Goal: Task Accomplishment & Management: Manage account settings

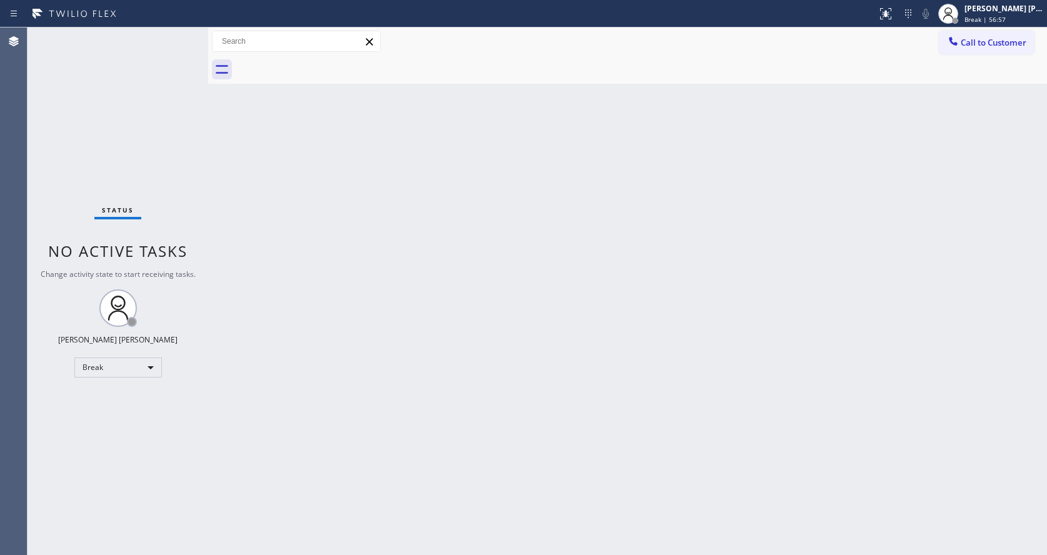
click at [149, 224] on div "Status No active tasks Change activity state to start receiving tasks. [PERSON_…" at bounding box center [118, 292] width 181 height 528
drag, startPoint x: 113, startPoint y: 98, endPoint x: 720, endPoint y: 258, distance: 627.7
click at [720, 258] on div "Back to Dashboard Change Sender ID Customers Technicians Select a contact Outbo…" at bounding box center [627, 292] width 839 height 528
click at [504, 189] on div "Back to Dashboard Change Sender ID Customers Technicians Select a contact Outbo…" at bounding box center [627, 292] width 839 height 528
click at [979, 19] on span "Break | 1h" at bounding box center [981, 19] width 32 height 9
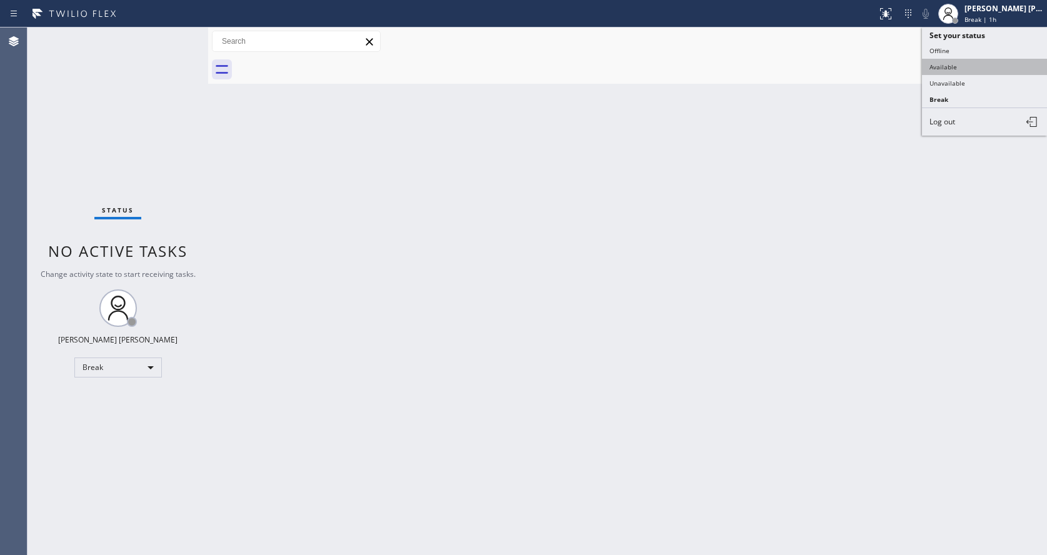
click at [959, 64] on button "Available" at bounding box center [984, 67] width 125 height 16
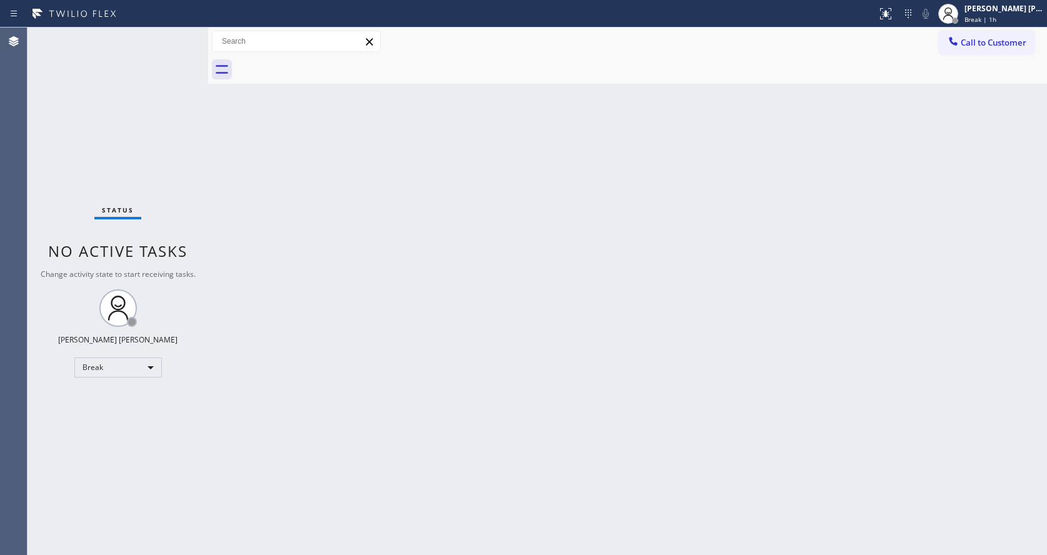
click at [613, 303] on div "Back to Dashboard Change Sender ID Customers Technicians Select a contact Outbo…" at bounding box center [627, 292] width 839 height 528
click at [305, 184] on div "Back to Dashboard Change Sender ID Customers Technicians Select a contact Outbo…" at bounding box center [627, 292] width 839 height 528
click at [338, 122] on div "Back to Dashboard Change Sender ID Customers Technicians Select a contact Outbo…" at bounding box center [627, 292] width 839 height 528
click at [163, 33] on div "Status No active tasks You are ready to start receiving tasks. [PERSON_NAME] [P…" at bounding box center [118, 292] width 181 height 528
click at [169, 35] on div "Status No active tasks You are ready to start receiving tasks. [PERSON_NAME] [P…" at bounding box center [118, 292] width 181 height 528
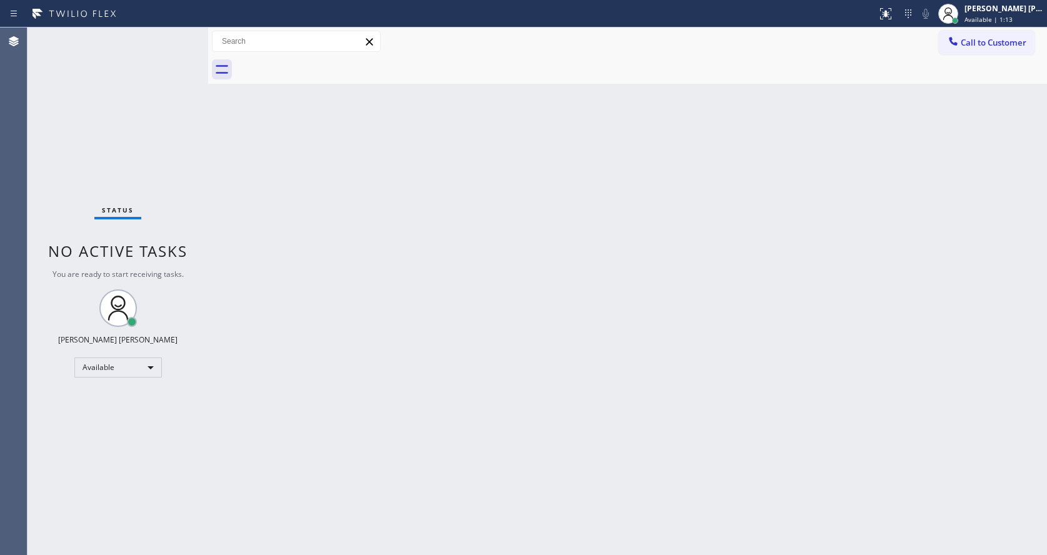
drag, startPoint x: 272, startPoint y: 144, endPoint x: 868, endPoint y: 113, distance: 596.5
click at [350, 177] on div "Back to Dashboard Change Sender ID Customers Technicians Select a contact Outbo…" at bounding box center [627, 292] width 839 height 528
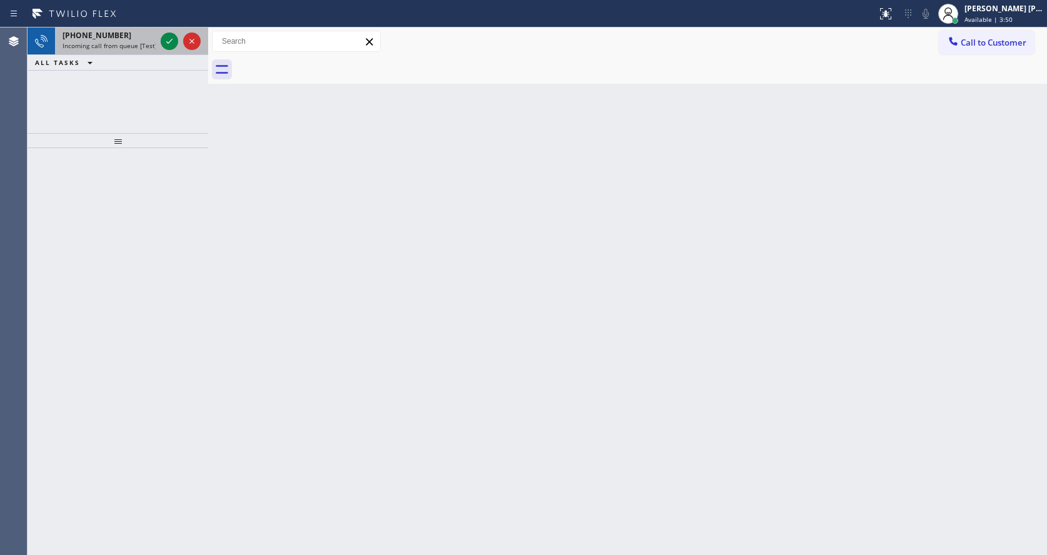
click at [146, 46] on span "Incoming call from queue [Test] All" at bounding box center [115, 45] width 104 height 9
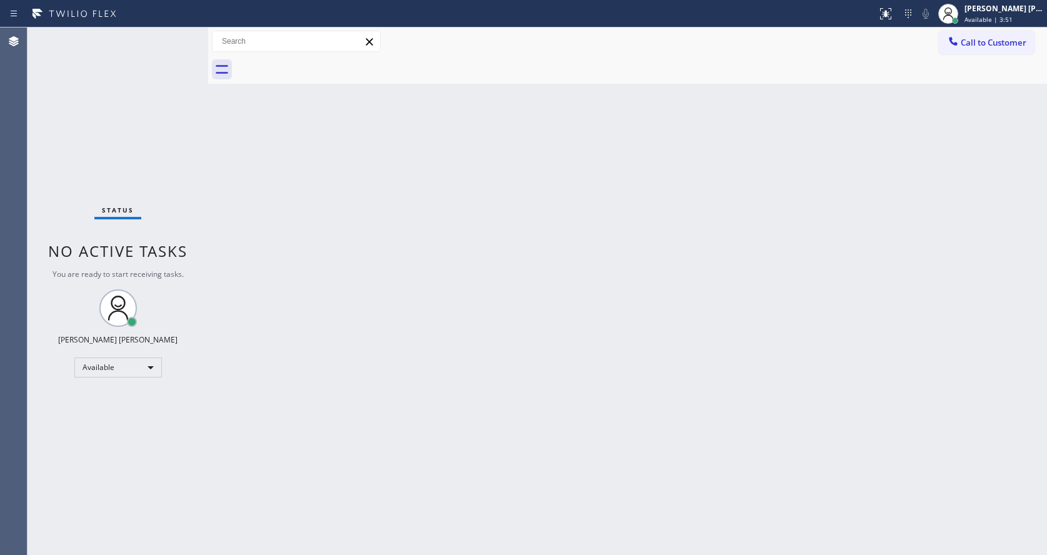
click at [564, 412] on div "Back to Dashboard Change Sender ID Customers Technicians Select a contact Outbo…" at bounding box center [627, 292] width 839 height 528
click at [164, 396] on div "Status No active tasks You are ready to start receiving tasks. [PERSON_NAME] [P…" at bounding box center [118, 292] width 181 height 528
drag, startPoint x: 206, startPoint y: 91, endPoint x: 186, endPoint y: 89, distance: 20.1
click at [186, 89] on div "Status No active tasks You are ready to start receiving tasks. [PERSON_NAME] [P…" at bounding box center [538, 292] width 1020 height 528
click at [149, 31] on div "Status No active tasks You are ready to start receiving tasks. [PERSON_NAME] [P…" at bounding box center [114, 292] width 173 height 528
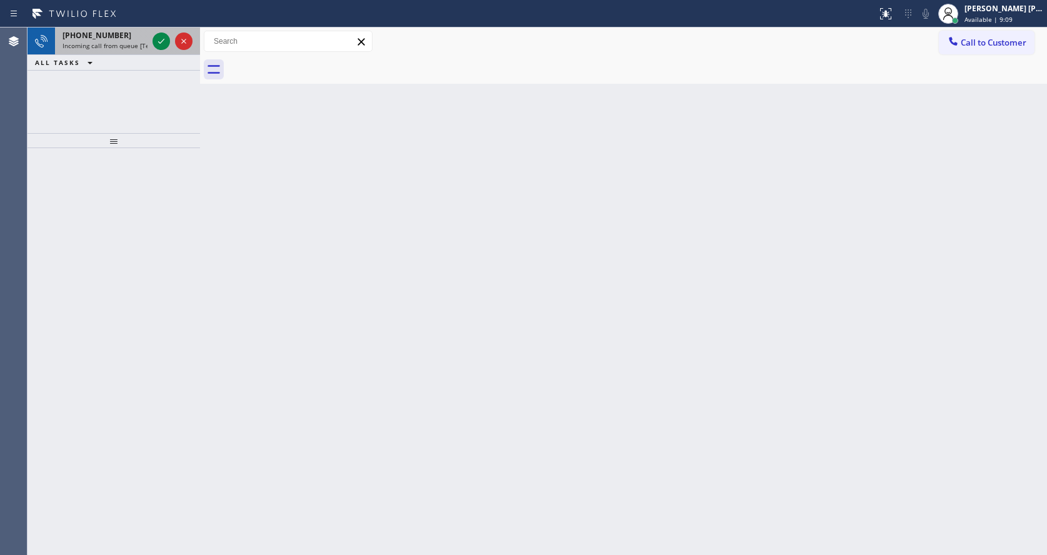
click at [166, 52] on div at bounding box center [172, 42] width 45 height 28
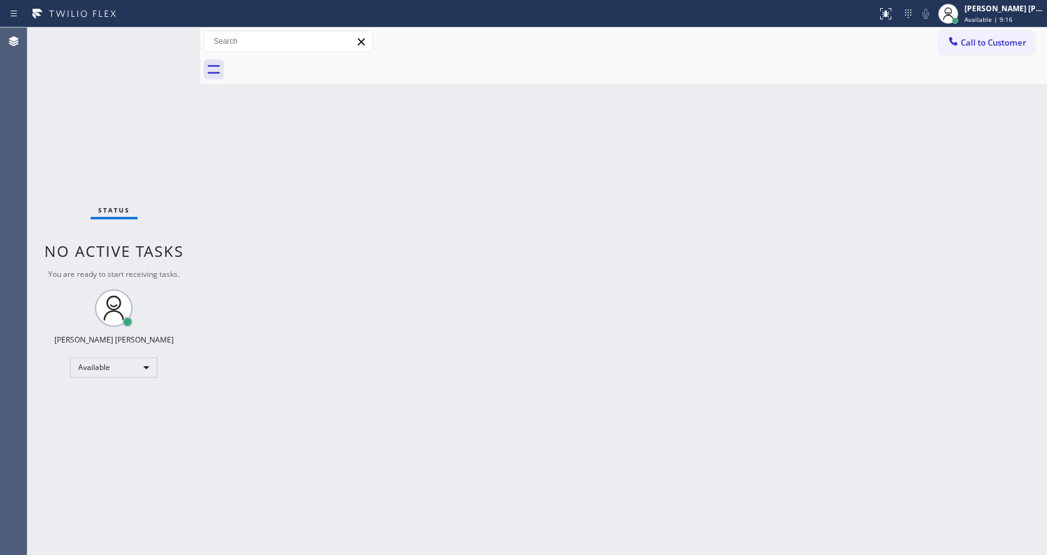
click at [334, 245] on div "Back to Dashboard Change Sender ID Customers Technicians Select a contact Outbo…" at bounding box center [623, 292] width 847 height 528
click at [160, 48] on div "Status No active tasks You are ready to start receiving tasks. [PERSON_NAME] [P…" at bounding box center [114, 292] width 173 height 528
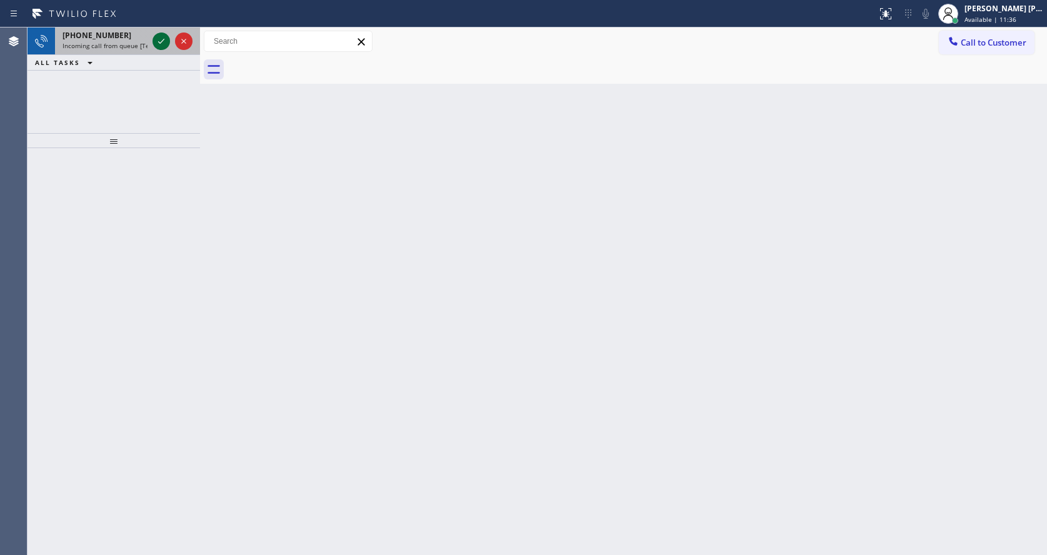
click at [162, 39] on icon at bounding box center [161, 41] width 15 height 15
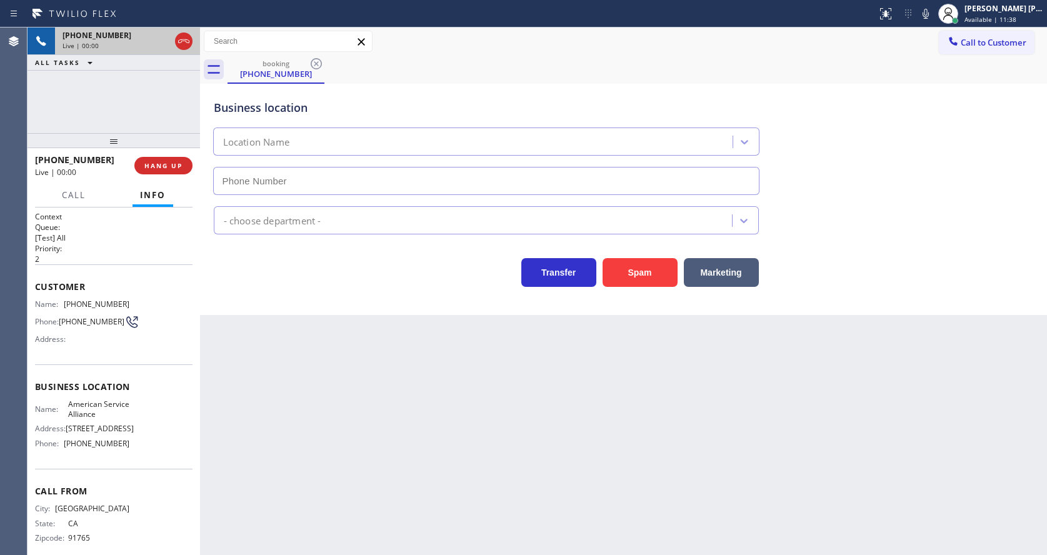
type input "[PHONE_NUMBER]"
click at [394, 436] on div "Back to Dashboard Change Sender ID Customers Technicians Select a contact Outbo…" at bounding box center [623, 292] width 847 height 528
click at [292, 486] on div "Back to Dashboard Change Sender ID Customers Technicians Select a contact Outbo…" at bounding box center [623, 292] width 847 height 528
click at [894, 256] on div "Transfer Spam Marketing" at bounding box center [623, 267] width 825 height 40
click at [931, 16] on icon at bounding box center [925, 13] width 15 height 15
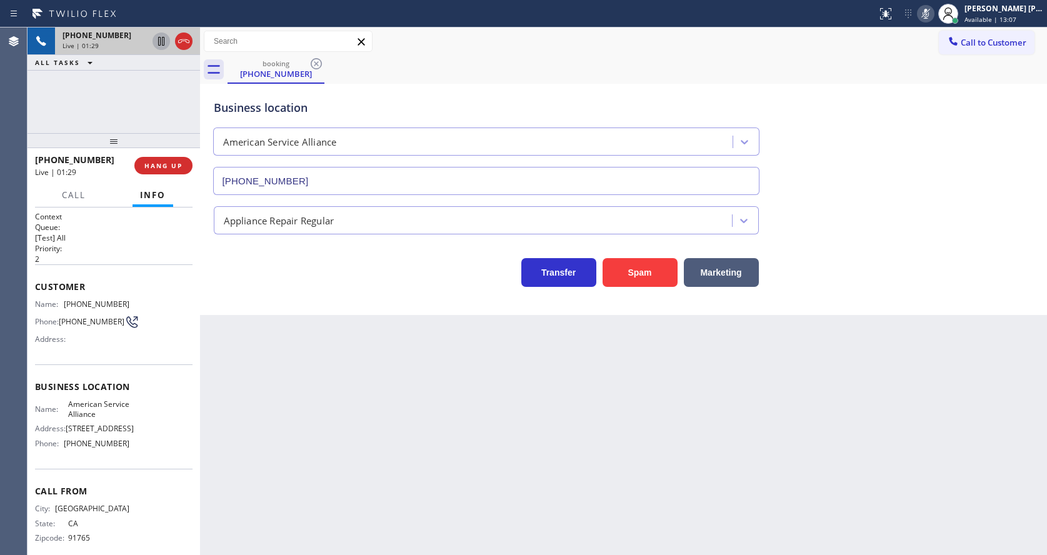
click at [162, 38] on icon at bounding box center [161, 41] width 6 height 9
click at [279, 328] on div "Back to Dashboard Change Sender ID Customers Technicians Select a contact Outbo…" at bounding box center [623, 292] width 847 height 528
click at [593, 442] on div "Back to Dashboard Change Sender ID Customers Technicians Select a contact Outbo…" at bounding box center [623, 292] width 847 height 528
click at [159, 42] on icon at bounding box center [161, 41] width 15 height 15
click at [930, 21] on icon at bounding box center [925, 13] width 15 height 15
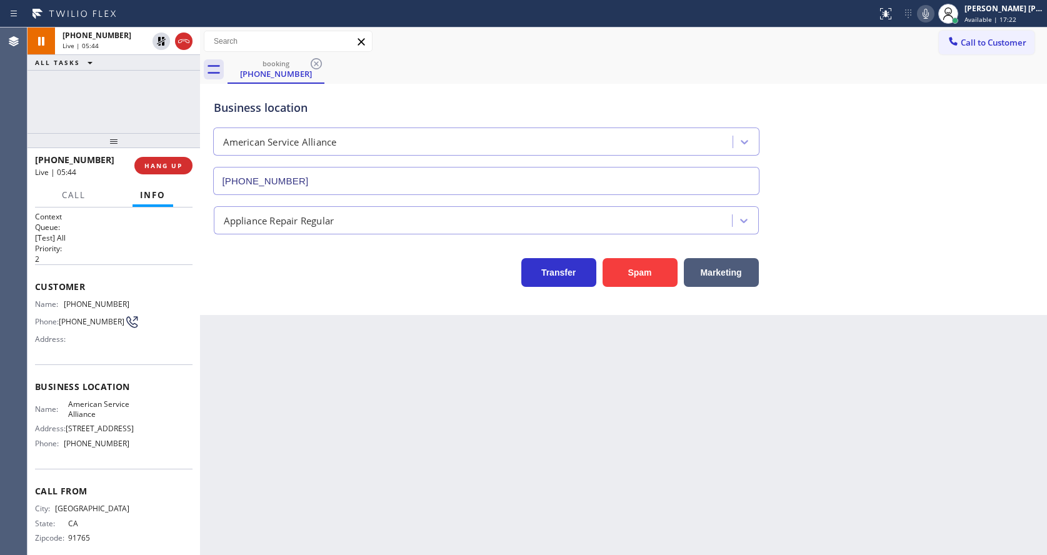
click at [936, 175] on div "Business location American Service Alliance [PHONE_NUMBER]" at bounding box center [623, 138] width 825 height 113
click at [404, 506] on div "Back to Dashboard Change Sender ID Customers Technicians Select a contact Outbo…" at bounding box center [623, 292] width 847 height 528
click at [385, 398] on div "Back to Dashboard Change Sender ID Customers Technicians Select a contact Outbo…" at bounding box center [623, 292] width 847 height 528
click at [279, 466] on div "Back to Dashboard Change Sender ID Customers Technicians Select a contact Outbo…" at bounding box center [623, 292] width 847 height 528
click at [385, 374] on div "Back to Dashboard Change Sender ID Customers Technicians Select a contact Outbo…" at bounding box center [623, 292] width 847 height 528
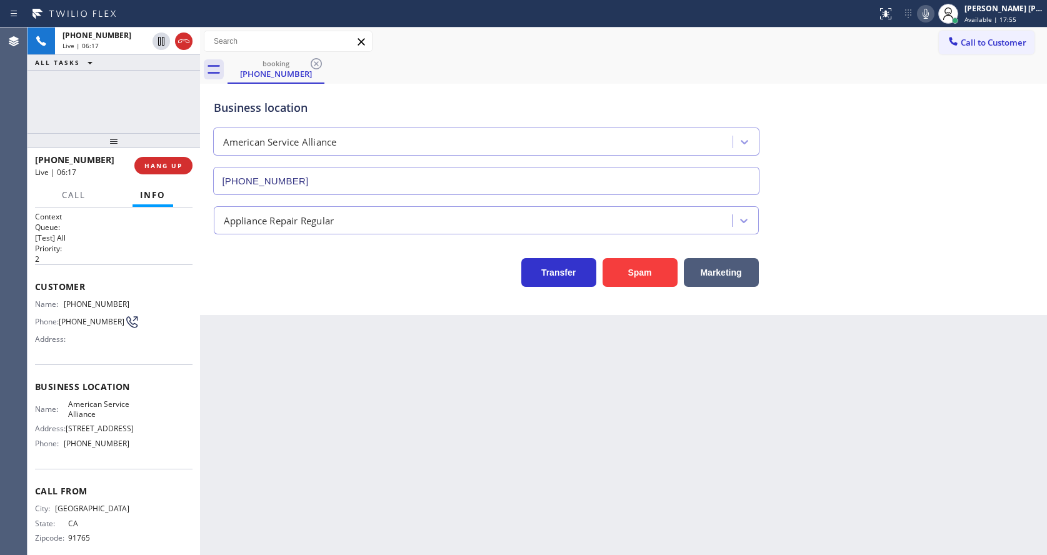
click at [373, 353] on div "Back to Dashboard Change Sender ID Customers Technicians Select a contact Outbo…" at bounding box center [623, 292] width 847 height 528
click at [126, 431] on div "Name: American Service Alliance Address: [STREET_ADDRESS] Phone: [PHONE_NUMBER]" at bounding box center [114, 426] width 158 height 54
click at [411, 445] on div "Back to Dashboard Change Sender ID Customers Technicians Select a contact Outbo…" at bounding box center [623, 292] width 847 height 528
drag, startPoint x: 116, startPoint y: 304, endPoint x: 59, endPoint y: 301, distance: 56.3
click at [59, 301] on div "Name: [PHONE_NUMBER]" at bounding box center [82, 303] width 94 height 9
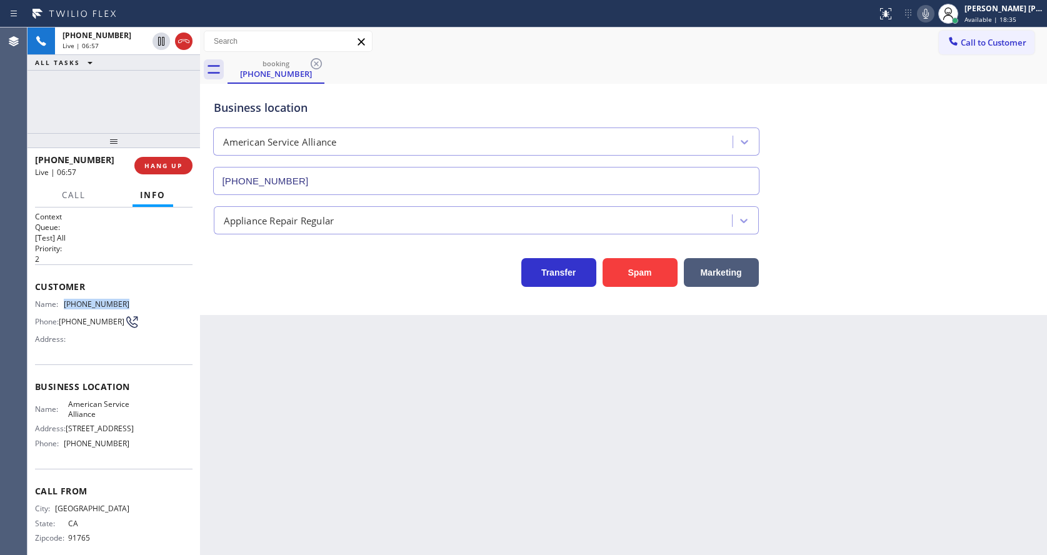
copy div "[PHONE_NUMBER]"
click at [515, 322] on div "Back to Dashboard Change Sender ID Customers Technicians Select a contact Outbo…" at bounding box center [623, 292] width 847 height 528
click at [412, 421] on div "Back to Dashboard Change Sender ID Customers Technicians Select a contact Outbo…" at bounding box center [623, 292] width 847 height 528
click at [511, 414] on div "Back to Dashboard Change Sender ID Customers Technicians Select a contact Outbo…" at bounding box center [623, 292] width 847 height 528
click at [358, 455] on div "Back to Dashboard Change Sender ID Customers Technicians Select a contact Outbo…" at bounding box center [623, 292] width 847 height 528
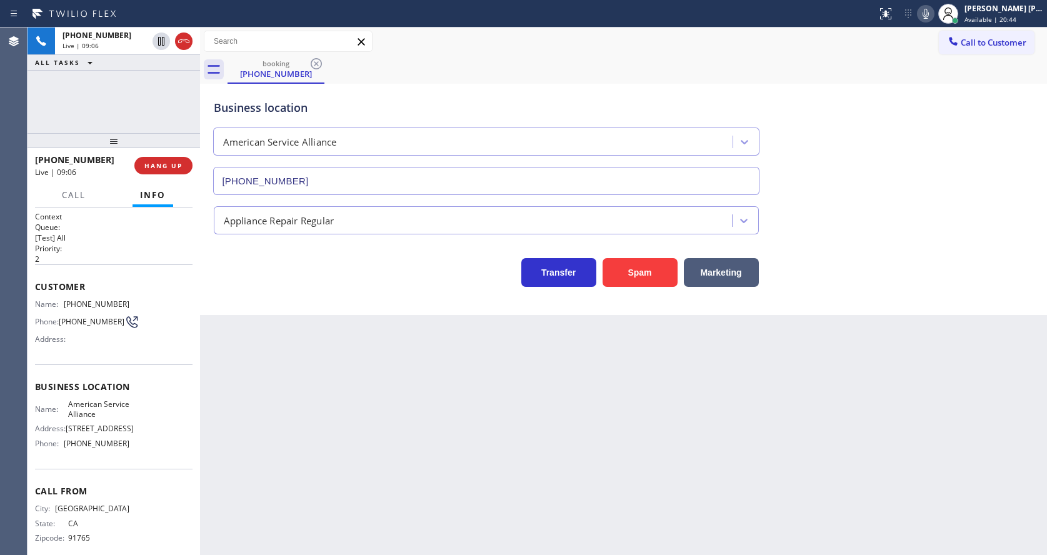
click at [363, 448] on div "Back to Dashboard Change Sender ID Customers Technicians Select a contact Outbo…" at bounding box center [623, 292] width 847 height 528
click at [456, 374] on div "Back to Dashboard Change Sender ID Customers Technicians Select a contact Outbo…" at bounding box center [623, 292] width 847 height 528
click at [401, 458] on div "Back to Dashboard Change Sender ID Customers Technicians Select a contact Outbo…" at bounding box center [623, 292] width 847 height 528
click at [483, 429] on div "Back to Dashboard Change Sender ID Customers Technicians Select a contact Outbo…" at bounding box center [623, 292] width 847 height 528
click at [319, 489] on div "Back to Dashboard Change Sender ID Customers Technicians Select a contact Outbo…" at bounding box center [623, 292] width 847 height 528
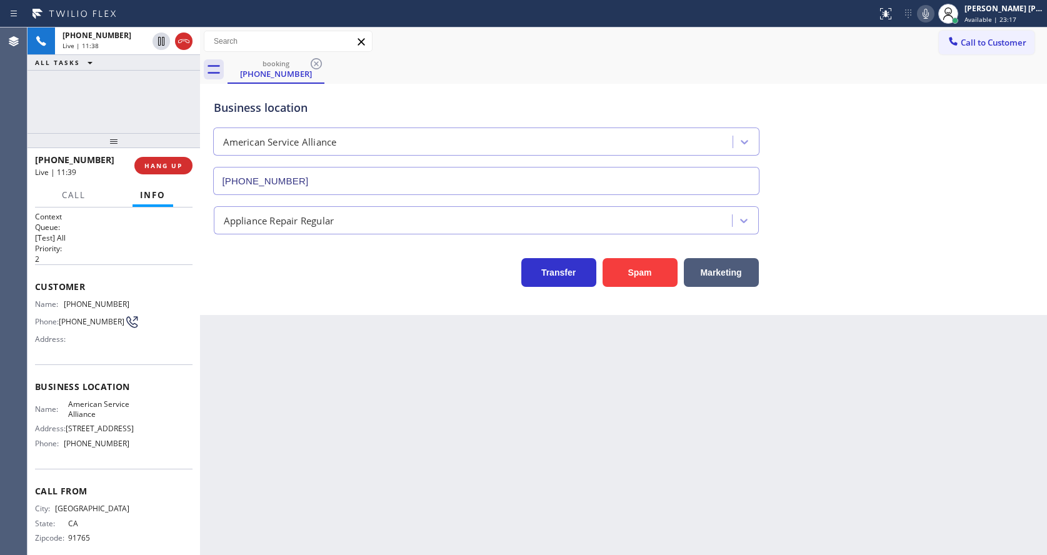
click at [444, 429] on div "Back to Dashboard Change Sender ID Customers Technicians Select a contact Outbo…" at bounding box center [623, 292] width 847 height 528
click at [929, 14] on icon at bounding box center [926, 14] width 6 height 10
click at [161, 38] on icon at bounding box center [161, 41] width 15 height 15
click at [228, 327] on div "Back to Dashboard Change Sender ID Customers Technicians Select a contact Outbo…" at bounding box center [623, 292] width 847 height 528
click at [407, 421] on div "Back to Dashboard Change Sender ID Customers Technicians Select a contact Outbo…" at bounding box center [623, 292] width 847 height 528
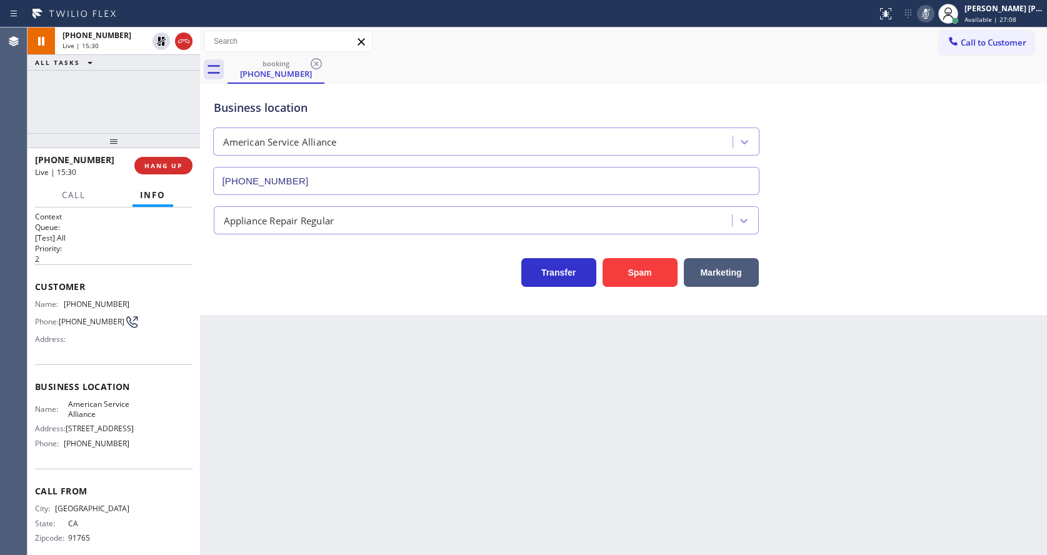
click at [553, 426] on div "Back to Dashboard Change Sender ID Customers Technicians Select a contact Outbo…" at bounding box center [623, 292] width 847 height 528
click at [344, 348] on div "Back to Dashboard Change Sender ID Customers Technicians Select a contact Outbo…" at bounding box center [623, 292] width 847 height 528
drag, startPoint x: 271, startPoint y: 411, endPoint x: 256, endPoint y: 247, distance: 165.0
click at [273, 411] on div "Back to Dashboard Change Sender ID Customers Technicians Select a contact Outbo…" at bounding box center [623, 292] width 847 height 528
click at [159, 42] on icon at bounding box center [161, 41] width 15 height 15
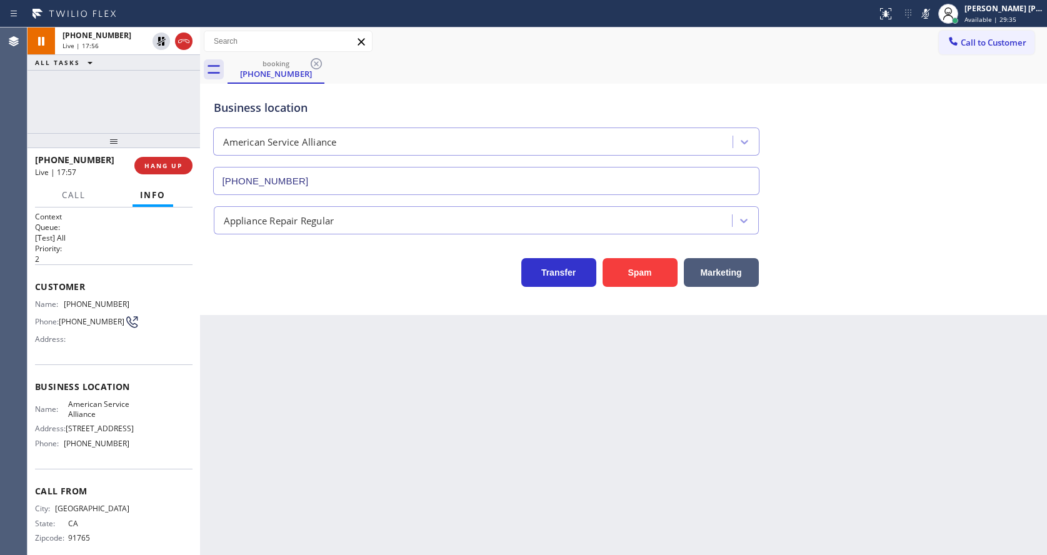
drag, startPoint x: 932, startPoint y: 17, endPoint x: 936, endPoint y: 36, distance: 19.1
click at [929, 16] on icon at bounding box center [926, 14] width 6 height 10
click at [930, 92] on div "Business location American Service Alliance [PHONE_NUMBER]" at bounding box center [623, 138] width 825 height 113
click at [362, 391] on div "Back to Dashboard Change Sender ID Customers Technicians Select a contact Outbo…" at bounding box center [623, 292] width 847 height 528
click at [439, 434] on div "Back to Dashboard Change Sender ID Customers Technicians Select a contact Outbo…" at bounding box center [623, 292] width 847 height 528
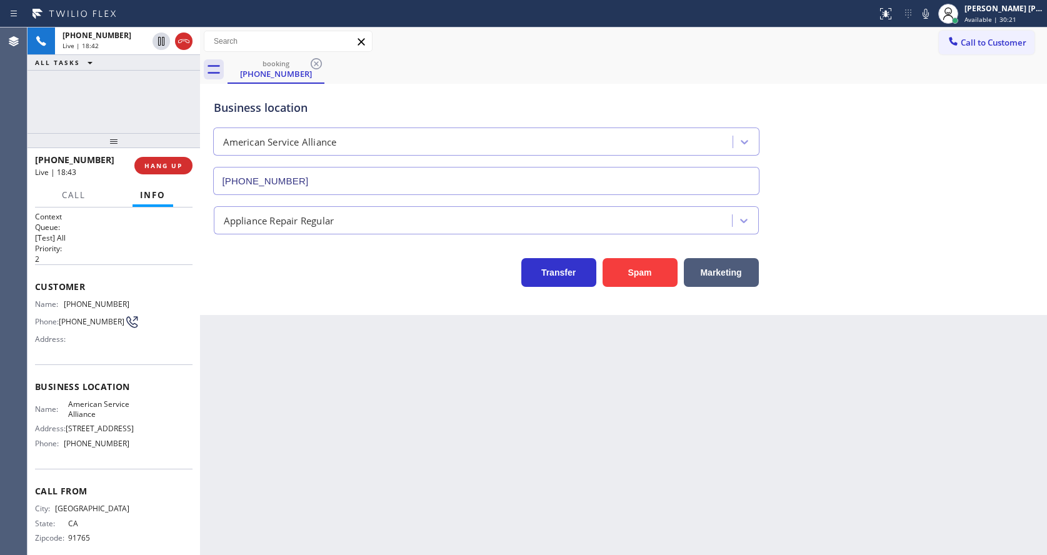
drag, startPoint x: 353, startPoint y: 454, endPoint x: 361, endPoint y: 451, distance: 9.3
click at [353, 454] on div "Back to Dashboard Change Sender ID Customers Technicians Select a contact Outbo…" at bounding box center [623, 292] width 847 height 528
click at [933, 14] on icon at bounding box center [925, 13] width 15 height 15
click at [360, 516] on div "Back to Dashboard Change Sender ID Customers Technicians Select a contact Outbo…" at bounding box center [623, 292] width 847 height 528
drag, startPoint x: 659, startPoint y: 469, endPoint x: 620, endPoint y: 468, distance: 38.8
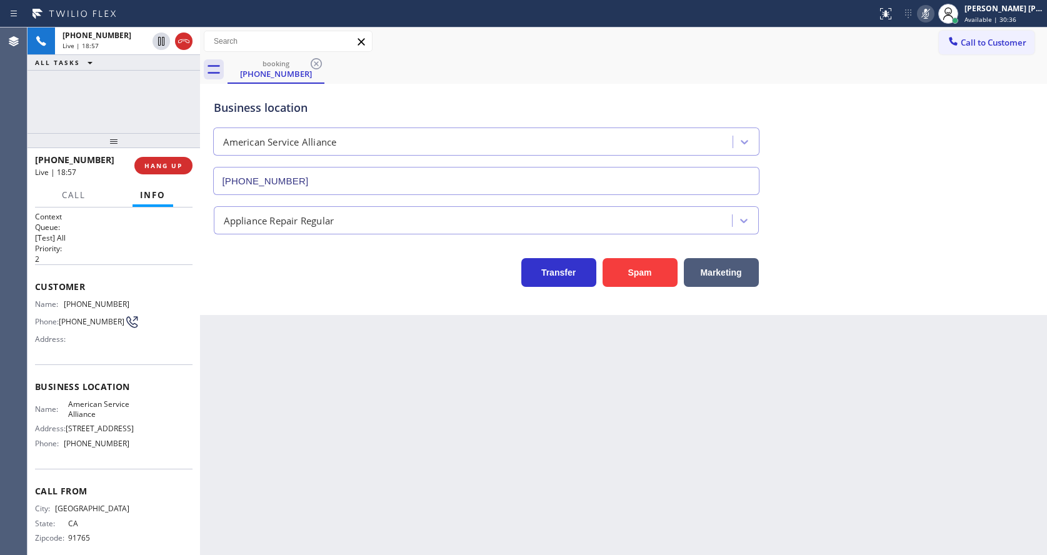
click at [658, 469] on div "Back to Dashboard Change Sender ID Customers Technicians Select a contact Outbo…" at bounding box center [623, 292] width 847 height 528
click at [931, 18] on icon at bounding box center [925, 13] width 15 height 15
click at [878, 308] on div "Business location American Service Alliance [PHONE_NUMBER] Appliance Repair Reg…" at bounding box center [623, 199] width 847 height 231
click at [211, 432] on div "Back to Dashboard Change Sender ID Customers Technicians Select a contact Outbo…" at bounding box center [623, 292] width 847 height 528
click at [154, 161] on span "HANG UP" at bounding box center [163, 165] width 38 height 9
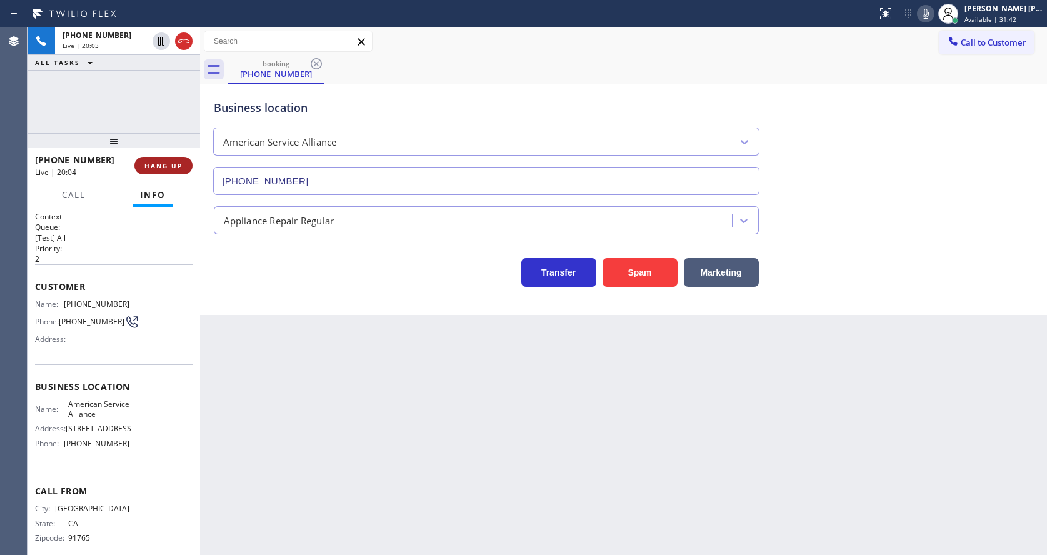
click at [154, 161] on span "HANG UP" at bounding box center [163, 165] width 38 height 9
click at [154, 161] on span "COMPLETE" at bounding box center [160, 165] width 43 height 9
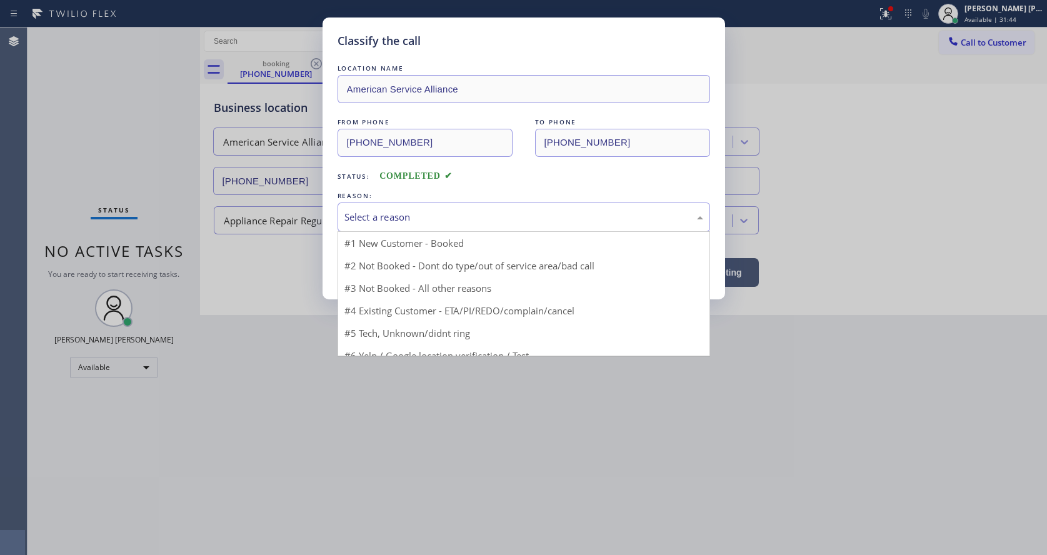
click at [404, 224] on div "Select a reason" at bounding box center [524, 217] width 373 height 29
drag, startPoint x: 405, startPoint y: 304, endPoint x: 403, endPoint y: 288, distance: 15.7
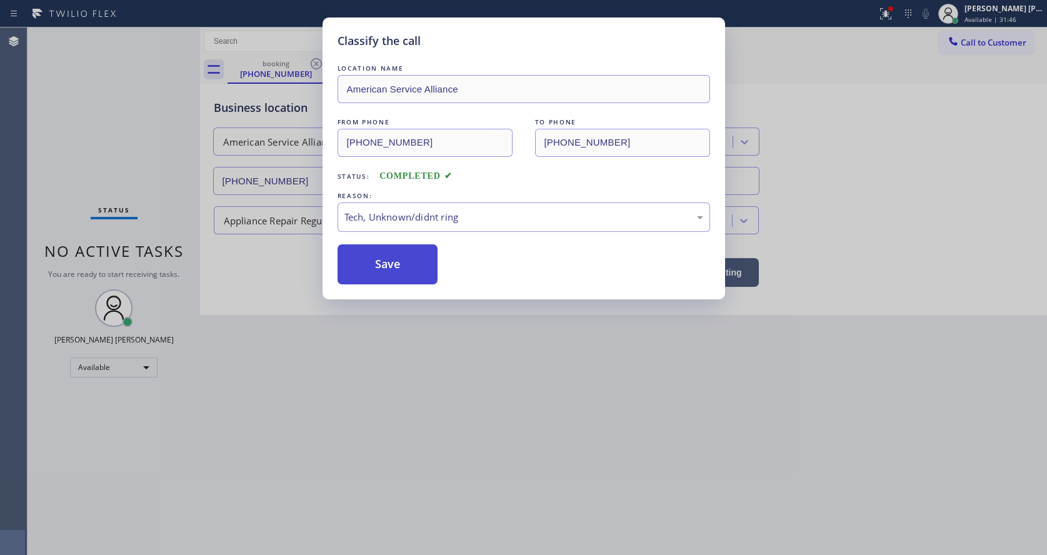
click at [399, 265] on button "Save" at bounding box center [388, 264] width 101 height 40
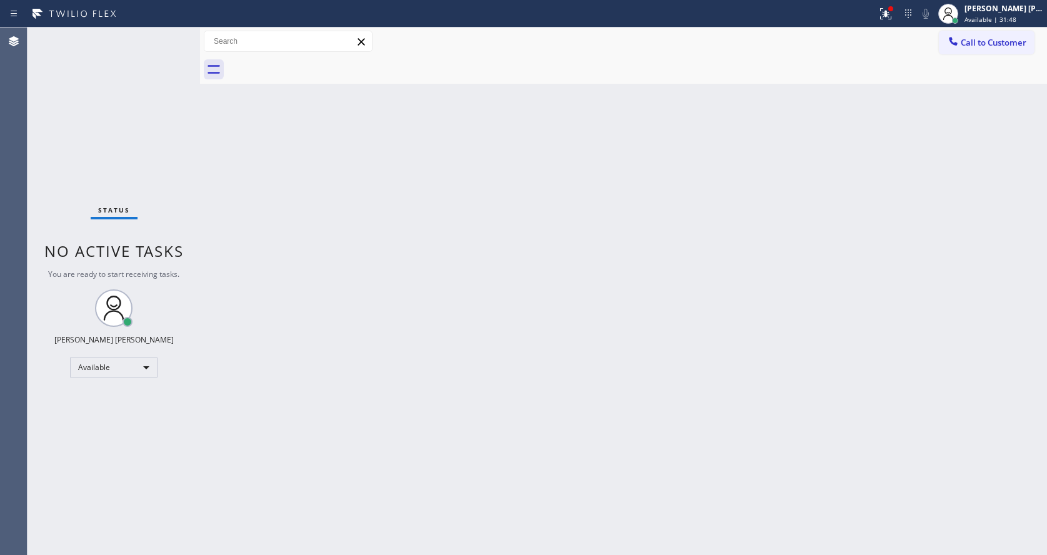
click at [169, 36] on div "Status No active tasks You are ready to start receiving tasks. [PERSON_NAME] [P…" at bounding box center [114, 292] width 173 height 528
click at [171, 36] on div "Status No active tasks You are ready to start receiving tasks. [PERSON_NAME] [P…" at bounding box center [114, 292] width 173 height 528
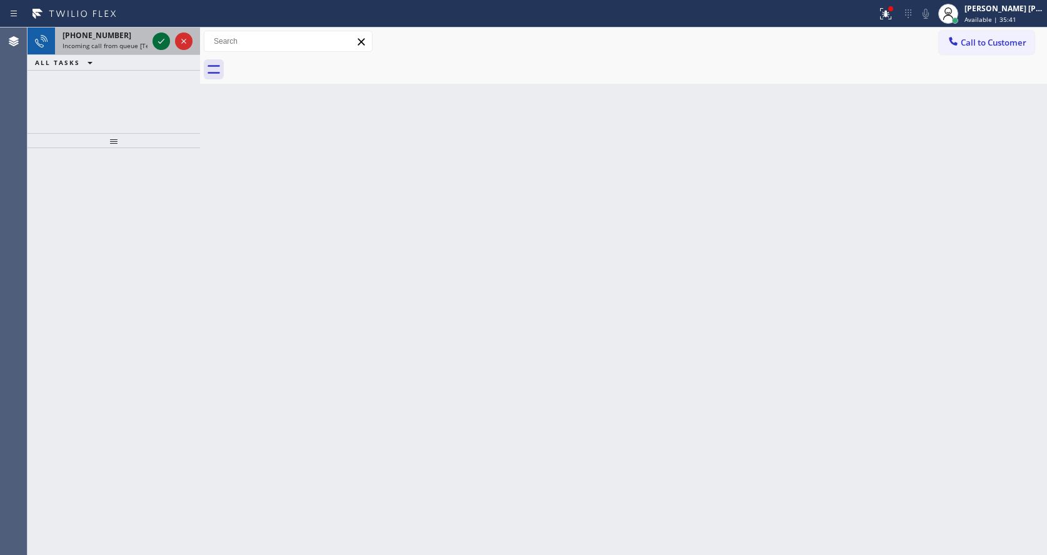
click at [159, 37] on icon at bounding box center [161, 41] width 15 height 15
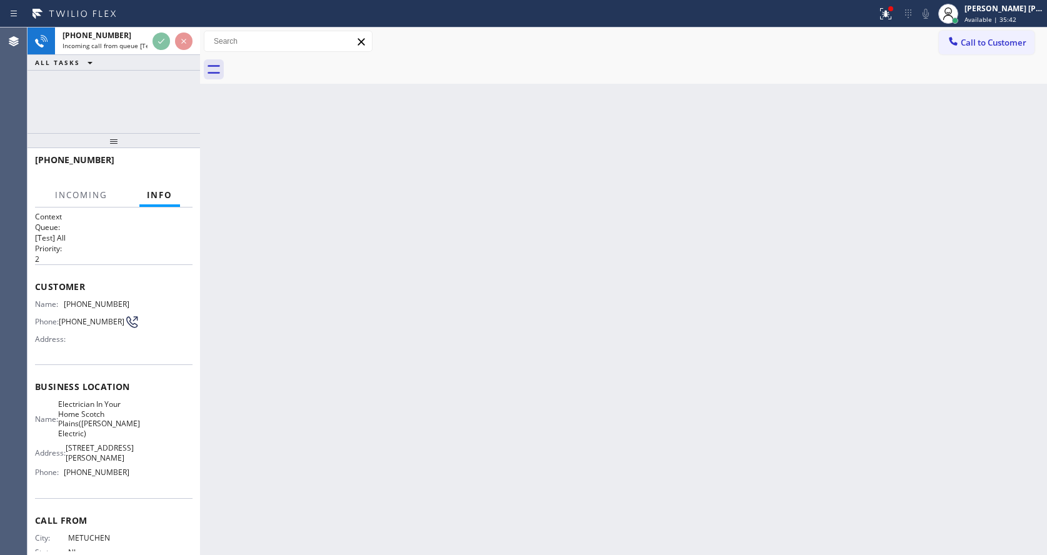
scroll to position [74, 0]
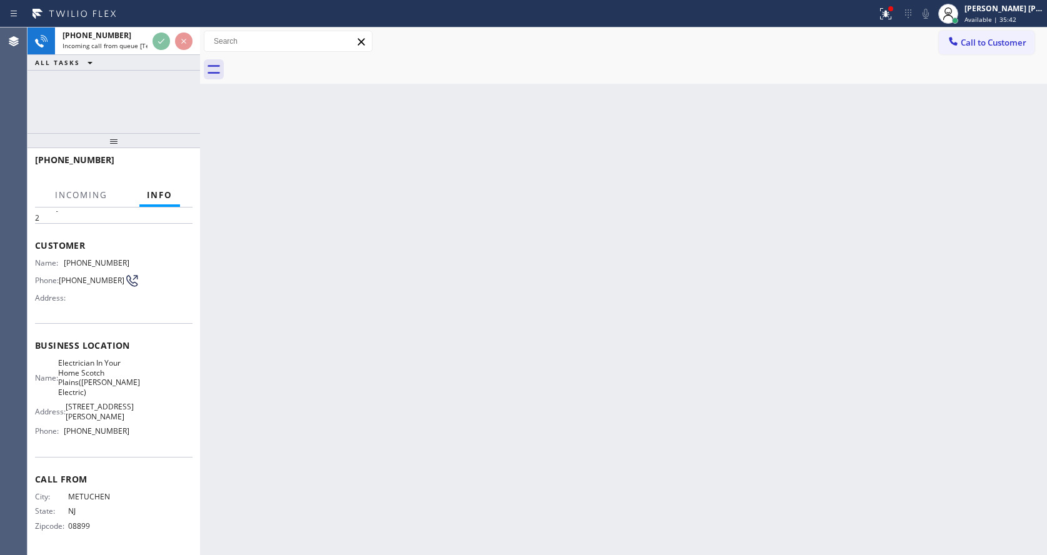
click at [370, 396] on div "Back to Dashboard Change Sender ID Customers Technicians Select a contact Outbo…" at bounding box center [623, 292] width 847 height 528
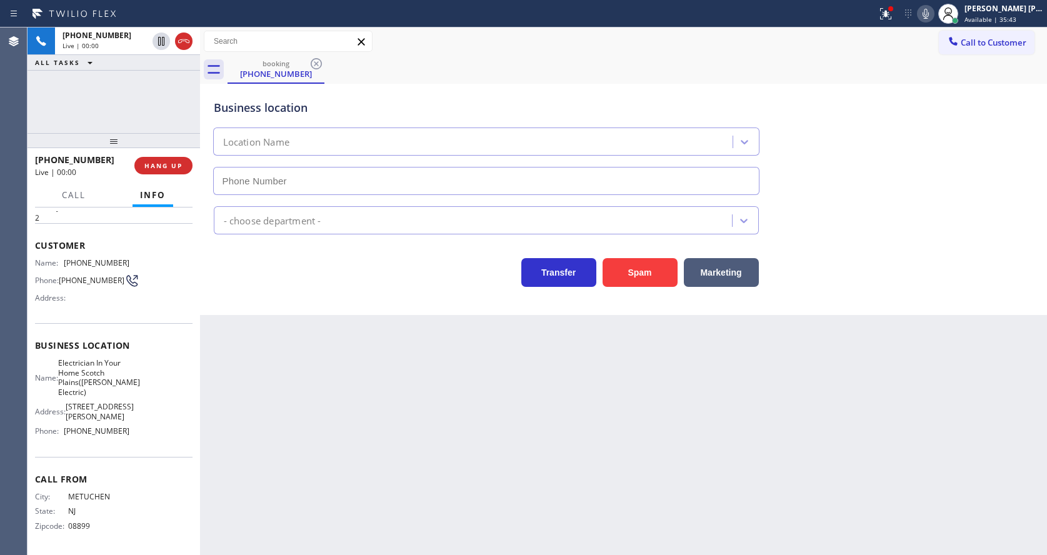
type input "[PHONE_NUMBER]"
click at [765, 405] on div "Back to Dashboard Change Sender ID Customers Technicians Select a contact Outbo…" at bounding box center [623, 292] width 847 height 528
click at [337, 367] on div "Back to Dashboard Change Sender ID Customers Technicians Select a contact Outbo…" at bounding box center [623, 292] width 847 height 528
drag, startPoint x: 456, startPoint y: 388, endPoint x: 389, endPoint y: 449, distance: 89.8
click at [456, 388] on div "Back to Dashboard Change Sender ID Customers Technicians Select a contact Outbo…" at bounding box center [623, 292] width 847 height 528
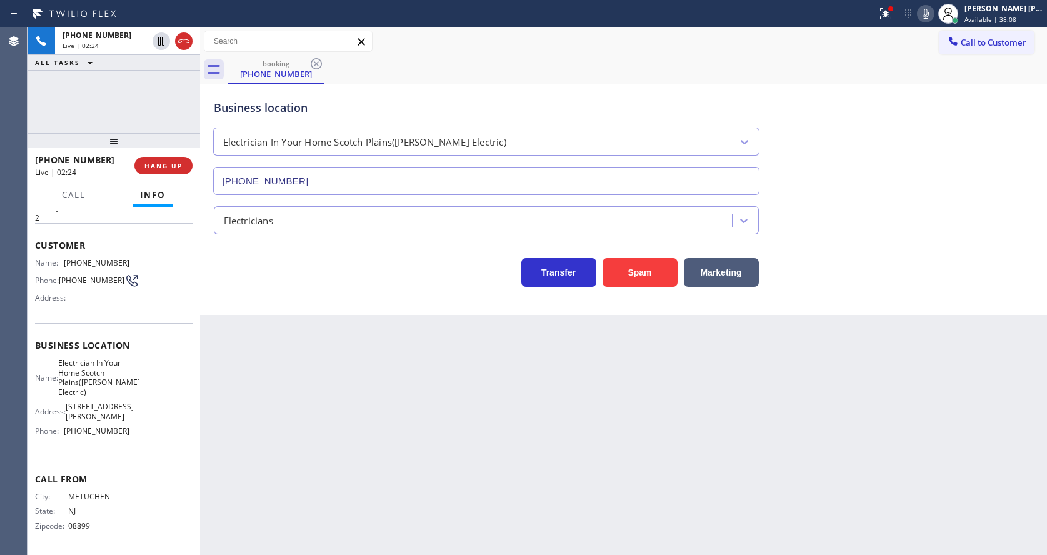
drag, startPoint x: 332, startPoint y: 478, endPoint x: 294, endPoint y: 547, distance: 78.3
click at [326, 483] on div "Back to Dashboard Change Sender ID Customers Technicians Select a contact Outbo…" at bounding box center [623, 292] width 847 height 528
click at [41, 361] on div "Name: Electrician In Your Home Scotch Plains([PERSON_NAME] Electric)" at bounding box center [82, 377] width 94 height 39
click at [68, 258] on span "[PHONE_NUMBER]" at bounding box center [97, 262] width 66 height 9
drag, startPoint x: 63, startPoint y: 230, endPoint x: 131, endPoint y: 223, distance: 68.5
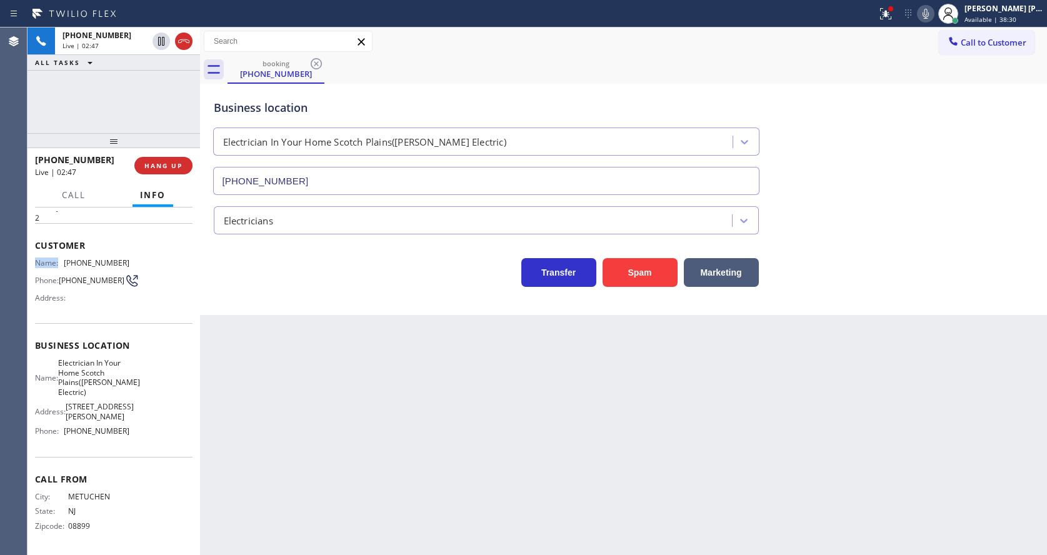
click at [131, 223] on div "Customer Name: [PHONE_NUMBER] Phone: [PHONE_NUMBER] Address:" at bounding box center [114, 273] width 158 height 100
copy div "Name:"
drag, startPoint x: 260, startPoint y: 380, endPoint x: 244, endPoint y: 542, distance: 162.7
click at [249, 413] on div "Back to Dashboard Change Sender ID Customers Technicians Select a contact Outbo…" at bounding box center [623, 292] width 847 height 528
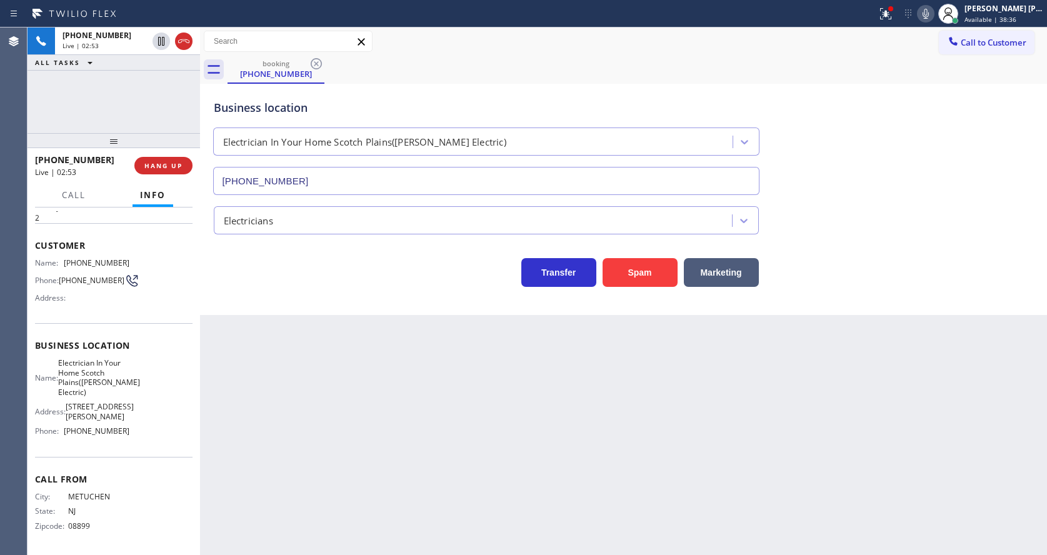
click at [160, 358] on div "Name: Electrician In Your Home Scotch Plains([PERSON_NAME] Electric) Address: […" at bounding box center [114, 399] width 158 height 83
click at [921, 123] on div "Business location Electrician In Your Home Scotch Plains([PERSON_NAME] Electric…" at bounding box center [623, 138] width 825 height 113
click at [928, 19] on icon at bounding box center [925, 13] width 15 height 15
click at [158, 38] on icon at bounding box center [161, 41] width 6 height 9
click at [312, 488] on div "Back to Dashboard Change Sender ID Customers Technicians Select a contact Outbo…" at bounding box center [623, 292] width 847 height 528
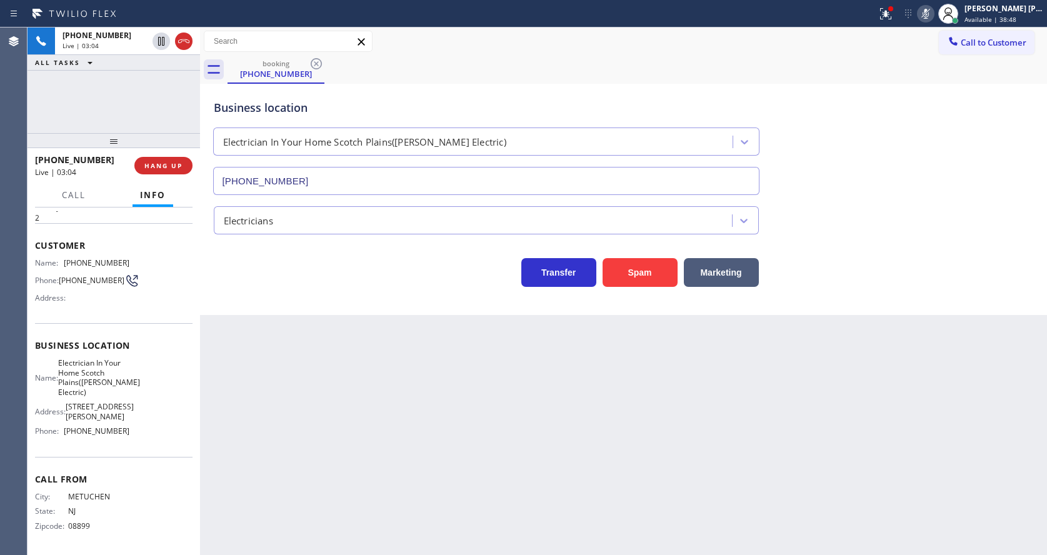
click at [61, 531] on span "Zipcode:" at bounding box center [51, 525] width 33 height 9
drag, startPoint x: 61, startPoint y: 238, endPoint x: 168, endPoint y: 229, distance: 107.3
click at [168, 229] on div "Customer Name: [PHONE_NUMBER] Phone: [PHONE_NUMBER] Address:" at bounding box center [114, 273] width 158 height 100
click at [135, 258] on div "Name: [PHONE_NUMBER] Phone: [PHONE_NUMBER] Address:" at bounding box center [114, 282] width 158 height 49
drag, startPoint x: 63, startPoint y: 233, endPoint x: 154, endPoint y: 232, distance: 91.9
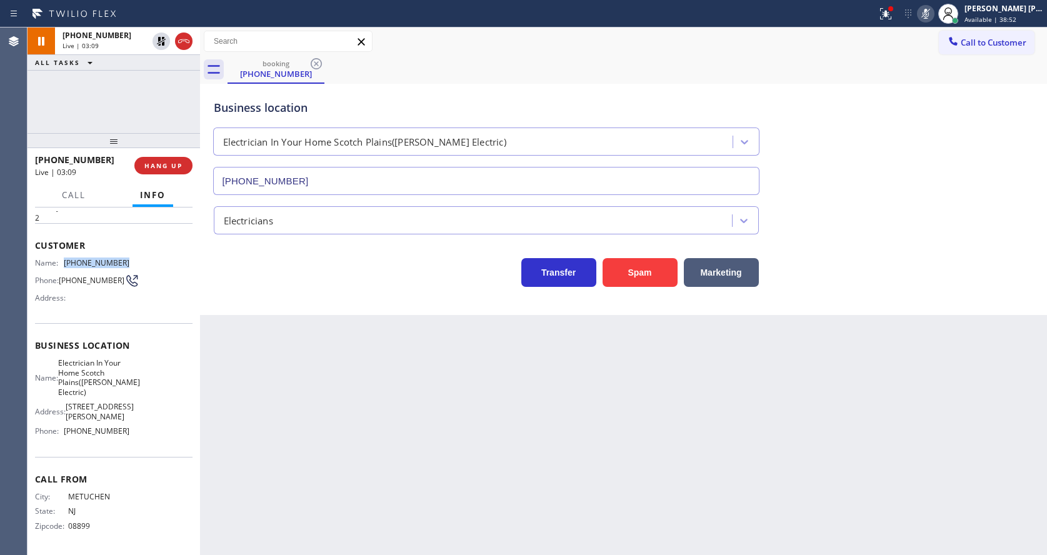
click at [154, 232] on div "Customer Name: [PHONE_NUMBER] Phone: [PHONE_NUMBER] Address:" at bounding box center [114, 273] width 158 height 100
copy div "[PHONE_NUMBER]"
drag, startPoint x: 349, startPoint y: 423, endPoint x: 338, endPoint y: 431, distance: 14.4
click at [341, 429] on div "Back to Dashboard Change Sender ID Customers Technicians Select a contact Outbo…" at bounding box center [623, 292] width 847 height 528
drag, startPoint x: 178, startPoint y: 417, endPoint x: 104, endPoint y: 416, distance: 73.8
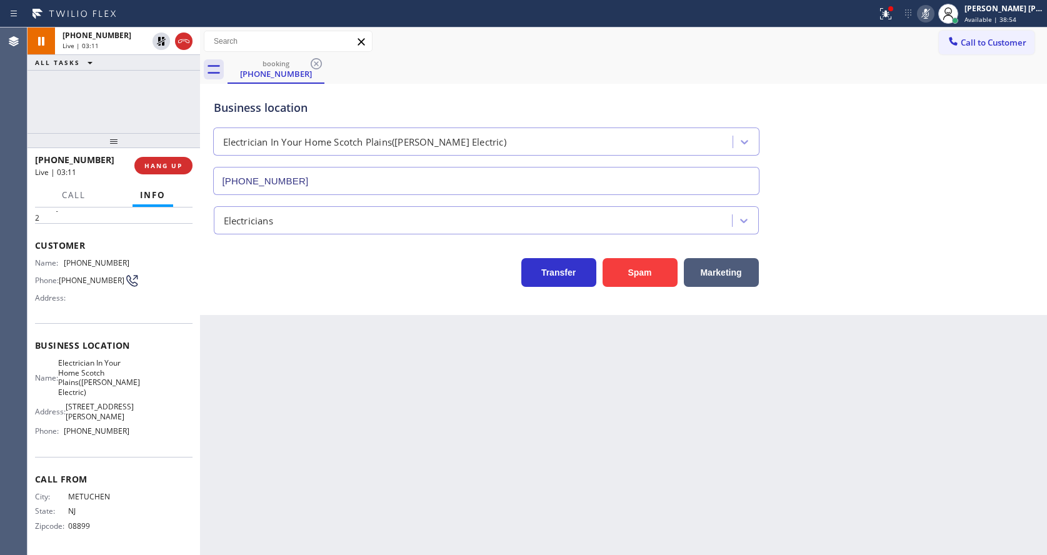
click at [178, 417] on div "Name: Electrician In Your Home Scotch Plains([PERSON_NAME] Electric) Address: […" at bounding box center [114, 399] width 158 height 83
drag, startPoint x: 64, startPoint y: 336, endPoint x: 112, endPoint y: 384, distance: 67.6
click at [112, 384] on div "Business location Name: Electrician In Your Home Scotch Plains([PERSON_NAME] El…" at bounding box center [114, 389] width 158 height 133
copy span "Electrician In Your Home Scotch Plains([PERSON_NAME] Electric)"
drag, startPoint x: 326, startPoint y: 459, endPoint x: 276, endPoint y: 554, distance: 106.8
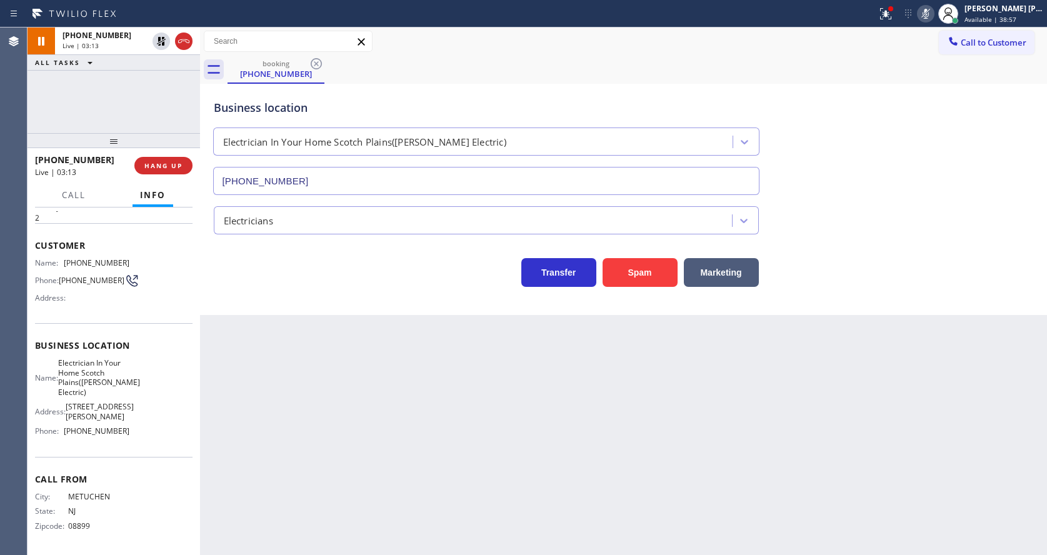
click at [324, 461] on div "Back to Dashboard Change Sender ID Customers Technicians Select a contact Outbo…" at bounding box center [623, 292] width 847 height 528
drag, startPoint x: 602, startPoint y: 471, endPoint x: 571, endPoint y: 490, distance: 36.2
click at [594, 475] on div "Back to Dashboard Change Sender ID Customers Technicians Select a contact Outbo…" at bounding box center [623, 292] width 847 height 528
drag, startPoint x: 421, startPoint y: 439, endPoint x: 402, endPoint y: 481, distance: 45.9
click at [421, 439] on div "Back to Dashboard Change Sender ID Customers Technicians Select a contact Outbo…" at bounding box center [623, 292] width 847 height 528
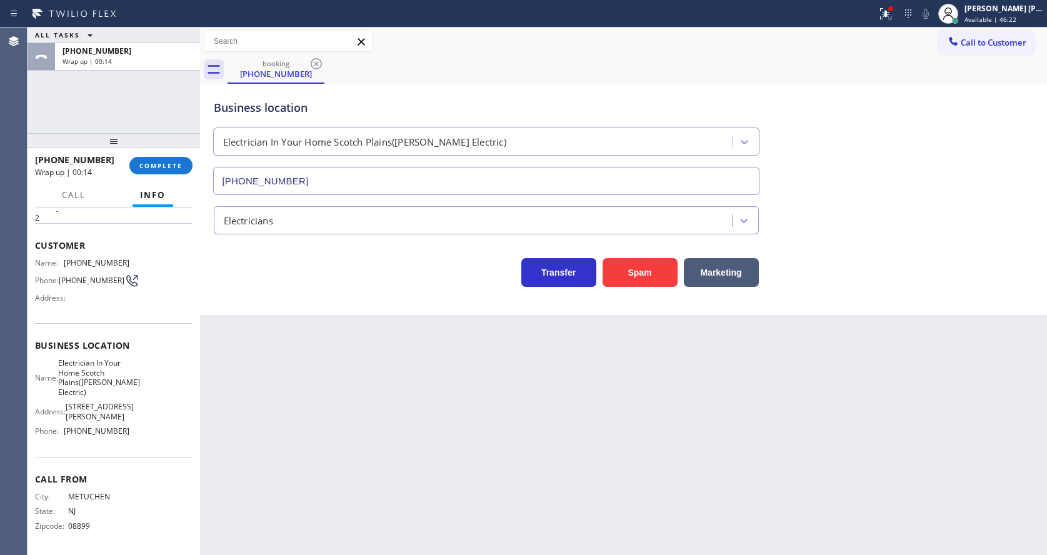
click at [668, 397] on div "Back to Dashboard Change Sender ID Customers Technicians Select a contact Outbo…" at bounding box center [623, 292] width 847 height 528
click at [157, 171] on button "COMPLETE" at bounding box center [160, 166] width 63 height 18
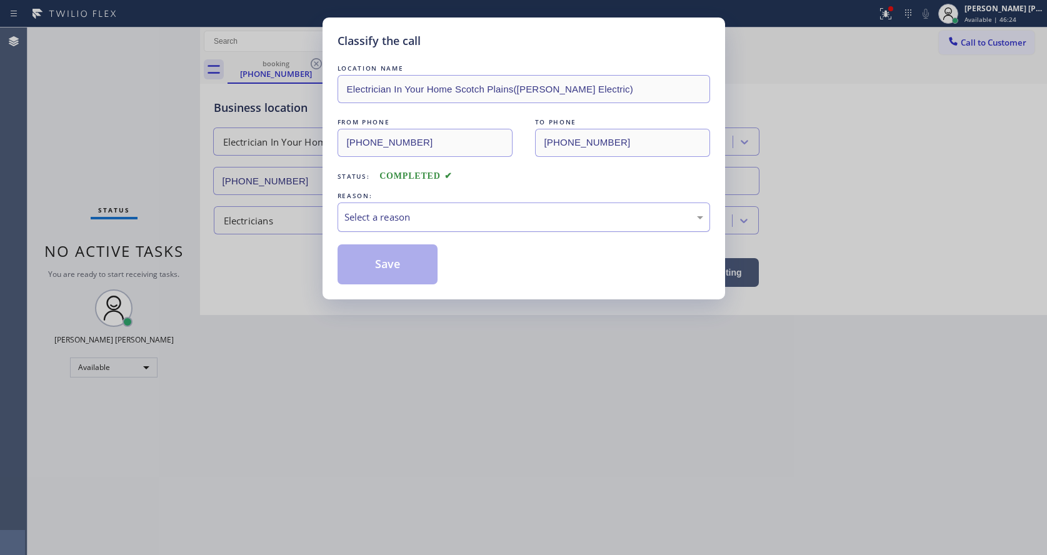
click at [388, 218] on div "Select a reason" at bounding box center [523, 217] width 359 height 14
click at [383, 263] on button "Save" at bounding box center [388, 264] width 101 height 40
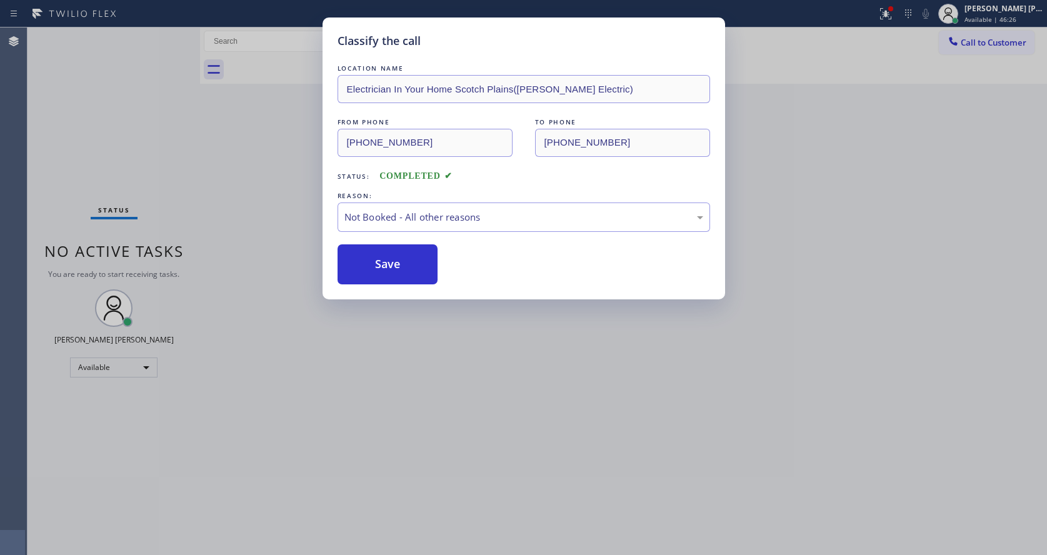
click at [403, 464] on div "Classify the call LOCATION NAME Electrician In Your Home Scotch Plains([PERSON_…" at bounding box center [523, 277] width 1047 height 555
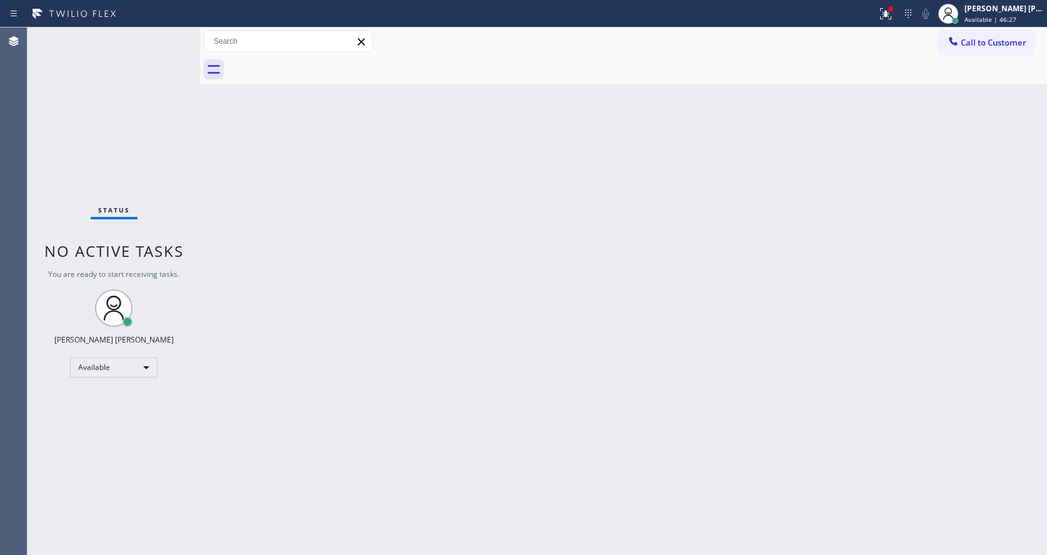
drag, startPoint x: 382, startPoint y: 398, endPoint x: 274, endPoint y: 306, distance: 141.4
click at [382, 398] on div "Back to Dashboard Change Sender ID Customers Technicians Select a contact Outbo…" at bounding box center [623, 292] width 847 height 528
click at [164, 36] on div "Status No active tasks You are ready to start receiving tasks. [PERSON_NAME] [P…" at bounding box center [114, 292] width 173 height 528
click at [169, 33] on div "Status No active tasks You are ready to start receiving tasks. [PERSON_NAME] [P…" at bounding box center [114, 292] width 173 height 528
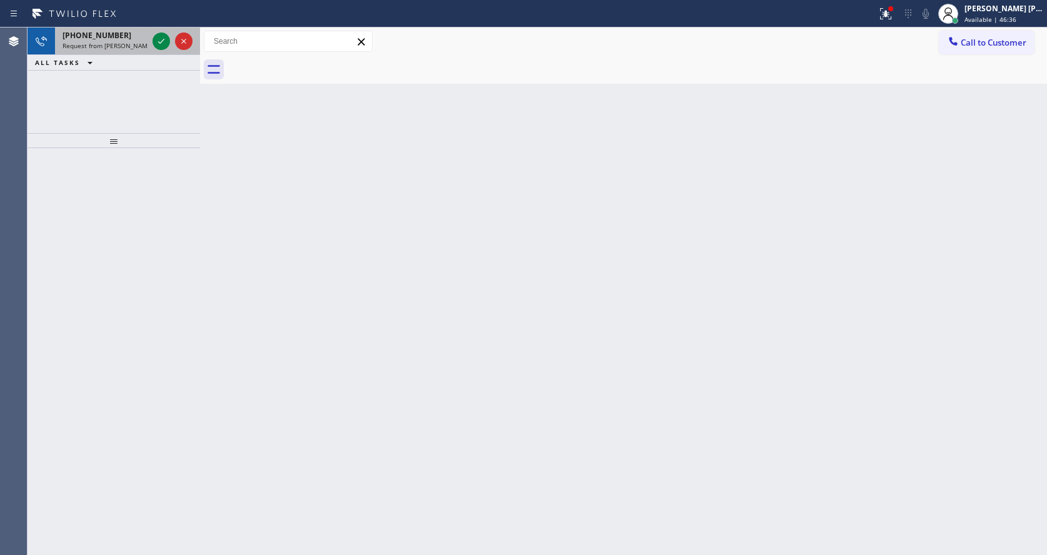
click at [113, 52] on div "[PHONE_NUMBER] Request from [PERSON_NAME] (direct)" at bounding box center [102, 42] width 95 height 28
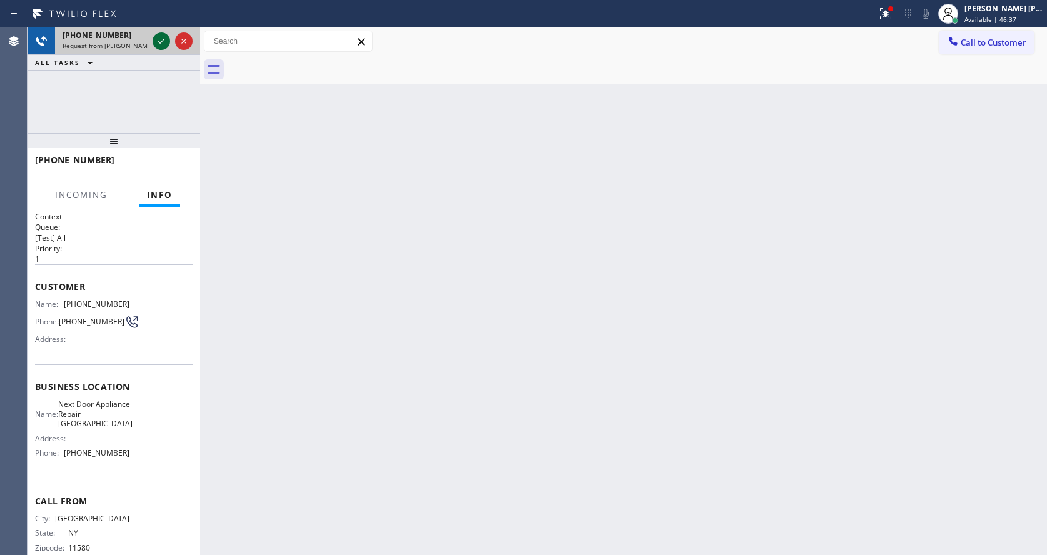
click at [163, 46] on icon at bounding box center [161, 41] width 15 height 15
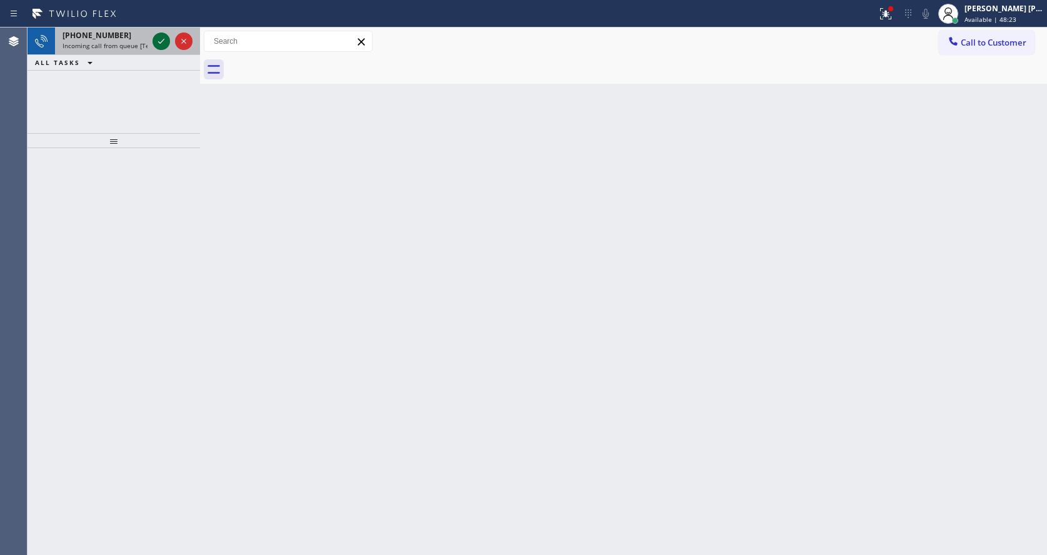
click at [159, 39] on icon at bounding box center [161, 41] width 15 height 15
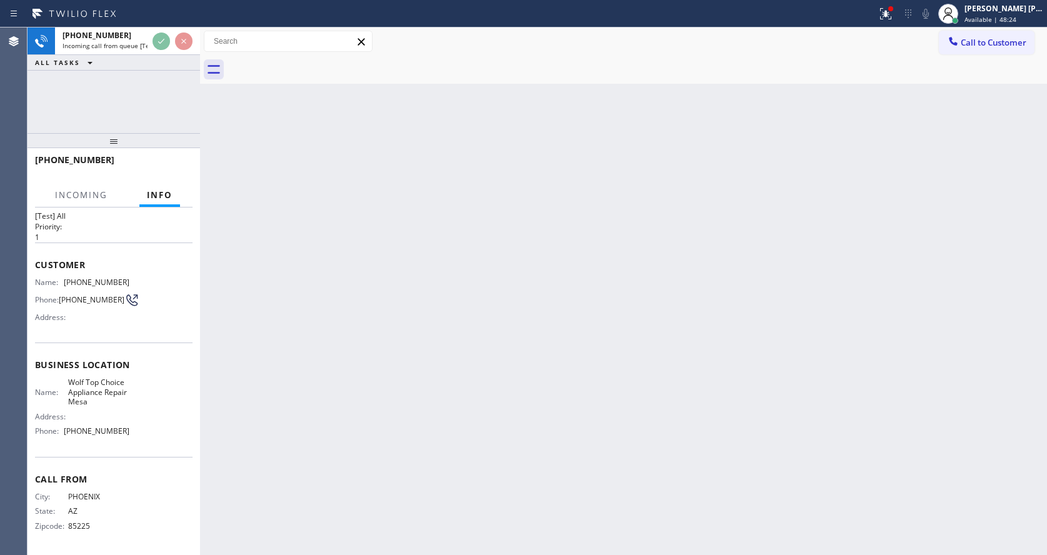
scroll to position [26, 0]
click at [498, 363] on div "Back to Dashboard Change Sender ID Customers Technicians Select a contact Outbo…" at bounding box center [623, 292] width 847 height 528
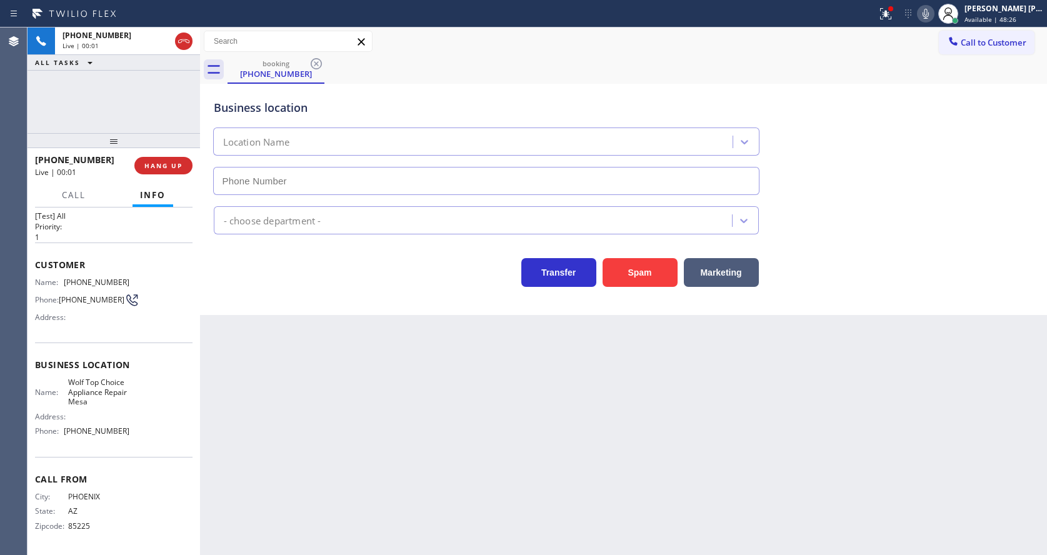
type input "[PHONE_NUMBER]"
click at [855, 183] on div "Business location Wolf Top Choice Appliance Repair [GEOGRAPHIC_DATA] [PHONE_NUM…" at bounding box center [623, 138] width 825 height 113
click at [393, 430] on div "Back to Dashboard Change Sender ID Customers Technicians Select a contact Outbo…" at bounding box center [623, 292] width 847 height 528
drag, startPoint x: 65, startPoint y: 278, endPoint x: 141, endPoint y: 282, distance: 75.7
click at [141, 282] on div "Name: [PHONE_NUMBER] Phone: [PHONE_NUMBER] Address:" at bounding box center [114, 302] width 158 height 49
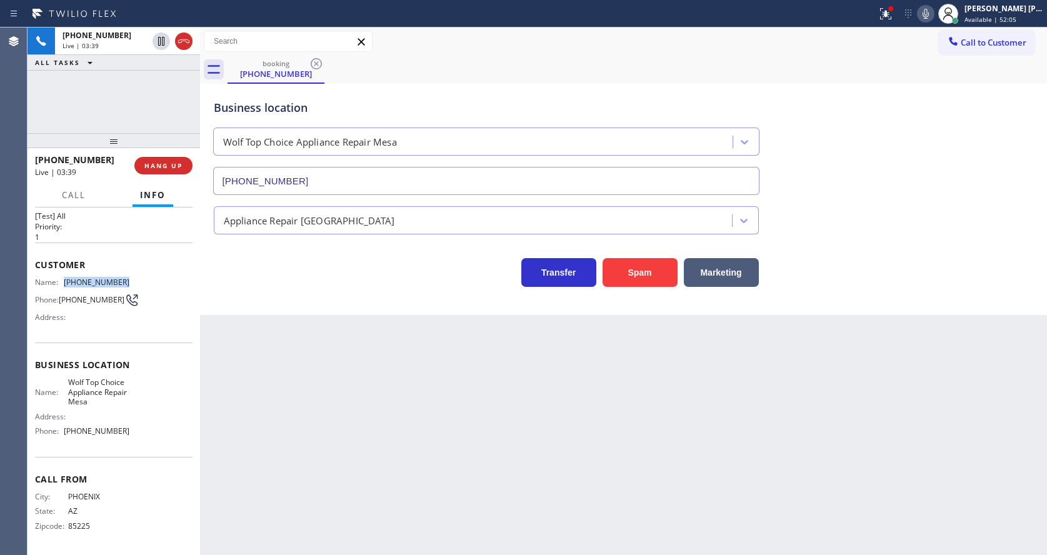
copy div "[PHONE_NUMBER]"
drag, startPoint x: 324, startPoint y: 402, endPoint x: 304, endPoint y: 450, distance: 52.1
click at [307, 431] on div "Back to Dashboard Change Sender ID Customers Technicians Select a contact Outbo…" at bounding box center [623, 292] width 847 height 528
drag, startPoint x: 143, startPoint y: 443, endPoint x: 122, endPoint y: 437, distance: 21.6
click at [143, 443] on div "Business location Name: Wolf Top Choice Appliance Repair Mesa Address: Phone: […" at bounding box center [114, 400] width 158 height 114
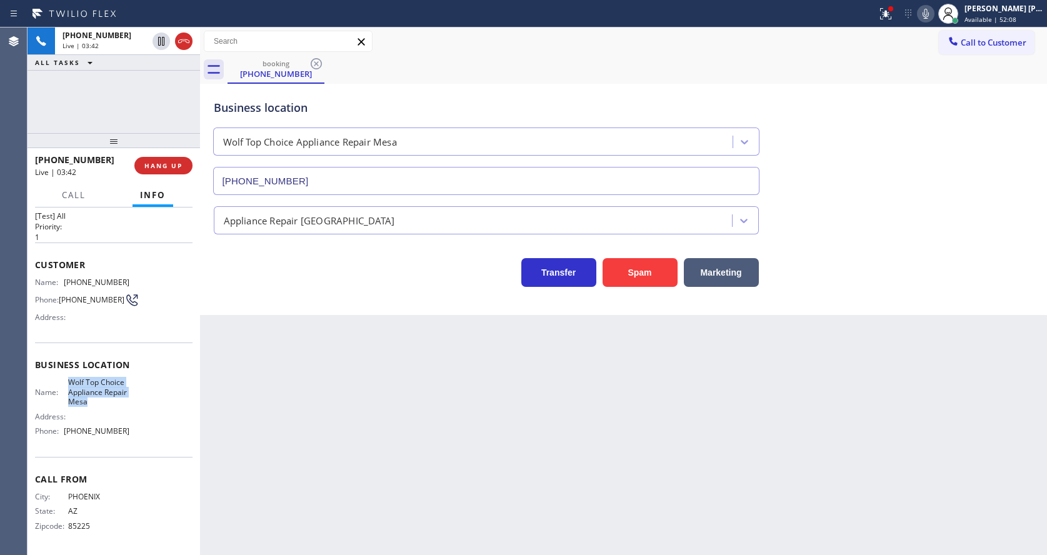
drag, startPoint x: 65, startPoint y: 383, endPoint x: 129, endPoint y: 408, distance: 68.5
click at [129, 408] on div "Name: Wolf Top Choice Appliance Repair Mesa Address: Phone: [PHONE_NUMBER]" at bounding box center [114, 409] width 158 height 63
copy span "Wolf Top Choice Appliance Repair Mesa"
drag, startPoint x: 253, startPoint y: 428, endPoint x: 253, endPoint y: 554, distance: 126.3
click at [252, 432] on div "Back to Dashboard Change Sender ID Customers Technicians Select a contact Outbo…" at bounding box center [623, 292] width 847 height 528
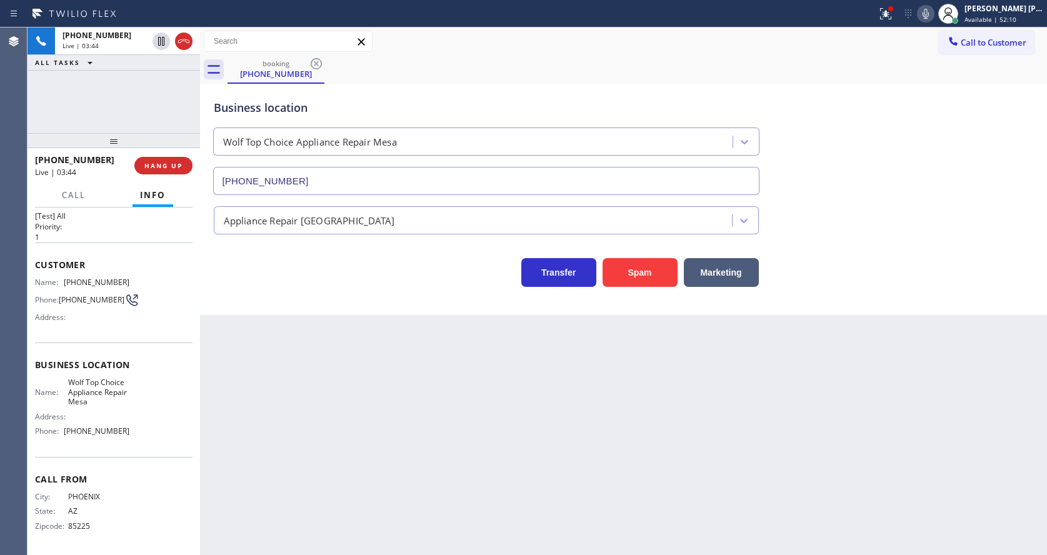
drag, startPoint x: 56, startPoint y: 304, endPoint x: 398, endPoint y: 254, distance: 346.2
click at [61, 304] on div "Phone: [PHONE_NUMBER]" at bounding box center [82, 300] width 94 height 15
click at [933, 11] on icon at bounding box center [925, 13] width 15 height 15
click at [157, 42] on icon at bounding box center [161, 41] width 15 height 15
click at [108, 344] on div "Business location Name: Wolf Top Choice Appliance Repair Mesa Address: Phone: […" at bounding box center [114, 400] width 158 height 114
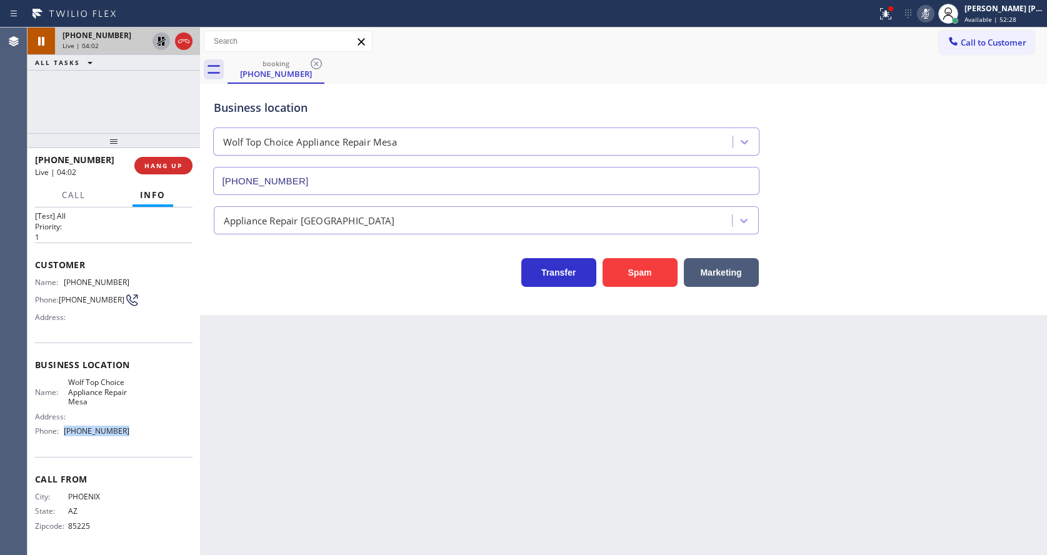
drag, startPoint x: 61, startPoint y: 429, endPoint x: 142, endPoint y: 429, distance: 80.6
click at [142, 429] on div "Name: Wolf Top Choice Appliance Repair Mesa Address: Phone: [PHONE_NUMBER]" at bounding box center [114, 409] width 158 height 63
copy div "[PHONE_NUMBER]"
drag, startPoint x: 347, startPoint y: 437, endPoint x: 302, endPoint y: 552, distance: 123.5
click at [338, 444] on div "Back to Dashboard Change Sender ID Customers Technicians Select a contact Outbo…" at bounding box center [623, 292] width 847 height 528
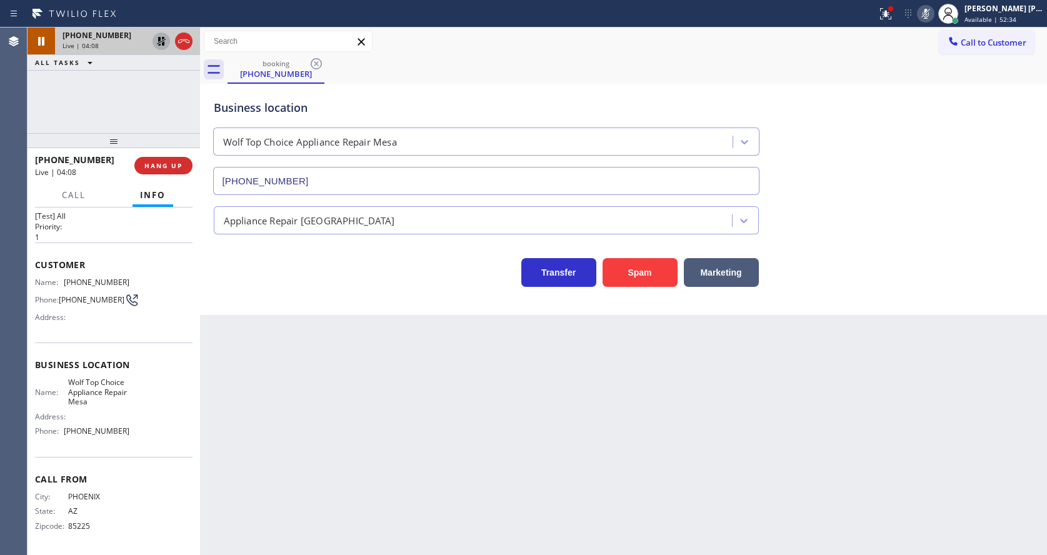
click at [561, 384] on div "Back to Dashboard Change Sender ID Customers Technicians Select a contact Outbo…" at bounding box center [623, 292] width 847 height 528
click at [437, 444] on div "Back to Dashboard Change Sender ID Customers Technicians Select a contact Outbo…" at bounding box center [623, 292] width 847 height 528
click at [158, 42] on icon at bounding box center [161, 41] width 9 height 9
click at [925, 18] on icon at bounding box center [925, 13] width 15 height 15
click at [892, 6] on icon at bounding box center [885, 13] width 15 height 15
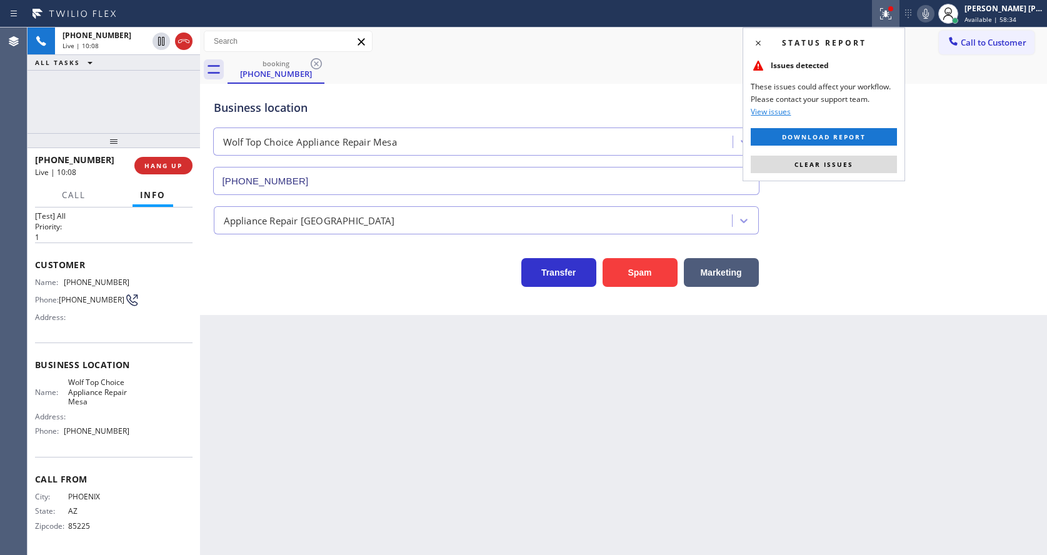
drag, startPoint x: 814, startPoint y: 168, endPoint x: 856, endPoint y: 173, distance: 42.3
click at [815, 167] on span "Clear issues" at bounding box center [824, 164] width 59 height 9
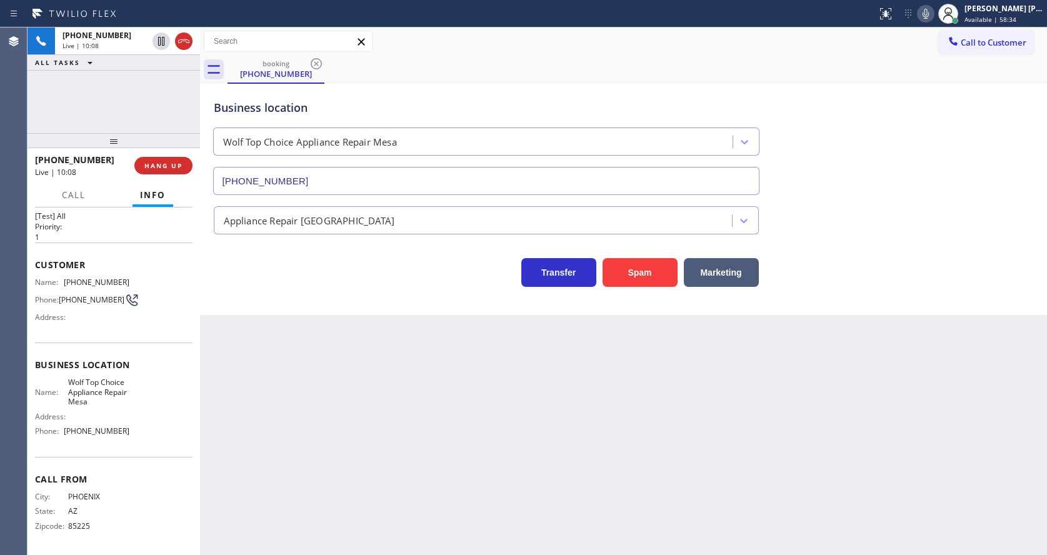
click at [861, 176] on div "Business location Wolf Top Choice Appliance Repair [GEOGRAPHIC_DATA] [PHONE_NUM…" at bounding box center [623, 138] width 825 height 113
click at [377, 439] on div "Back to Dashboard Change Sender ID Customers Technicians Select a contact Outbo…" at bounding box center [623, 292] width 847 height 528
drag, startPoint x: 387, startPoint y: 424, endPoint x: 467, endPoint y: 397, distance: 84.4
click at [387, 424] on div "Back to Dashboard Change Sender ID Customers Technicians Select a contact Outbo…" at bounding box center [623, 292] width 847 height 528
click at [932, 21] on icon at bounding box center [925, 13] width 15 height 15
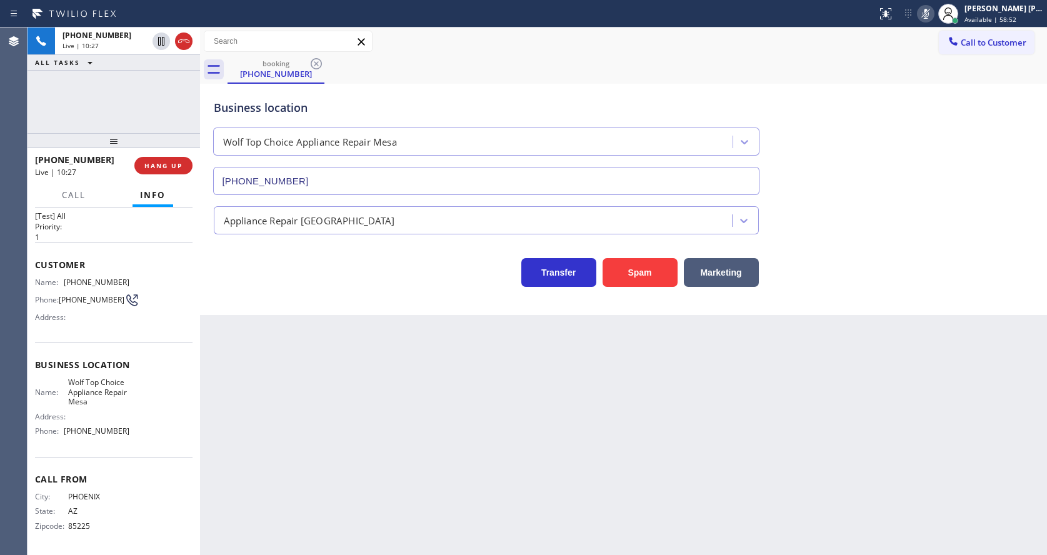
click at [916, 73] on div "booking [PHONE_NUMBER]" at bounding box center [638, 70] width 820 height 28
click at [385, 438] on div "Back to Dashboard Change Sender ID Customers Technicians Select a contact Outbo…" at bounding box center [623, 292] width 847 height 528
drag, startPoint x: 926, startPoint y: 18, endPoint x: 926, endPoint y: 25, distance: 7.5
click at [927, 17] on icon at bounding box center [925, 13] width 15 height 15
click at [357, 386] on div "Back to Dashboard Change Sender ID Customers Technicians Select a contact Outbo…" at bounding box center [623, 292] width 847 height 528
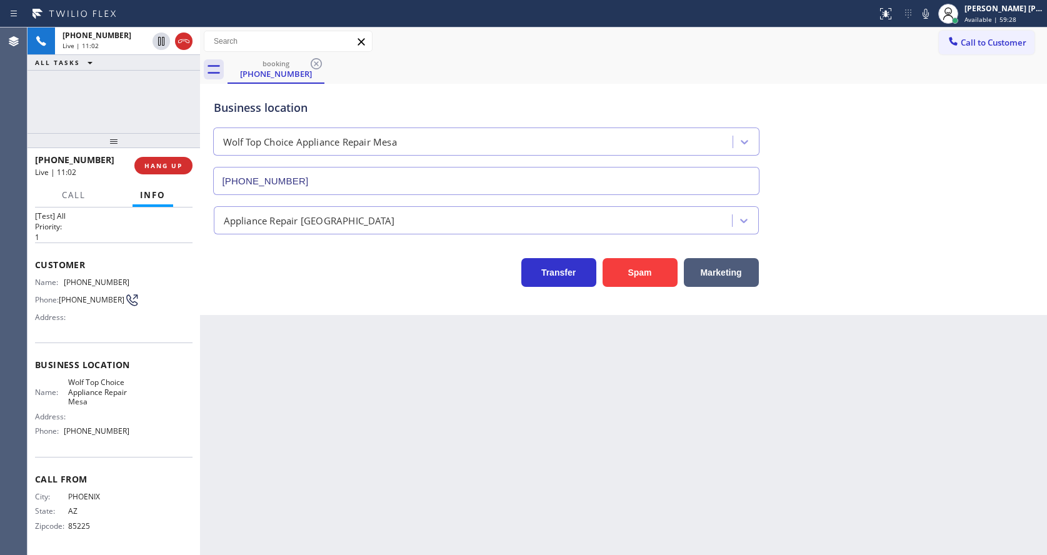
click at [561, 444] on div "Back to Dashboard Change Sender ID Customers Technicians Select a contact Outbo…" at bounding box center [623, 292] width 847 height 528
click at [369, 428] on div "Back to Dashboard Change Sender ID Customers Technicians Select a contact Outbo…" at bounding box center [623, 292] width 847 height 528
click at [322, 513] on div "Back to Dashboard Change Sender ID Customers Technicians Select a contact Outbo…" at bounding box center [623, 292] width 847 height 528
drag, startPoint x: 694, startPoint y: 448, endPoint x: 559, endPoint y: 485, distance: 139.4
click at [694, 448] on div "Back to Dashboard Change Sender ID Customers Technicians Select a contact Outbo…" at bounding box center [623, 292] width 847 height 528
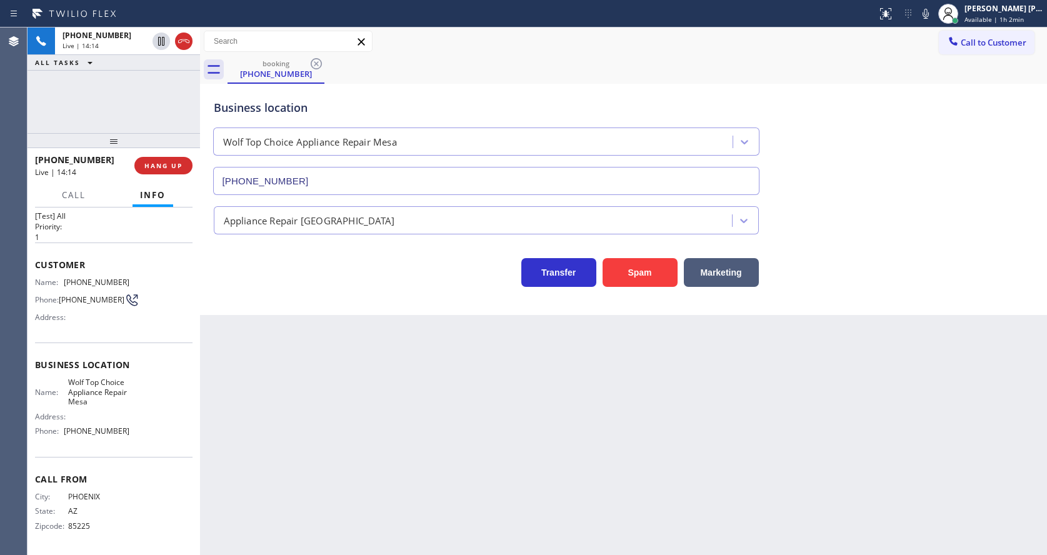
click at [552, 513] on div "Back to Dashboard Change Sender ID Customers Technicians Select a contact Outbo…" at bounding box center [623, 292] width 847 height 528
drag, startPoint x: 318, startPoint y: 494, endPoint x: 304, endPoint y: 539, distance: 46.7
click at [319, 494] on div "Back to Dashboard Change Sender ID Customers Technicians Select a contact Outbo…" at bounding box center [623, 292] width 847 height 528
click at [474, 422] on div "Back to Dashboard Change Sender ID Customers Technicians Select a contact Outbo…" at bounding box center [623, 292] width 847 height 528
click at [499, 381] on div "Back to Dashboard Change Sender ID Customers Technicians Select a contact Outbo…" at bounding box center [623, 292] width 847 height 528
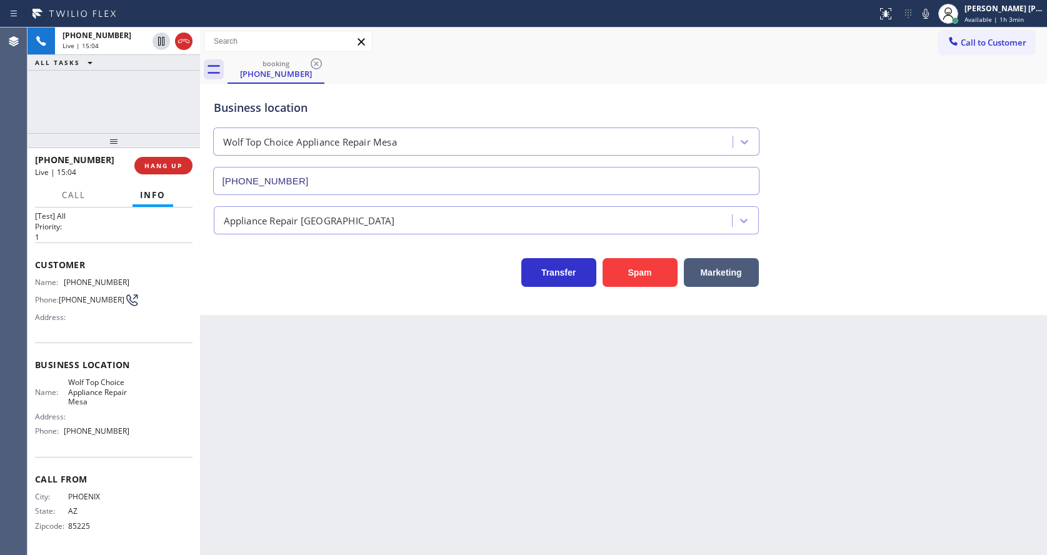
click at [321, 466] on div "Back to Dashboard Change Sender ID Customers Technicians Select a contact Outbo…" at bounding box center [623, 292] width 847 height 528
click at [528, 412] on div "Back to Dashboard Change Sender ID Customers Technicians Select a contact Outbo…" at bounding box center [623, 292] width 847 height 528
click at [931, 16] on icon at bounding box center [925, 13] width 15 height 15
click at [159, 40] on icon at bounding box center [161, 41] width 6 height 9
click at [277, 316] on div "Back to Dashboard Change Sender ID Customers Technicians Select a contact Outbo…" at bounding box center [623, 292] width 847 height 528
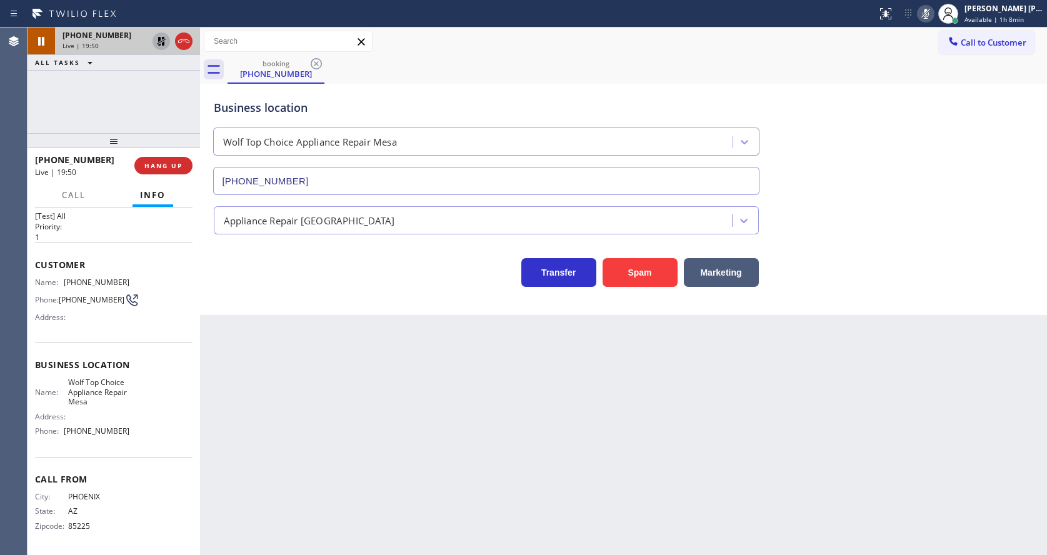
drag, startPoint x: 511, startPoint y: 429, endPoint x: 294, endPoint y: 295, distance: 254.6
click at [511, 429] on div "Back to Dashboard Change Sender ID Customers Technicians Select a contact Outbo…" at bounding box center [623, 292] width 847 height 528
click at [104, 84] on div "[PHONE_NUMBER] Live | 19:50 ALL TASKS ALL TASKS ACTIVE TASKS TASKS IN WRAP UP" at bounding box center [114, 81] width 173 height 106
click at [304, 408] on div "Back to Dashboard Change Sender ID Customers Technicians Select a contact Outbo…" at bounding box center [623, 292] width 847 height 528
click at [457, 426] on div "Back to Dashboard Change Sender ID Customers Technicians Select a contact Outbo…" at bounding box center [623, 292] width 847 height 528
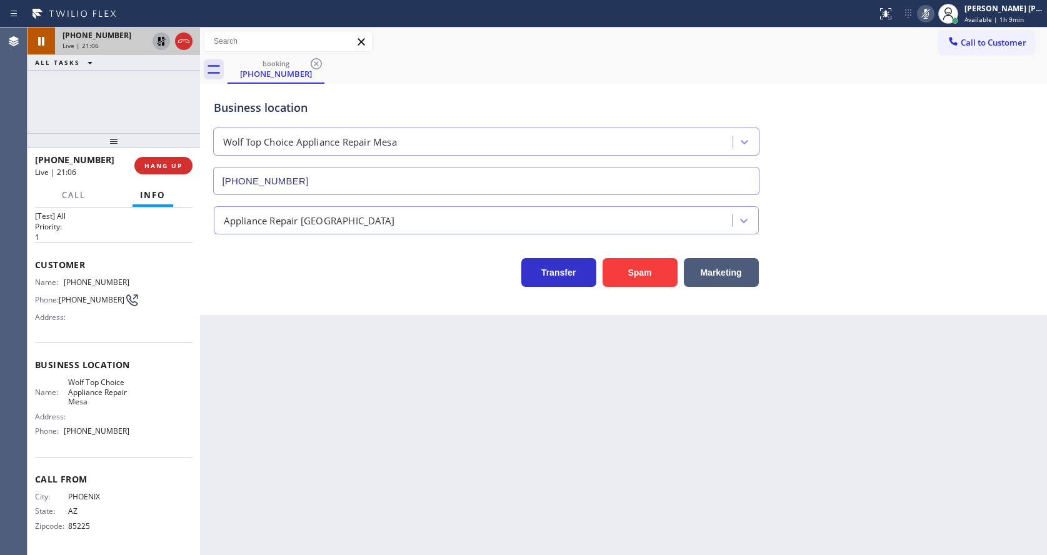
click at [348, 368] on div "Back to Dashboard Change Sender ID Customers Technicians Select a contact Outbo…" at bounding box center [623, 292] width 847 height 528
click at [308, 420] on div "Back to Dashboard Change Sender ID Customers Technicians Select a contact Outbo…" at bounding box center [623, 292] width 847 height 528
drag, startPoint x: 526, startPoint y: 403, endPoint x: 521, endPoint y: 396, distance: 9.0
click at [526, 403] on div "Back to Dashboard Change Sender ID Customers Technicians Select a contact Outbo…" at bounding box center [623, 292] width 847 height 528
click at [343, 397] on div "Back to Dashboard Change Sender ID Customers Technicians Select a contact Outbo…" at bounding box center [623, 292] width 847 height 528
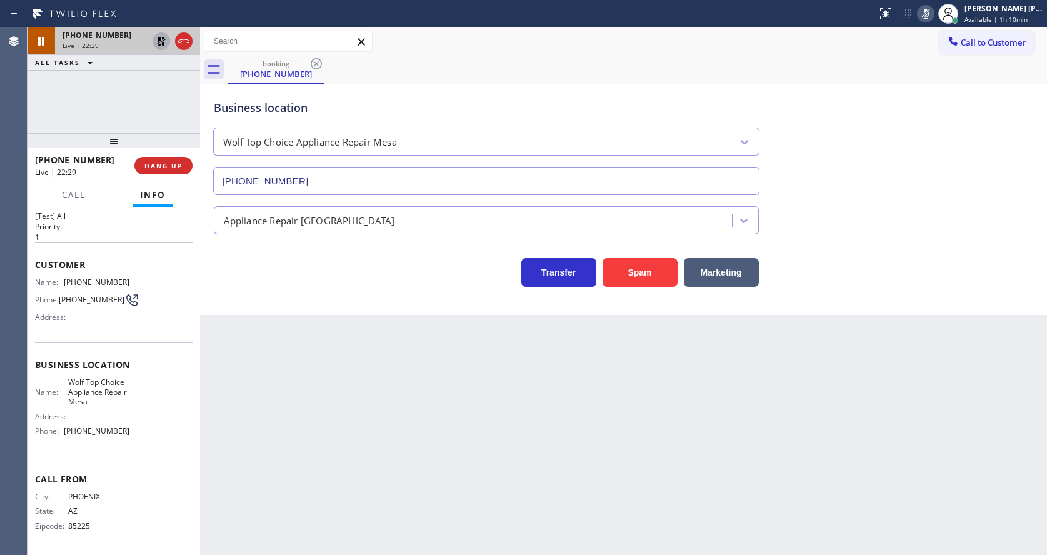
click at [542, 448] on div "Back to Dashboard Change Sender ID Customers Technicians Select a contact Outbo…" at bounding box center [623, 292] width 847 height 528
click at [160, 41] on icon at bounding box center [161, 41] width 9 height 9
click at [929, 21] on icon at bounding box center [925, 13] width 15 height 15
click at [434, 454] on div "Back to Dashboard Change Sender ID Customers Technicians Select a contact Outbo…" at bounding box center [623, 292] width 847 height 528
click at [543, 464] on div "Back to Dashboard Change Sender ID Customers Technicians Select a contact Outbo…" at bounding box center [623, 292] width 847 height 528
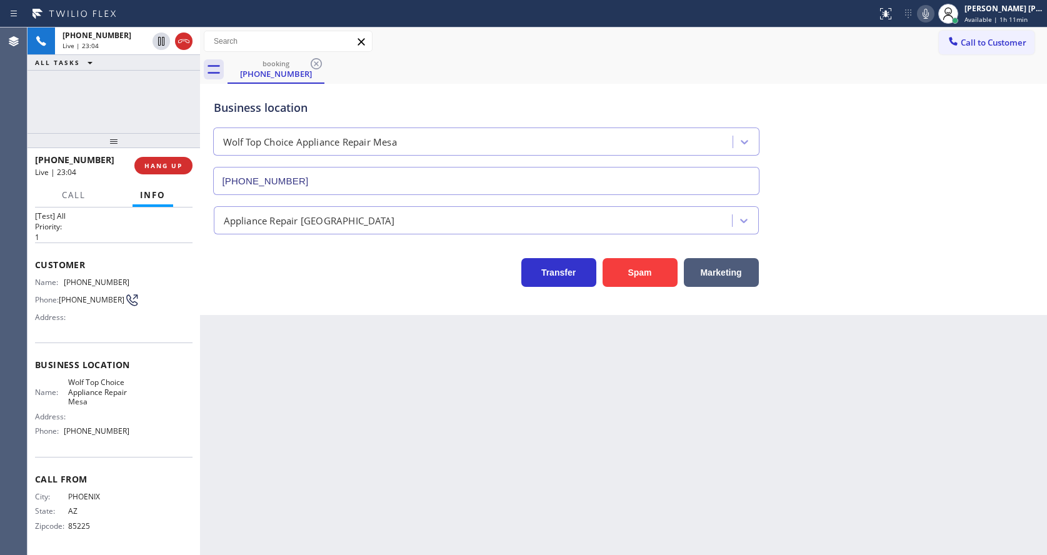
click at [343, 458] on div "Back to Dashboard Change Sender ID Customers Technicians Select a contact Outbo…" at bounding box center [623, 292] width 847 height 528
click at [528, 459] on div "Back to Dashboard Change Sender ID Customers Technicians Select a contact Outbo…" at bounding box center [623, 292] width 847 height 528
click at [389, 515] on div "Back to Dashboard Change Sender ID Customers Technicians Select a contact Outbo…" at bounding box center [623, 292] width 847 height 528
drag, startPoint x: 585, startPoint y: 431, endPoint x: 545, endPoint y: 444, distance: 42.3
click at [585, 431] on div "Back to Dashboard Change Sender ID Customers Technicians Select a contact Outbo…" at bounding box center [623, 292] width 847 height 528
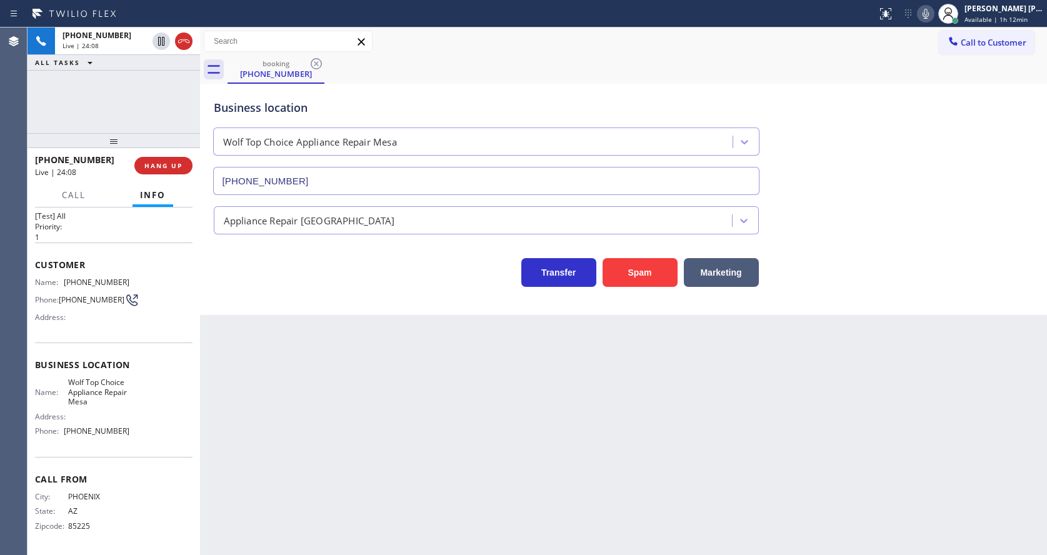
click at [243, 432] on div "Back to Dashboard Change Sender ID Customers Technicians Select a contact Outbo…" at bounding box center [623, 292] width 847 height 528
click at [549, 491] on div "Back to Dashboard Change Sender ID Customers Technicians Select a contact Outbo…" at bounding box center [623, 292] width 847 height 528
click at [150, 167] on span "HANG UP" at bounding box center [163, 165] width 38 height 9
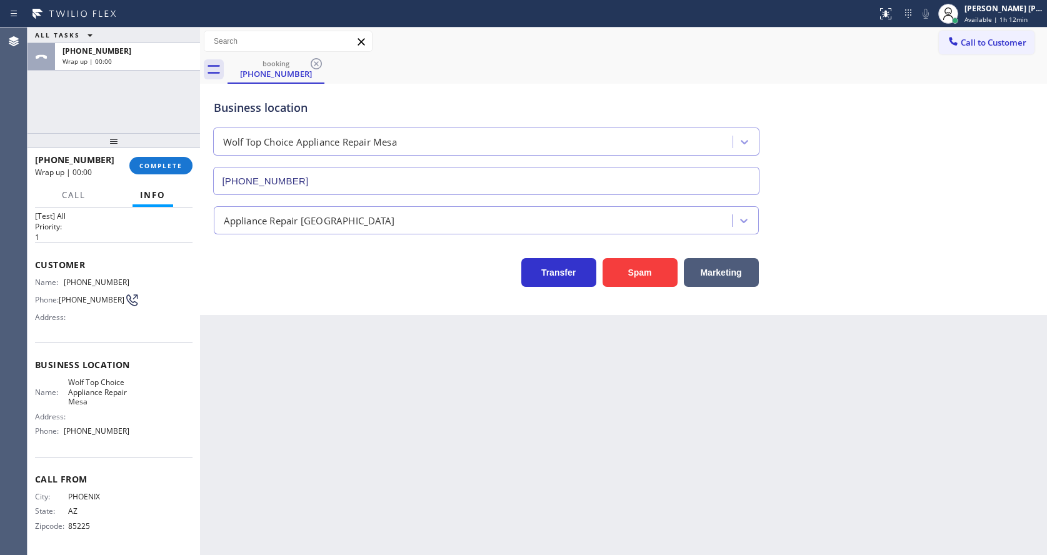
click at [436, 454] on div "Back to Dashboard Change Sender ID Customers Technicians Select a contact Outbo…" at bounding box center [623, 292] width 847 height 528
click at [350, 456] on div "Back to Dashboard Change Sender ID Customers Technicians Select a contact Outbo…" at bounding box center [623, 292] width 847 height 528
click at [559, 494] on div "Back to Dashboard Change Sender ID Customers Technicians Select a contact Outbo…" at bounding box center [623, 292] width 847 height 528
click at [563, 454] on div "Back to Dashboard Change Sender ID Customers Technicians Select a contact Outbo…" at bounding box center [623, 292] width 847 height 528
click at [576, 422] on div "Back to Dashboard Change Sender ID Customers Technicians Select a contact Outbo…" at bounding box center [623, 292] width 847 height 528
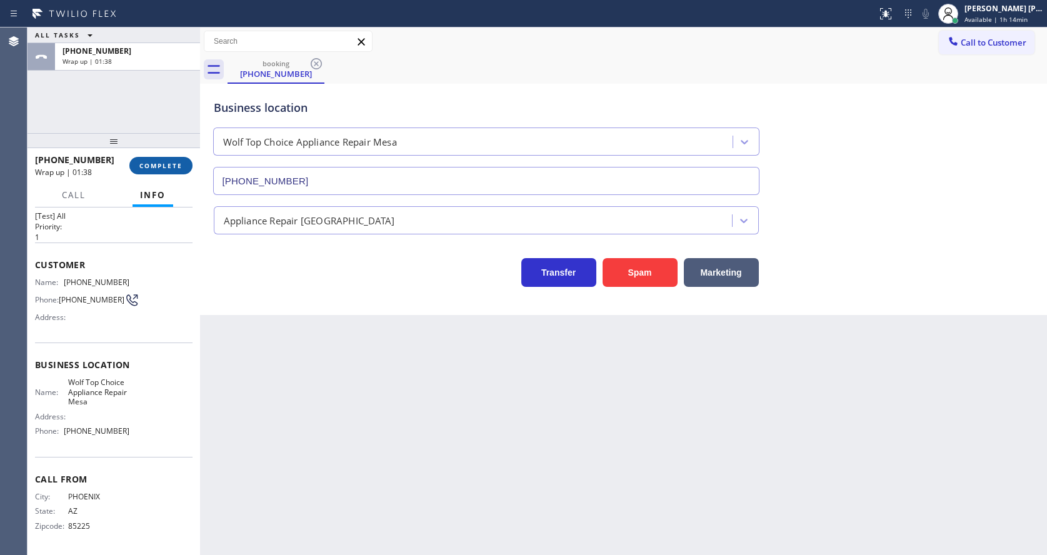
click at [158, 163] on span "COMPLETE" at bounding box center [160, 165] width 43 height 9
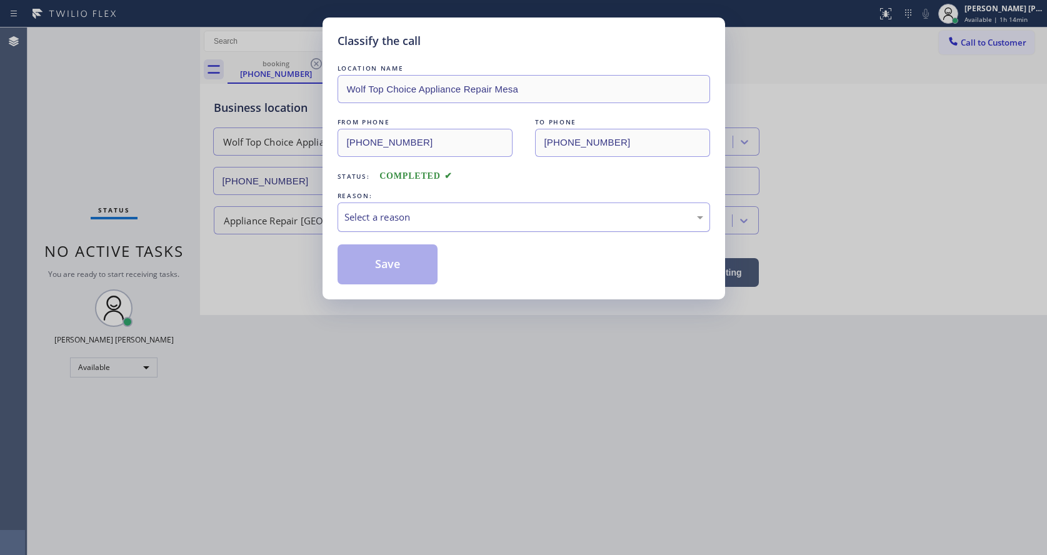
click at [411, 213] on div "Select a reason" at bounding box center [523, 217] width 359 height 14
click at [374, 264] on button "Save" at bounding box center [388, 264] width 101 height 40
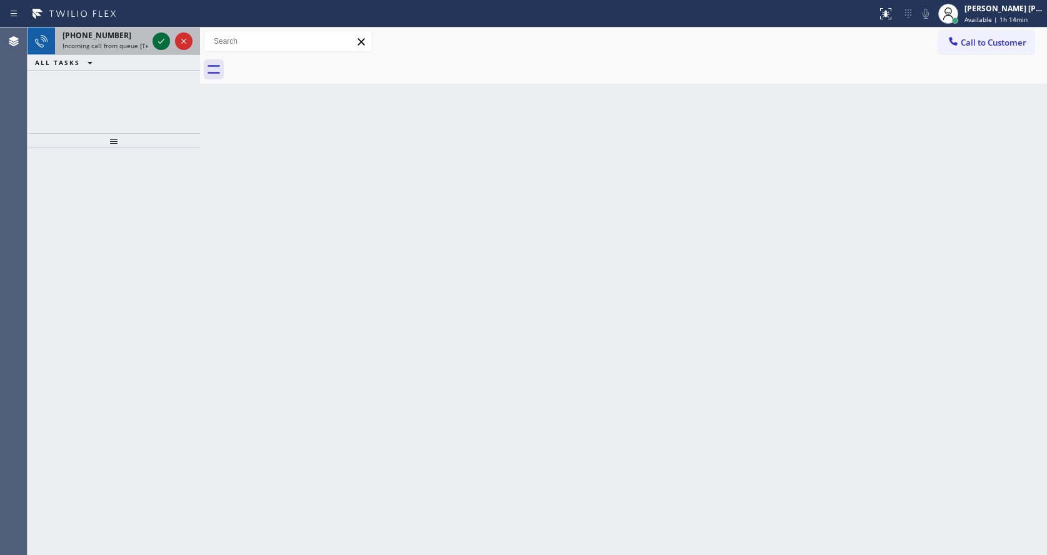
click at [158, 40] on icon at bounding box center [161, 41] width 15 height 15
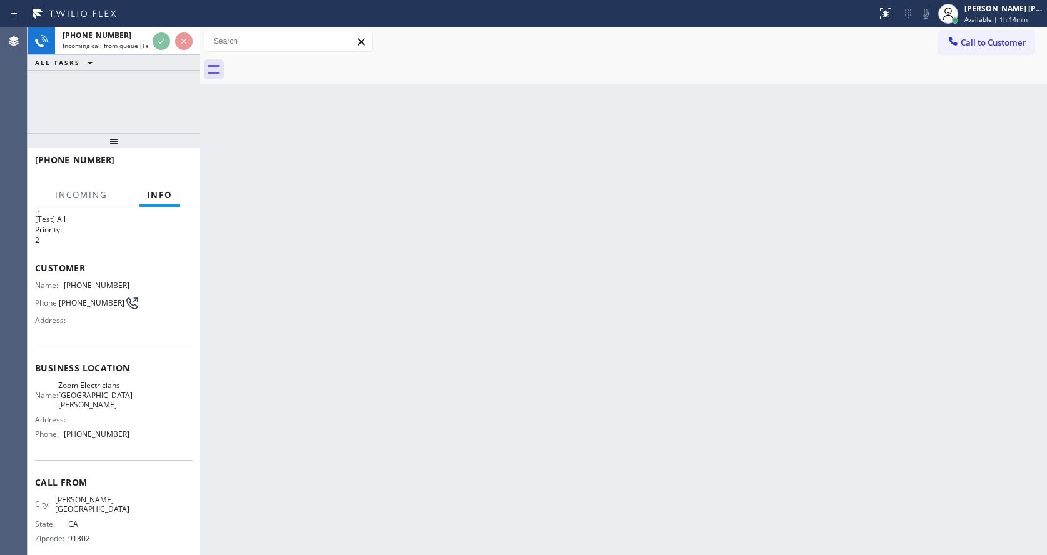
scroll to position [26, 0]
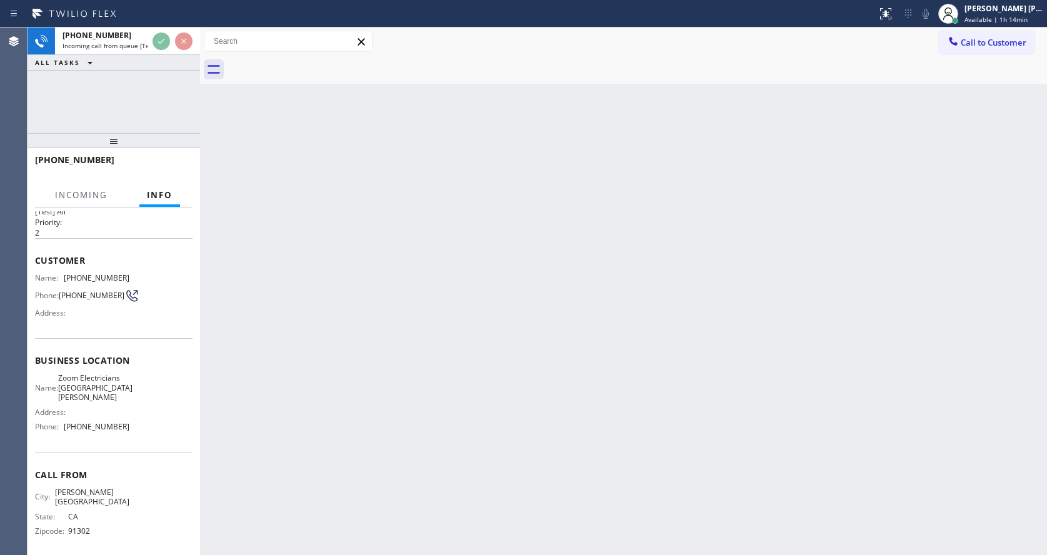
click at [439, 396] on div "Back to Dashboard Change Sender ID Customers Technicians Select a contact Outbo…" at bounding box center [623, 292] width 847 height 528
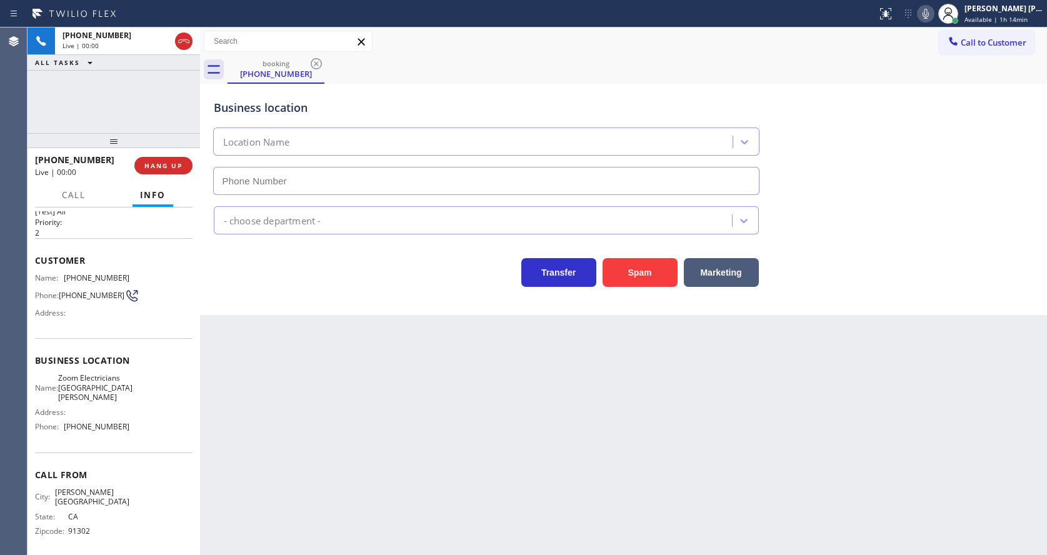
type input "[PHONE_NUMBER]"
click at [556, 392] on div "Back to Dashboard Change Sender ID Customers Technicians Select a contact Outbo…" at bounding box center [623, 292] width 847 height 528
click at [244, 419] on div "Back to Dashboard Change Sender ID Customers Technicians Select a contact Outbo…" at bounding box center [623, 292] width 847 height 528
click at [80, 366] on span "Business location" at bounding box center [114, 360] width 158 height 12
drag, startPoint x: 64, startPoint y: 277, endPoint x: 137, endPoint y: 275, distance: 73.2
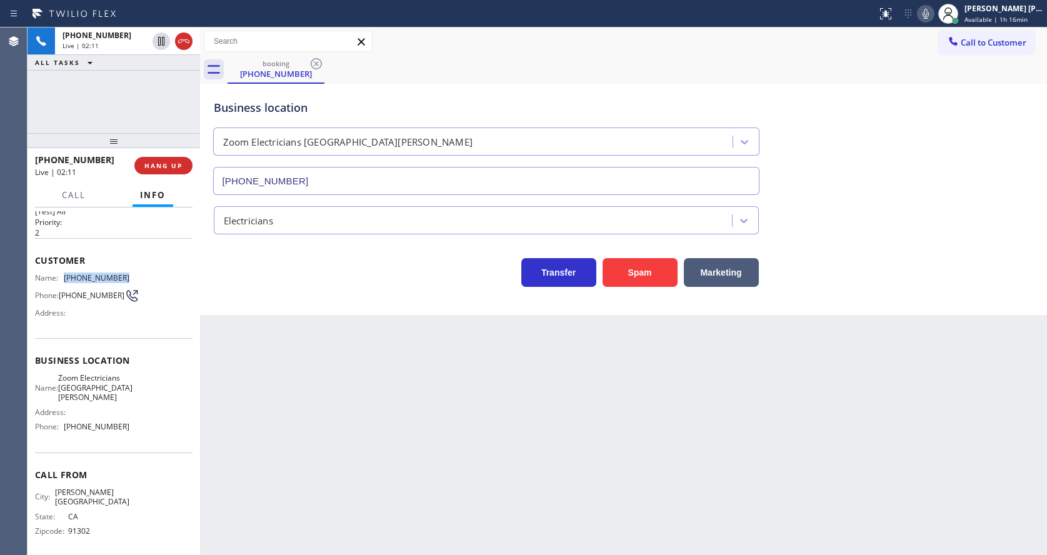
click at [137, 275] on div "Name: [PHONE_NUMBER] Phone: [PHONE_NUMBER] Address:" at bounding box center [114, 297] width 158 height 49
copy div "[PHONE_NUMBER]"
drag, startPoint x: 328, startPoint y: 343, endPoint x: 271, endPoint y: 464, distance: 134.0
click at [313, 351] on div "Back to Dashboard Change Sender ID Customers Technicians Select a contact Outbo…" at bounding box center [623, 292] width 847 height 528
click at [140, 391] on div "Name: Zoom Electricians [GEOGRAPHIC_DATA][PERSON_NAME] Address: Phone: [PHONE_N…" at bounding box center [114, 404] width 158 height 63
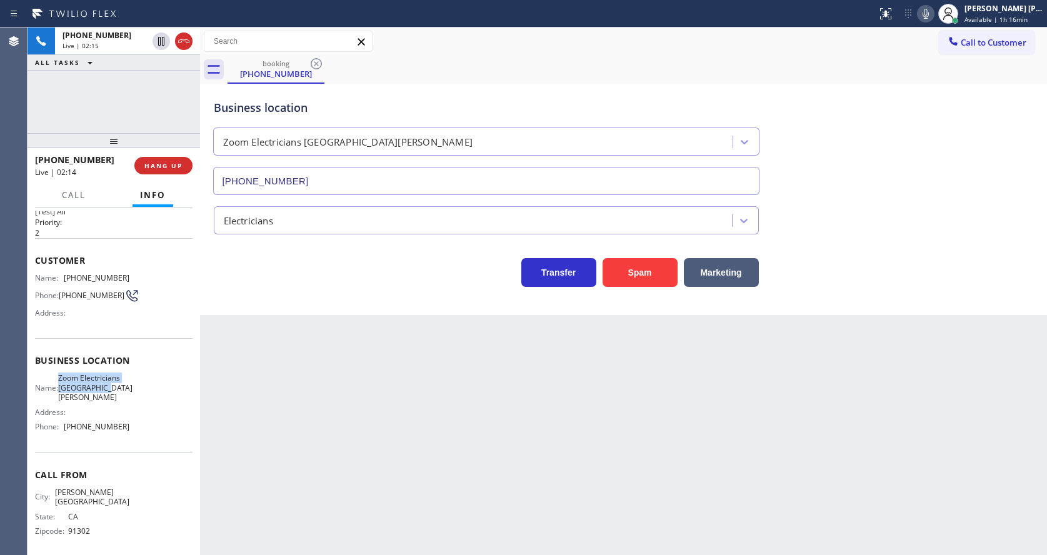
drag, startPoint x: 63, startPoint y: 384, endPoint x: 129, endPoint y: 398, distance: 67.1
click at [129, 398] on div "Name: Zoom Electricians [GEOGRAPHIC_DATA][PERSON_NAME] Address: Phone: [PHONE_N…" at bounding box center [114, 404] width 158 height 63
copy span "Zoom Electricians [GEOGRAPHIC_DATA][PERSON_NAME]"
click at [281, 403] on div "Back to Dashboard Change Sender ID Customers Technicians Select a contact Outbo…" at bounding box center [623, 292] width 847 height 528
click at [78, 431] on span "[PHONE_NUMBER]" at bounding box center [97, 426] width 66 height 9
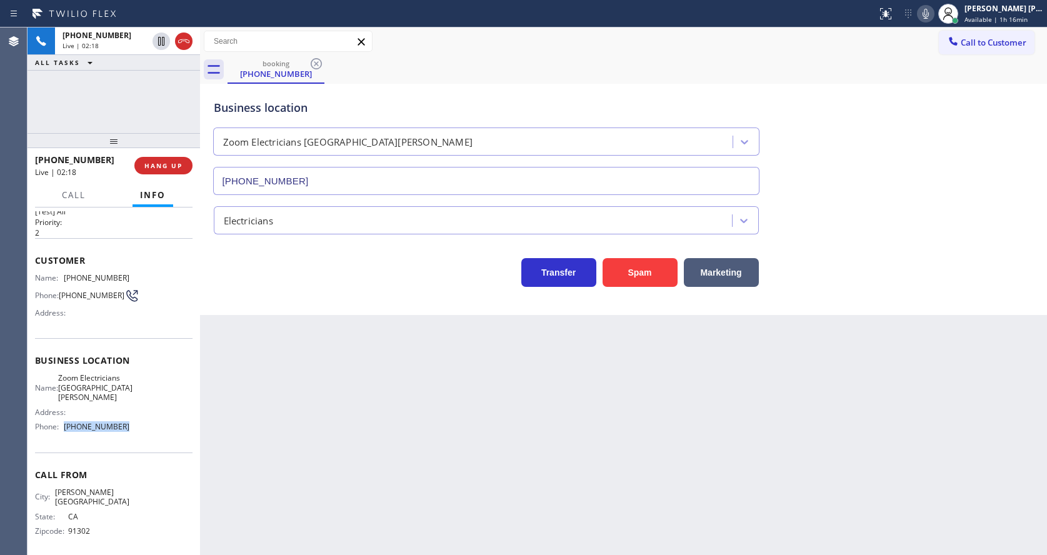
drag, startPoint x: 64, startPoint y: 428, endPoint x: 134, endPoint y: 427, distance: 70.0
click at [134, 427] on div "Name: Zoom Electricians [GEOGRAPHIC_DATA][PERSON_NAME] Address: Phone: [PHONE_N…" at bounding box center [114, 404] width 158 height 63
copy div "[PHONE_NUMBER]"
click at [277, 463] on div "Back to Dashboard Change Sender ID Customers Technicians Select a contact Outbo…" at bounding box center [623, 292] width 847 height 528
click at [576, 397] on div "Back to Dashboard Change Sender ID Customers Technicians Select a contact Outbo…" at bounding box center [623, 292] width 847 height 528
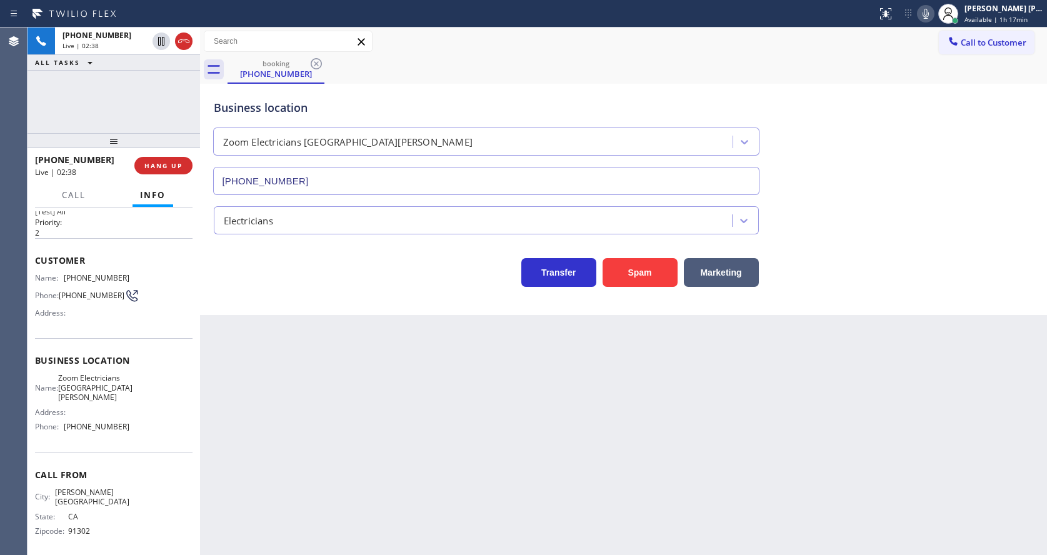
click at [933, 12] on icon at bounding box center [925, 13] width 15 height 15
click at [161, 36] on icon at bounding box center [161, 41] width 15 height 15
click at [390, 388] on div "Back to Dashboard Change Sender ID Customers Technicians Select a contact Outbo…" at bounding box center [623, 292] width 847 height 528
drag, startPoint x: 383, startPoint y: 479, endPoint x: 301, endPoint y: 550, distance: 109.0
click at [383, 479] on div "Back to Dashboard Change Sender ID Customers Technicians Select a contact Outbo…" at bounding box center [623, 292] width 847 height 528
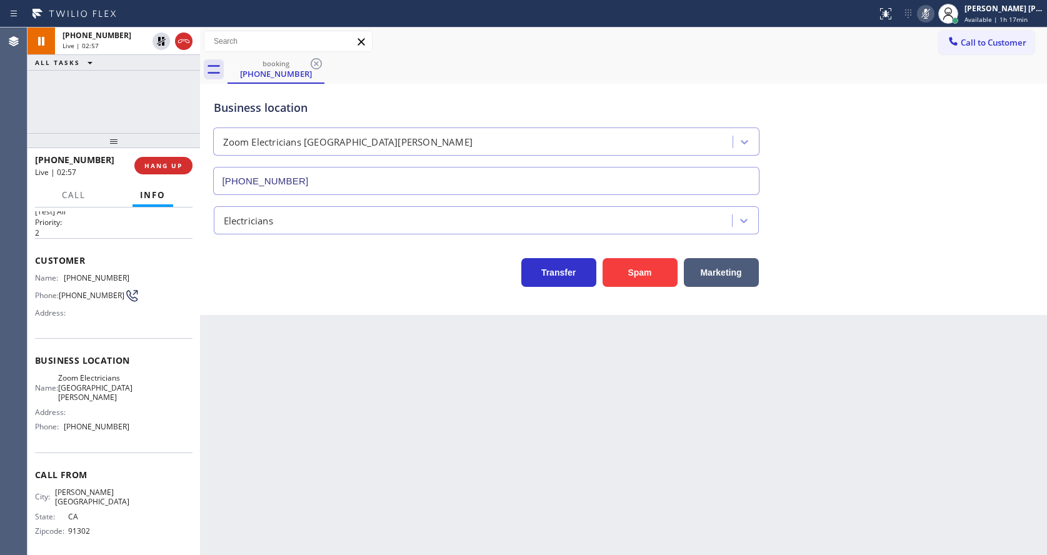
drag, startPoint x: 540, startPoint y: 466, endPoint x: 386, endPoint y: 546, distance: 173.3
click at [540, 466] on div "Back to Dashboard Change Sender ID Customers Technicians Select a contact Outbo…" at bounding box center [623, 292] width 847 height 528
click at [354, 408] on div "Back to Dashboard Change Sender ID Customers Technicians Select a contact Outbo…" at bounding box center [623, 292] width 847 height 528
click at [292, 475] on div "Back to Dashboard Change Sender ID Customers Technicians Select a contact Outbo…" at bounding box center [623, 292] width 847 height 528
click at [542, 441] on div "Back to Dashboard Change Sender ID Customers Technicians Select a contact Outbo…" at bounding box center [623, 292] width 847 height 528
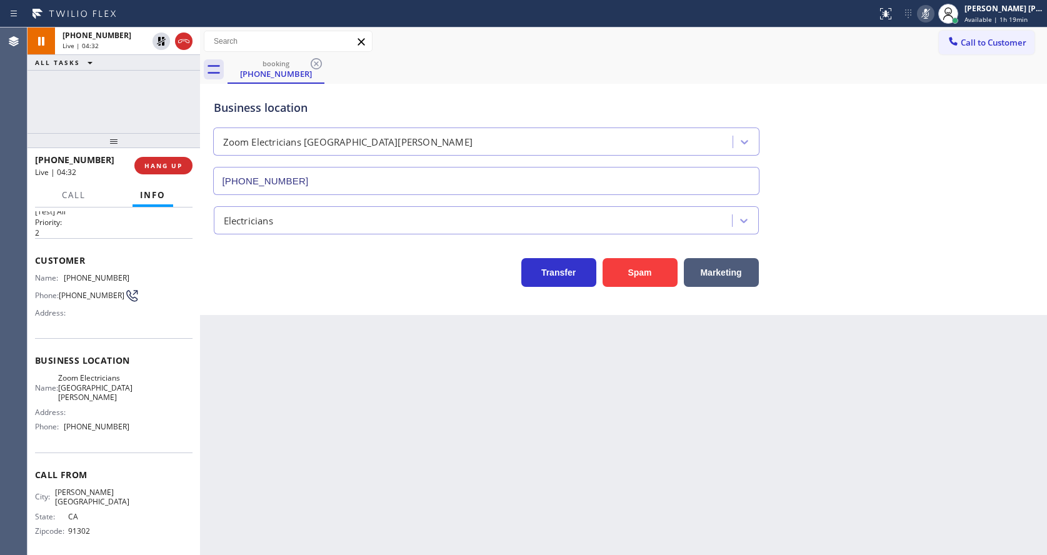
drag, startPoint x: 271, startPoint y: 386, endPoint x: 296, endPoint y: 358, distance: 38.5
click at [271, 386] on div "Back to Dashboard Change Sender ID Customers Technicians Select a contact Outbo…" at bounding box center [623, 292] width 847 height 528
click at [331, 479] on div "Back to Dashboard Change Sender ID Customers Technicians Select a contact Outbo…" at bounding box center [623, 292] width 847 height 528
click at [521, 429] on div "Back to Dashboard Change Sender ID Customers Technicians Select a contact Outbo…" at bounding box center [623, 292] width 847 height 528
click at [165, 40] on icon at bounding box center [161, 41] width 15 height 15
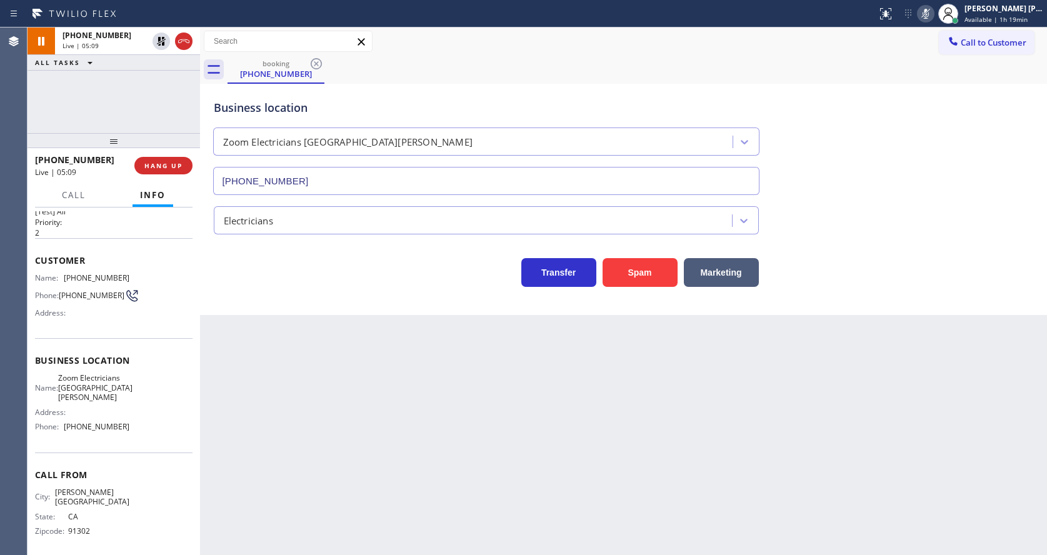
click at [924, 9] on icon at bounding box center [925, 13] width 15 height 15
click at [932, 34] on div "Call to Customer Outbound call Location Home Alliance Your caller id phone numb…" at bounding box center [623, 42] width 847 height 22
click at [391, 410] on div "Back to Dashboard Change Sender ID Customers Technicians Select a contact Outbo…" at bounding box center [623, 292] width 847 height 528
click at [292, 516] on div "Back to Dashboard Change Sender ID Customers Technicians Select a contact Outbo…" at bounding box center [623, 292] width 847 height 528
click at [316, 509] on div "Back to Dashboard Change Sender ID Customers Technicians Select a contact Outbo…" at bounding box center [623, 292] width 847 height 528
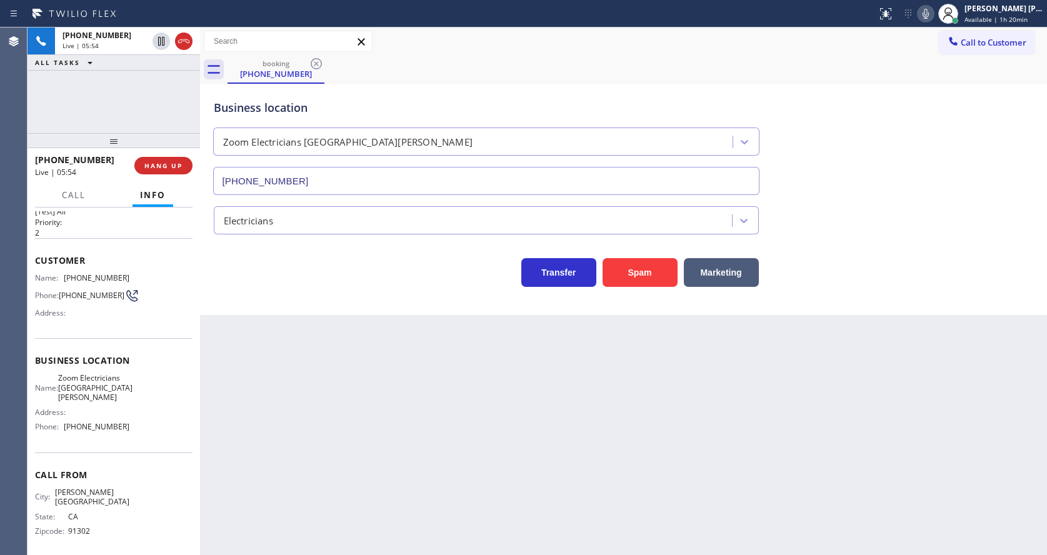
click at [554, 434] on div "Back to Dashboard Change Sender ID Customers Technicians Select a contact Outbo…" at bounding box center [623, 292] width 847 height 528
click at [509, 411] on div "Back to Dashboard Change Sender ID Customers Technicians Select a contact Outbo…" at bounding box center [623, 292] width 847 height 528
click at [932, 19] on icon at bounding box center [925, 13] width 15 height 15
click at [933, 182] on div "Business location Zoom Electricians [GEOGRAPHIC_DATA][PERSON_NAME] [PHONE_NUMBE…" at bounding box center [623, 138] width 825 height 113
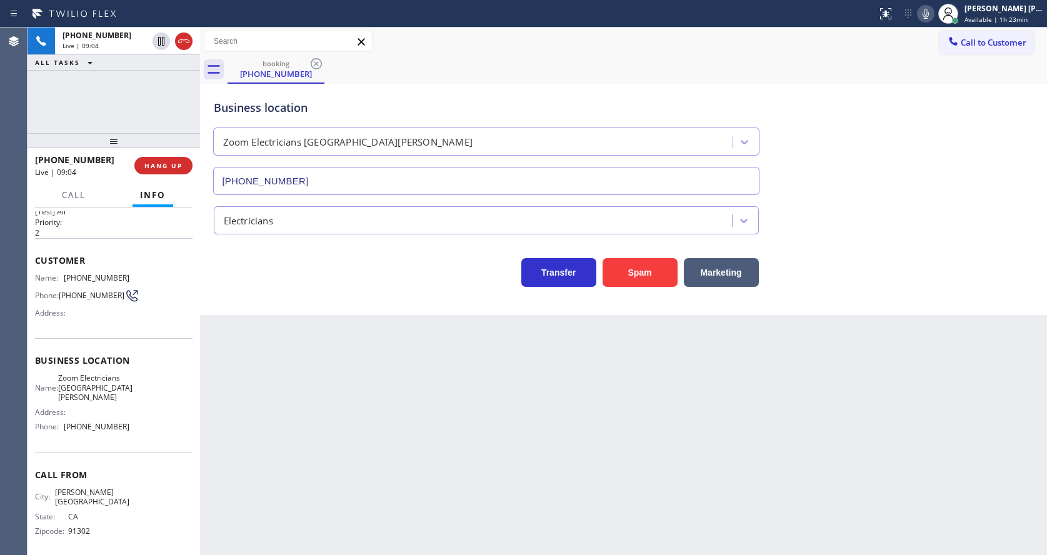
drag, startPoint x: 311, startPoint y: 514, endPoint x: 303, endPoint y: 546, distance: 32.1
click at [311, 514] on div "Back to Dashboard Change Sender ID Customers Technicians Select a contact Outbo…" at bounding box center [623, 292] width 847 height 528
click at [454, 466] on div "Back to Dashboard Change Sender ID Customers Technicians Select a contact Outbo…" at bounding box center [623, 292] width 847 height 528
click at [260, 493] on div "Back to Dashboard Change Sender ID Customers Technicians Select a contact Outbo…" at bounding box center [623, 292] width 847 height 528
click at [590, 478] on div "Back to Dashboard Change Sender ID Customers Technicians Select a contact Outbo…" at bounding box center [623, 292] width 847 height 528
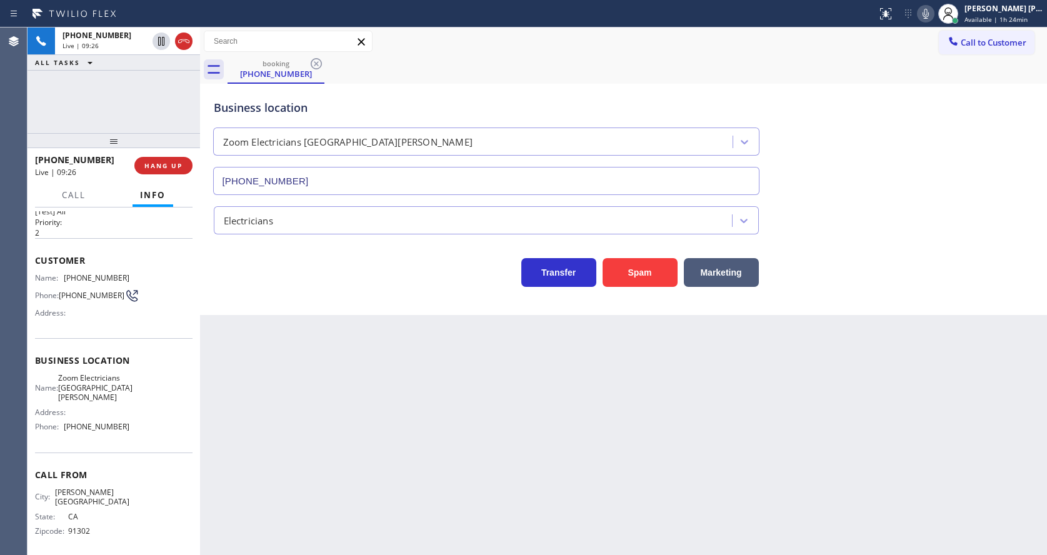
drag, startPoint x: 593, startPoint y: 469, endPoint x: 573, endPoint y: 549, distance: 83.2
click at [593, 469] on div "Back to Dashboard Change Sender ID Customers Technicians Select a contact Outbo…" at bounding box center [623, 292] width 847 height 528
click at [820, 364] on div "Back to Dashboard Change Sender ID Customers Technicians Select a contact Outbo…" at bounding box center [623, 292] width 847 height 528
click at [513, 421] on div "Back to Dashboard Change Sender ID Customers Technicians Select a contact Outbo…" at bounding box center [623, 292] width 847 height 528
click at [510, 384] on div "Back to Dashboard Change Sender ID Customers Technicians Select a contact Outbo…" at bounding box center [623, 292] width 847 height 528
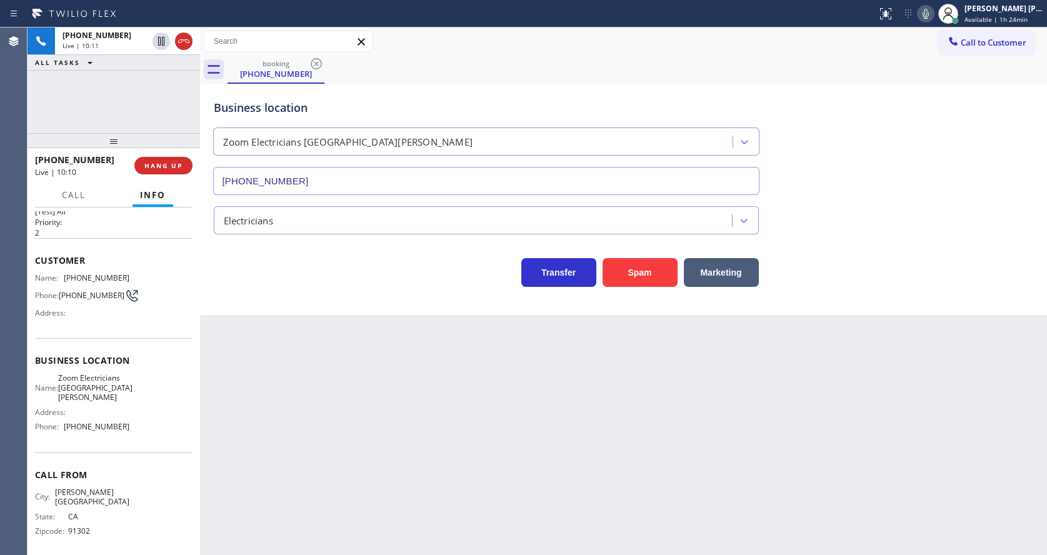
click at [336, 416] on div "Back to Dashboard Change Sender ID Customers Technicians Select a contact Outbo…" at bounding box center [623, 292] width 847 height 528
click at [331, 419] on div "Back to Dashboard Change Sender ID Customers Technicians Select a contact Outbo…" at bounding box center [623, 292] width 847 height 528
click at [596, 406] on div "Back to Dashboard Change Sender ID Customers Technicians Select a contact Outbo…" at bounding box center [623, 292] width 847 height 528
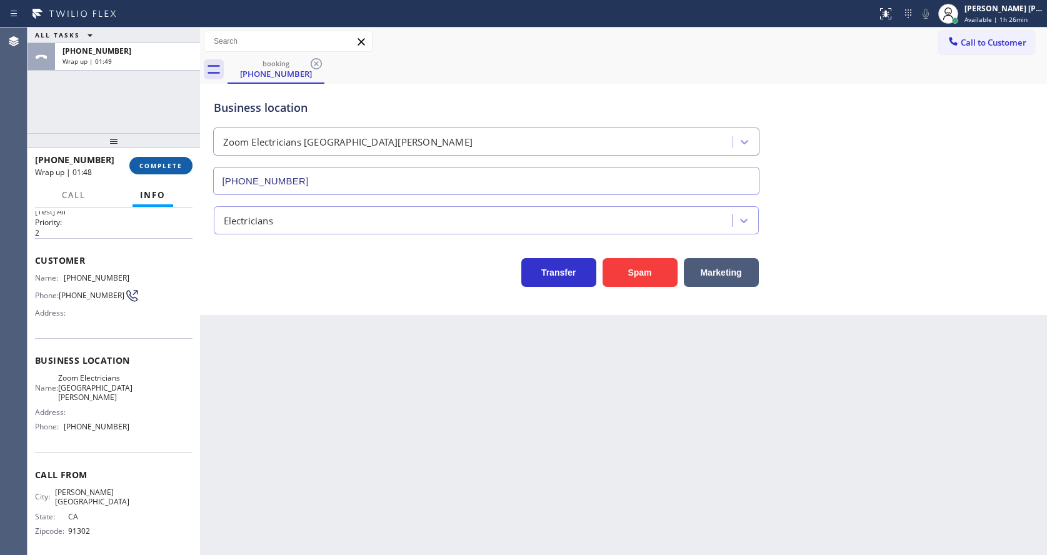
click at [152, 159] on button "COMPLETE" at bounding box center [160, 166] width 63 height 18
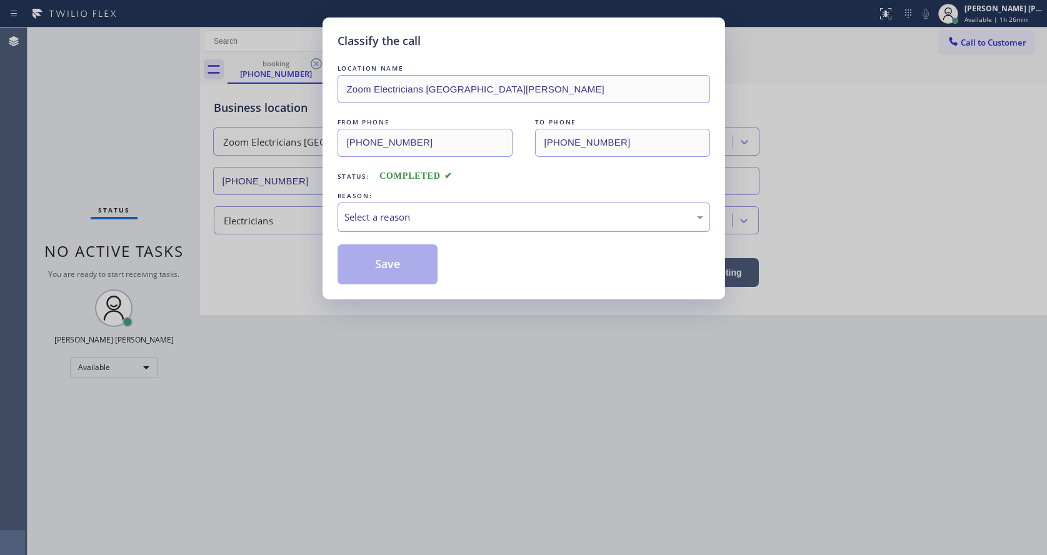
click at [394, 219] on div "Select a reason" at bounding box center [523, 217] width 359 height 14
click at [375, 262] on button "Save" at bounding box center [388, 264] width 101 height 40
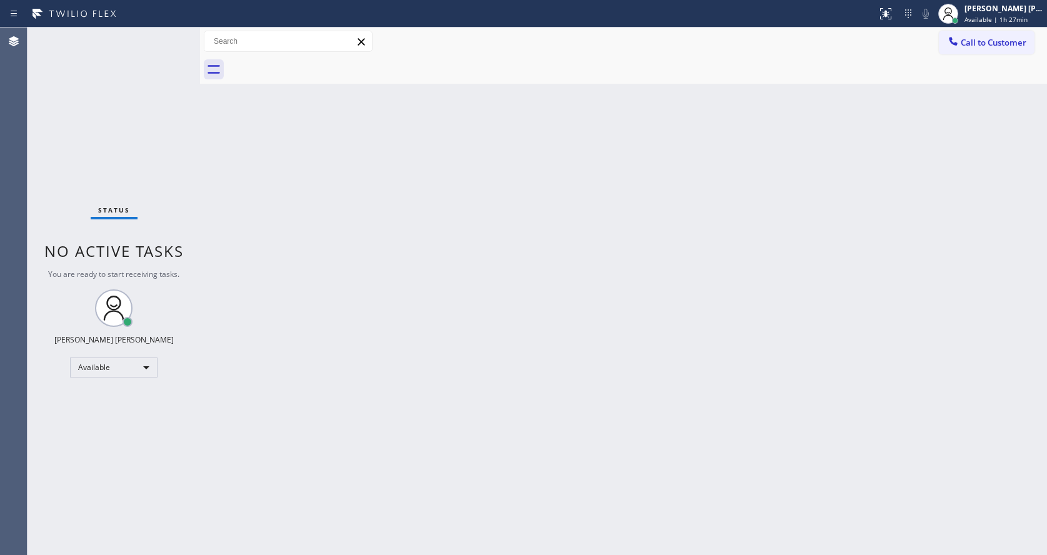
click at [361, 390] on div "Back to Dashboard Change Sender ID Customers Technicians Select a contact Outbo…" at bounding box center [623, 292] width 847 height 528
drag, startPoint x: 559, startPoint y: 463, endPoint x: 544, endPoint y: 463, distance: 14.4
click at [559, 462] on div "Back to Dashboard Change Sender ID Customers Technicians Select a contact Outbo…" at bounding box center [623, 292] width 847 height 528
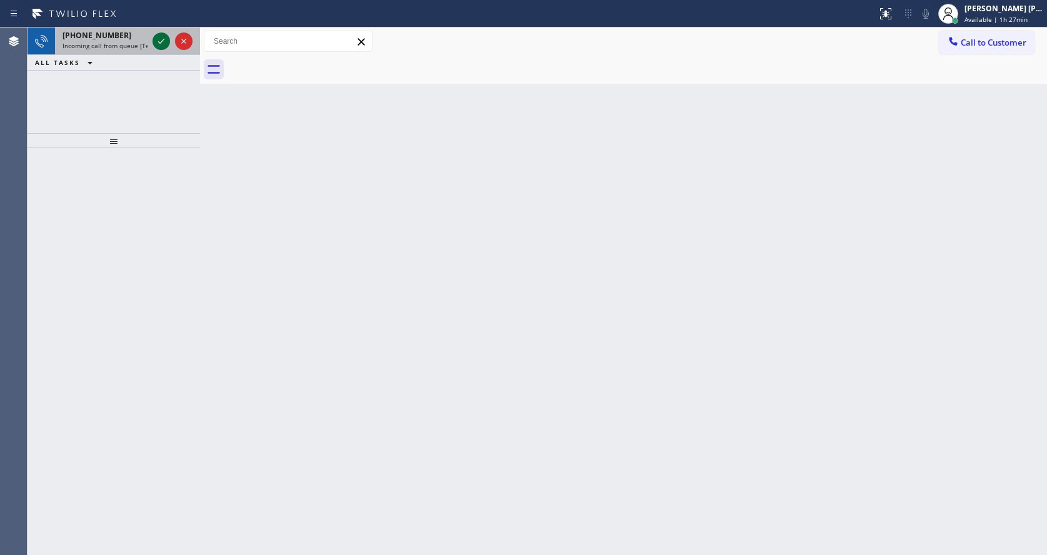
click at [164, 43] on icon at bounding box center [161, 41] width 15 height 15
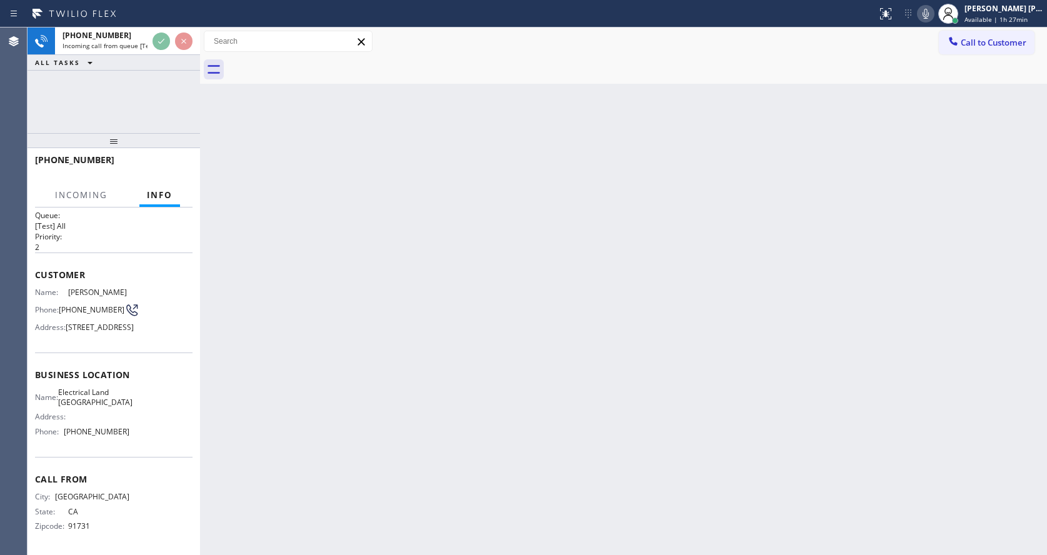
scroll to position [36, 0]
click at [415, 399] on div "Back to Dashboard Change Sender ID Customers Technicians Select a contact Outbo…" at bounding box center [623, 292] width 847 height 528
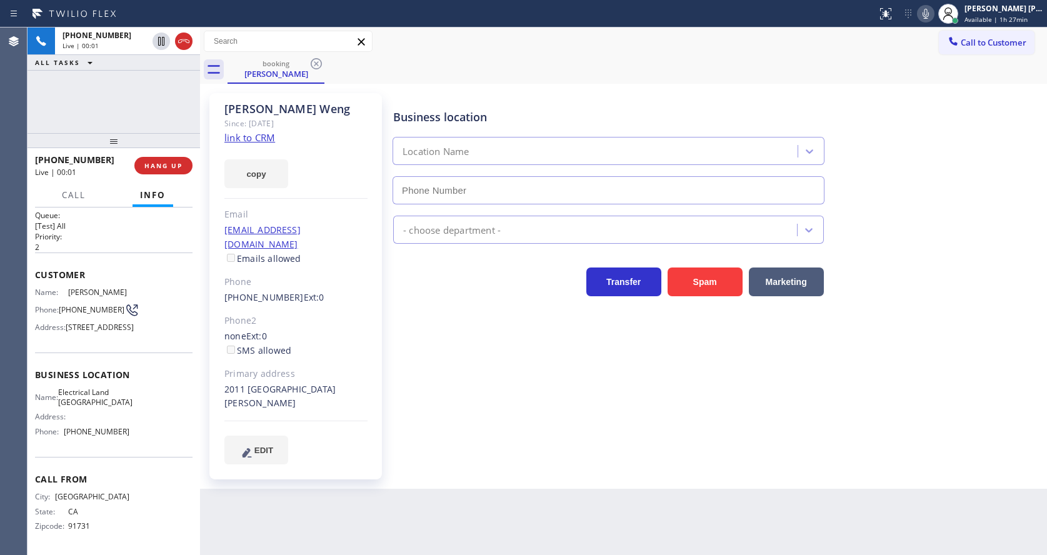
type input "[PHONE_NUMBER]"
click at [514, 454] on div "Business location Electrical Land [GEOGRAPHIC_DATA] [PHONE_NUMBER] Electricians…" at bounding box center [717, 290] width 653 height 389
click at [481, 424] on div "Business location Electrical Land [GEOGRAPHIC_DATA] [PHONE_NUMBER] Electricians…" at bounding box center [717, 278] width 653 height 364
click at [339, 298] on div "[PERSON_NAME] Since: [DATE] link to CRM copy Email [EMAIL_ADDRESS][DOMAIN_NAME]…" at bounding box center [295, 286] width 173 height 386
click at [256, 143] on link "link to CRM" at bounding box center [249, 137] width 51 height 13
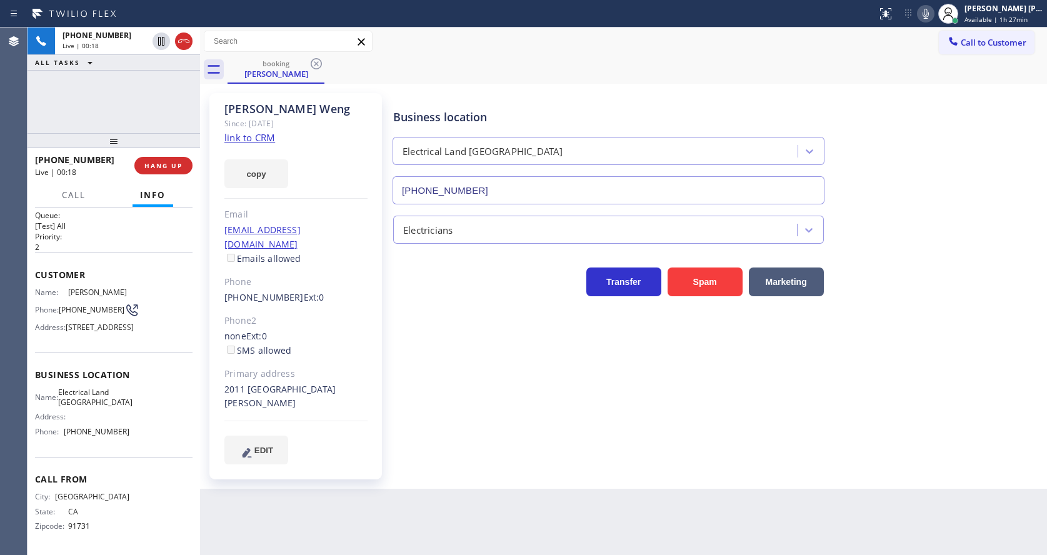
click at [444, 491] on div "Back to Dashboard Change Sender ID Customers Technicians Select a contact Outbo…" at bounding box center [623, 292] width 847 height 528
click at [434, 356] on div "Business location Electrical Land [GEOGRAPHIC_DATA] [PHONE_NUMBER] Electricians…" at bounding box center [717, 278] width 653 height 364
click at [307, 404] on div "[PERSON_NAME] Since: [DATE] link to CRM copy Email [EMAIL_ADDRESS][DOMAIN_NAME]…" at bounding box center [295, 286] width 173 height 386
click at [119, 395] on span "Electrical Land [GEOGRAPHIC_DATA]" at bounding box center [95, 397] width 74 height 19
drag, startPoint x: 59, startPoint y: 278, endPoint x: 88, endPoint y: 290, distance: 30.8
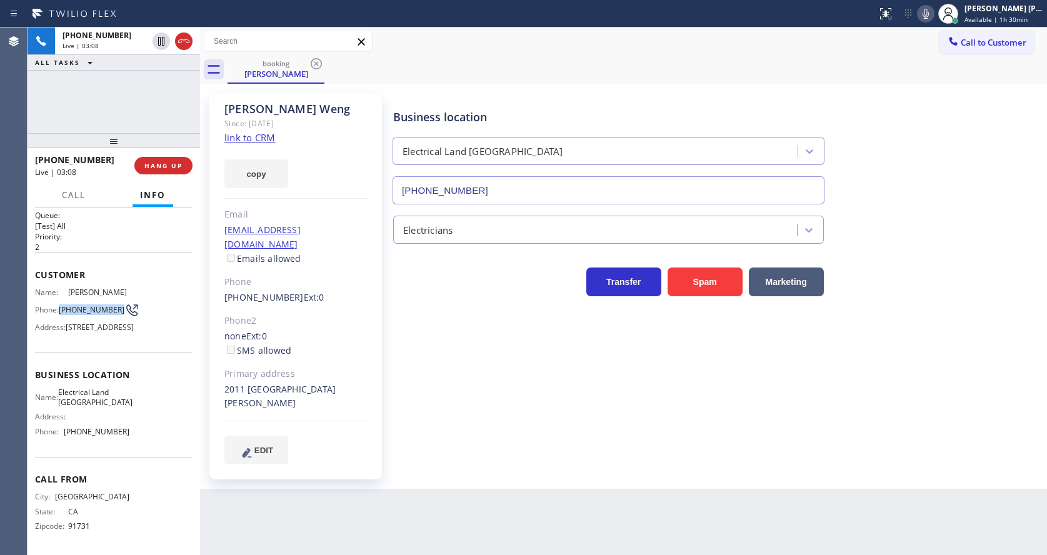
click at [88, 290] on div "Name: [PERSON_NAME] Phone: [PHONE_NUMBER] Address: [STREET_ADDRESS]" at bounding box center [82, 312] width 94 height 49
click at [233, 436] on button "EDIT" at bounding box center [256, 450] width 64 height 29
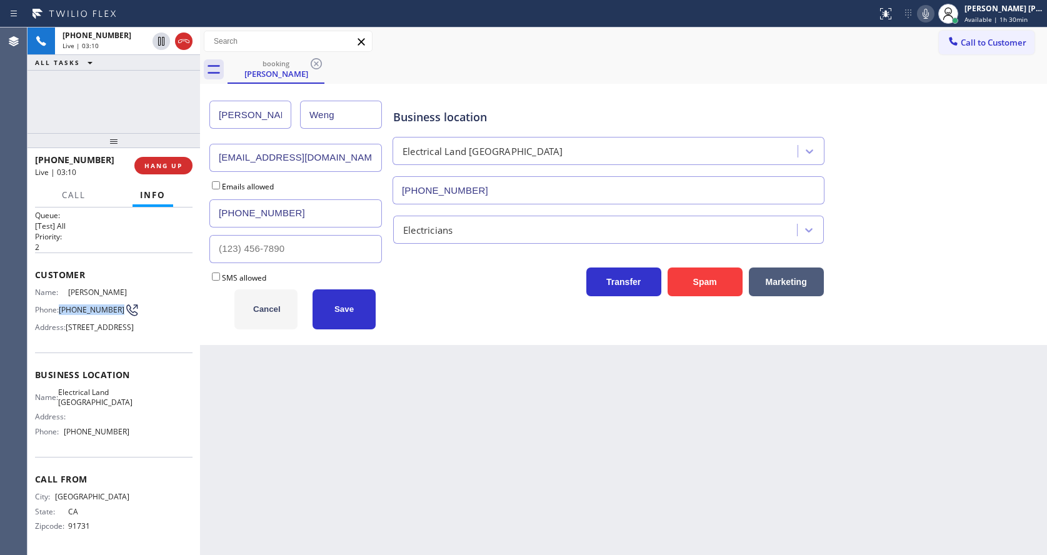
click at [269, 318] on button "Cancel" at bounding box center [265, 309] width 63 height 40
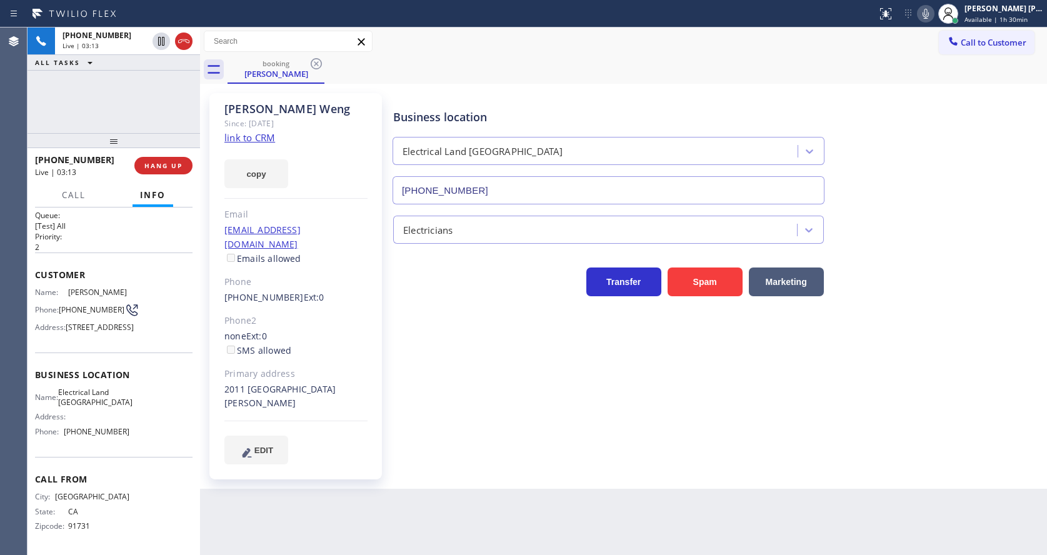
click at [67, 391] on span "Electrical Land [GEOGRAPHIC_DATA]" at bounding box center [95, 397] width 74 height 19
drag, startPoint x: 65, startPoint y: 391, endPoint x: 111, endPoint y: 406, distance: 48.6
click at [111, 406] on div "Name: Electrical Land [GEOGRAPHIC_DATA]" at bounding box center [82, 397] width 94 height 19
click at [265, 463] on div "[PERSON_NAME] Since: [DATE] link to CRM copy Email [EMAIL_ADDRESS][DOMAIN_NAME]…" at bounding box center [295, 286] width 173 height 386
drag, startPoint x: 126, startPoint y: 388, endPoint x: 116, endPoint y: 421, distance: 35.0
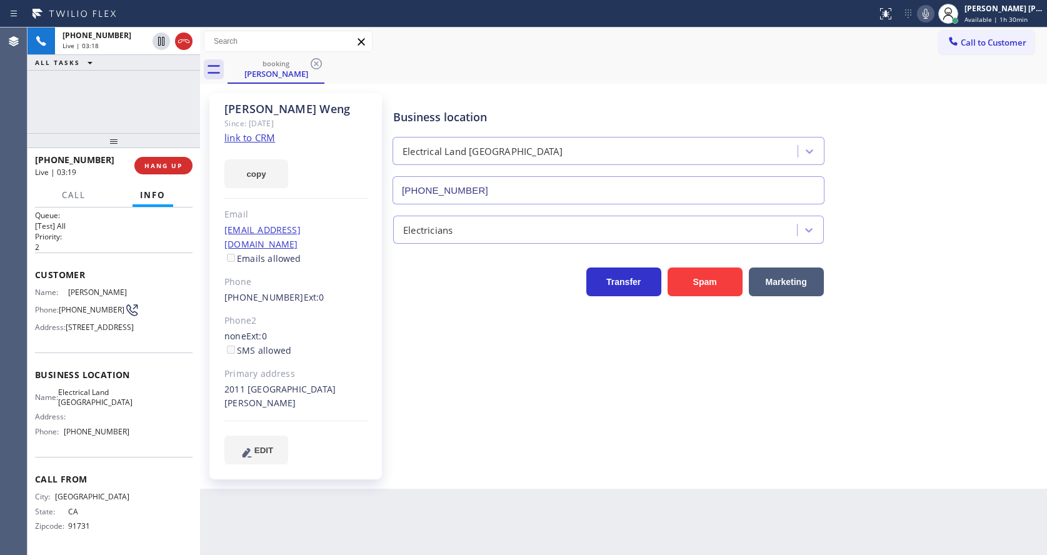
click at [125, 388] on div "Name: Electrical Land [GEOGRAPHIC_DATA] Address: Phone: [PHONE_NUMBER]" at bounding box center [114, 415] width 158 height 54
drag, startPoint x: 64, startPoint y: 434, endPoint x: 134, endPoint y: 433, distance: 70.6
click at [134, 433] on div "Name: Electrical Land [GEOGRAPHIC_DATA] Address: Phone: [PHONE_NUMBER]" at bounding box center [114, 415] width 158 height 54
drag, startPoint x: 357, startPoint y: 536, endPoint x: 344, endPoint y: 541, distance: 13.2
click at [354, 538] on div "Back to Dashboard Change Sender ID Customers Technicians Select a contact Outbo…" at bounding box center [623, 292] width 847 height 528
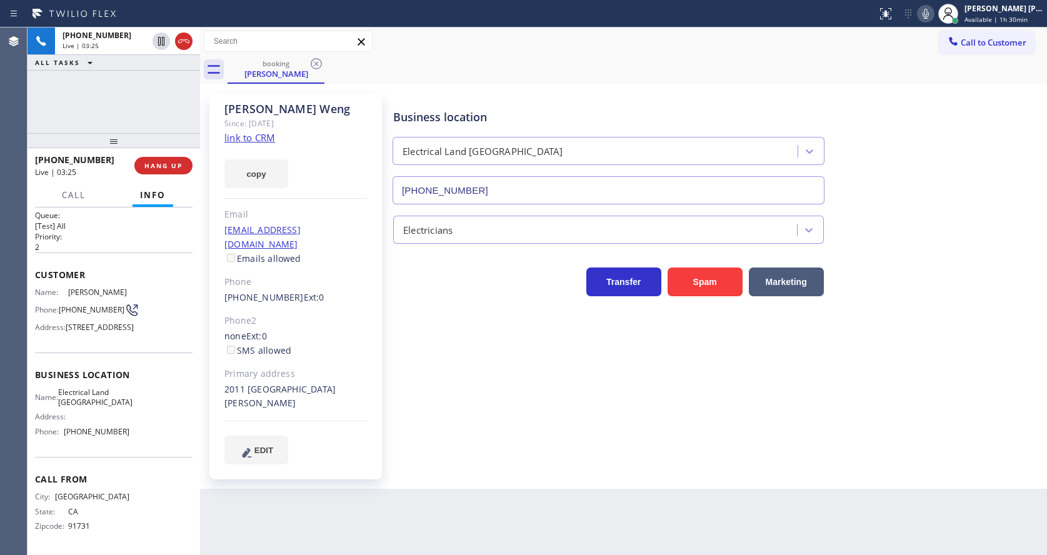
click at [119, 329] on span "[STREET_ADDRESS]" at bounding box center [100, 327] width 68 height 9
drag, startPoint x: 62, startPoint y: 265, endPoint x: 132, endPoint y: 264, distance: 70.0
click at [132, 288] on div "Name: [PERSON_NAME] Phone: [PHONE_NUMBER] Address: [STREET_ADDRESS]" at bounding box center [114, 312] width 158 height 49
drag, startPoint x: 304, startPoint y: 489, endPoint x: 303, endPoint y: 549, distance: 60.7
click at [304, 489] on div "Back to Dashboard Change Sender ID Customers Technicians Select a contact Outbo…" at bounding box center [623, 292] width 847 height 528
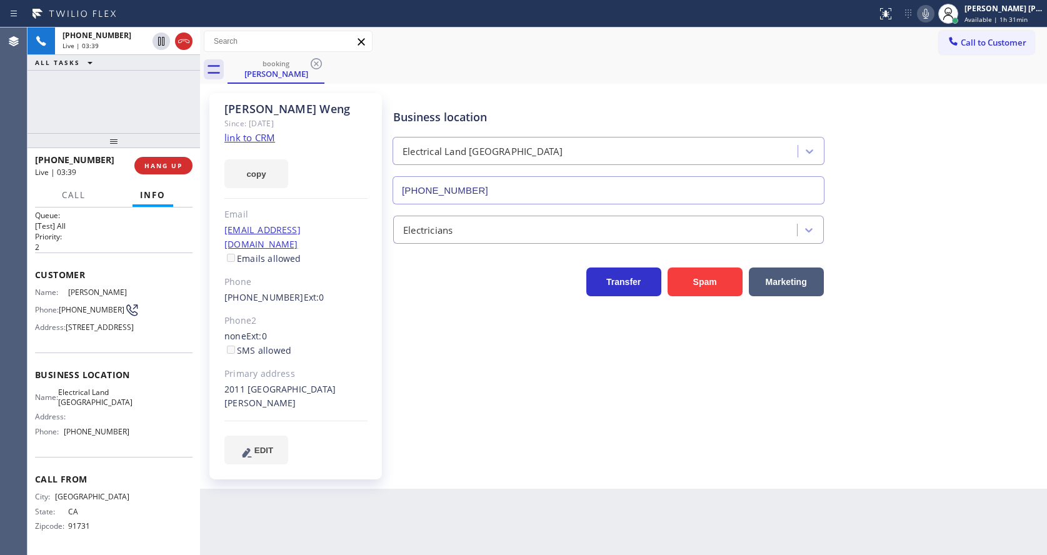
click at [929, 14] on icon at bounding box center [926, 14] width 6 height 10
click at [162, 39] on icon at bounding box center [161, 41] width 6 height 9
click at [161, 39] on icon at bounding box center [161, 41] width 9 height 9
click at [930, 15] on rect at bounding box center [925, 12] width 9 height 9
click at [489, 421] on div "Business location Electrical Land [GEOGRAPHIC_DATA] [PHONE_NUMBER] Electricians…" at bounding box center [717, 278] width 653 height 364
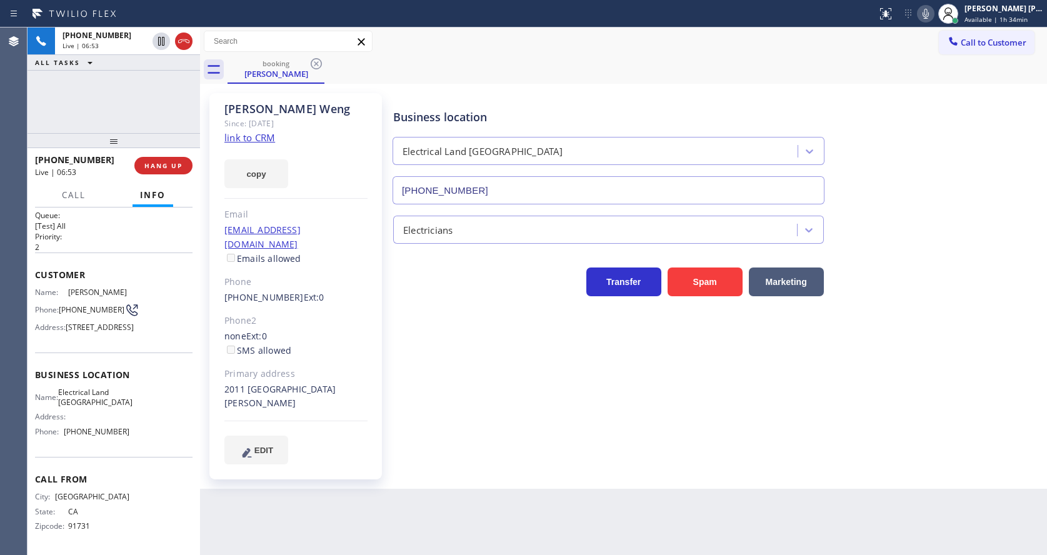
click at [484, 469] on div "Business location Electrical Land [GEOGRAPHIC_DATA] [PHONE_NUMBER] Electricians…" at bounding box center [717, 290] width 653 height 389
click at [442, 476] on div "Back to Dashboard Change Sender ID Customers Technicians Select a contact Outbo…" at bounding box center [623, 292] width 847 height 528
click at [547, 419] on div "Business location Electrical Land [GEOGRAPHIC_DATA] [PHONE_NUMBER] Electricians…" at bounding box center [717, 278] width 653 height 364
click at [344, 547] on div "Back to Dashboard Change Sender ID Customers Technicians Select a contact Outbo…" at bounding box center [623, 292] width 847 height 528
click at [468, 464] on div "Business location Electrical Land [GEOGRAPHIC_DATA] [PHONE_NUMBER] Electricians…" at bounding box center [717, 290] width 653 height 389
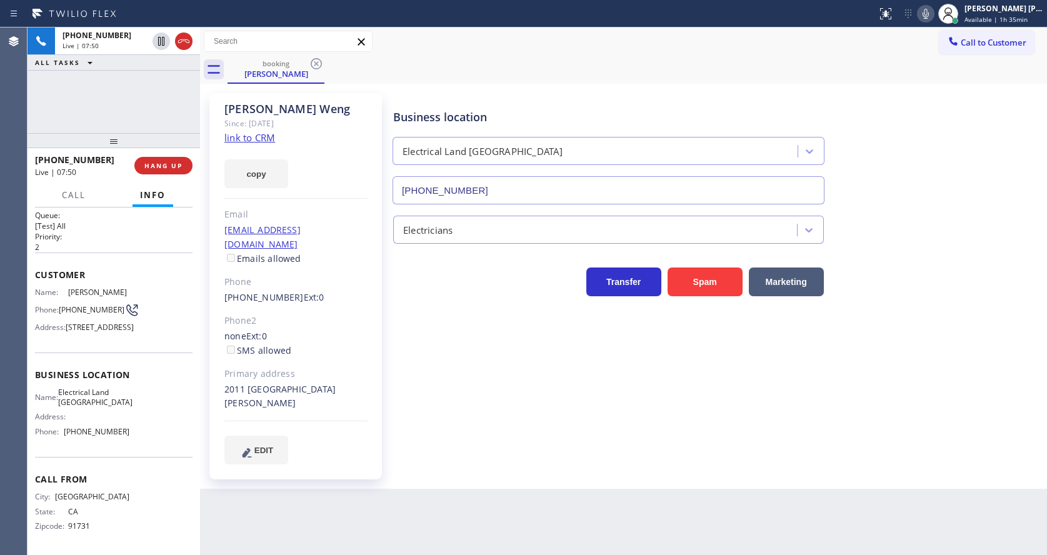
click at [694, 502] on div "Back to Dashboard Change Sender ID Customers Technicians Select a contact Outbo…" at bounding box center [623, 292] width 847 height 528
drag, startPoint x: 548, startPoint y: 428, endPoint x: 524, endPoint y: 483, distance: 59.9
click at [549, 428] on div "Business location Electrical Land [GEOGRAPHIC_DATA] [PHONE_NUMBER] Electricians…" at bounding box center [717, 278] width 653 height 364
click at [502, 456] on div "Business location Electrical Land [GEOGRAPHIC_DATA] [PHONE_NUMBER] Electricians…" at bounding box center [717, 290] width 653 height 389
click at [427, 468] on div "Business location Electrical Land [GEOGRAPHIC_DATA] [PHONE_NUMBER] Electricians…" at bounding box center [717, 290] width 653 height 389
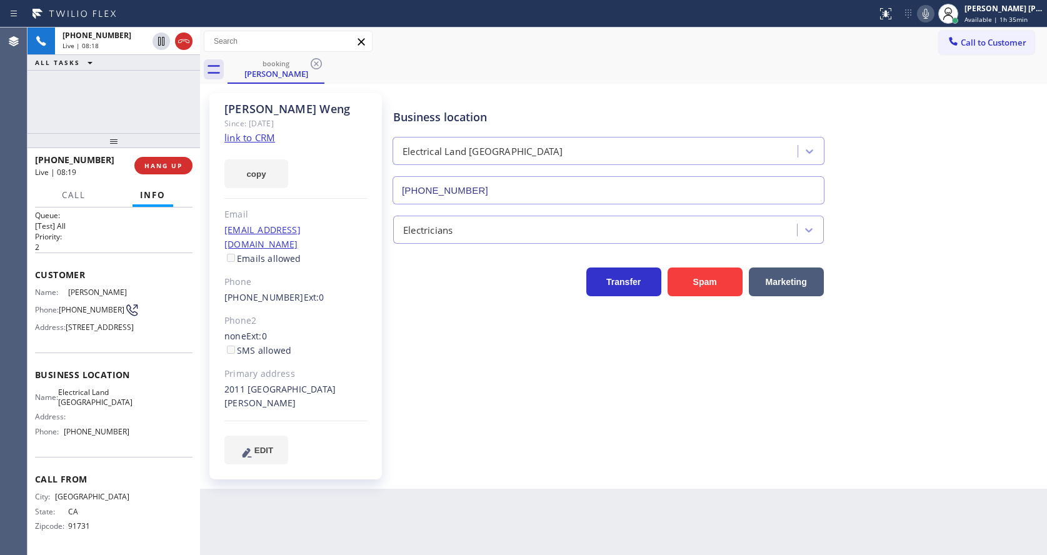
click at [471, 421] on div "Business location Electrical Land [GEOGRAPHIC_DATA] [PHONE_NUMBER] Electricians…" at bounding box center [717, 278] width 653 height 364
click at [492, 491] on div "Back to Dashboard Change Sender ID Customers Technicians Select a contact Outbo…" at bounding box center [623, 292] width 847 height 528
click at [465, 513] on div "Back to Dashboard Change Sender ID Customers Technicians Select a contact Outbo…" at bounding box center [623, 292] width 847 height 528
click at [587, 498] on div "Back to Dashboard Change Sender ID Customers Technicians Select a contact Outbo…" at bounding box center [623, 292] width 847 height 528
click at [500, 418] on div "Business location Electrical Land [GEOGRAPHIC_DATA] [PHONE_NUMBER] Electricians…" at bounding box center [717, 278] width 653 height 364
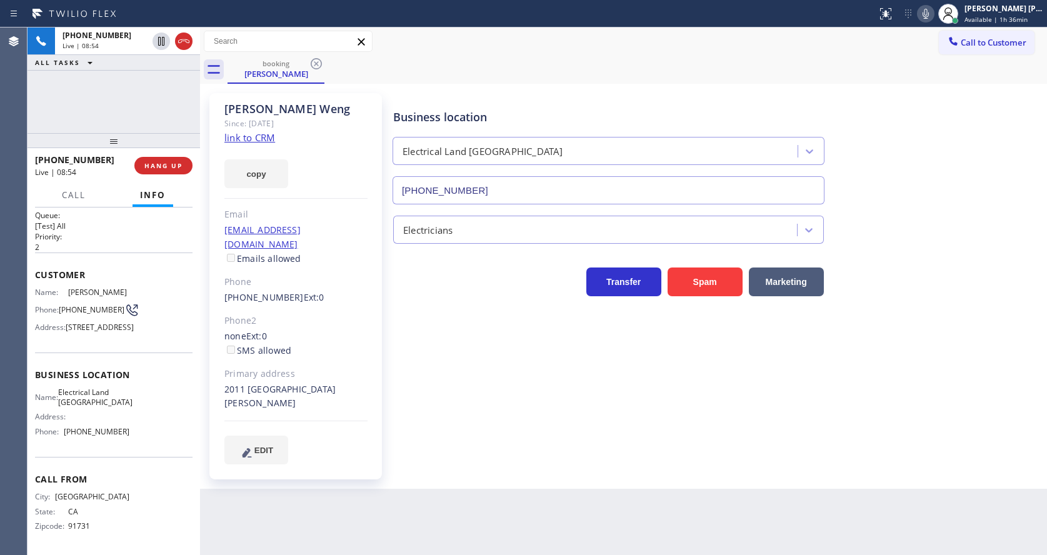
drag, startPoint x: 427, startPoint y: 423, endPoint x: 383, endPoint y: 331, distance: 101.5
click at [434, 418] on div "Business location Electrical Land [GEOGRAPHIC_DATA] [PHONE_NUMBER] Electricians…" at bounding box center [717, 278] width 653 height 364
drag, startPoint x: 222, startPoint y: 233, endPoint x: 318, endPoint y: 234, distance: 95.7
click at [318, 234] on div "[PERSON_NAME] Since: [DATE] link to CRM copy Email [EMAIL_ADDRESS][DOMAIN_NAME]…" at bounding box center [295, 286] width 173 height 386
drag, startPoint x: 502, startPoint y: 367, endPoint x: 416, endPoint y: 426, distance: 104.2
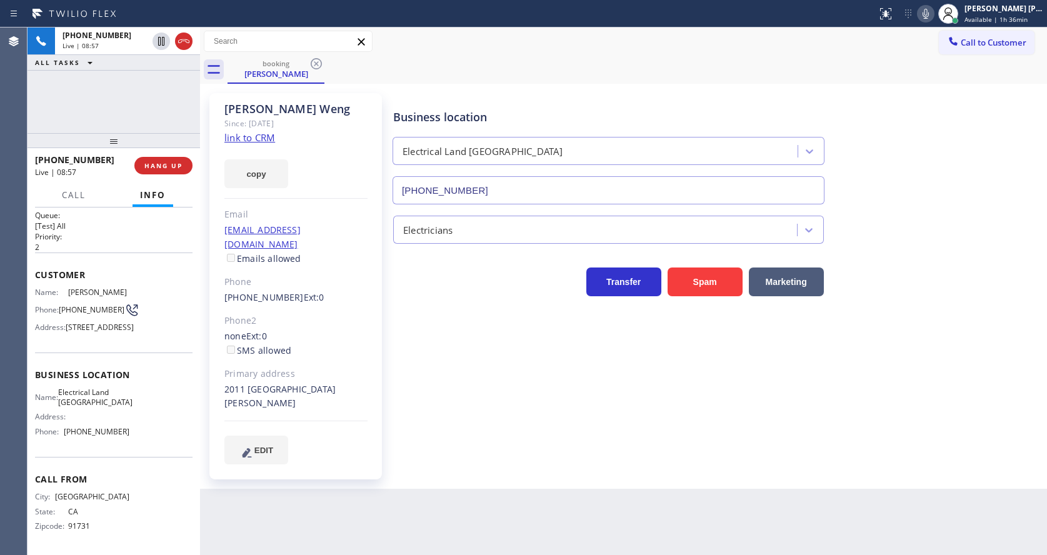
click at [491, 374] on div "Business location Electrical Land [GEOGRAPHIC_DATA] [PHONE_NUMBER] Electricians…" at bounding box center [717, 278] width 653 height 364
click at [576, 418] on div "Business location Electrical Land [GEOGRAPHIC_DATA] [PHONE_NUMBER] Electricians…" at bounding box center [717, 278] width 653 height 364
click at [555, 527] on div "Back to Dashboard Change Sender ID Customers Technicians Select a contact Outbo…" at bounding box center [623, 292] width 847 height 528
drag, startPoint x: 902, startPoint y: 420, endPoint x: 786, endPoint y: 445, distance: 118.9
click at [902, 420] on div "Business location Electrical Land [GEOGRAPHIC_DATA] [PHONE_NUMBER] Electricians…" at bounding box center [717, 278] width 653 height 364
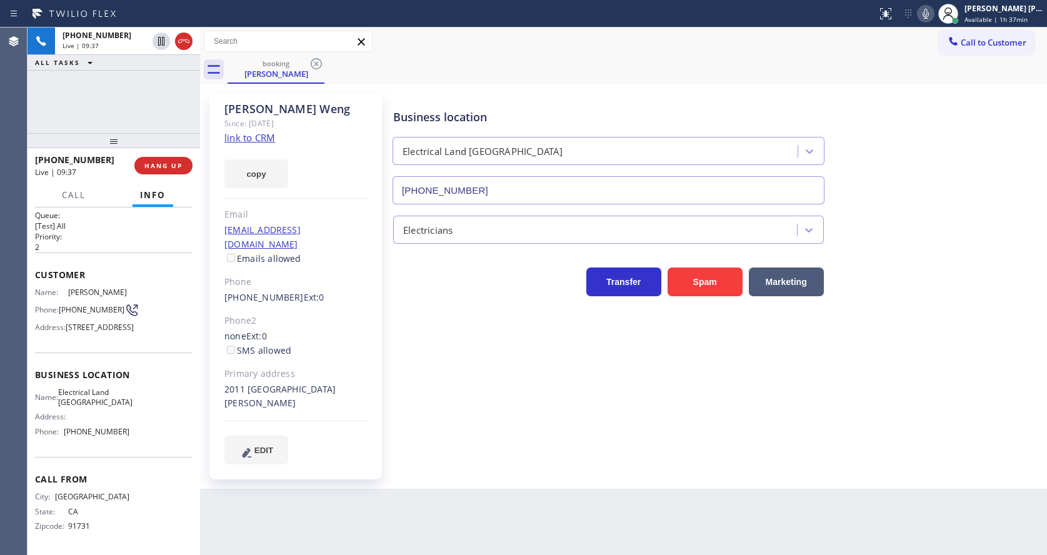
drag, startPoint x: 676, startPoint y: 424, endPoint x: 576, endPoint y: 361, distance: 118.1
click at [676, 424] on div "Business location Electrical Land [GEOGRAPHIC_DATA] [PHONE_NUMBER] Electricians…" at bounding box center [717, 278] width 653 height 364
click at [349, 439] on div "EDIT" at bounding box center [295, 450] width 143 height 29
click at [621, 449] on div "Business location Electrical Land [GEOGRAPHIC_DATA] [PHONE_NUMBER] Electricians…" at bounding box center [717, 290] width 653 height 389
click at [419, 371] on div "Business location Electrical Land [GEOGRAPHIC_DATA] [PHONE_NUMBER] Electricians…" at bounding box center [717, 278] width 653 height 364
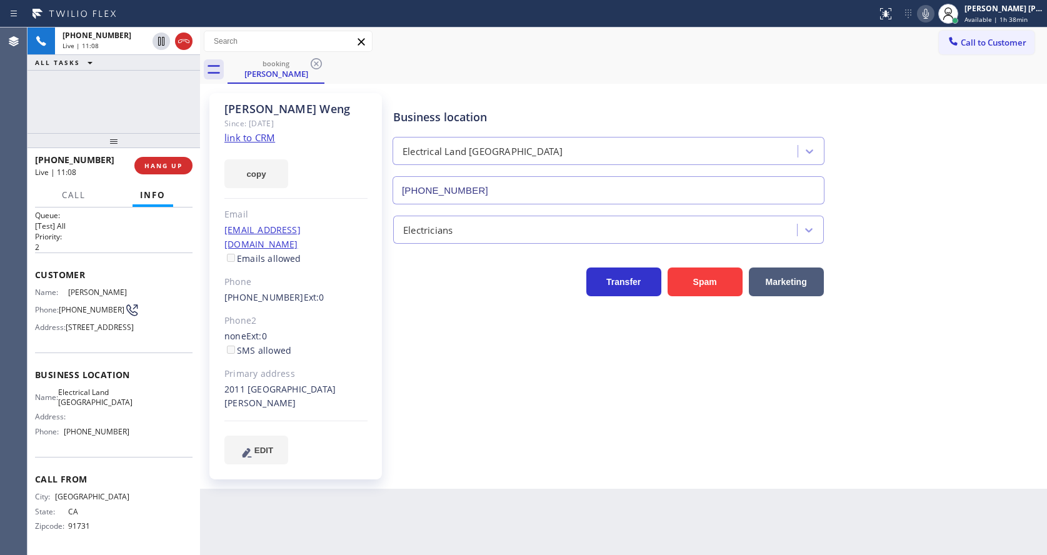
drag, startPoint x: 448, startPoint y: 431, endPoint x: 418, endPoint y: 394, distance: 46.7
click at [448, 431] on div "Business location Electrical Land [GEOGRAPHIC_DATA] [PHONE_NUMBER] Electricians…" at bounding box center [717, 278] width 653 height 364
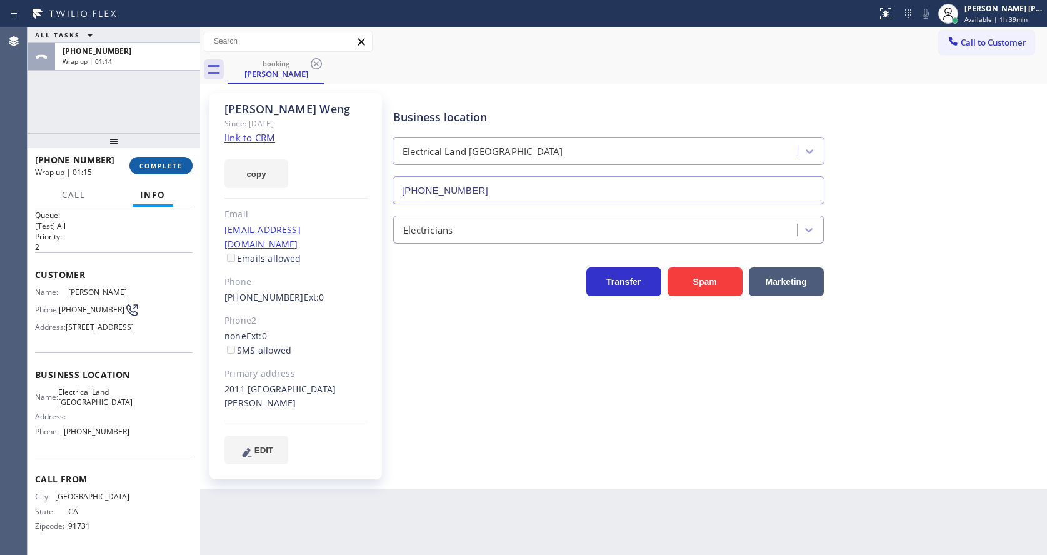
click at [151, 160] on button "COMPLETE" at bounding box center [160, 166] width 63 height 18
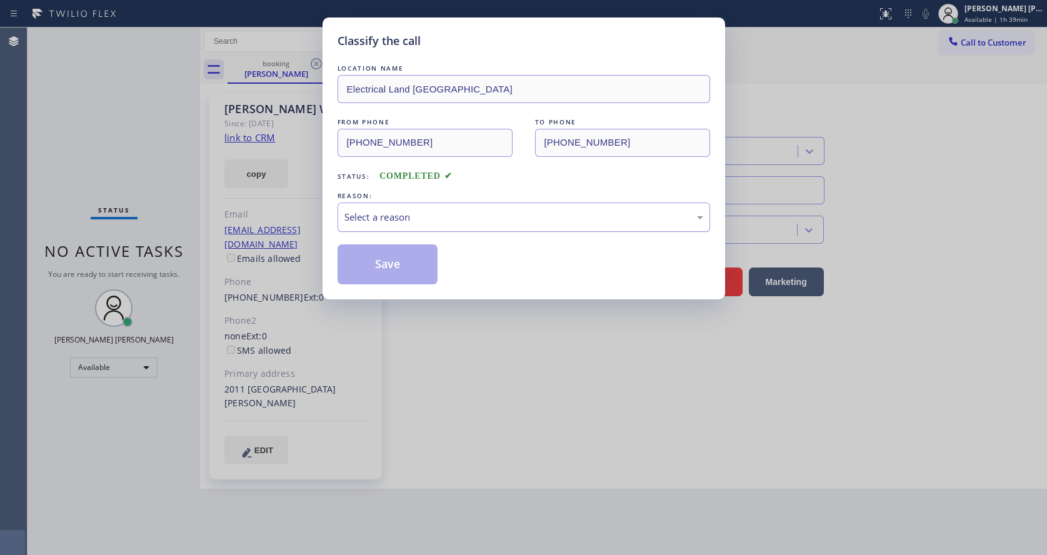
click at [404, 209] on div "Select a reason" at bounding box center [524, 217] width 373 height 29
click at [383, 264] on button "Save" at bounding box center [388, 264] width 101 height 40
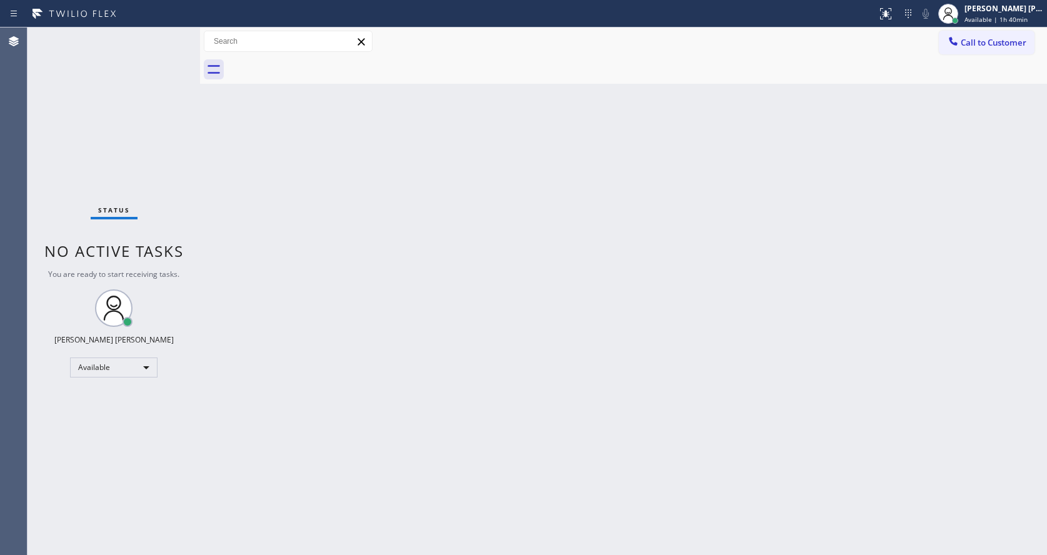
click at [282, 189] on div "Back to Dashboard Change Sender ID Customers Technicians Select a contact Outbo…" at bounding box center [623, 292] width 847 height 528
drag, startPoint x: 442, startPoint y: 369, endPoint x: 404, endPoint y: 398, distance: 46.9
click at [421, 380] on div "Back to Dashboard Change Sender ID Customers Technicians Select a contact Outbo…" at bounding box center [623, 292] width 847 height 528
drag, startPoint x: 199, startPoint y: 48, endPoint x: 157, endPoint y: 51, distance: 42.6
click at [157, 51] on div "Status No active tasks You are ready to start receiving tasks. [PERSON_NAME] [P…" at bounding box center [538, 292] width 1020 height 528
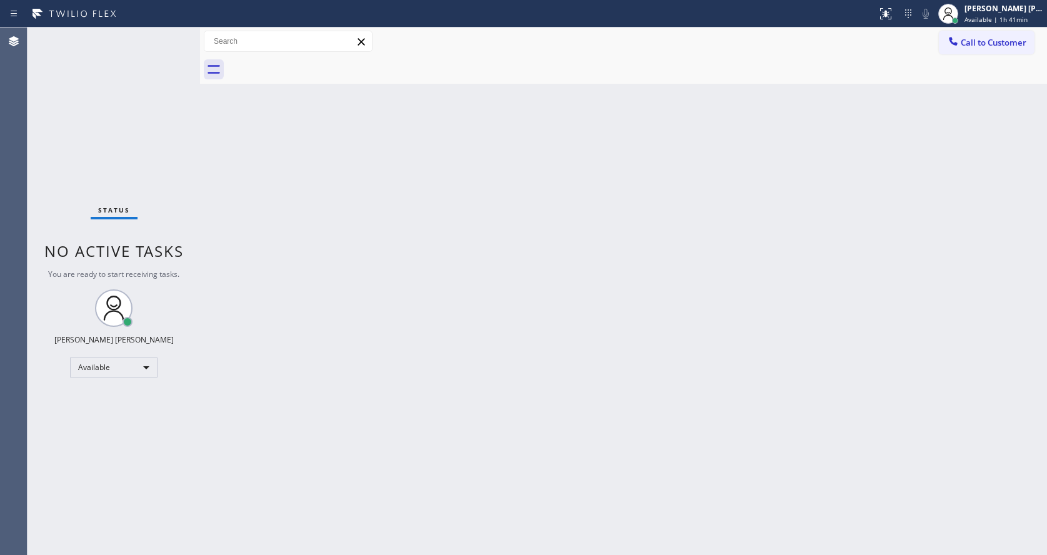
click at [178, 34] on div "Status No active tasks You are ready to start receiving tasks. [PERSON_NAME] [P…" at bounding box center [114, 292] width 173 height 528
click at [174, 36] on div "Status No active tasks You are ready to start receiving tasks. [PERSON_NAME] [P…" at bounding box center [114, 292] width 173 height 528
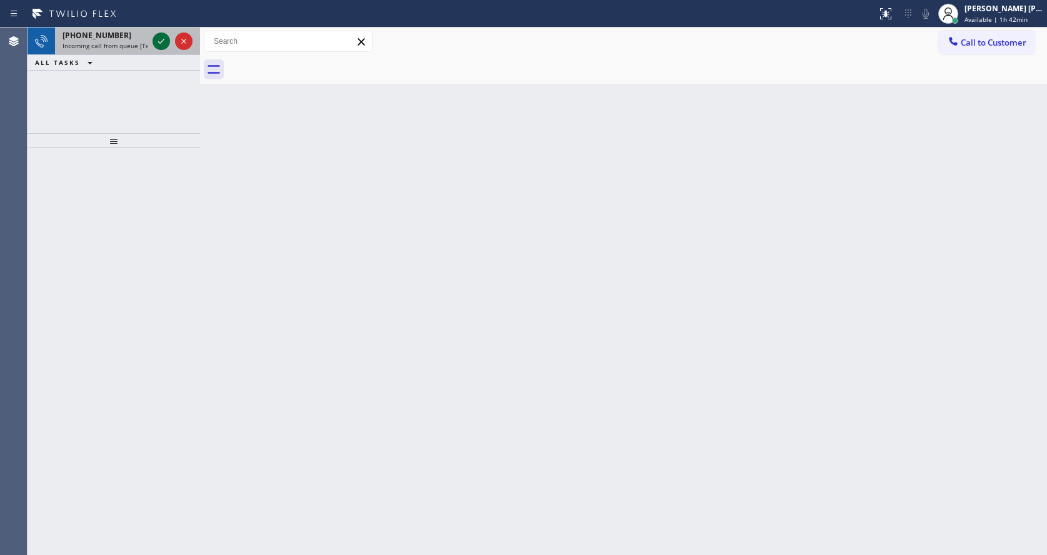
click at [163, 41] on icon at bounding box center [161, 41] width 15 height 15
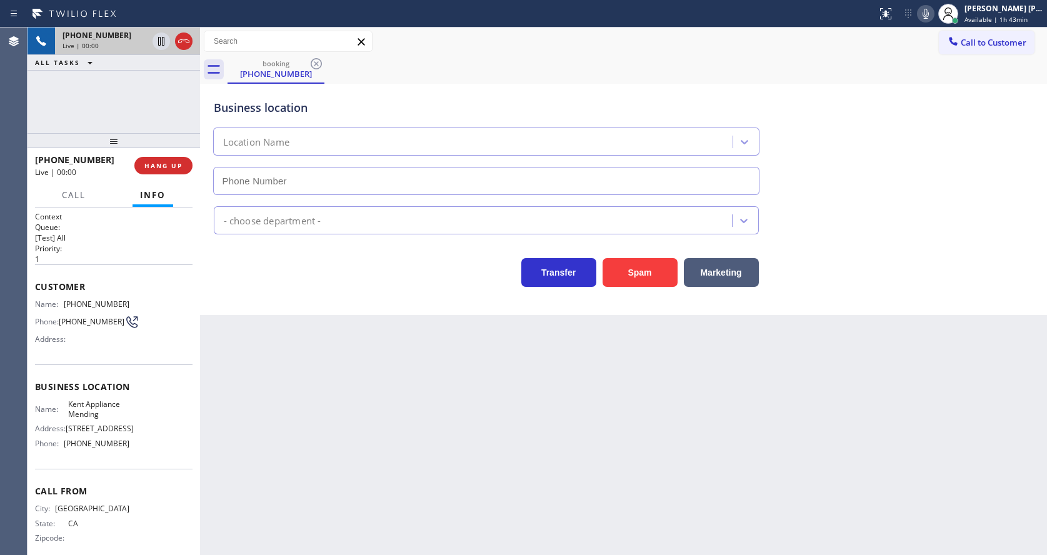
type input "[PHONE_NUMBER]"
click at [392, 408] on div "Back to Dashboard Change Sender ID Customers Technicians Select a contact Outbo…" at bounding box center [623, 292] width 847 height 528
click at [450, 444] on div "Back to Dashboard Change Sender ID Customers Technicians Select a contact Outbo…" at bounding box center [623, 292] width 847 height 528
click at [244, 491] on div "Back to Dashboard Change Sender ID Customers Technicians Select a contact Outbo…" at bounding box center [623, 292] width 847 height 528
drag, startPoint x: 63, startPoint y: 306, endPoint x: 154, endPoint y: 307, distance: 90.6
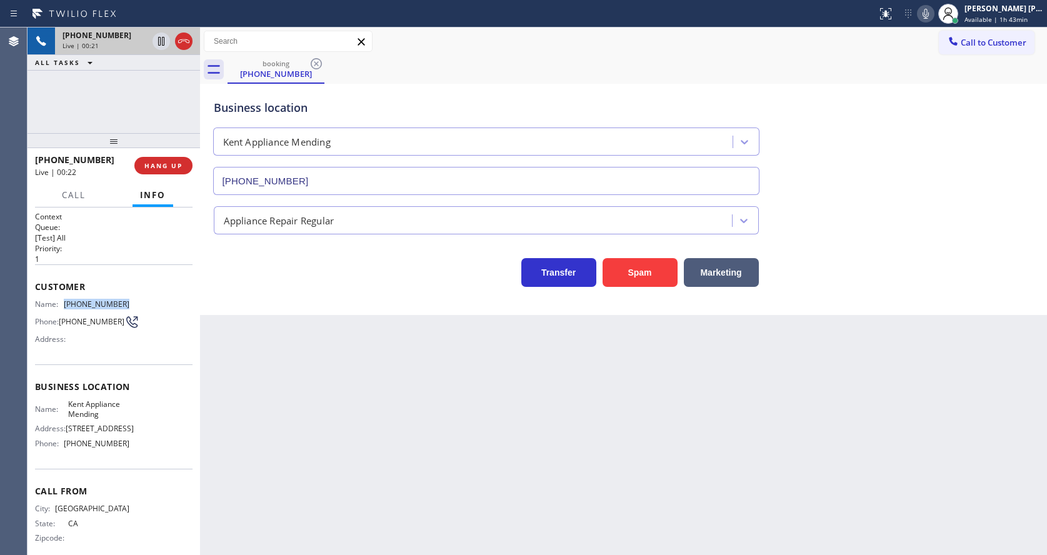
click at [154, 307] on div "Name: [PHONE_NUMBER] Phone: [PHONE_NUMBER] Address:" at bounding box center [114, 323] width 158 height 49
click at [350, 448] on div "Back to Dashboard Change Sender ID Customers Technicians Select a contact Outbo…" at bounding box center [623, 292] width 847 height 528
drag, startPoint x: 126, startPoint y: 391, endPoint x: 117, endPoint y: 407, distance: 18.2
click at [126, 391] on span "Business location" at bounding box center [114, 387] width 158 height 12
drag, startPoint x: 61, startPoint y: 406, endPoint x: 115, endPoint y: 421, distance: 55.8
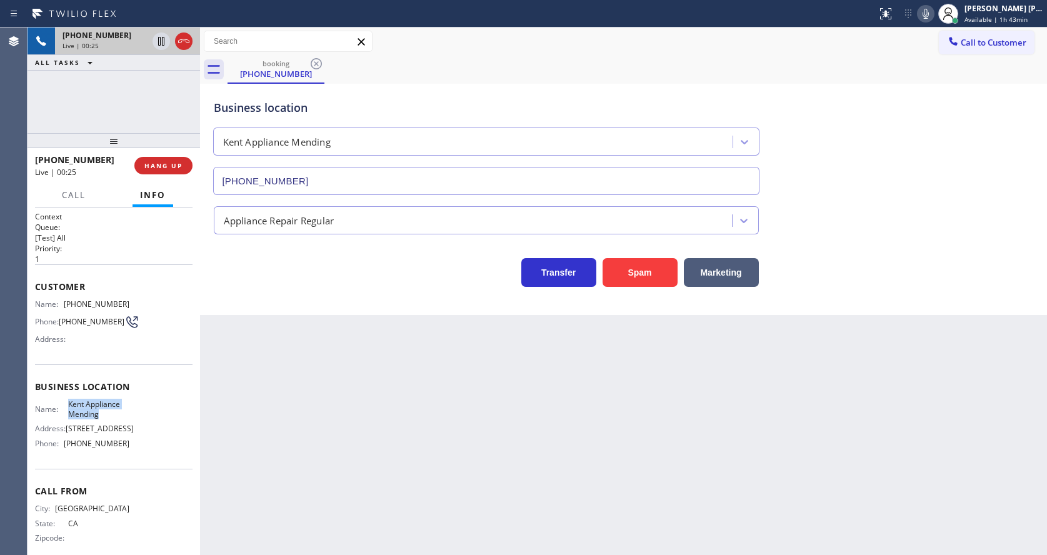
click at [115, 419] on div "Name: [PERSON_NAME] Appliance Mending" at bounding box center [82, 408] width 94 height 19
drag, startPoint x: 299, startPoint y: 452, endPoint x: 294, endPoint y: 458, distance: 8.0
click at [295, 455] on div "Back to Dashboard Change Sender ID Customers Technicians Select a contact Outbo…" at bounding box center [623, 292] width 847 height 528
drag, startPoint x: 63, startPoint y: 456, endPoint x: 133, endPoint y: 458, distance: 70.7
click at [133, 453] on div "Name: Kent Appliance Mending Address: [STREET_ADDRESS] Phone: [PHONE_NUMBER]" at bounding box center [114, 426] width 158 height 54
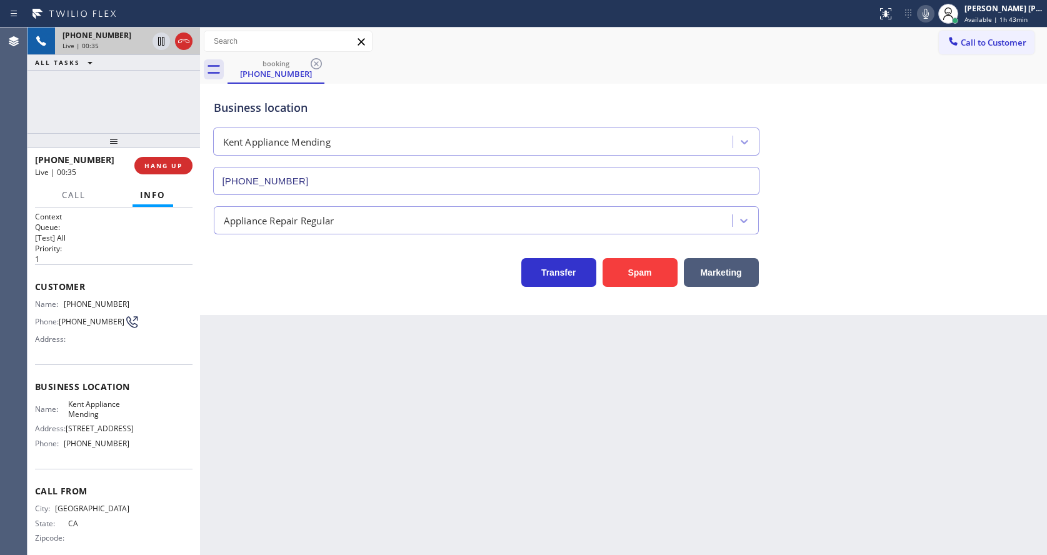
drag, startPoint x: 359, startPoint y: 475, endPoint x: 351, endPoint y: 479, distance: 9.0
click at [353, 477] on div "Back to Dashboard Change Sender ID Customers Technicians Select a contact Outbo…" at bounding box center [623, 292] width 847 height 528
drag, startPoint x: 642, startPoint y: 415, endPoint x: 744, endPoint y: 327, distance: 134.7
click at [642, 415] on div "Back to Dashboard Change Sender ID Customers Technicians Select a contact Outbo…" at bounding box center [623, 292] width 847 height 528
click at [268, 356] on div "Back to Dashboard Change Sender ID Customers Technicians Select a contact Outbo…" at bounding box center [623, 292] width 847 height 528
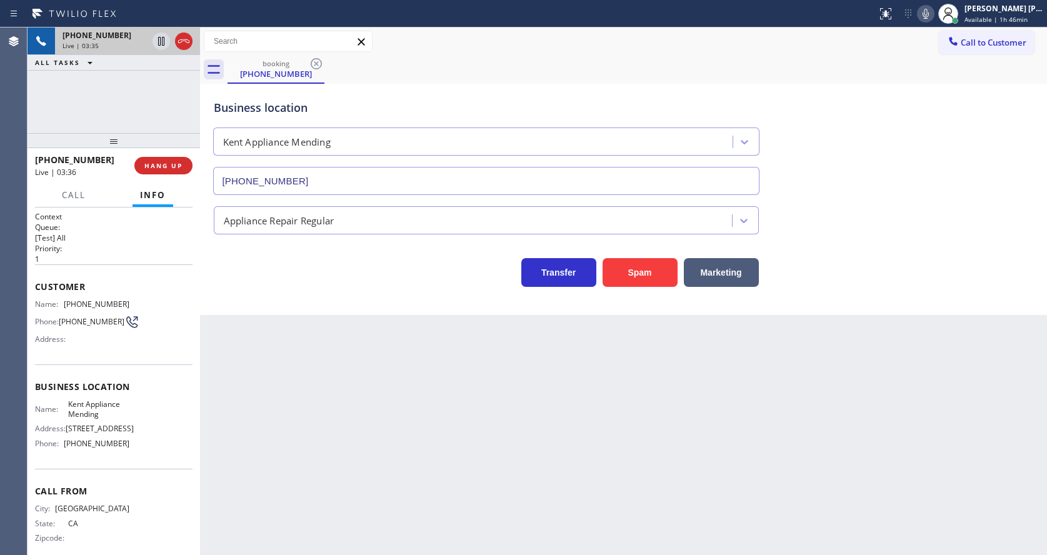
drag, startPoint x: 751, startPoint y: 445, endPoint x: 489, endPoint y: 223, distance: 343.7
click at [751, 445] on div "Back to Dashboard Change Sender ID Customers Technicians Select a contact Outbo…" at bounding box center [623, 292] width 847 height 528
click at [419, 414] on div "Back to Dashboard Change Sender ID Customers Technicians Select a contact Outbo…" at bounding box center [623, 292] width 847 height 528
click at [399, 416] on div "Back to Dashboard Change Sender ID Customers Technicians Select a contact Outbo…" at bounding box center [623, 292] width 847 height 528
click at [362, 423] on div "Back to Dashboard Change Sender ID Customers Technicians Select a contact Outbo…" at bounding box center [623, 292] width 847 height 528
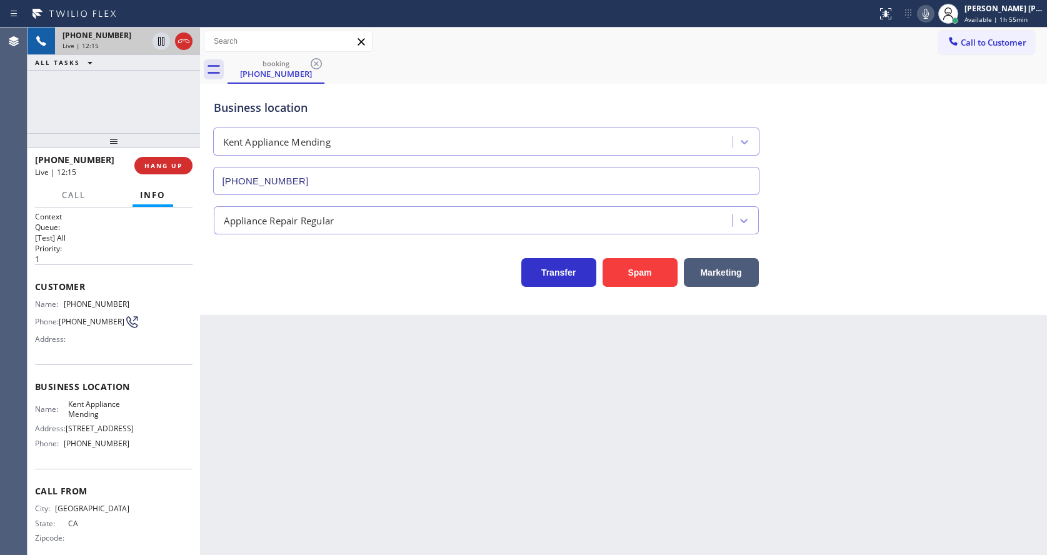
drag, startPoint x: 481, startPoint y: 468, endPoint x: 473, endPoint y: 475, distance: 10.6
click at [481, 468] on div "Back to Dashboard Change Sender ID Customers Technicians Select a contact Outbo…" at bounding box center [623, 292] width 847 height 528
click at [346, 484] on div "Back to Dashboard Change Sender ID Customers Technicians Select a contact Outbo…" at bounding box center [623, 292] width 847 height 528
click at [496, 483] on div "Back to Dashboard Change Sender ID Customers Technicians Select a contact Outbo…" at bounding box center [623, 292] width 847 height 528
drag, startPoint x: 486, startPoint y: 473, endPoint x: 483, endPoint y: 466, distance: 7.8
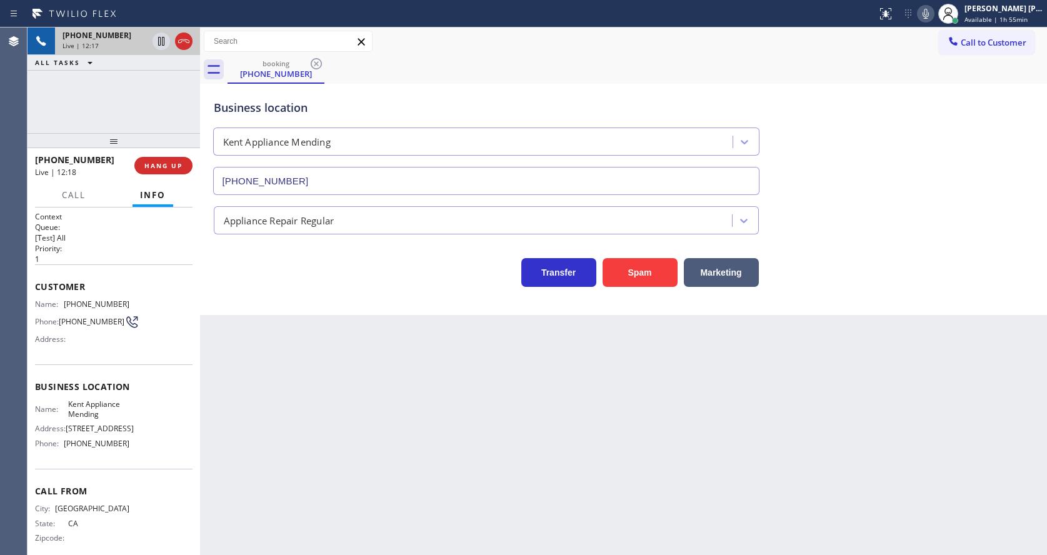
click at [486, 473] on div "Back to Dashboard Change Sender ID Customers Technicians Select a contact Outbo…" at bounding box center [623, 292] width 847 height 528
drag, startPoint x: 120, startPoint y: 256, endPoint x: 103, endPoint y: 168, distance: 90.5
click at [120, 256] on p "1" at bounding box center [114, 259] width 158 height 11
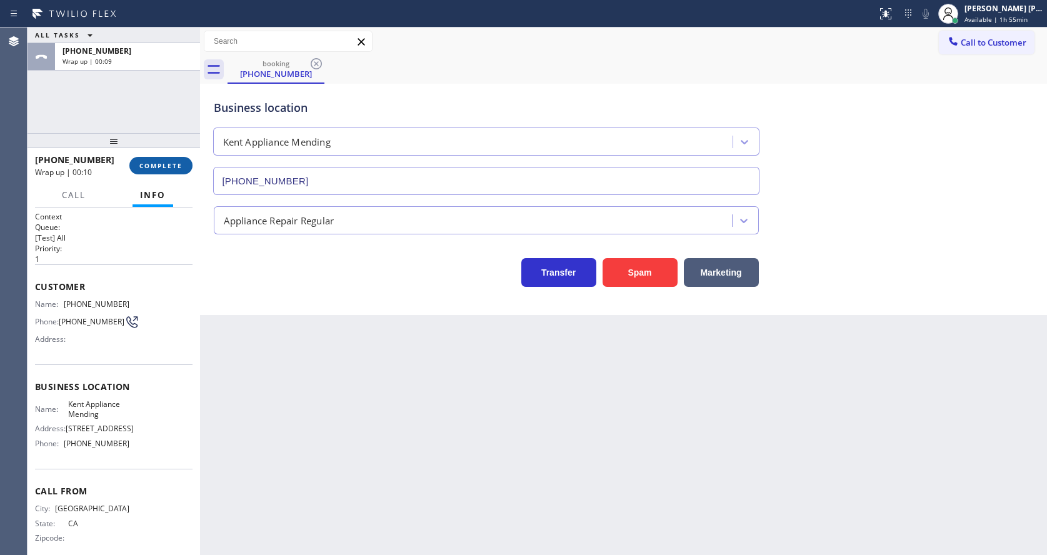
click at [146, 164] on span "COMPLETE" at bounding box center [160, 165] width 43 height 9
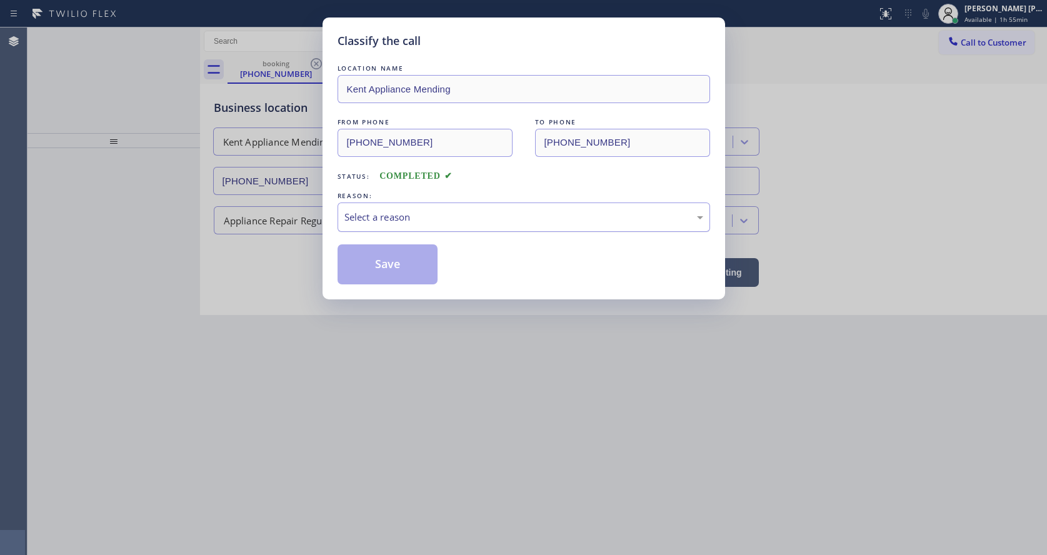
click at [385, 224] on div "Select a reason" at bounding box center [523, 217] width 359 height 14
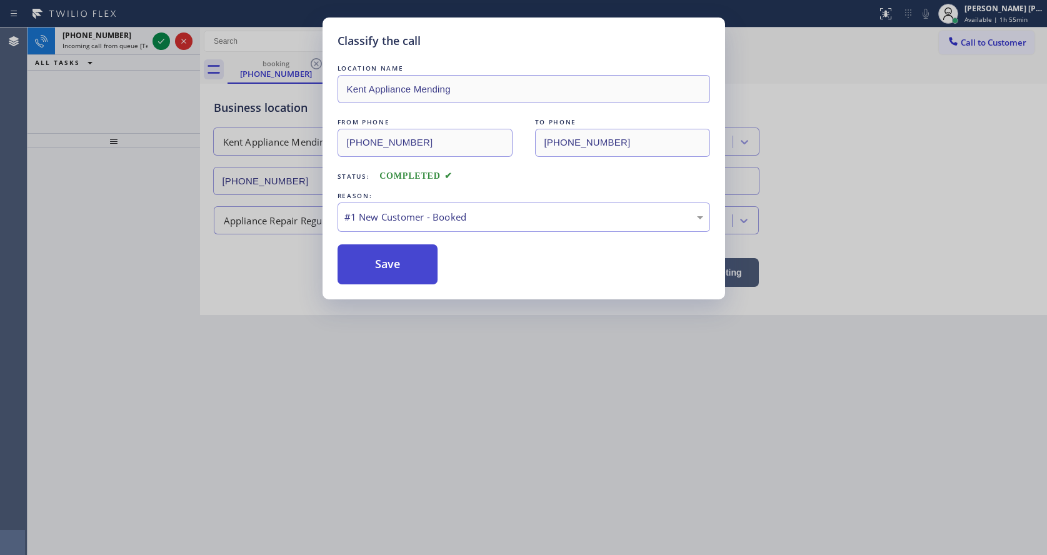
click at [375, 266] on button "Save" at bounding box center [388, 264] width 101 height 40
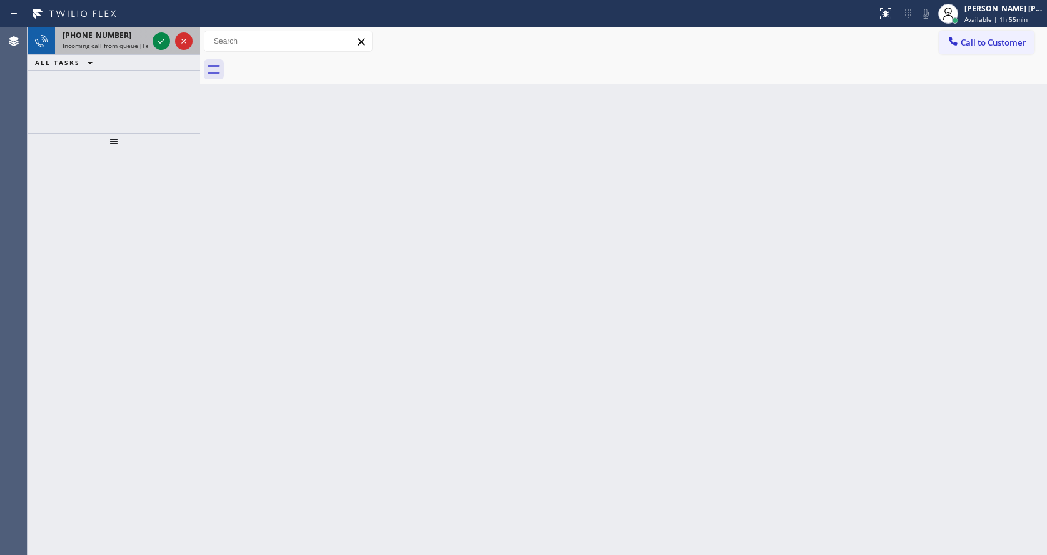
click at [134, 43] on span "Incoming call from queue [Test] All" at bounding box center [115, 45] width 104 height 9
click at [145, 43] on span "Incoming call from queue [Test] All" at bounding box center [115, 45] width 104 height 9
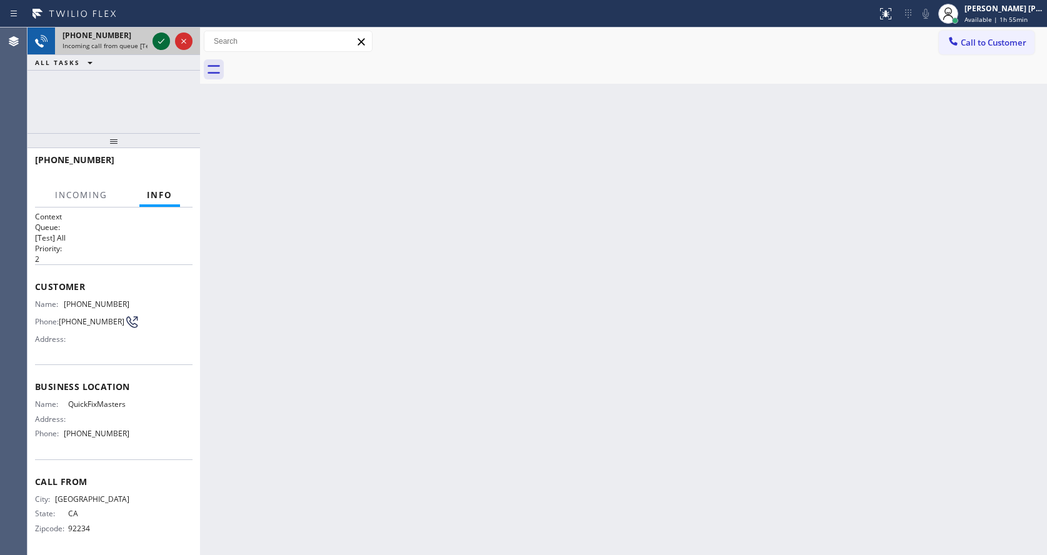
click at [158, 39] on icon at bounding box center [161, 41] width 15 height 15
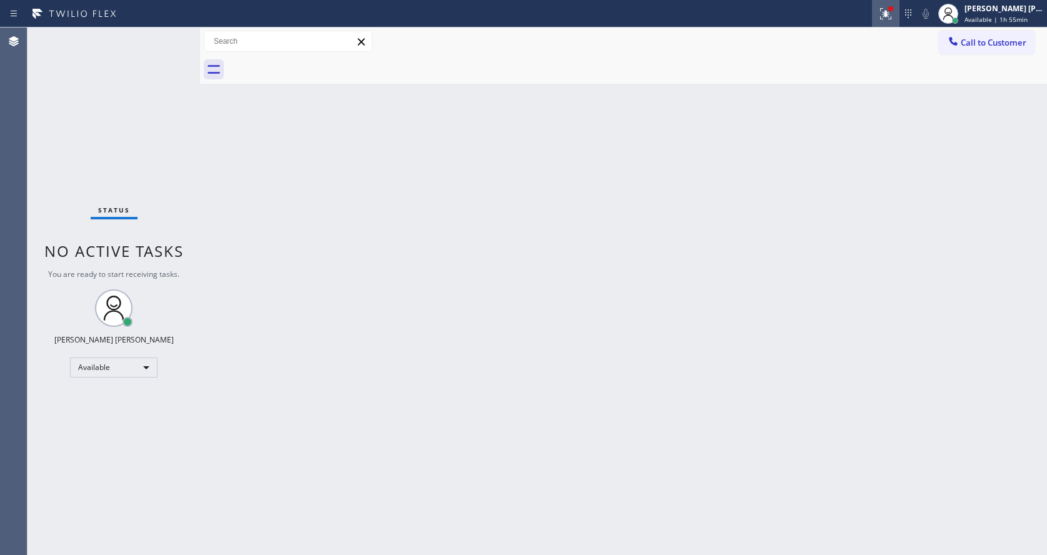
click at [884, 16] on icon at bounding box center [885, 13] width 15 height 15
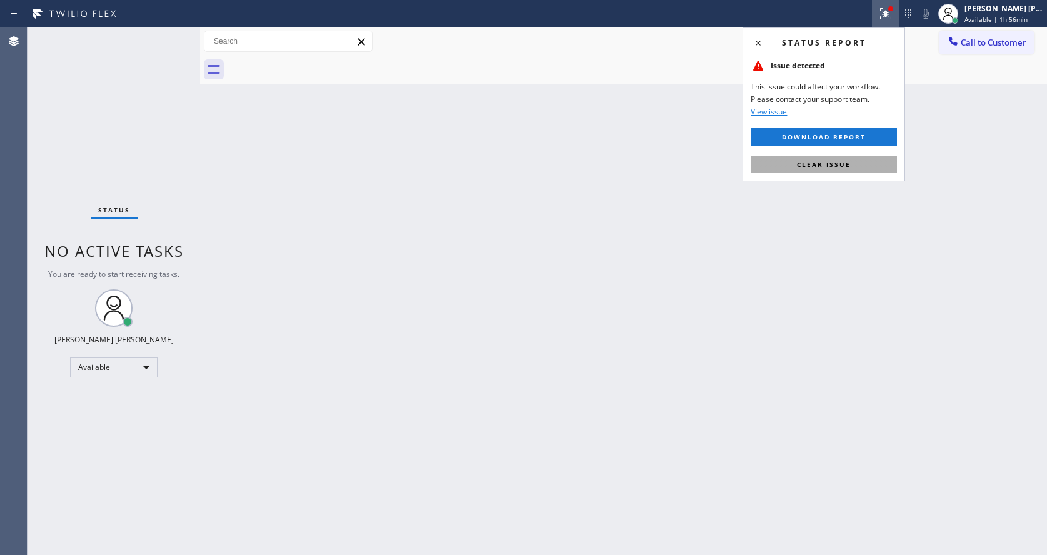
click at [820, 169] on button "Clear issue" at bounding box center [824, 165] width 146 height 18
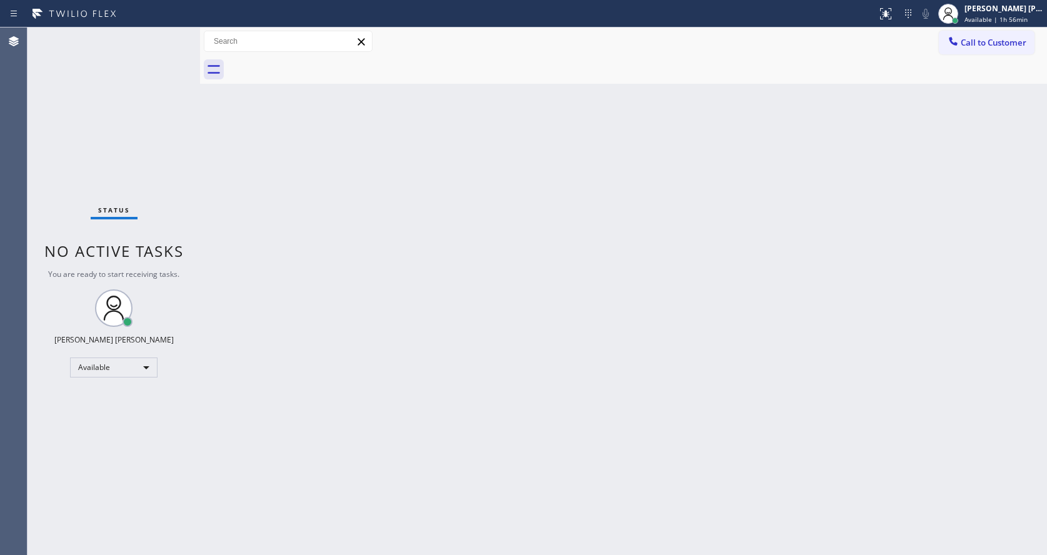
click at [236, 344] on div "Back to Dashboard Change Sender ID Customers Technicians Select a contact Outbo…" at bounding box center [623, 292] width 847 height 528
drag, startPoint x: 617, startPoint y: 321, endPoint x: 402, endPoint y: 434, distance: 243.0
click at [617, 321] on div "Back to Dashboard Change Sender ID Customers Technicians Select a contact Outbo…" at bounding box center [623, 292] width 847 height 528
drag, startPoint x: 309, startPoint y: 224, endPoint x: 241, endPoint y: 153, distance: 99.0
click at [309, 224] on div "Back to Dashboard Change Sender ID Customers Technicians Select a contact Outbo…" at bounding box center [623, 292] width 847 height 528
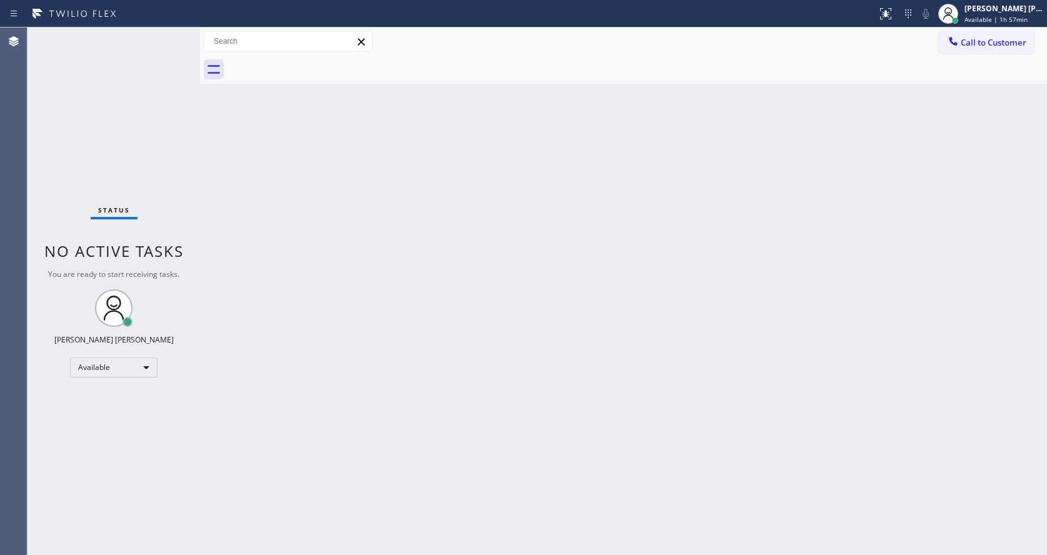
drag, startPoint x: 324, startPoint y: 330, endPoint x: 298, endPoint y: 437, distance: 110.2
click at [311, 339] on div "Back to Dashboard Change Sender ID Customers Technicians Select a contact Outbo…" at bounding box center [623, 292] width 847 height 528
drag, startPoint x: 841, startPoint y: 288, endPoint x: 904, endPoint y: 179, distance: 125.5
click at [841, 288] on div "Back to Dashboard Change Sender ID Customers Technicians Select a contact Outbo…" at bounding box center [623, 292] width 847 height 528
click at [980, 24] on div "[PERSON_NAME] [PERSON_NAME] Available | 1h 57min" at bounding box center [991, 14] width 113 height 28
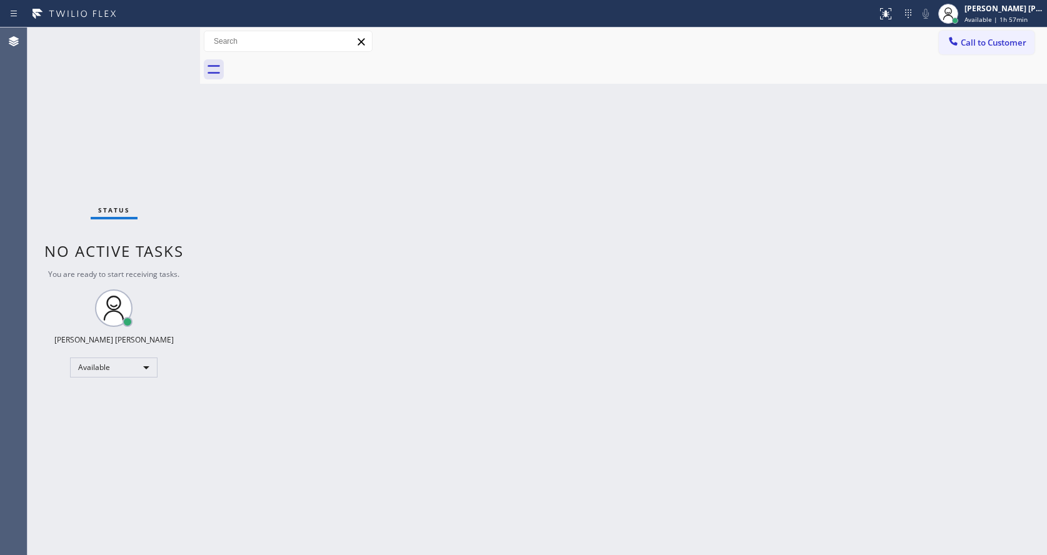
drag, startPoint x: 411, startPoint y: 345, endPoint x: 405, endPoint y: 349, distance: 7.6
click at [407, 348] on div "Back to Dashboard Change Sender ID Customers Technicians Select a contact Outbo…" at bounding box center [623, 292] width 847 height 528
drag, startPoint x: 131, startPoint y: 158, endPoint x: 593, endPoint y: 131, distance: 462.7
click at [132, 158] on div "Status No active tasks You are ready to start receiving tasks. [PERSON_NAME] [P…" at bounding box center [114, 292] width 173 height 528
click at [995, 21] on span "Available | 1h 57min" at bounding box center [996, 19] width 63 height 9
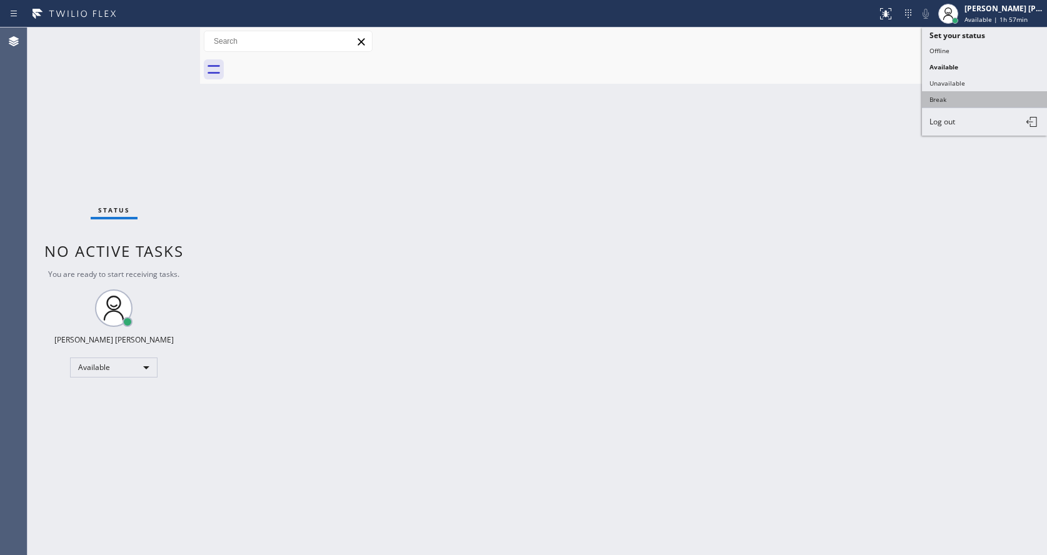
click at [960, 98] on button "Break" at bounding box center [984, 99] width 125 height 16
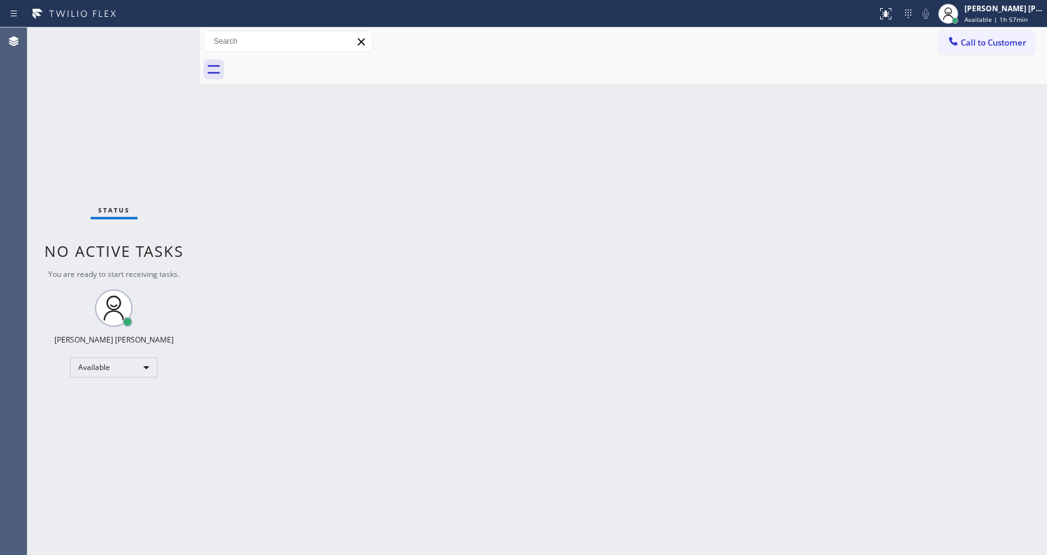
click at [838, 266] on div "Back to Dashboard Change Sender ID Customers Technicians Select a contact Outbo…" at bounding box center [623, 292] width 847 height 528
click at [479, 515] on div "Back to Dashboard Change Sender ID Customers Technicians Select a contact Outbo…" at bounding box center [623, 292] width 847 height 528
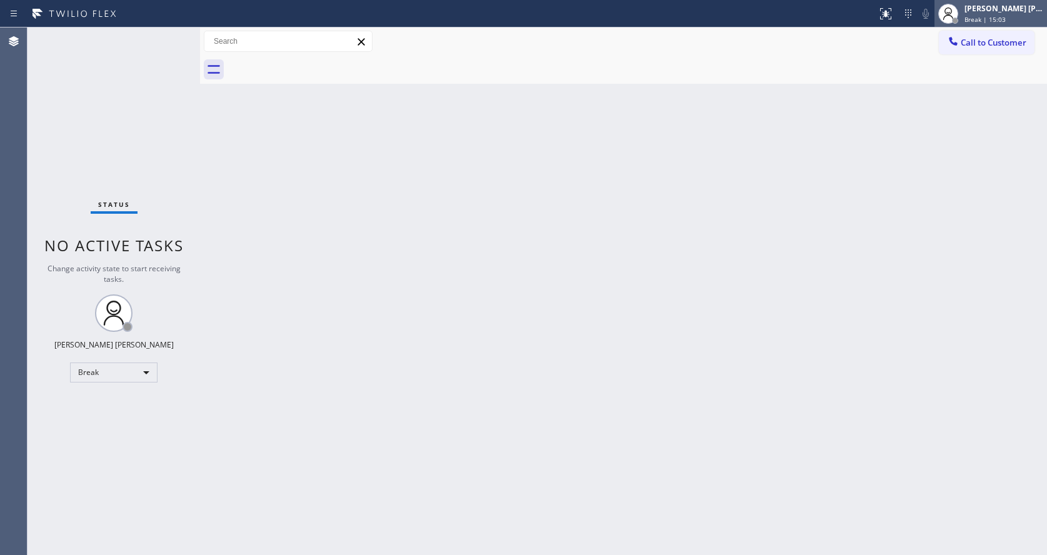
click at [1003, 13] on div "[PERSON_NAME] [PERSON_NAME]" at bounding box center [1004, 8] width 79 height 11
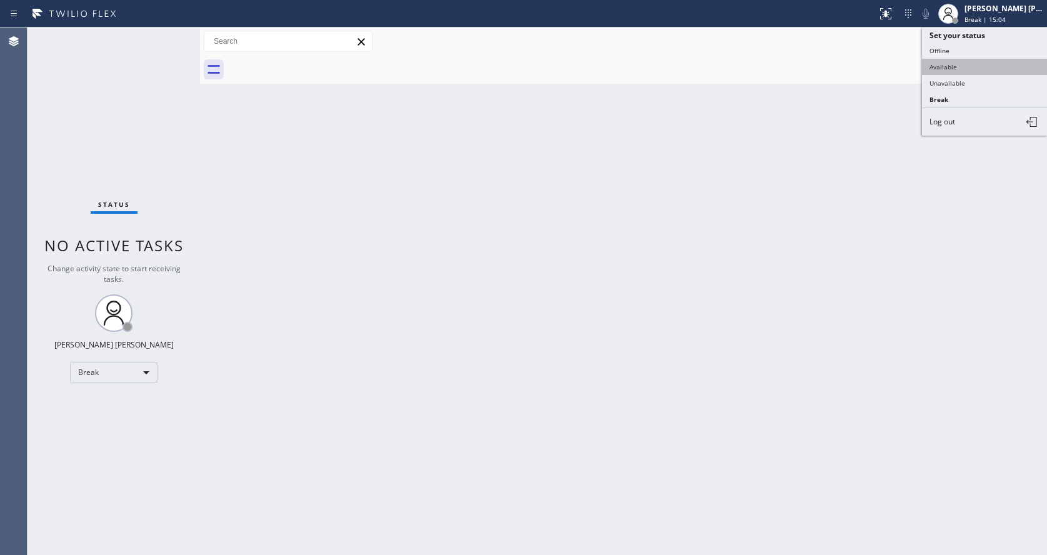
click at [965, 66] on button "Available" at bounding box center [984, 67] width 125 height 16
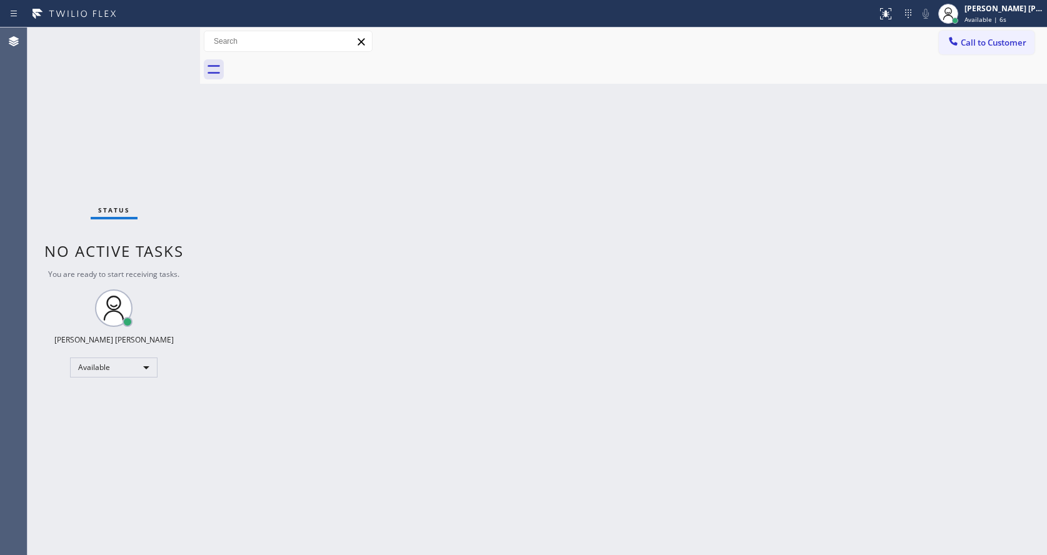
click at [219, 149] on div "Back to Dashboard Change Sender ID Customers Technicians Select a contact Outbo…" at bounding box center [623, 292] width 847 height 528
click at [171, 35] on div "Status No active tasks You are ready to start receiving tasks. [PERSON_NAME] [P…" at bounding box center [114, 292] width 173 height 528
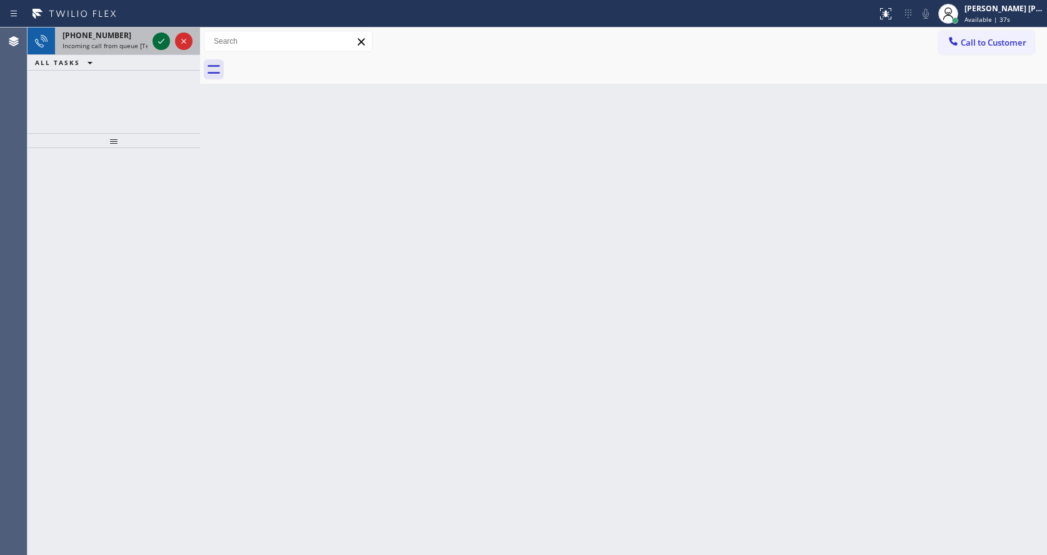
click at [161, 44] on icon at bounding box center [161, 41] width 15 height 15
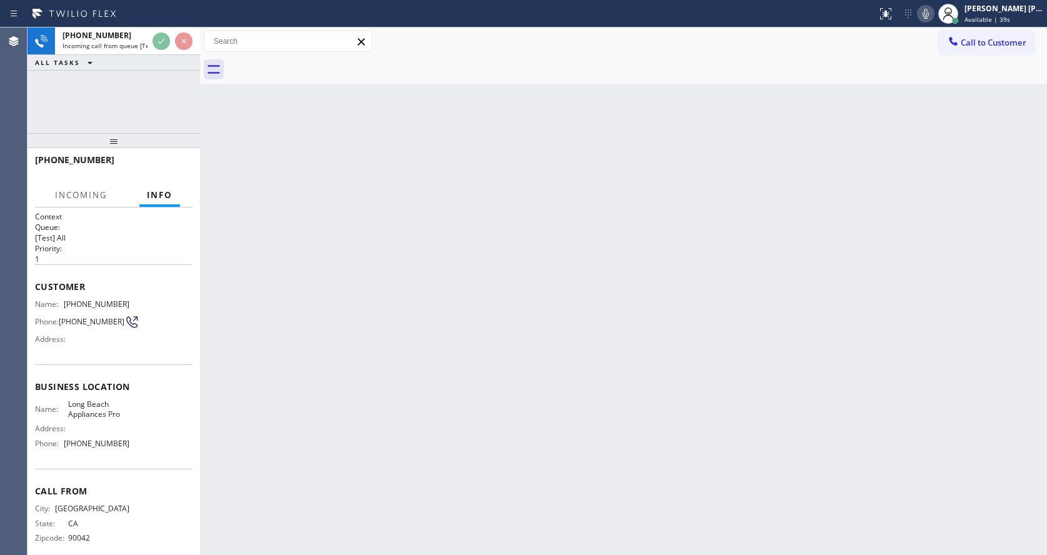
click at [368, 344] on div "Back to Dashboard Change Sender ID Customers Technicians Select a contact Outbo…" at bounding box center [623, 292] width 847 height 528
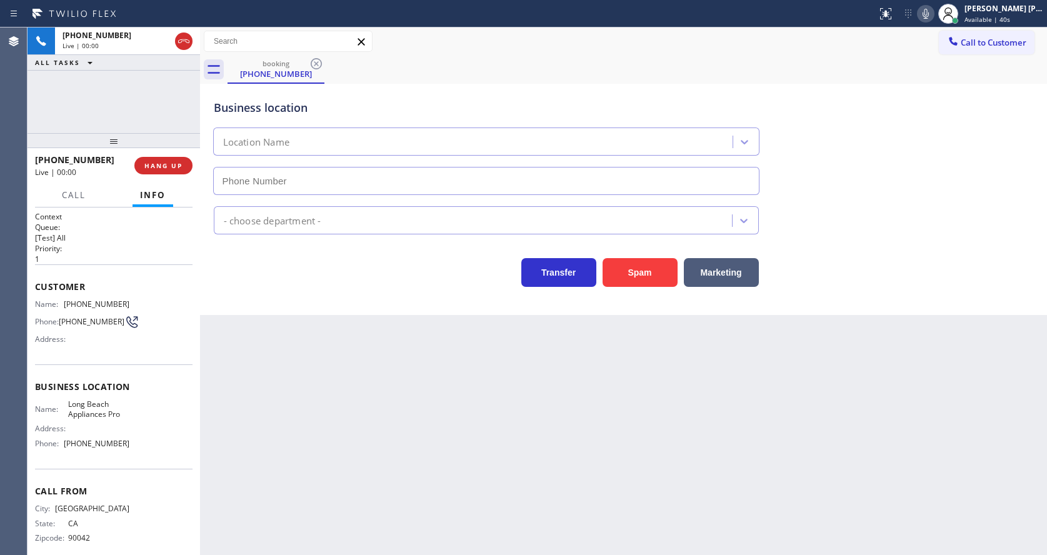
type input "[PHONE_NUMBER]"
click at [368, 344] on div "Back to Dashboard Change Sender ID Customers Technicians Select a contact Outbo…" at bounding box center [623, 292] width 847 height 528
click at [387, 554] on html "Status report No issues detected If you experience an issue, please download th…" at bounding box center [523, 277] width 1047 height 555
click at [200, 396] on div at bounding box center [200, 292] width 0 height 528
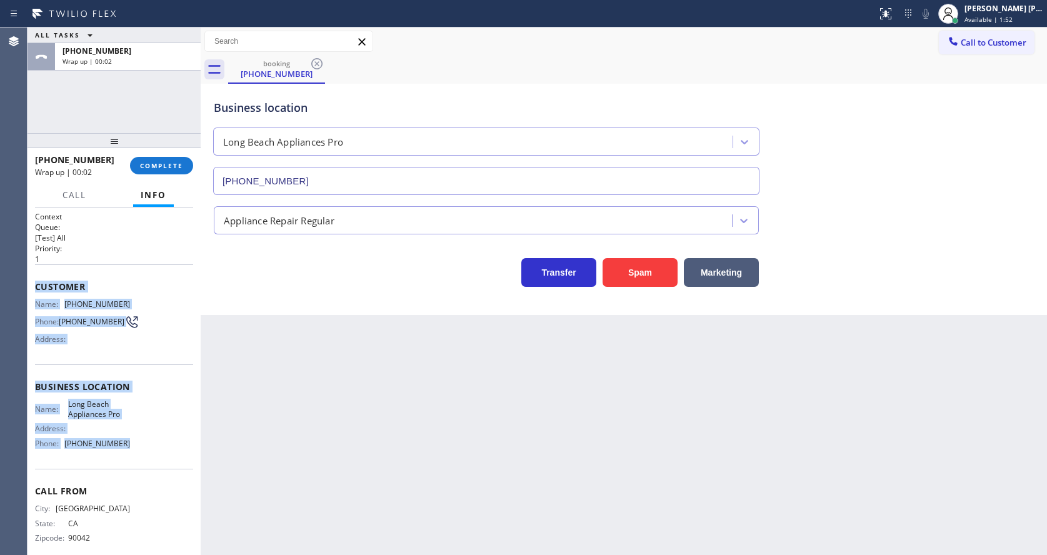
drag, startPoint x: 34, startPoint y: 286, endPoint x: 129, endPoint y: 448, distance: 188.6
click at [129, 448] on div "Context Queue: [Test] All Priority: 1 Customer Name: [PHONE_NUMBER] Phone: [PHO…" at bounding box center [114, 382] width 173 height 348
click at [153, 157] on button "COMPLETE" at bounding box center [161, 166] width 63 height 18
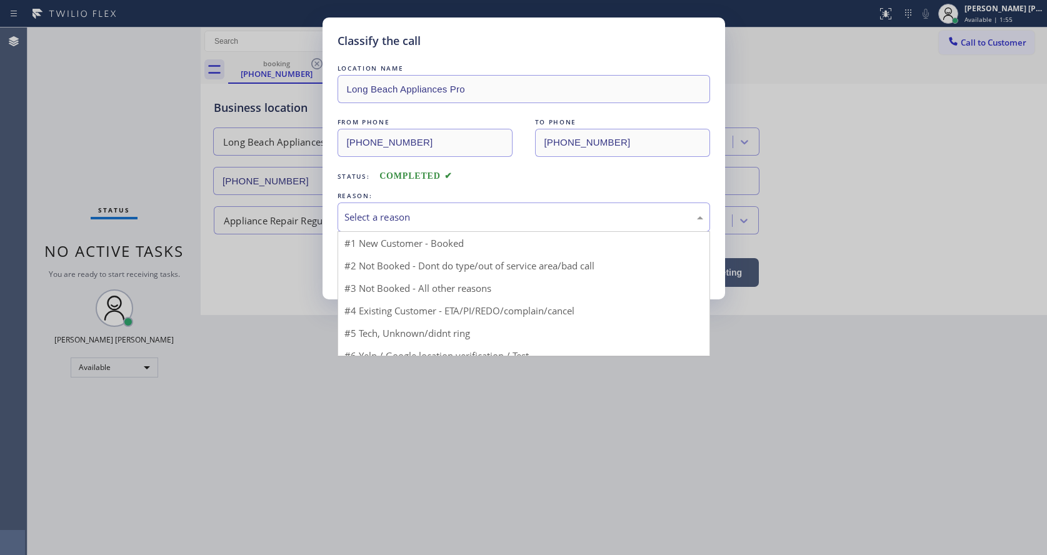
click at [384, 217] on div "Select a reason" at bounding box center [523, 217] width 359 height 14
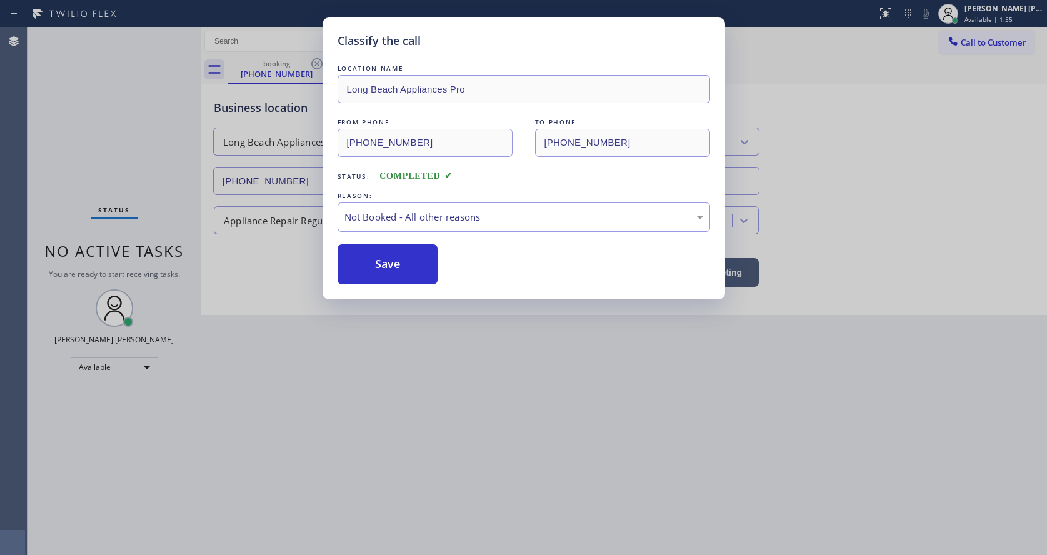
click at [380, 263] on button "Save" at bounding box center [388, 264] width 101 height 40
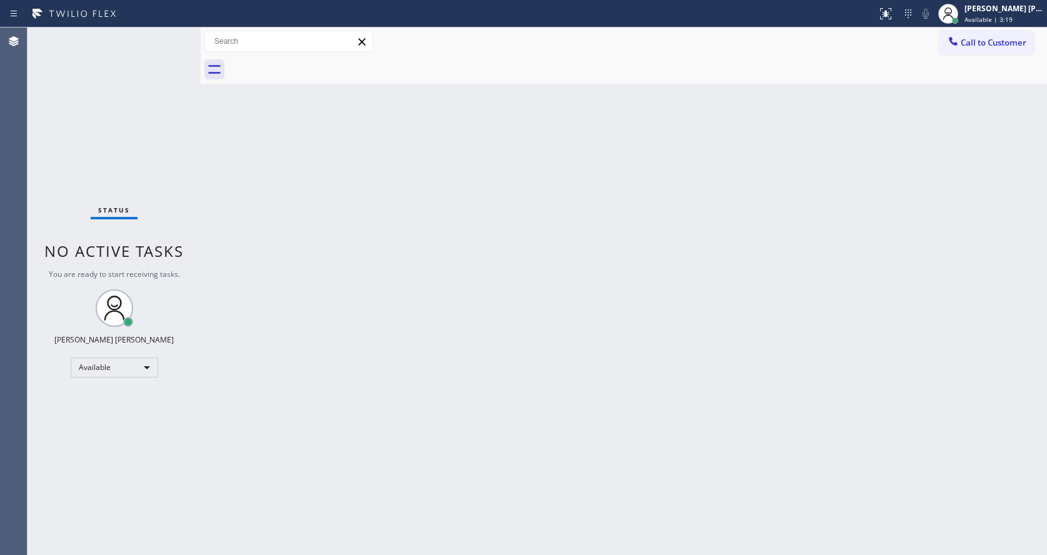
click at [333, 212] on div "Back to Dashboard Change Sender ID Customers Technicians Select a contact Outbo…" at bounding box center [624, 292] width 846 height 528
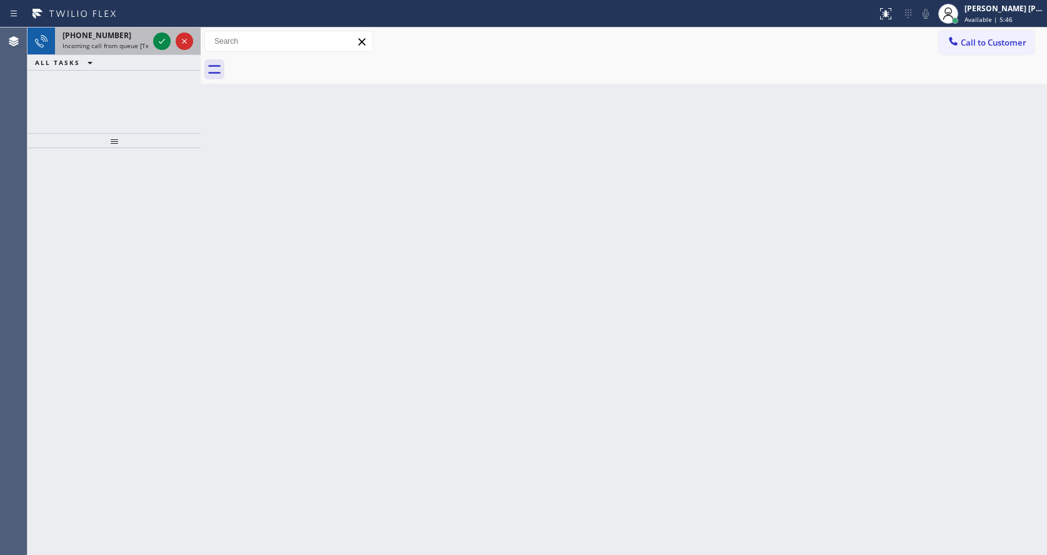
click at [131, 41] on span "Incoming call from queue [Test] All" at bounding box center [115, 45] width 104 height 9
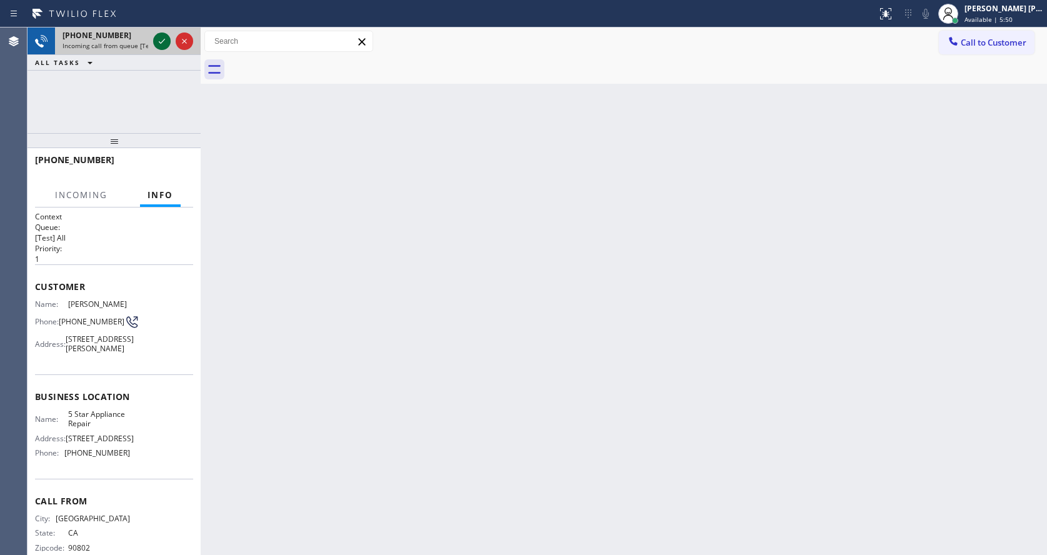
click at [161, 41] on icon at bounding box center [161, 41] width 15 height 15
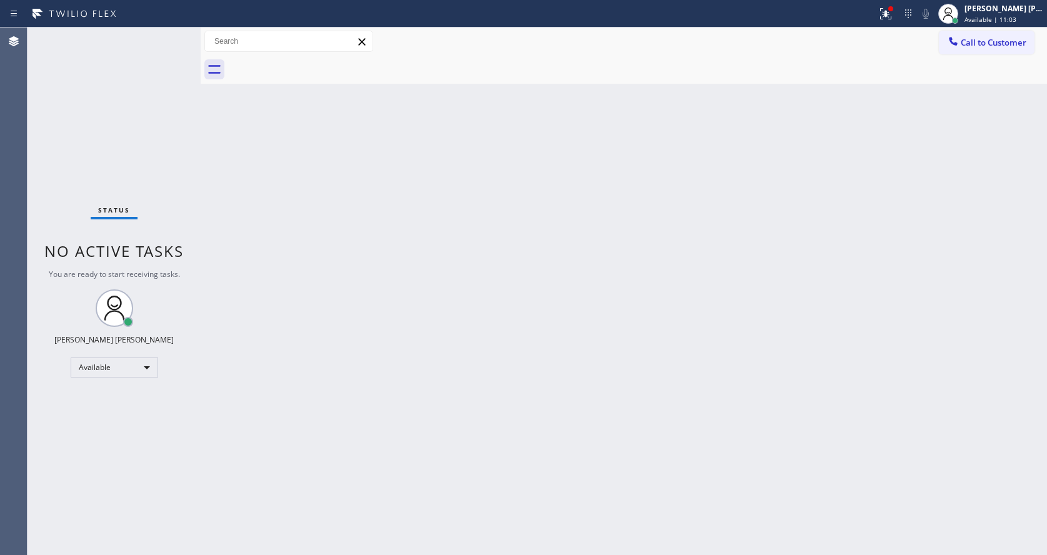
click at [169, 38] on div "Status No active tasks You are ready to start receiving tasks. [PERSON_NAME] [P…" at bounding box center [114, 292] width 173 height 528
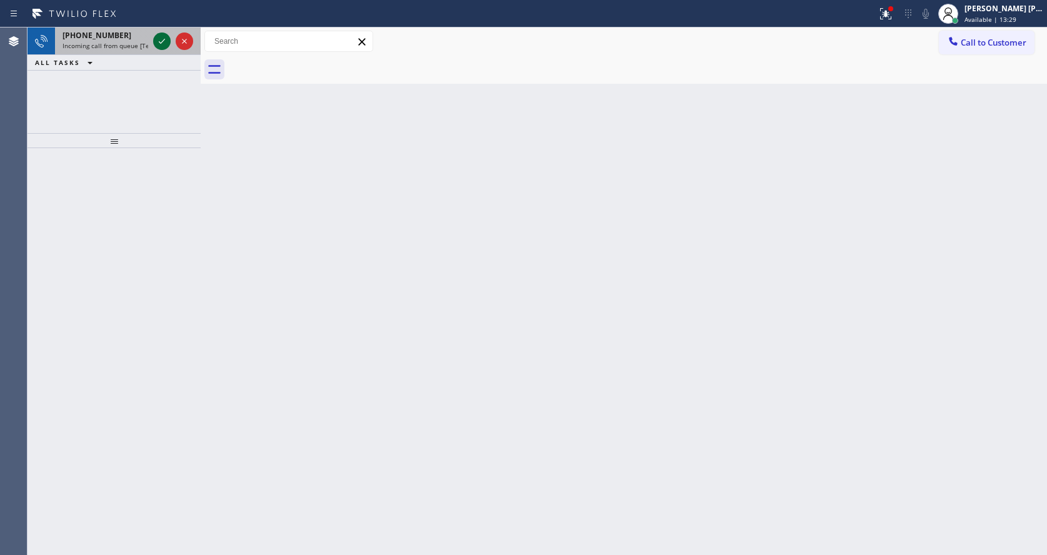
click at [169, 38] on icon at bounding box center [161, 41] width 15 height 15
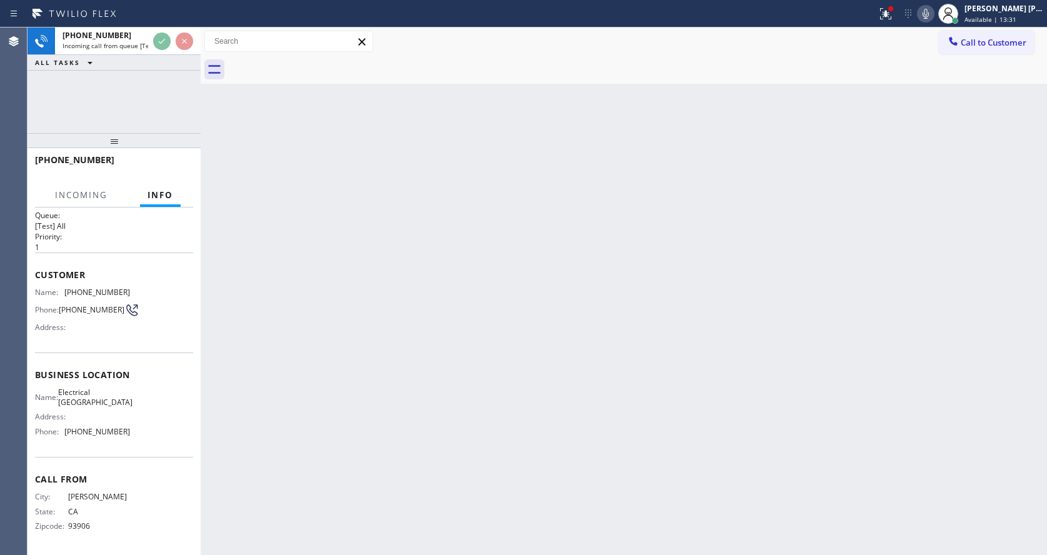
scroll to position [26, 0]
click at [354, 340] on div "Back to Dashboard Change Sender ID Customers Technicians Select a contact Outbo…" at bounding box center [624, 292] width 846 height 528
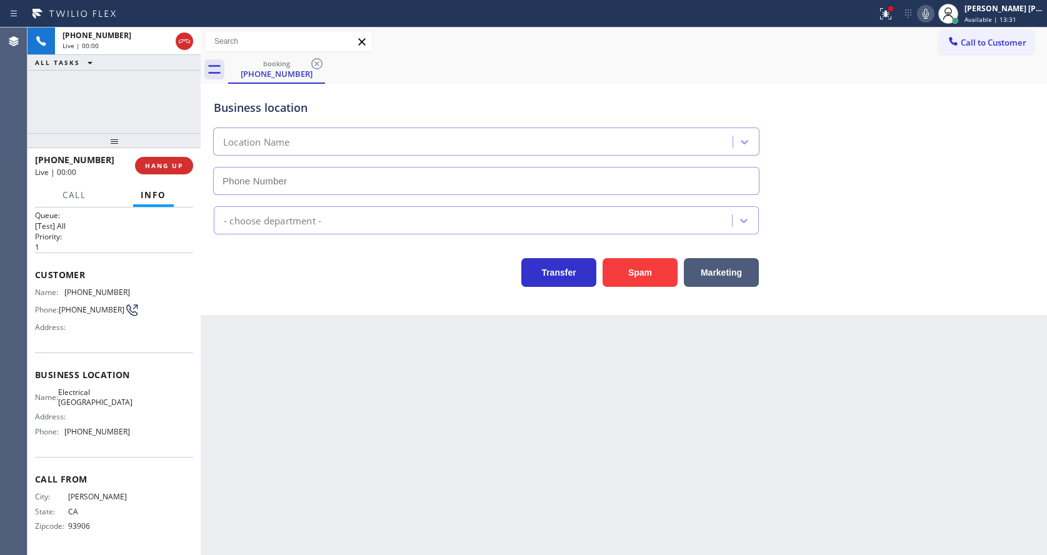
type input "[PHONE_NUMBER]"
click at [386, 386] on div "Back to Dashboard Change Sender ID Customers Technicians Select a contact Outbo…" at bounding box center [624, 292] width 846 height 528
click at [391, 394] on div "Back to Dashboard Change Sender ID Customers Technicians Select a contact Outbo…" at bounding box center [624, 292] width 846 height 528
click at [308, 419] on div "Back to Dashboard Change Sender ID Customers Technicians Select a contact Outbo…" at bounding box center [624, 292] width 846 height 528
click at [504, 376] on div "Back to Dashboard Change Sender ID Customers Technicians Select a contact Outbo…" at bounding box center [624, 292] width 846 height 528
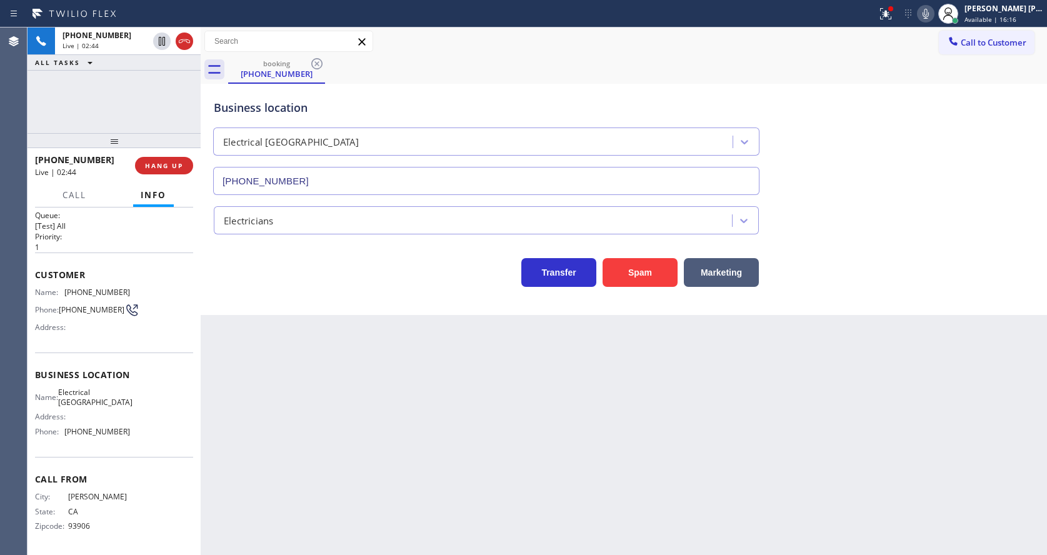
click at [274, 321] on div "Back to Dashboard Change Sender ID Customers Technicians Select a contact Outbo…" at bounding box center [624, 292] width 846 height 528
click at [103, 341] on div "Customer Name: [PHONE_NUMBER] Phone: [PHONE_NUMBER] Address:" at bounding box center [114, 303] width 158 height 100
drag, startPoint x: 61, startPoint y: 281, endPoint x: 136, endPoint y: 278, distance: 75.7
click at [136, 288] on div "Name: [PHONE_NUMBER] Phone: [PHONE_NUMBER] Address:" at bounding box center [114, 312] width 158 height 49
drag, startPoint x: 331, startPoint y: 381, endPoint x: 323, endPoint y: 436, distance: 55.6
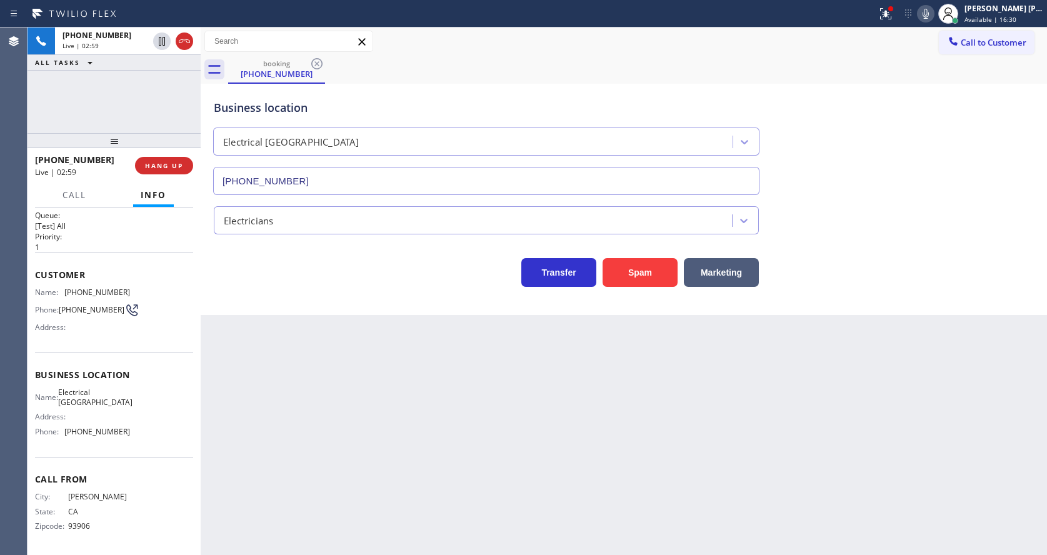
click at [331, 382] on div "Back to Dashboard Change Sender ID Customers Technicians Select a contact Outbo…" at bounding box center [624, 292] width 846 height 528
click at [113, 406] on span "Electrical [GEOGRAPHIC_DATA]" at bounding box center [95, 397] width 74 height 19
drag, startPoint x: 84, startPoint y: 392, endPoint x: 103, endPoint y: 404, distance: 22.2
click at [103, 404] on div "Name: Electrical Land [GEOGRAPHIC_DATA]" at bounding box center [82, 397] width 95 height 19
drag, startPoint x: 321, startPoint y: 421, endPoint x: 286, endPoint y: 548, distance: 132.2
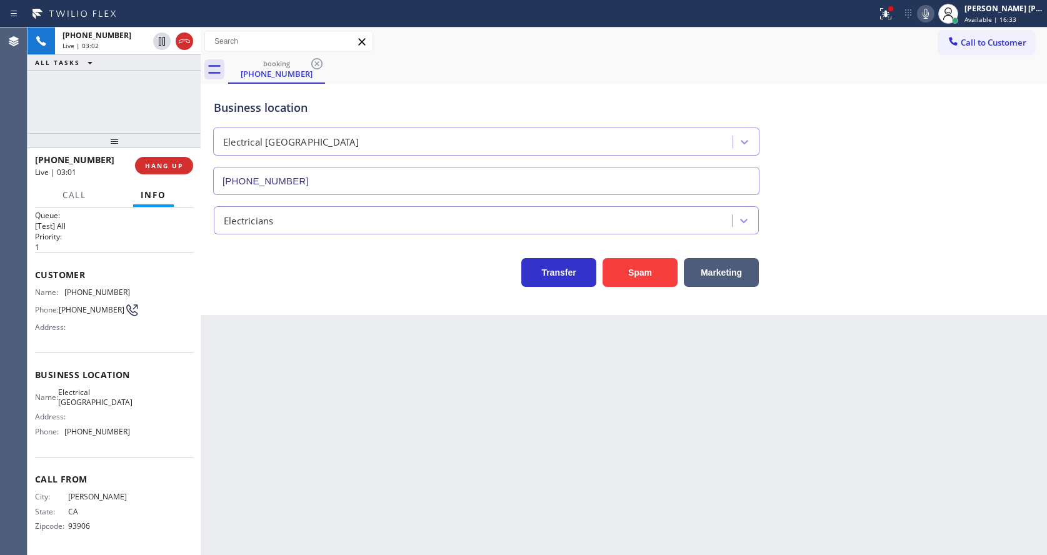
click at [318, 426] on div "Back to Dashboard Change Sender ID Customers Technicians Select a contact Outbo…" at bounding box center [624, 292] width 846 height 528
click at [126, 434] on div "Name: Electrical Land [GEOGRAPHIC_DATA] Address: Phone: [PHONE_NUMBER]" at bounding box center [114, 415] width 158 height 54
drag, startPoint x: 66, startPoint y: 431, endPoint x: 131, endPoint y: 437, distance: 65.9
click at [131, 437] on div "Name: Electrical Land [GEOGRAPHIC_DATA] Address: Phone: [PHONE_NUMBER]" at bounding box center [114, 415] width 158 height 54
drag, startPoint x: 294, startPoint y: 437, endPoint x: 266, endPoint y: 544, distance: 111.0
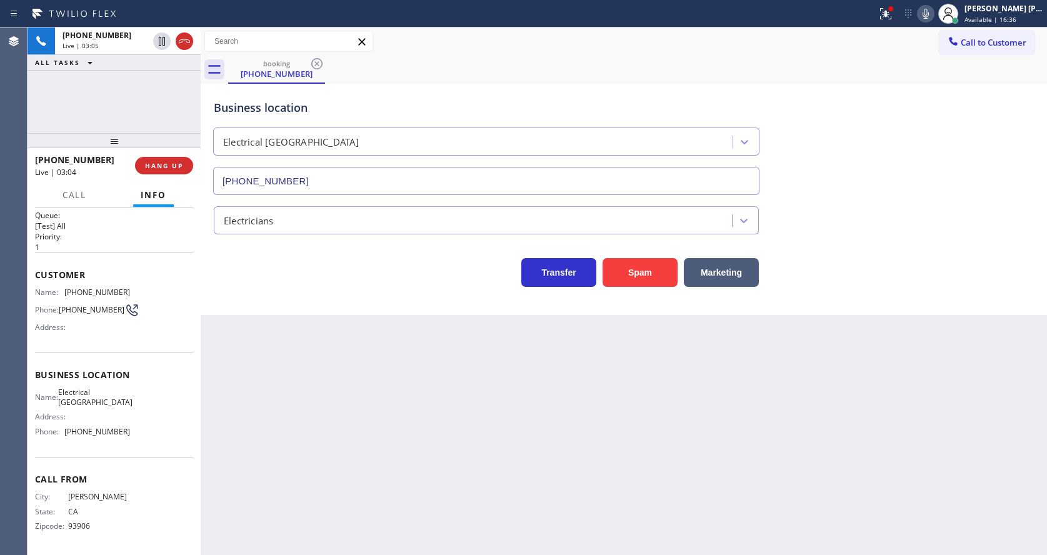
click at [288, 449] on div "Back to Dashboard Change Sender ID Customers Technicians Select a contact Outbo…" at bounding box center [624, 292] width 846 height 528
click at [588, 427] on div "Back to Dashboard Change Sender ID Customers Technicians Select a contact Outbo…" at bounding box center [624, 292] width 846 height 528
click at [933, 19] on icon at bounding box center [925, 13] width 15 height 15
click at [164, 37] on icon at bounding box center [162, 41] width 6 height 9
click at [316, 311] on div "Business location Electrical [GEOGRAPHIC_DATA] [PHONE_NUMBER] Electricians Tran…" at bounding box center [624, 199] width 846 height 231
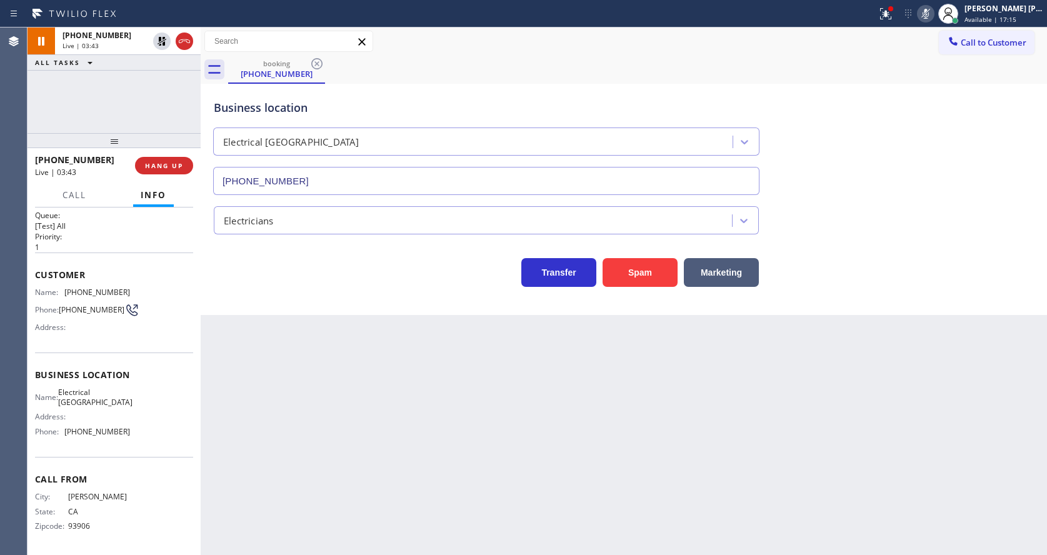
click at [283, 366] on div "Back to Dashboard Change Sender ID Customers Technicians Select a contact Outbo…" at bounding box center [624, 292] width 846 height 528
drag, startPoint x: 551, startPoint y: 399, endPoint x: 314, endPoint y: 414, distance: 237.4
click at [547, 401] on div "Back to Dashboard Change Sender ID Customers Technicians Select a contact Outbo…" at bounding box center [624, 292] width 846 height 528
click at [551, 421] on div "Back to Dashboard Change Sender ID Customers Technicians Select a contact Outbo…" at bounding box center [624, 292] width 846 height 528
click at [163, 41] on icon at bounding box center [161, 41] width 15 height 15
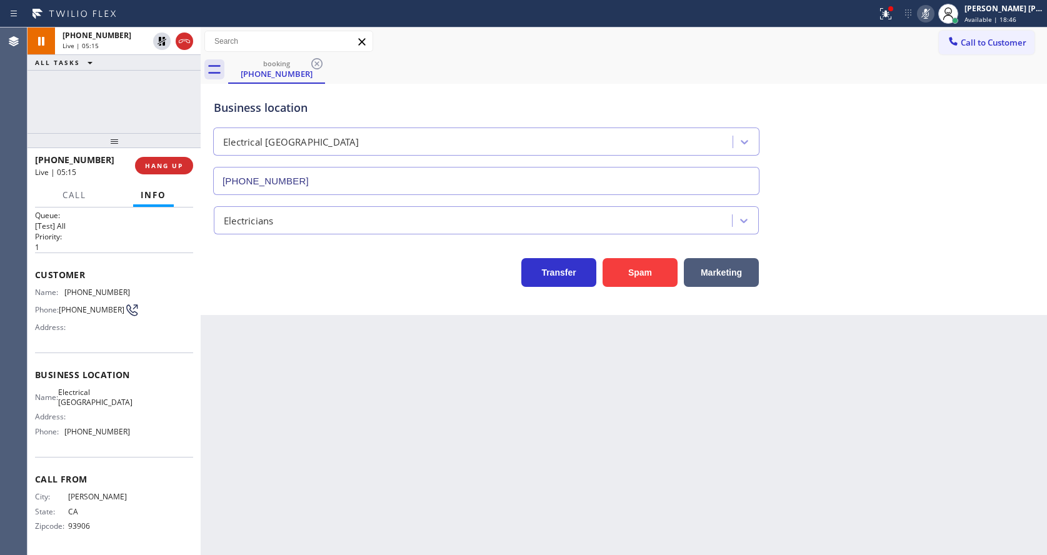
click at [933, 12] on icon at bounding box center [925, 13] width 15 height 15
click at [893, 11] on div at bounding box center [890, 8] width 5 height 5
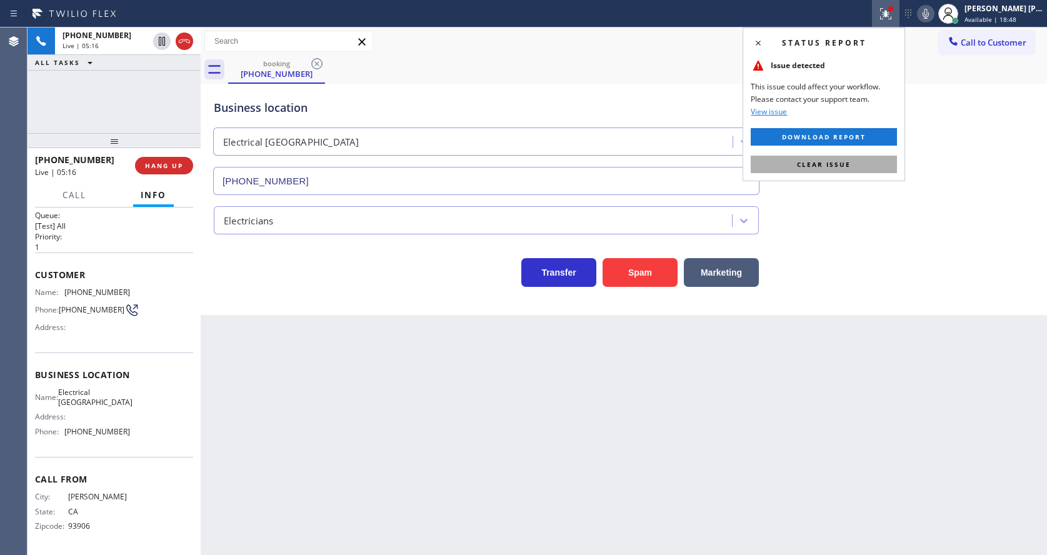
click at [810, 168] on span "Clear issue" at bounding box center [824, 164] width 54 height 9
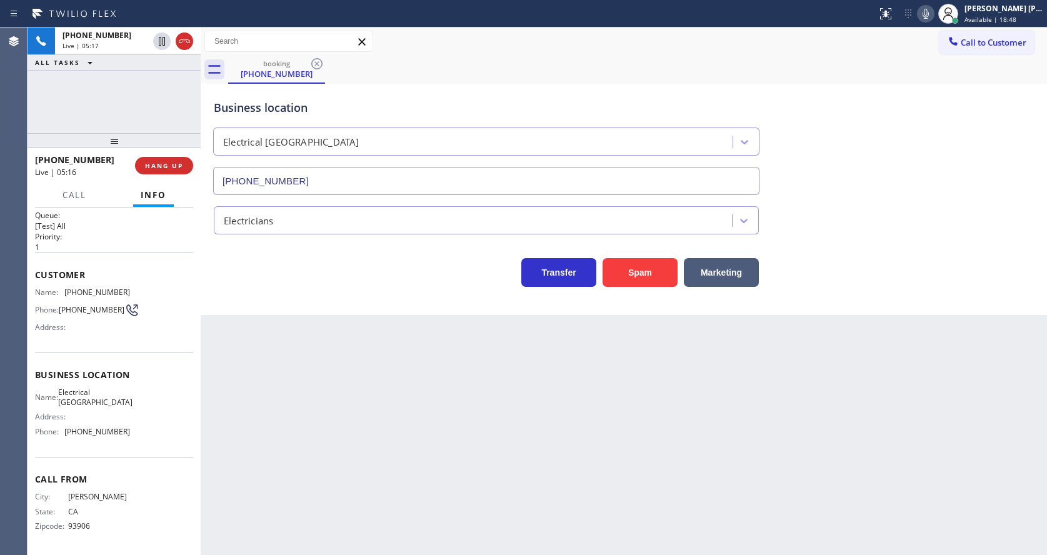
click at [862, 180] on div "Business location Electrical [GEOGRAPHIC_DATA] [PHONE_NUMBER]" at bounding box center [623, 138] width 825 height 113
click at [296, 349] on div "Back to Dashboard Change Sender ID Customers Technicians Select a contact Outbo…" at bounding box center [624, 292] width 846 height 528
drag, startPoint x: 284, startPoint y: 490, endPoint x: 255, endPoint y: 545, distance: 62.4
click at [284, 490] on div "Back to Dashboard Change Sender ID Customers Technicians Select a contact Outbo…" at bounding box center [624, 292] width 846 height 528
click at [591, 407] on div "Back to Dashboard Change Sender ID Customers Technicians Select a contact Outbo…" at bounding box center [624, 292] width 846 height 528
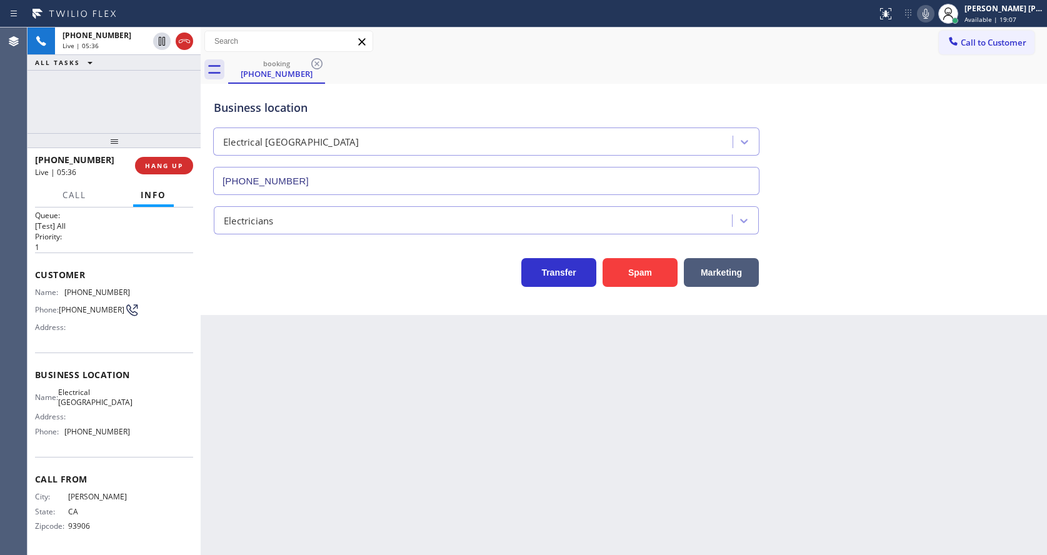
click at [970, 169] on div "Business location Electrical [GEOGRAPHIC_DATA] [PHONE_NUMBER]" at bounding box center [623, 138] width 825 height 113
click at [929, 13] on icon at bounding box center [926, 14] width 6 height 10
click at [933, 13] on icon at bounding box center [925, 13] width 15 height 15
click at [893, 231] on div "Electricians" at bounding box center [623, 217] width 825 height 33
click at [584, 426] on div "Back to Dashboard Change Sender ID Customers Technicians Select a contact Outbo…" at bounding box center [624, 292] width 846 height 528
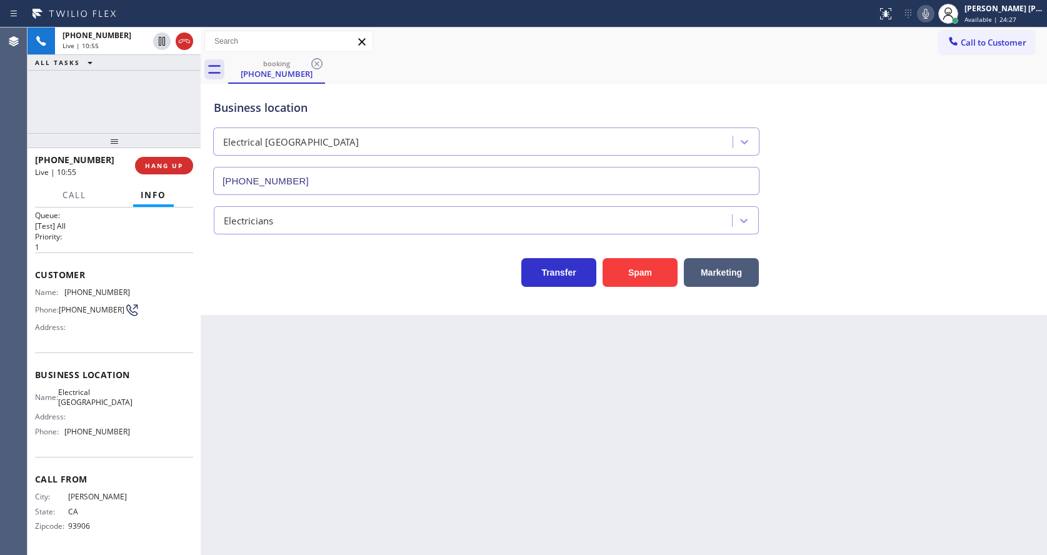
click at [292, 281] on div "Transfer Spam Marketing" at bounding box center [486, 269] width 550 height 35
click at [166, 164] on span "HANG UP" at bounding box center [164, 165] width 38 height 9
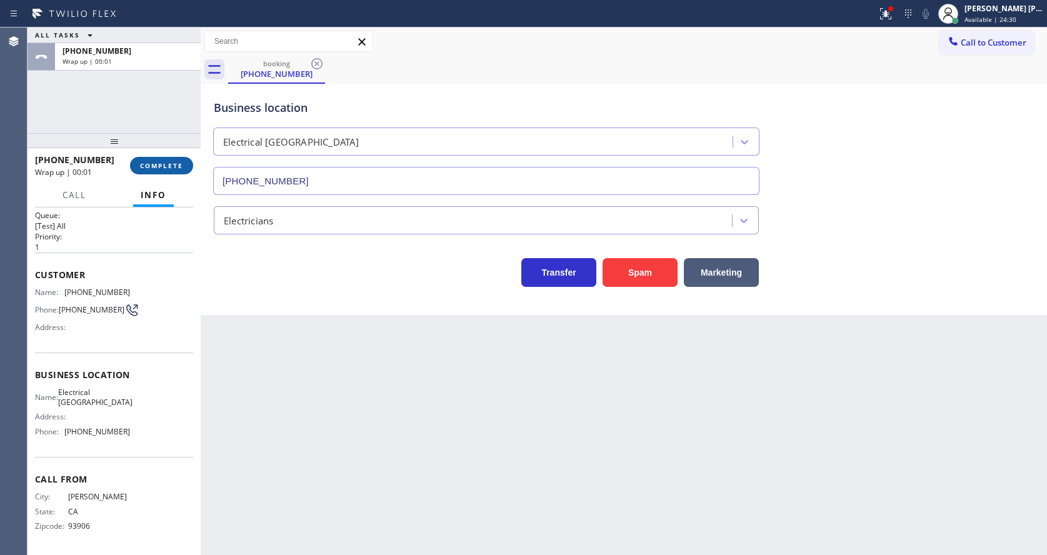
click at [166, 164] on span "COMPLETE" at bounding box center [161, 165] width 43 height 9
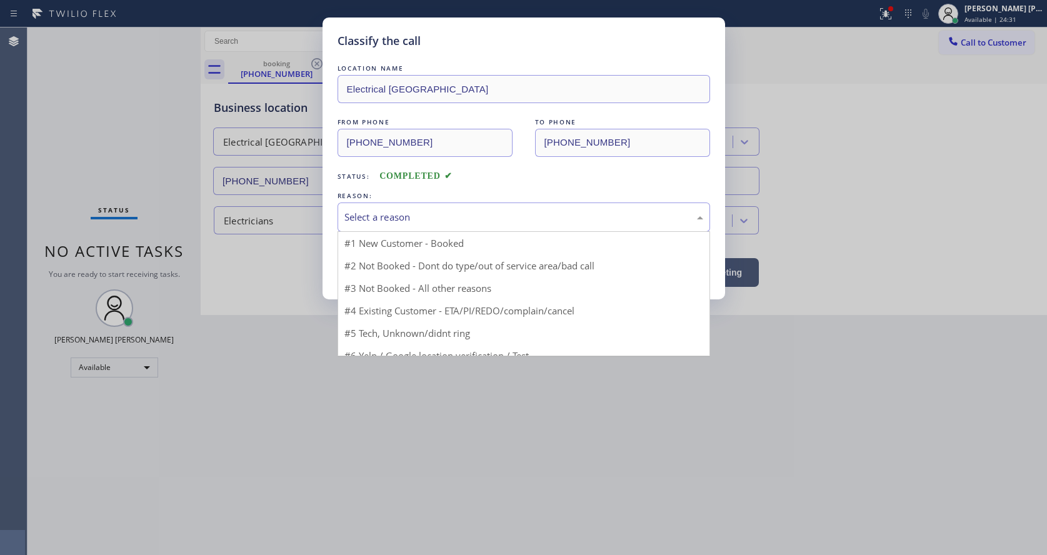
click at [368, 222] on div "Select a reason" at bounding box center [523, 217] width 359 height 14
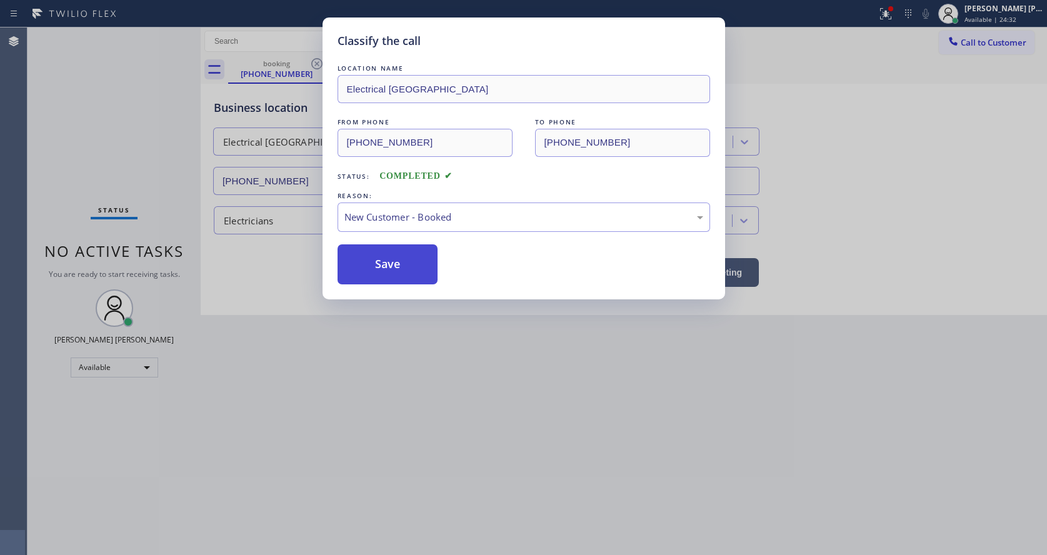
click at [384, 259] on button "Save" at bounding box center [388, 264] width 101 height 40
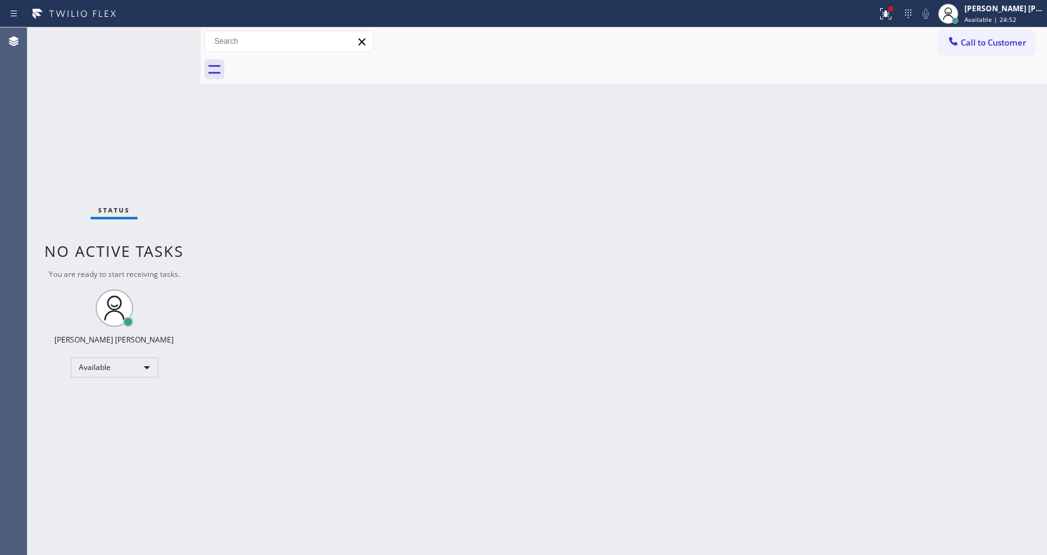
click at [249, 251] on div "Back to Dashboard Change Sender ID Customers Technicians Select a contact Outbo…" at bounding box center [624, 292] width 846 height 528
drag, startPoint x: 681, startPoint y: 413, endPoint x: 544, endPoint y: 454, distance: 143.0
click at [673, 415] on div "Back to Dashboard Change Sender ID Customers Technicians Select a contact Outbo…" at bounding box center [624, 292] width 846 height 528
click at [227, 234] on div "Back to Dashboard Change Sender ID Customers Technicians Select a contact Outbo…" at bounding box center [624, 292] width 846 height 528
click at [248, 185] on div "Back to Dashboard Change Sender ID Customers Technicians Select a contact Outbo…" at bounding box center [624, 292] width 846 height 528
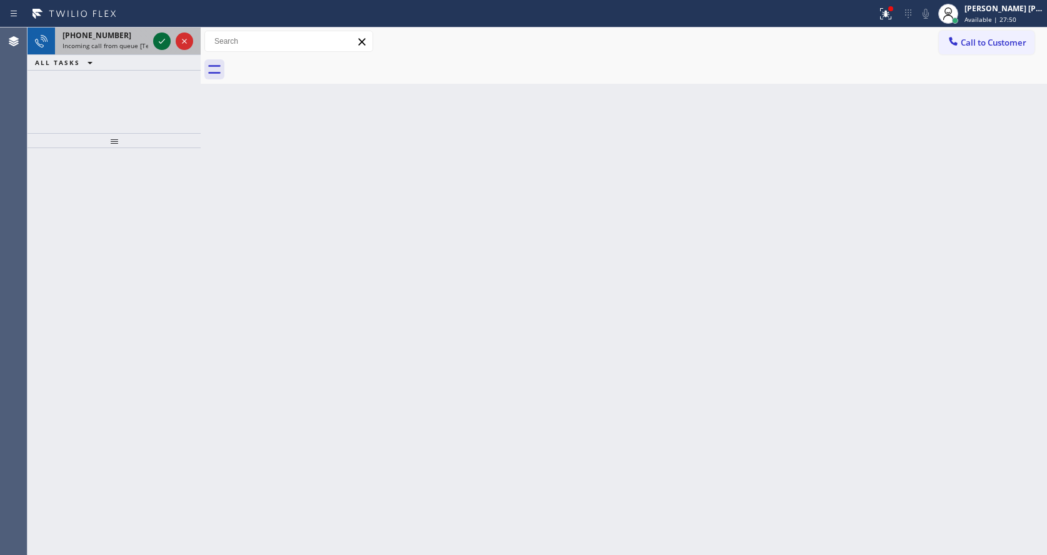
click at [163, 41] on icon at bounding box center [161, 41] width 15 height 15
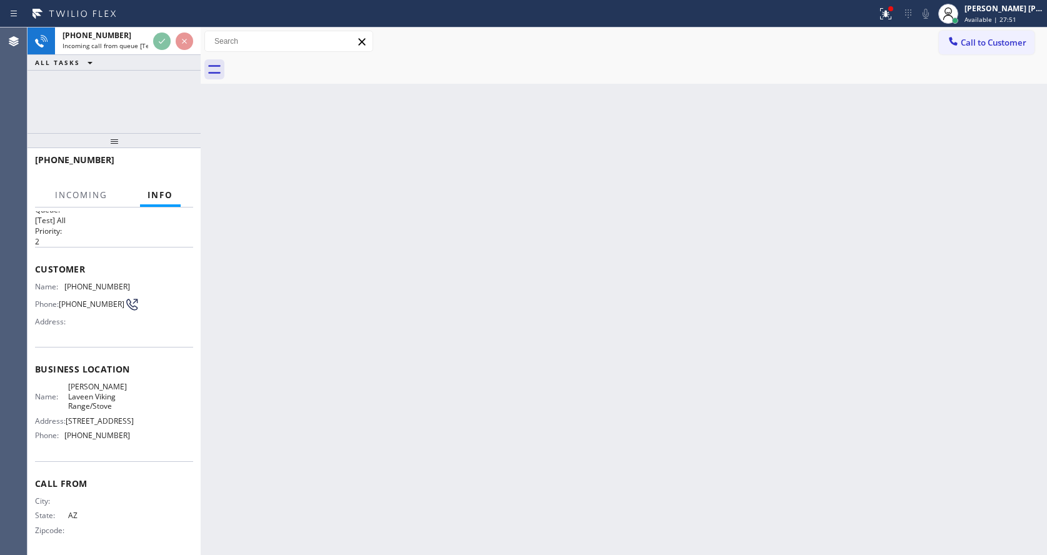
scroll to position [26, 0]
click at [486, 337] on div "Back to Dashboard Change Sender ID Customers Technicians Select a contact Outbo…" at bounding box center [624, 292] width 846 height 528
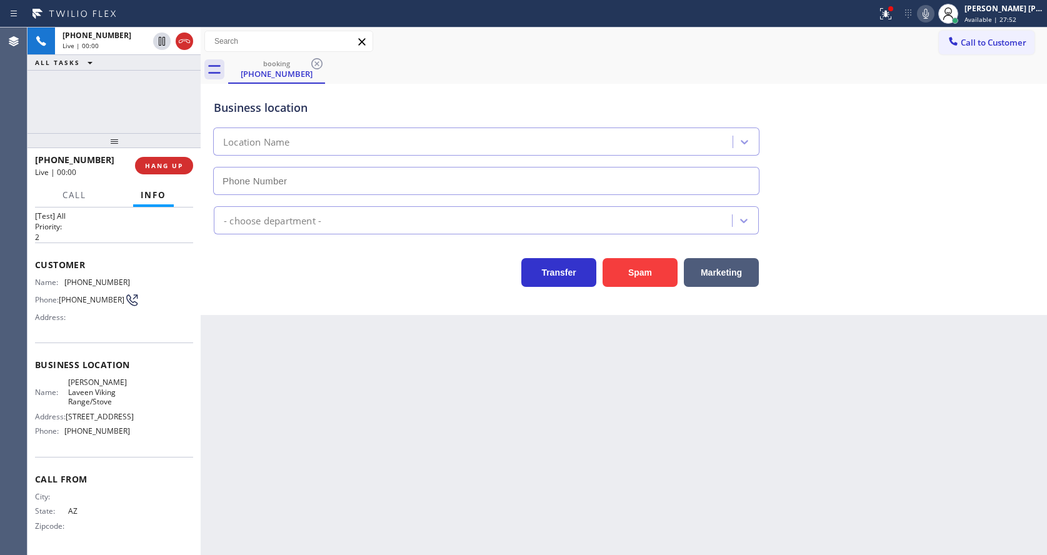
type input "[PHONE_NUMBER]"
click at [287, 296] on div "Business location [PERSON_NAME][GEOGRAPHIC_DATA]/Stove [PHONE_NUMBER] Appliance…" at bounding box center [624, 199] width 846 height 231
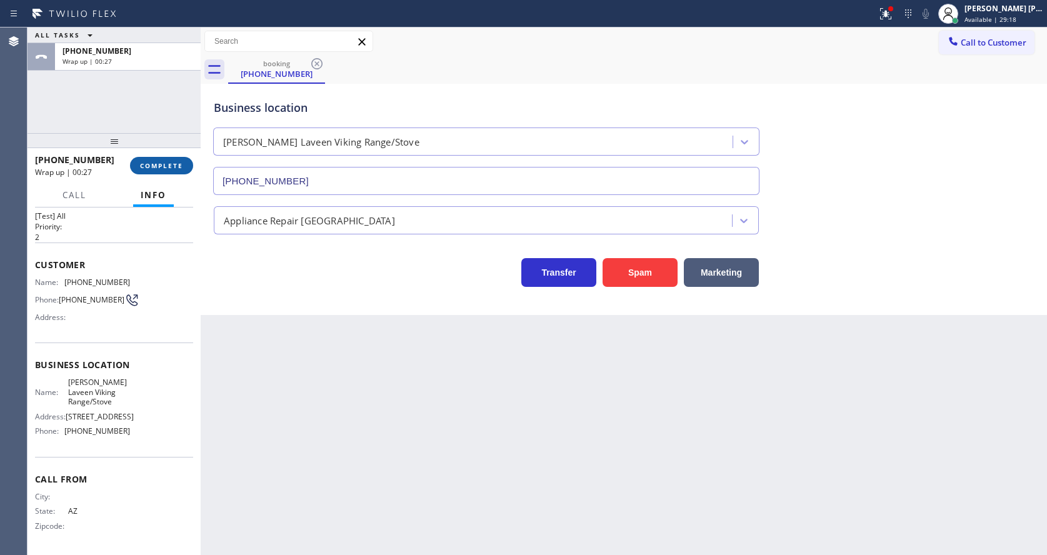
click at [156, 158] on button "COMPLETE" at bounding box center [161, 166] width 63 height 18
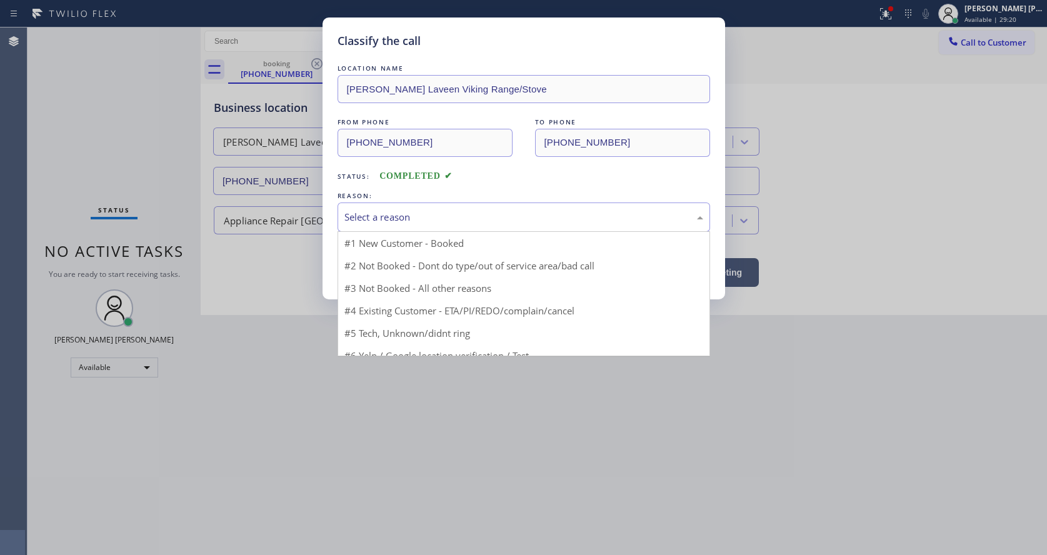
click at [382, 204] on div "Select a reason" at bounding box center [524, 217] width 373 height 29
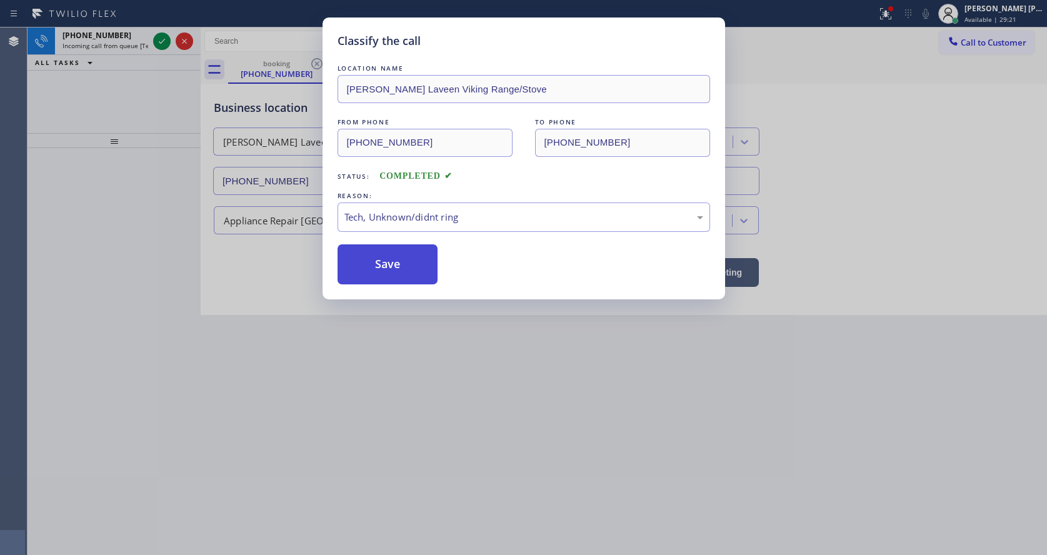
click at [406, 264] on button "Save" at bounding box center [388, 264] width 101 height 40
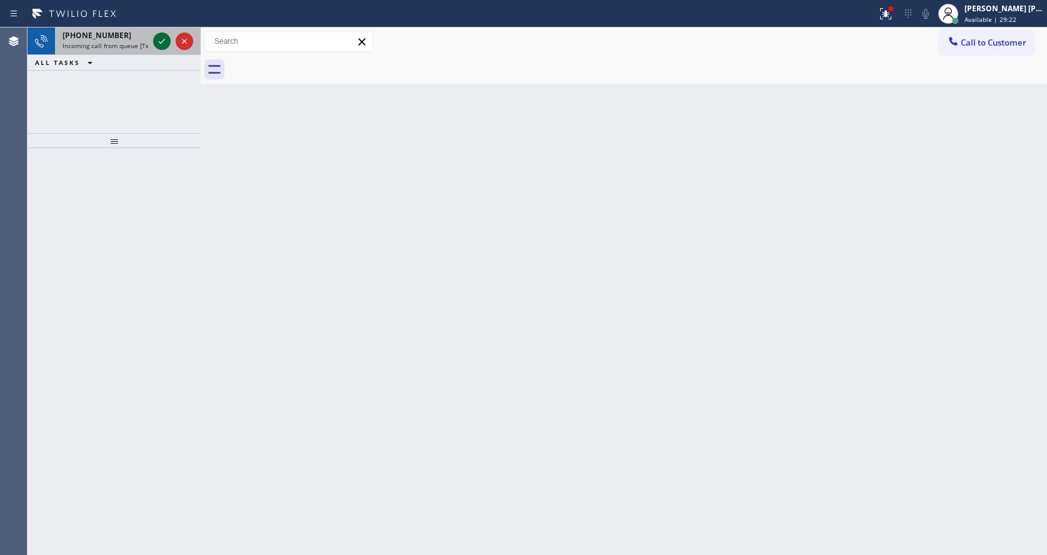
click at [160, 41] on icon at bounding box center [161, 41] width 15 height 15
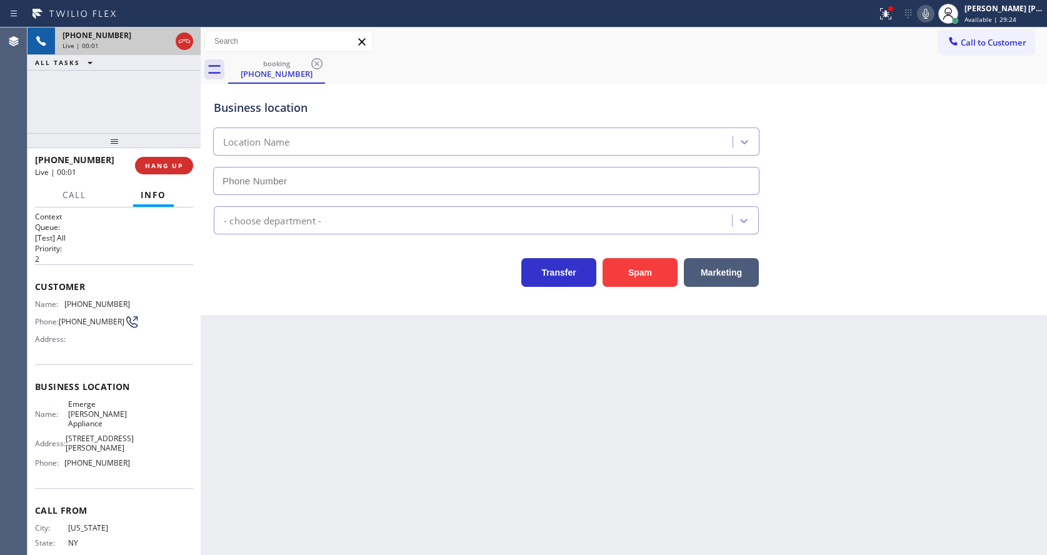
type input "[PHONE_NUMBER]"
click at [885, 19] on icon at bounding box center [885, 13] width 15 height 15
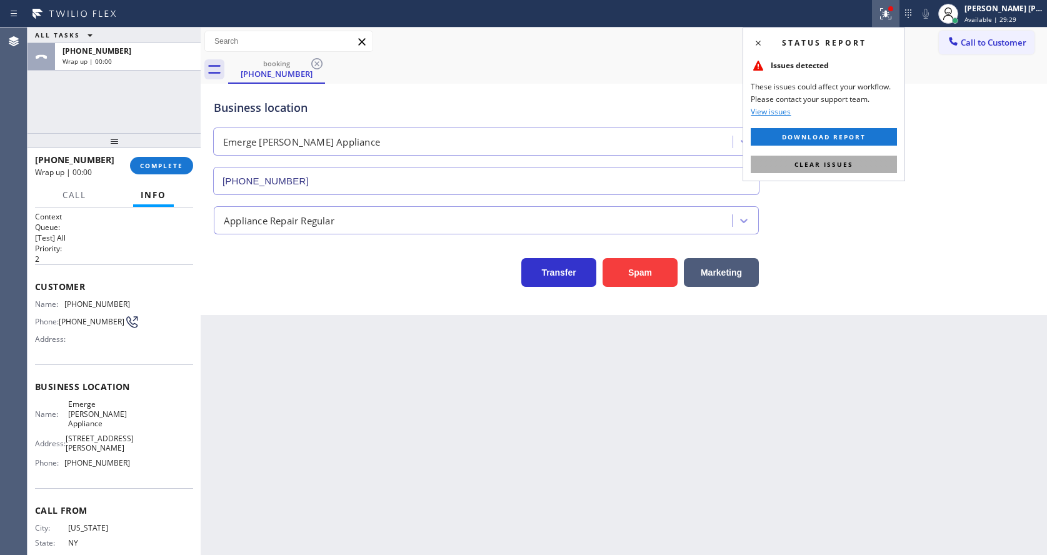
click at [861, 160] on button "Clear issues" at bounding box center [824, 165] width 146 height 18
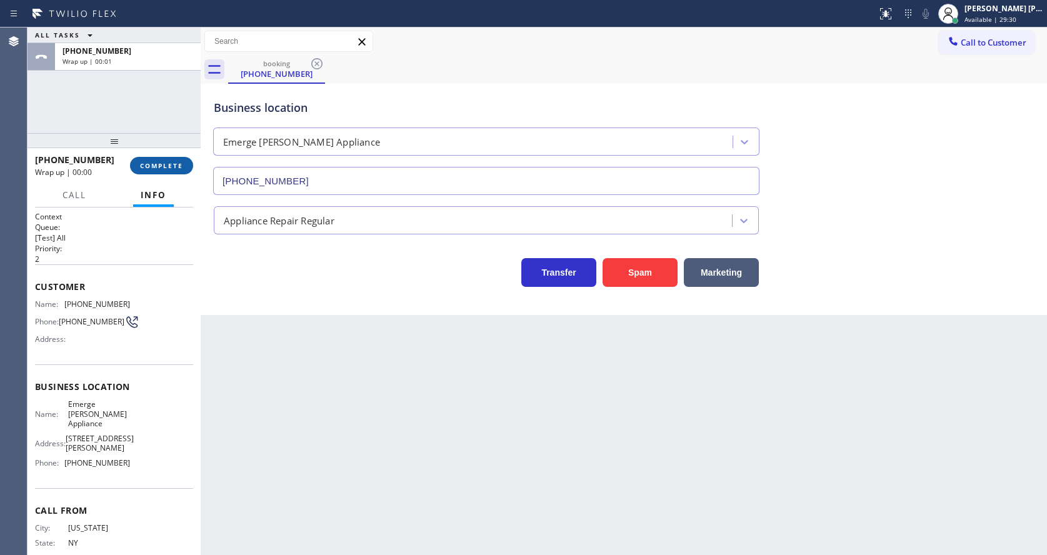
click at [146, 165] on span "COMPLETE" at bounding box center [161, 165] width 43 height 9
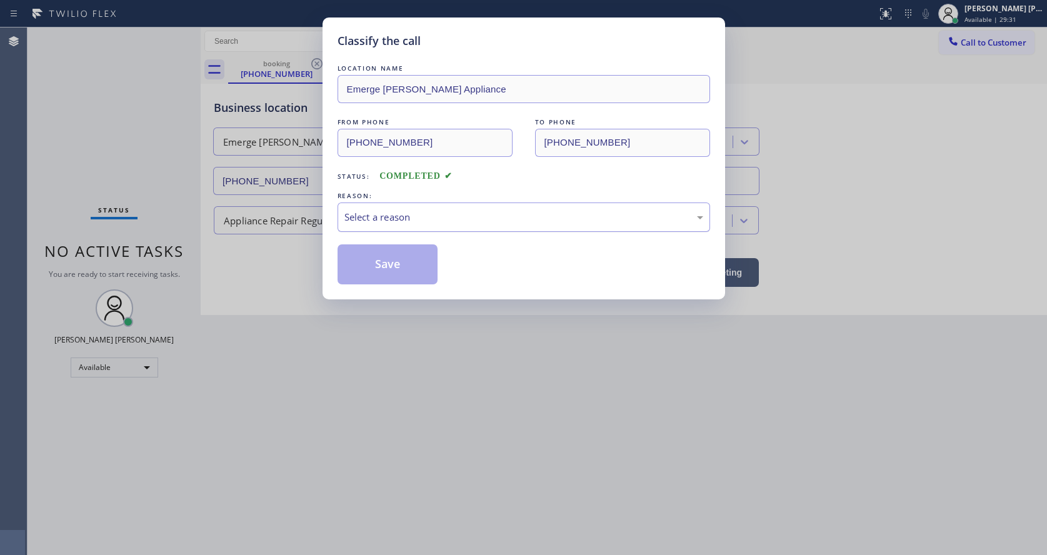
click at [506, 203] on div "Select a reason" at bounding box center [524, 217] width 373 height 29
click at [410, 251] on button "Save" at bounding box center [388, 264] width 101 height 40
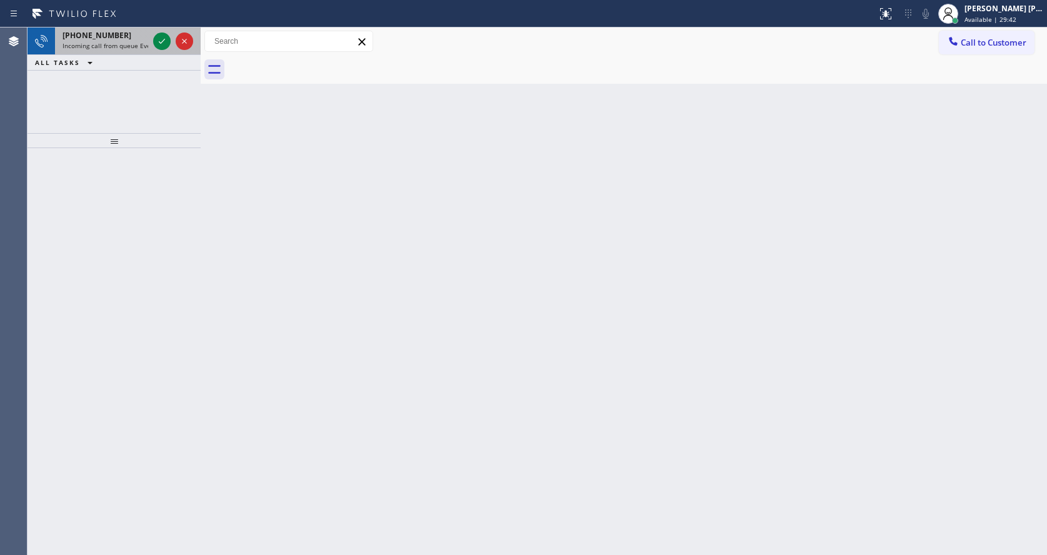
click at [131, 32] on div "[PHONE_NUMBER]" at bounding box center [106, 35] width 86 height 11
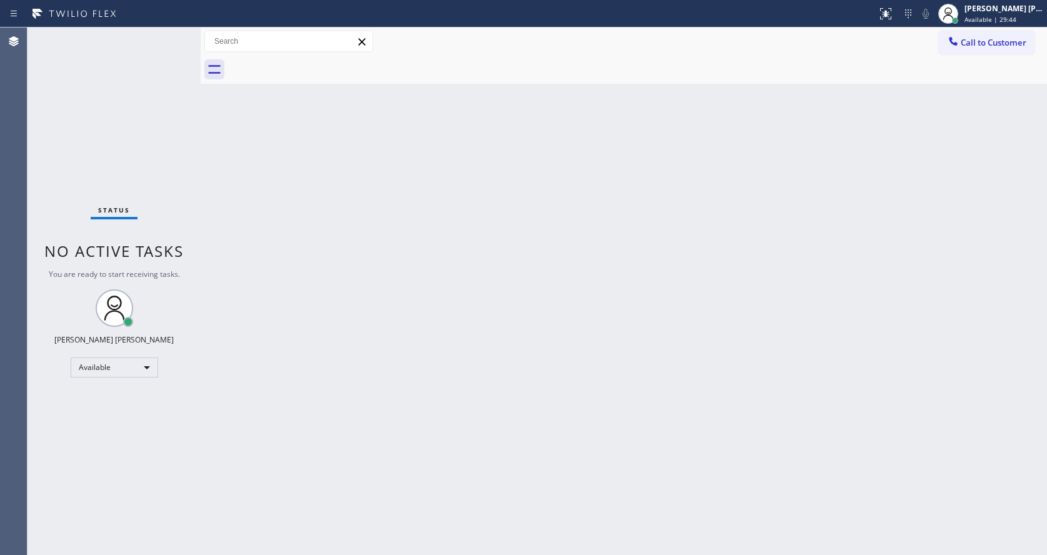
click at [165, 37] on div "Status No active tasks You are ready to start receiving tasks. [PERSON_NAME] [P…" at bounding box center [114, 292] width 173 height 528
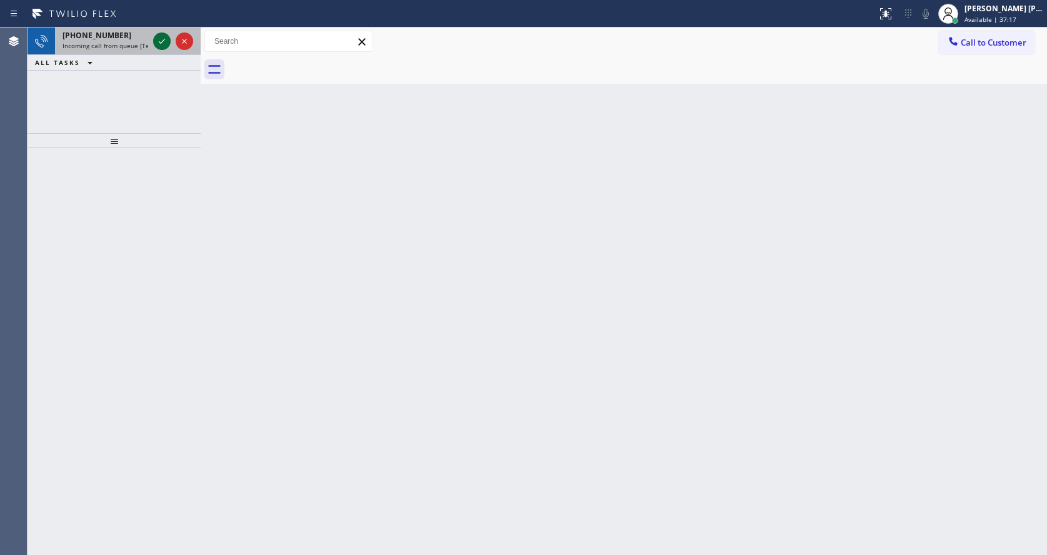
click at [161, 46] on icon at bounding box center [161, 41] width 15 height 15
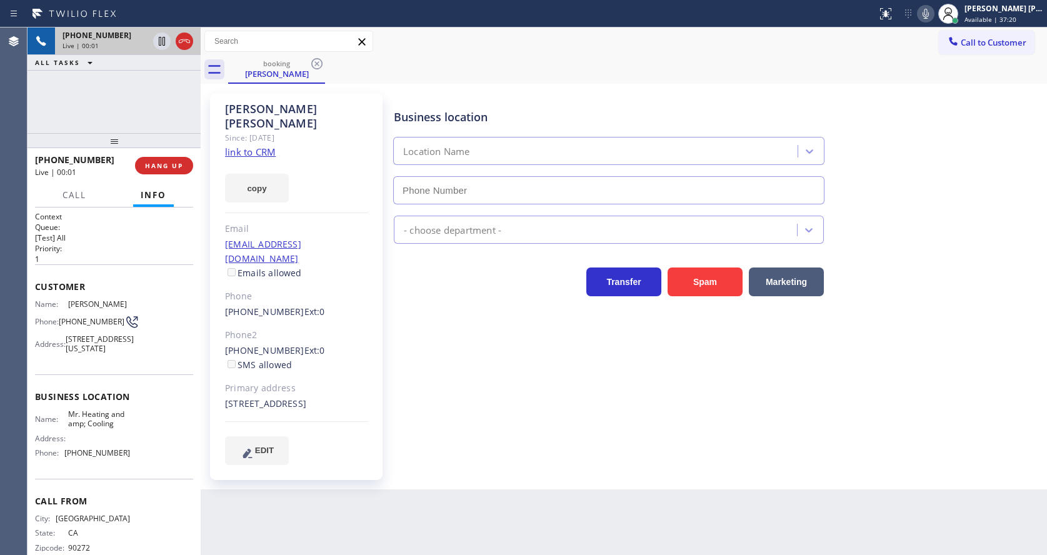
type input "[PHONE_NUMBER]"
click at [450, 379] on div "Business location Mr. Heating &amp; Cooling [PHONE_NUMBER] HVAC Transfer Spam M…" at bounding box center [717, 278] width 653 height 365
click at [245, 146] on link "link to CRM" at bounding box center [250, 152] width 51 height 13
click at [259, 146] on link "link to CRM" at bounding box center [250, 152] width 51 height 13
click at [162, 39] on icon at bounding box center [161, 41] width 15 height 15
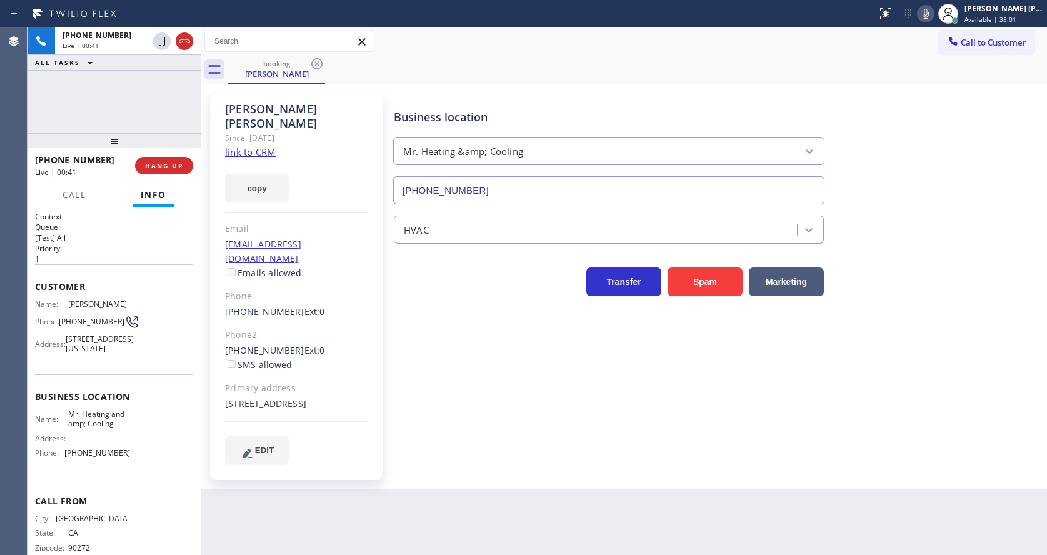
click at [930, 10] on icon at bounding box center [925, 13] width 15 height 15
click at [905, 79] on div "booking [PERSON_NAME]" at bounding box center [637, 70] width 819 height 28
click at [72, 194] on span "Call" at bounding box center [75, 194] width 24 height 11
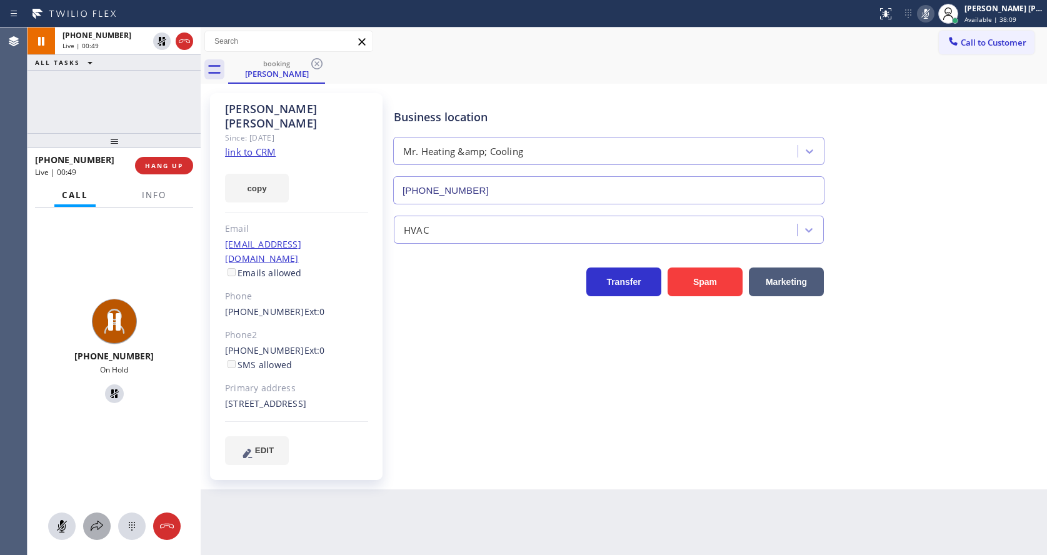
click at [98, 526] on icon at bounding box center [96, 526] width 15 height 15
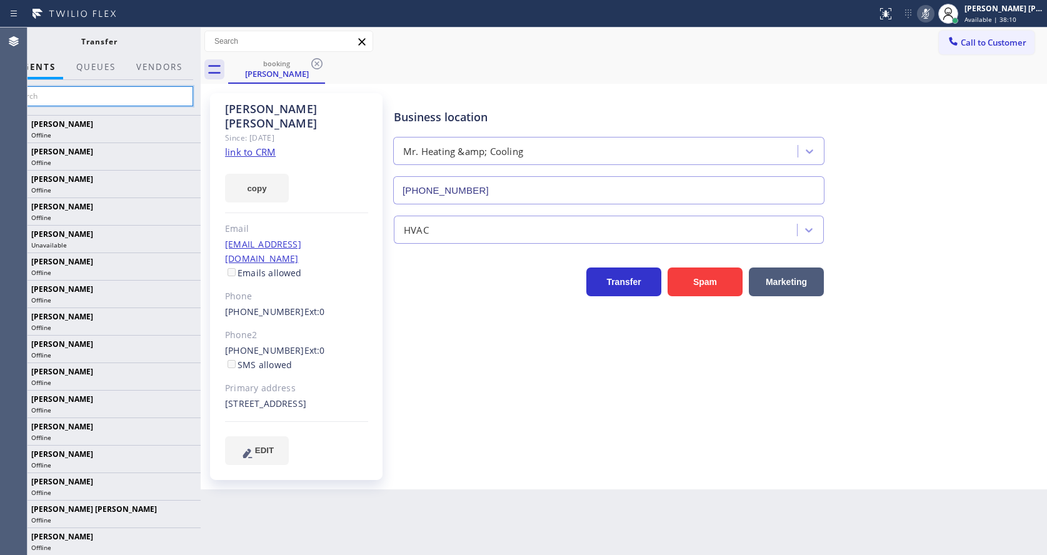
click at [103, 99] on input "text" at bounding box center [99, 96] width 188 height 20
type input "E"
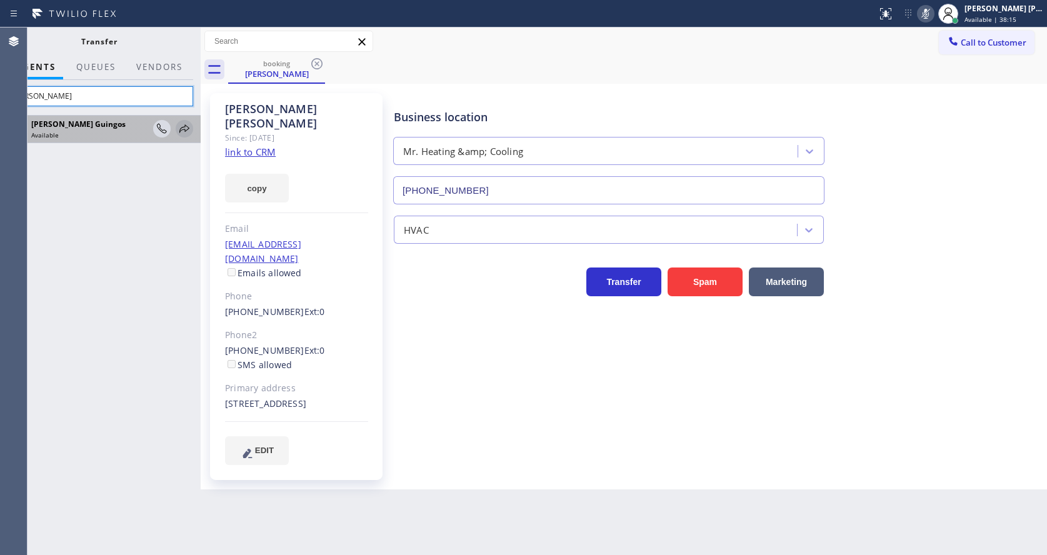
type input "[PERSON_NAME]"
click at [188, 128] on icon at bounding box center [184, 128] width 15 height 15
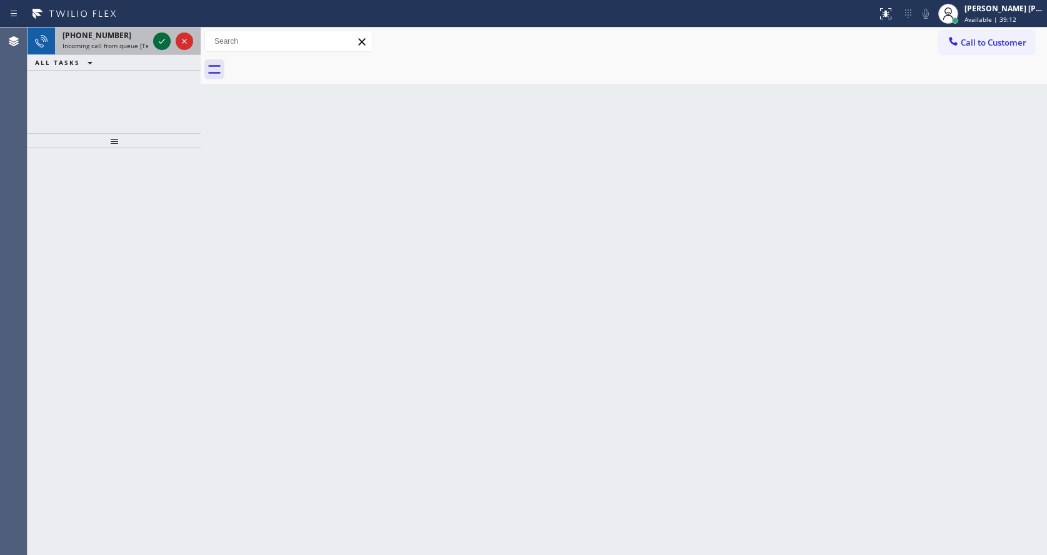
click at [158, 41] on icon at bounding box center [161, 41] width 15 height 15
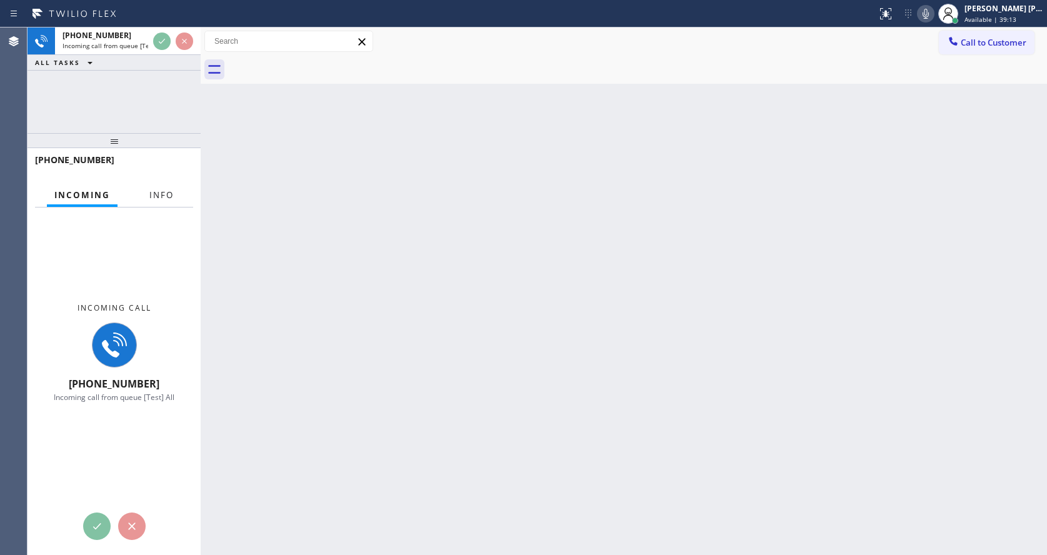
click at [156, 195] on span "Info" at bounding box center [161, 194] width 24 height 11
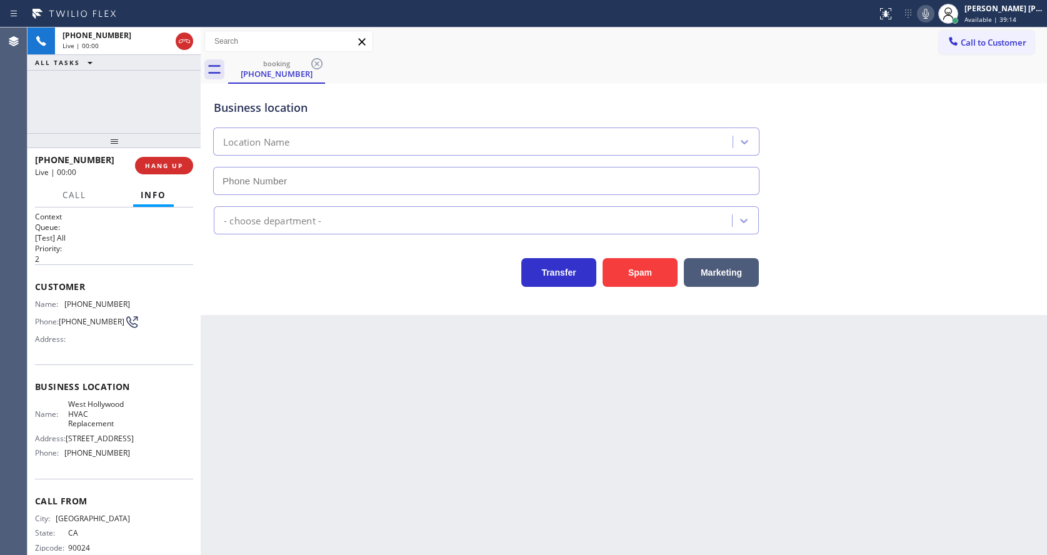
type input "[PHONE_NUMBER]"
click at [373, 334] on div "Back to Dashboard Change Sender ID Customers Technicians Select a contact Outbo…" at bounding box center [624, 292] width 846 height 528
click at [386, 477] on div "Back to Dashboard Change Sender ID Customers Technicians Select a contact Outbo…" at bounding box center [624, 292] width 846 height 528
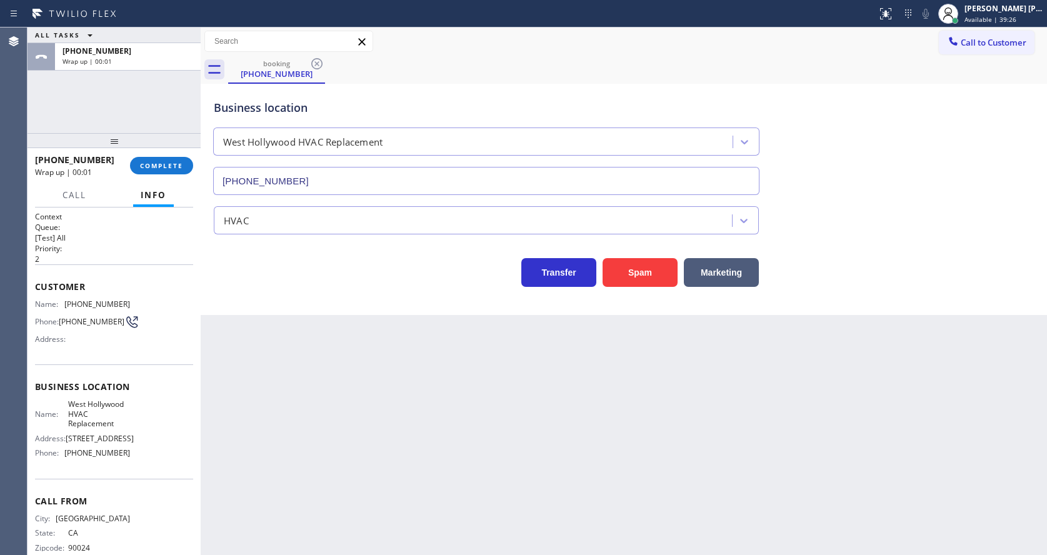
click at [378, 388] on div "Back to Dashboard Change Sender ID Customers Technicians Select a contact Outbo…" at bounding box center [624, 292] width 846 height 528
click at [140, 160] on button "COMPLETE" at bounding box center [161, 166] width 63 height 18
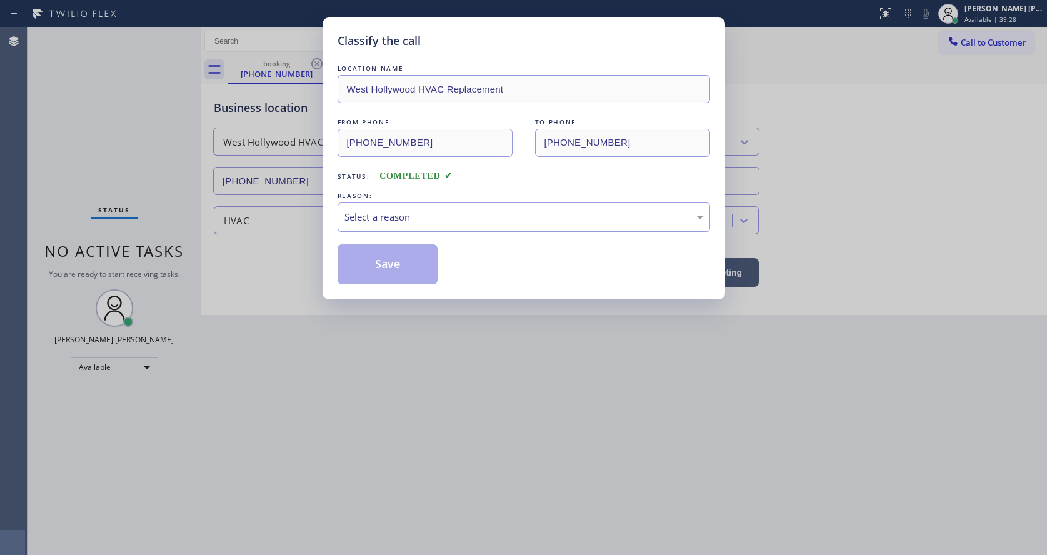
click at [374, 211] on div "Select a reason" at bounding box center [523, 217] width 359 height 14
click at [391, 279] on button "Save" at bounding box center [388, 264] width 101 height 40
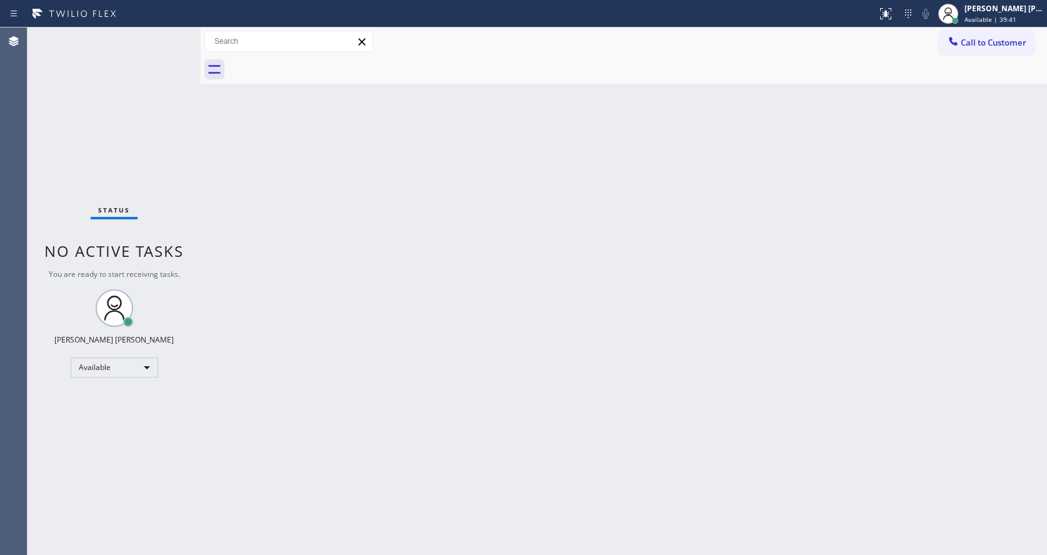
click at [275, 246] on div "Back to Dashboard Change Sender ID Customers Technicians Select a contact Outbo…" at bounding box center [624, 292] width 846 height 528
click at [168, 34] on div "Status No active tasks You are ready to start receiving tasks. [PERSON_NAME] [P…" at bounding box center [114, 292] width 173 height 528
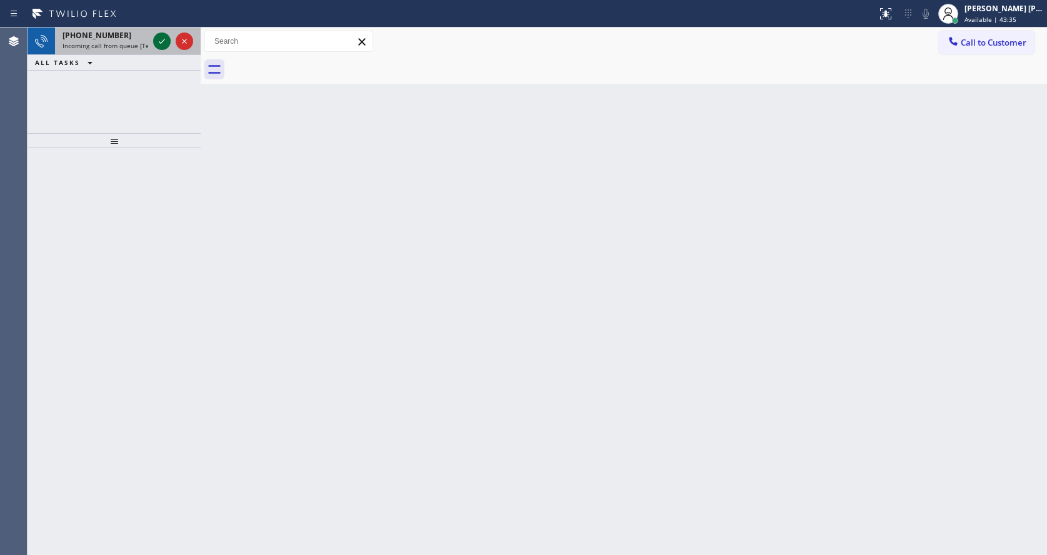
click at [162, 37] on icon at bounding box center [161, 41] width 15 height 15
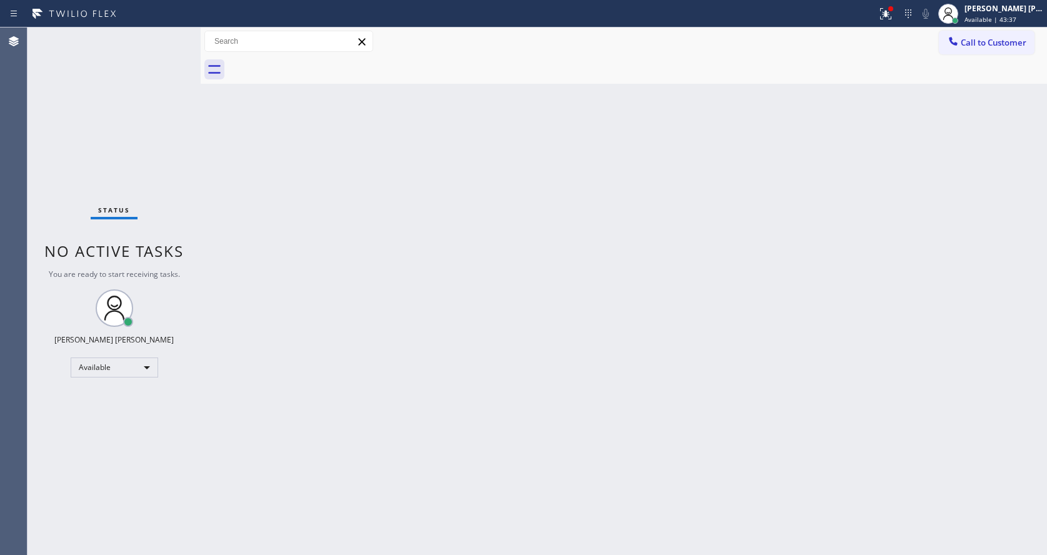
click at [162, 37] on div "Status No active tasks You are ready to start receiving tasks. [PERSON_NAME] [P…" at bounding box center [114, 292] width 173 height 528
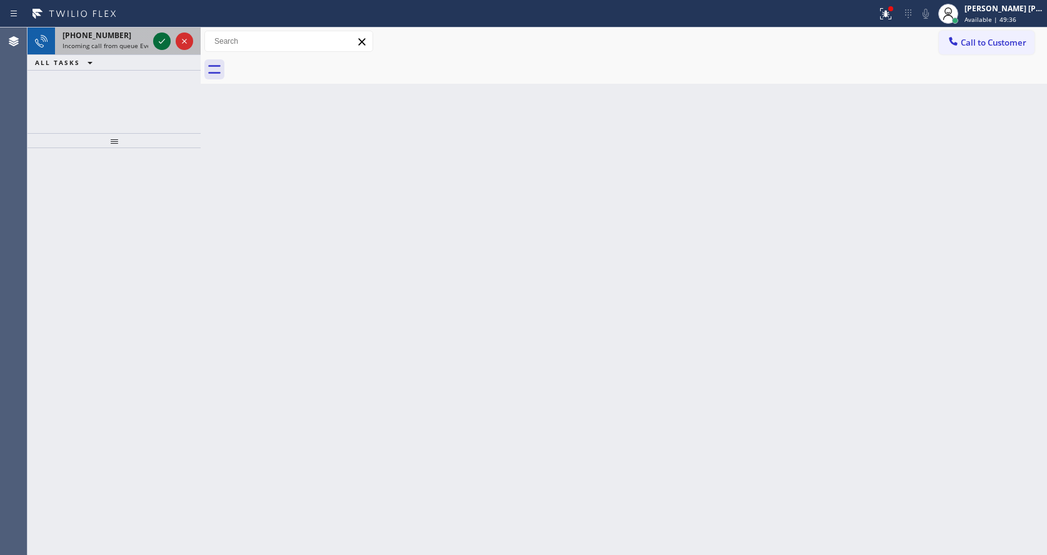
click at [158, 43] on icon at bounding box center [161, 41] width 15 height 15
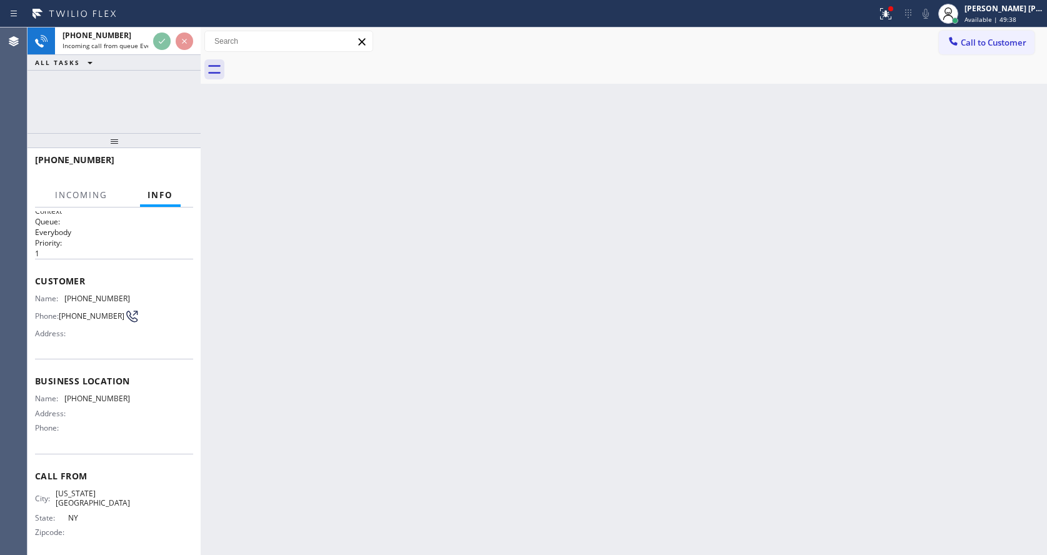
scroll to position [7, 0]
click at [401, 438] on div "Back to Dashboard Change Sender ID Customers Technicians Select a contact Outbo…" at bounding box center [624, 292] width 846 height 528
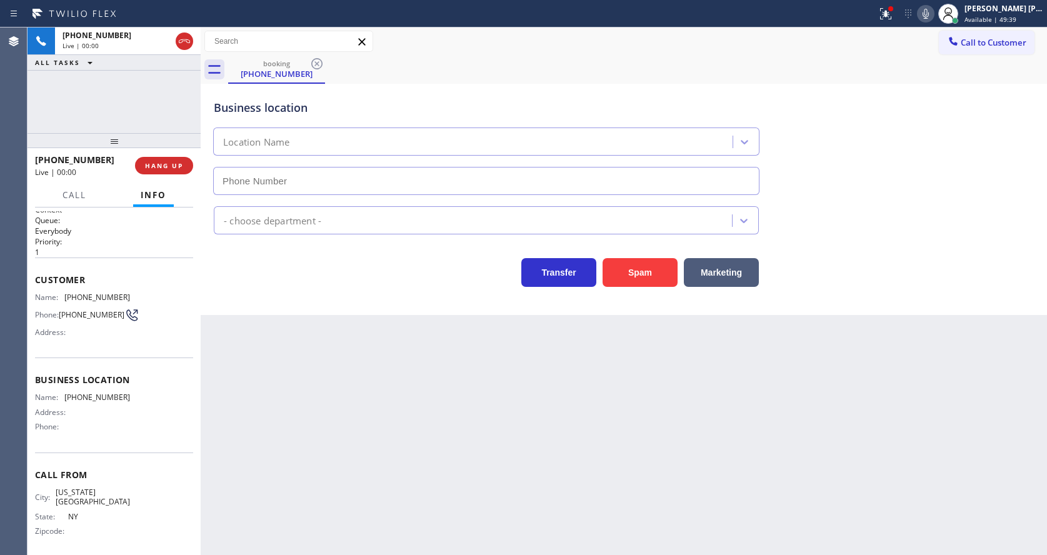
click at [338, 316] on div "Back to Dashboard Change Sender ID Customers Technicians Select a contact Outbo…" at bounding box center [624, 292] width 846 height 528
click at [164, 166] on span "HANG UP" at bounding box center [164, 165] width 38 height 9
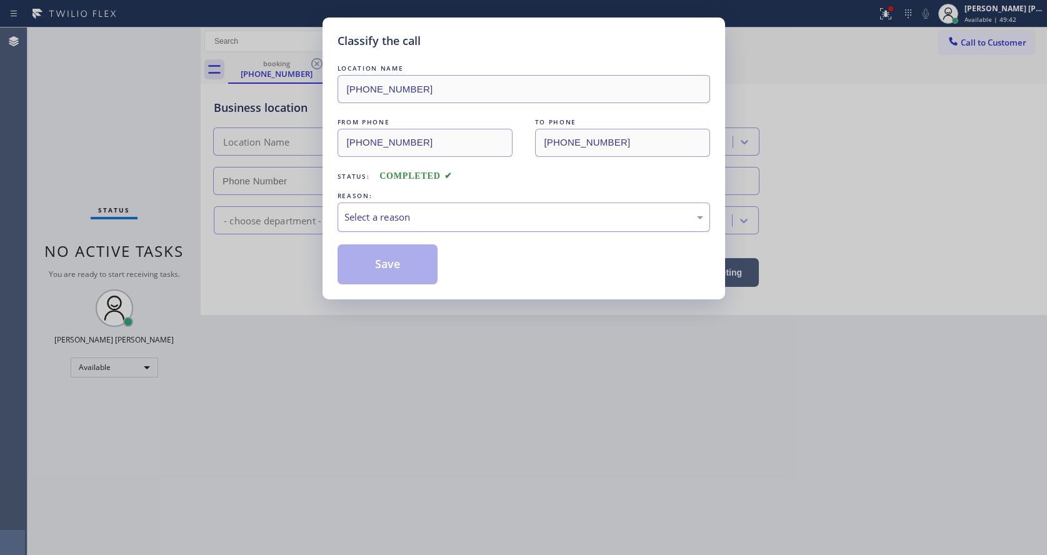
click at [401, 220] on div "Select a reason" at bounding box center [523, 217] width 359 height 14
click at [392, 294] on div "Classify the call LOCATION NAME [PHONE_NUMBER] FROM PHONE [PHONE_NUMBER] TO PHO…" at bounding box center [524, 159] width 403 height 282
click at [388, 255] on button "Save" at bounding box center [388, 264] width 101 height 40
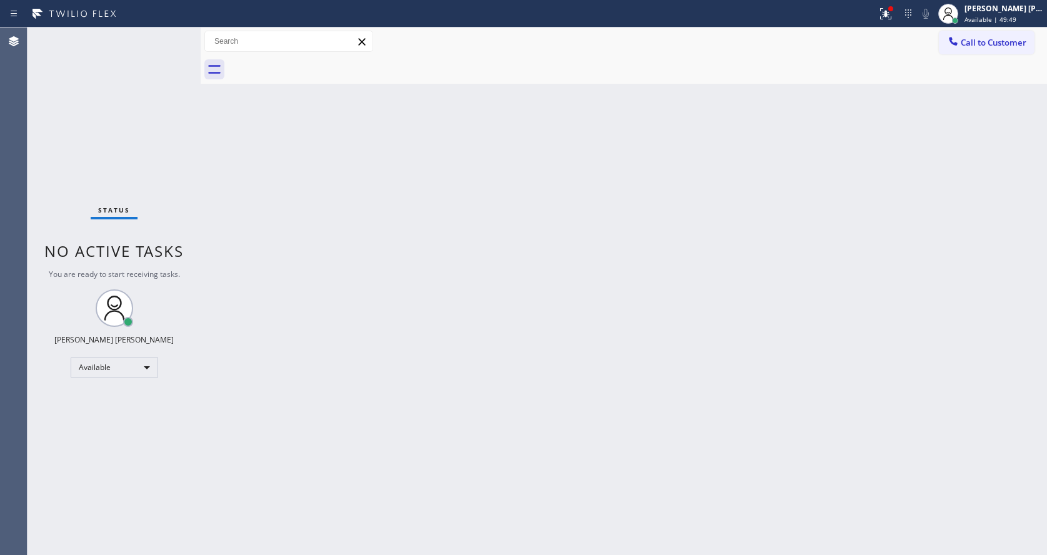
click at [594, 449] on div "Back to Dashboard Change Sender ID Customers Technicians Select a contact Outbo…" at bounding box center [624, 292] width 846 height 528
click at [334, 135] on div "Back to Dashboard Change Sender ID Customers Technicians Select a contact Outbo…" at bounding box center [624, 292] width 846 height 528
click at [166, 39] on div "Status No active tasks You are ready to start receiving tasks. [PERSON_NAME] [P…" at bounding box center [114, 292] width 173 height 528
click at [275, 219] on div "Back to Dashboard Change Sender ID Customers Technicians Select a contact Outbo…" at bounding box center [624, 292] width 846 height 528
click at [334, 209] on div "Back to Dashboard Change Sender ID Customers Technicians Select a contact Outbo…" at bounding box center [624, 292] width 846 height 528
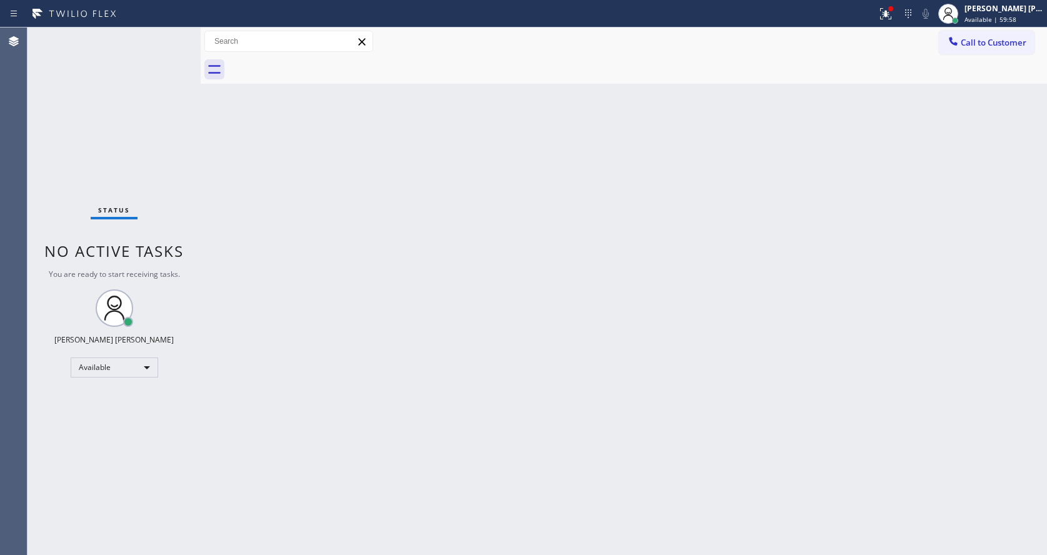
click at [174, 35] on div "Status No active tasks You are ready to start receiving tasks. [PERSON_NAME] [P…" at bounding box center [114, 292] width 173 height 528
click at [890, 7] on icon at bounding box center [885, 13] width 15 height 15
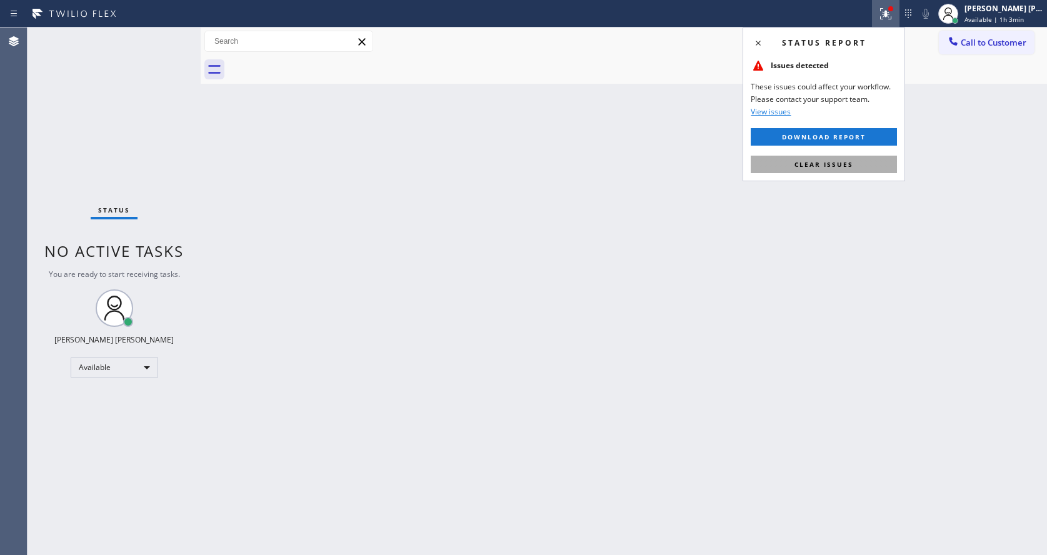
click at [841, 164] on span "Clear issues" at bounding box center [824, 164] width 59 height 9
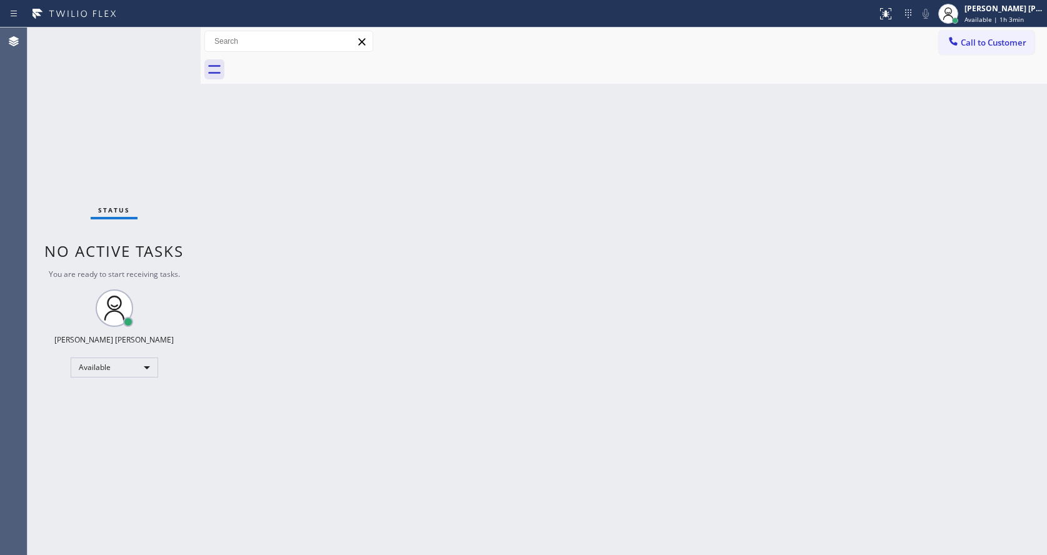
click at [537, 319] on div "Back to Dashboard Change Sender ID Customers Technicians Select a contact Outbo…" at bounding box center [624, 292] width 846 height 528
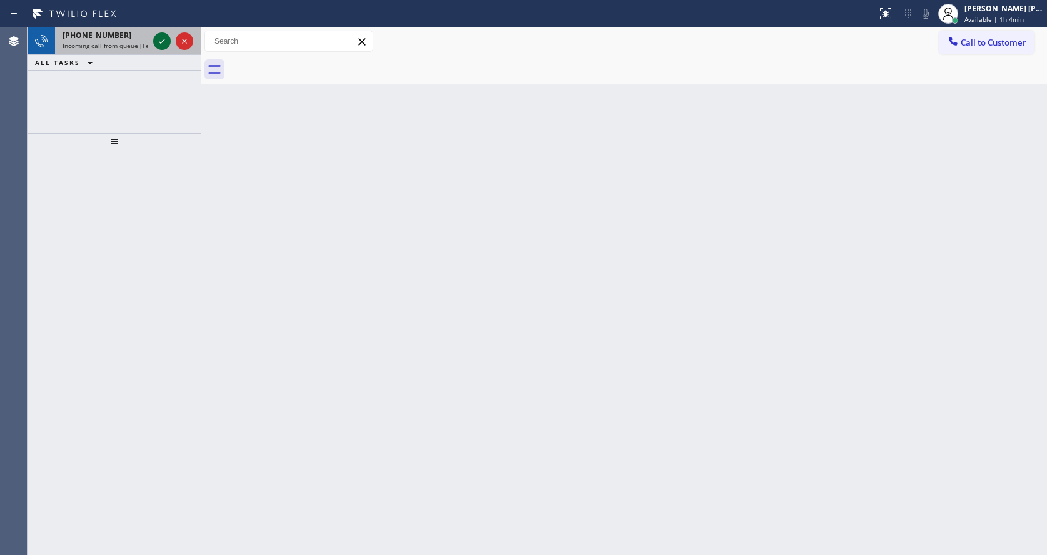
click at [165, 42] on icon at bounding box center [161, 41] width 15 height 15
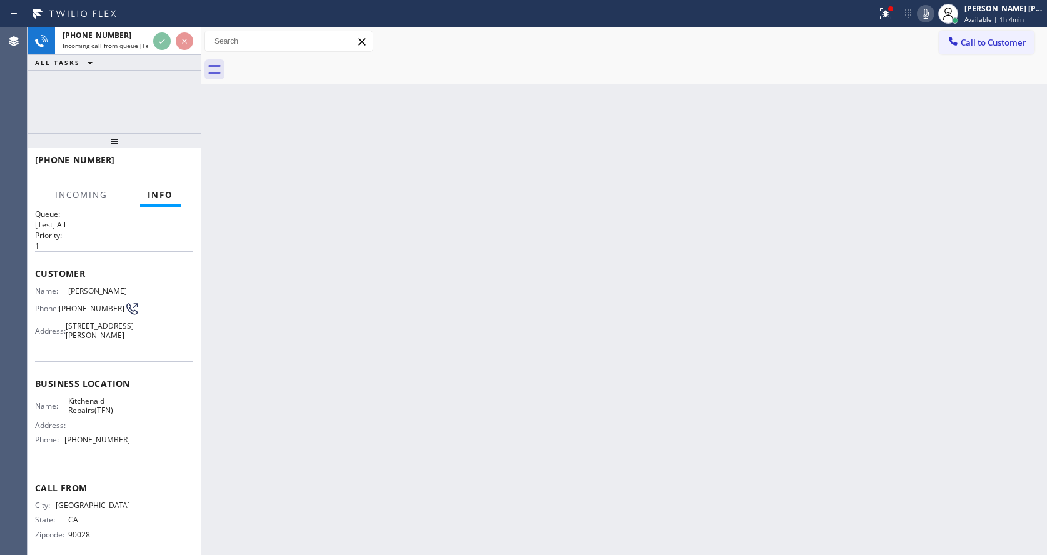
scroll to position [36, 0]
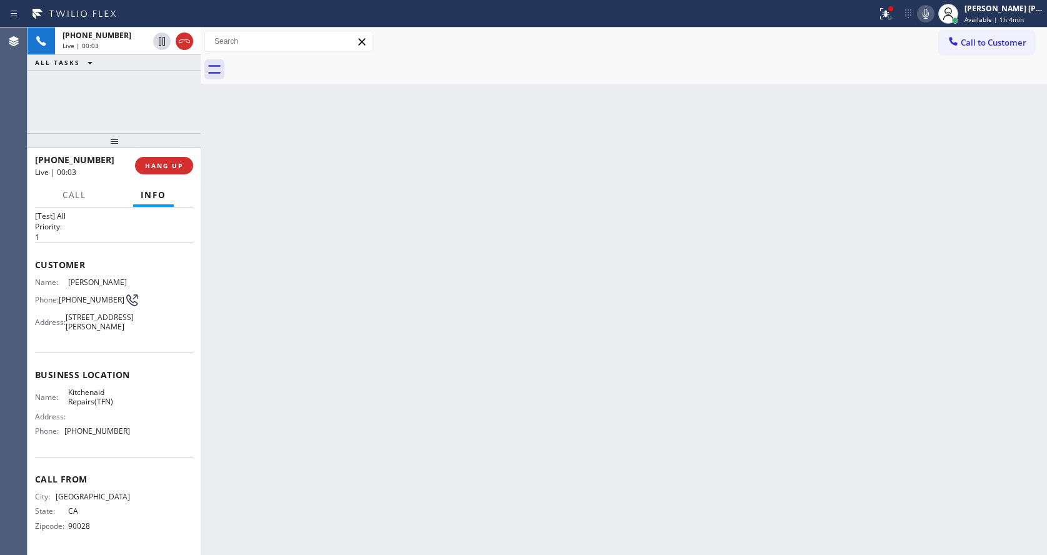
click at [527, 404] on div "Back to Dashboard Change Sender ID Customers Technicians Select a contact Outbo…" at bounding box center [624, 292] width 846 height 528
click at [278, 311] on div "Back to Dashboard Change Sender ID Customers Technicians Select a contact Outbo…" at bounding box center [624, 292] width 846 height 528
click at [93, 40] on span "[PHONE_NUMBER]" at bounding box center [97, 35] width 69 height 11
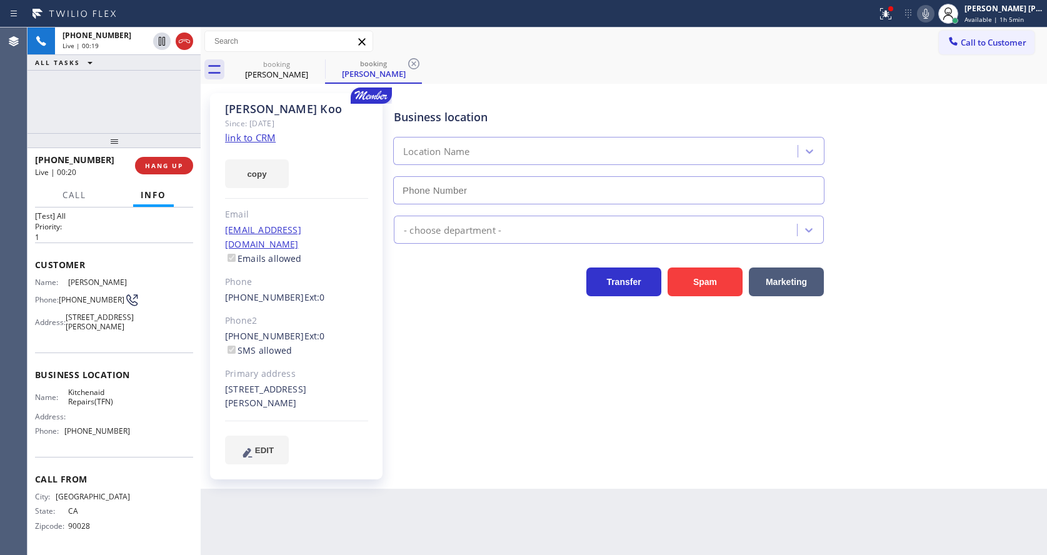
click at [270, 134] on link "link to CRM" at bounding box center [250, 137] width 51 height 13
type input "[PHONE_NUMBER]"
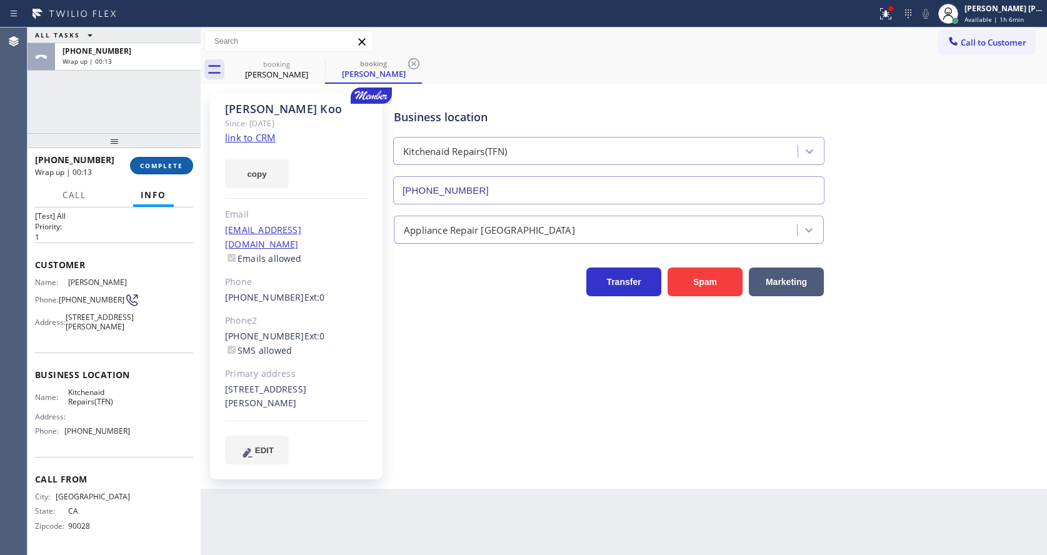
click at [142, 172] on button "COMPLETE" at bounding box center [161, 166] width 63 height 18
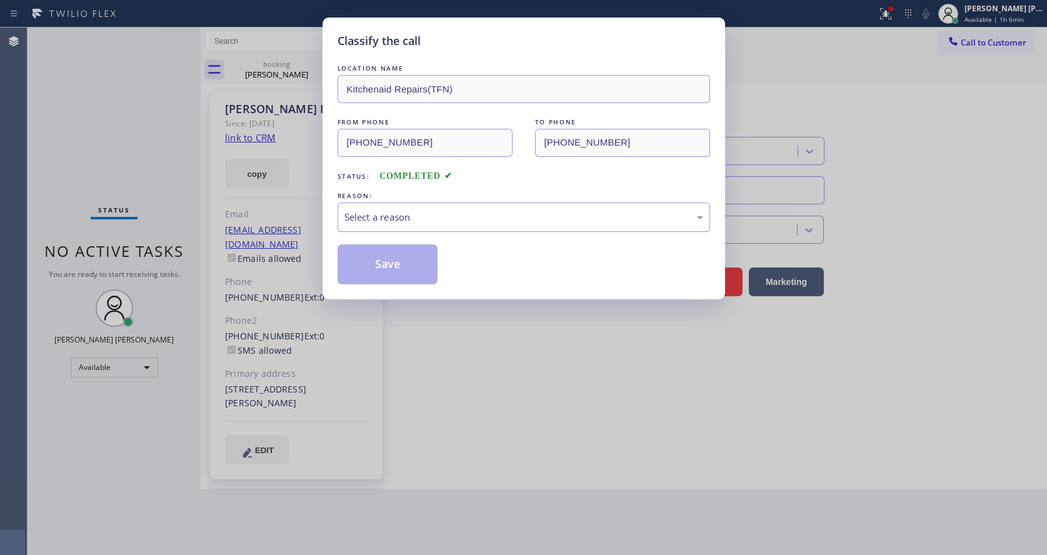
click at [419, 224] on div "Select a reason" at bounding box center [523, 217] width 359 height 14
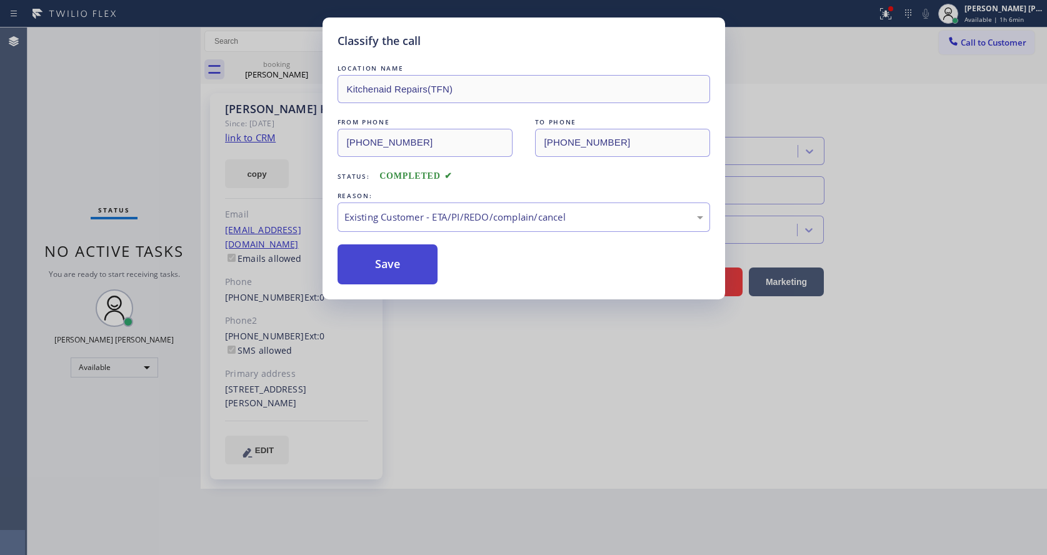
click at [392, 249] on button "Save" at bounding box center [388, 264] width 101 height 40
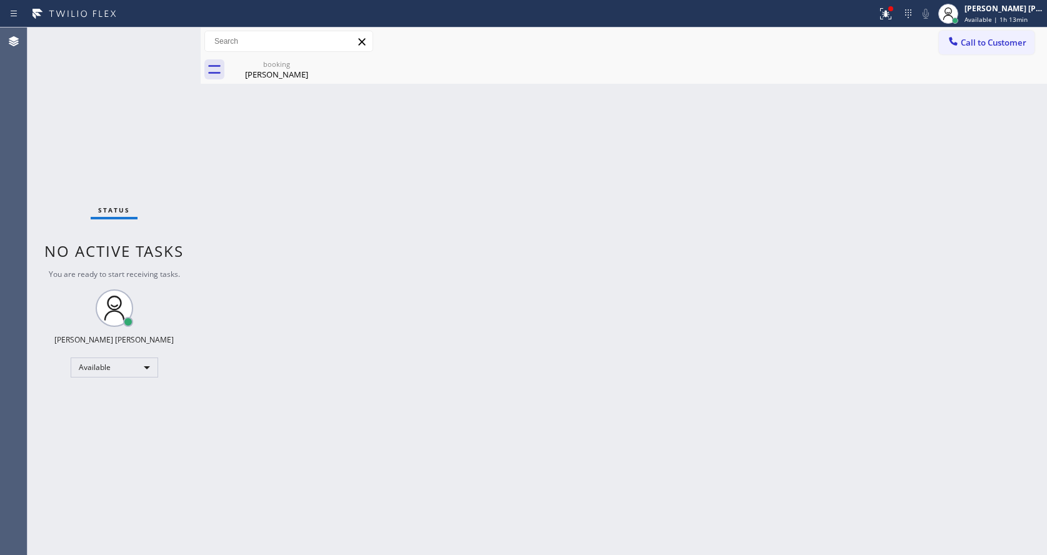
click at [161, 38] on div "Status No active tasks You are ready to start receiving tasks. [PERSON_NAME] [P…" at bounding box center [114, 292] width 173 height 528
click at [317, 65] on icon at bounding box center [316, 63] width 15 height 15
click at [266, 64] on div "booking" at bounding box center [276, 63] width 94 height 9
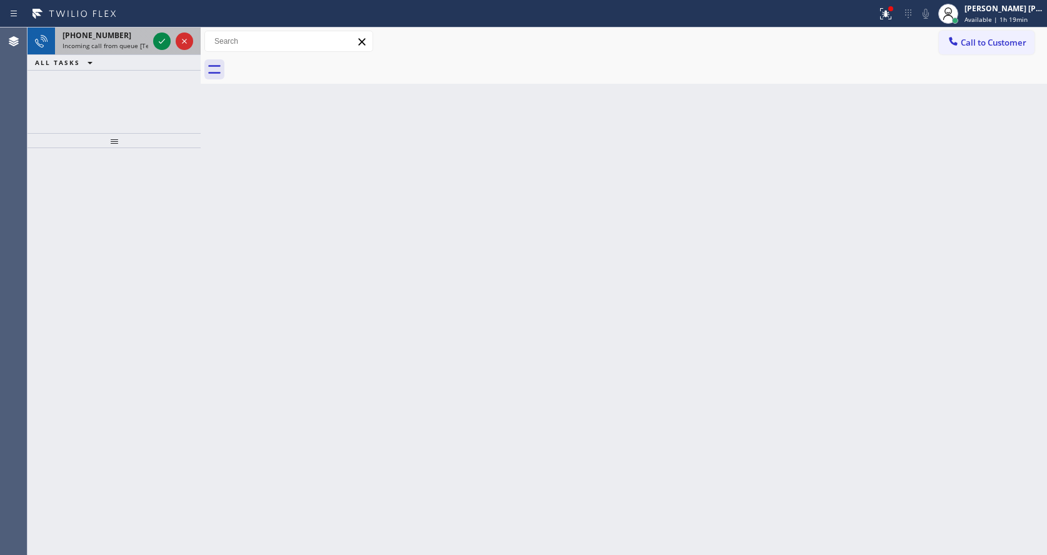
click at [142, 39] on div "[PHONE_NUMBER]" at bounding box center [106, 35] width 86 height 11
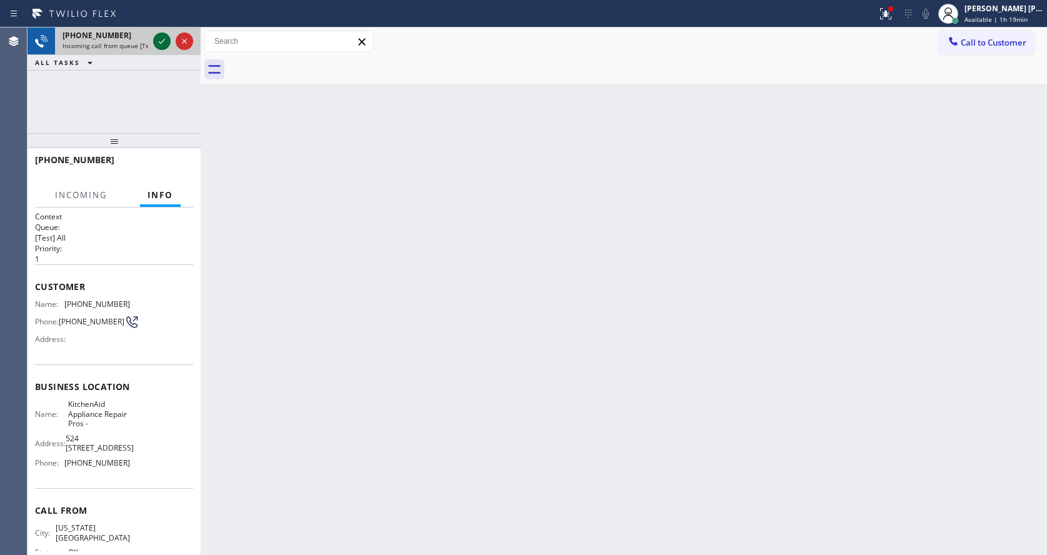
click at [164, 39] on icon at bounding box center [161, 41] width 15 height 15
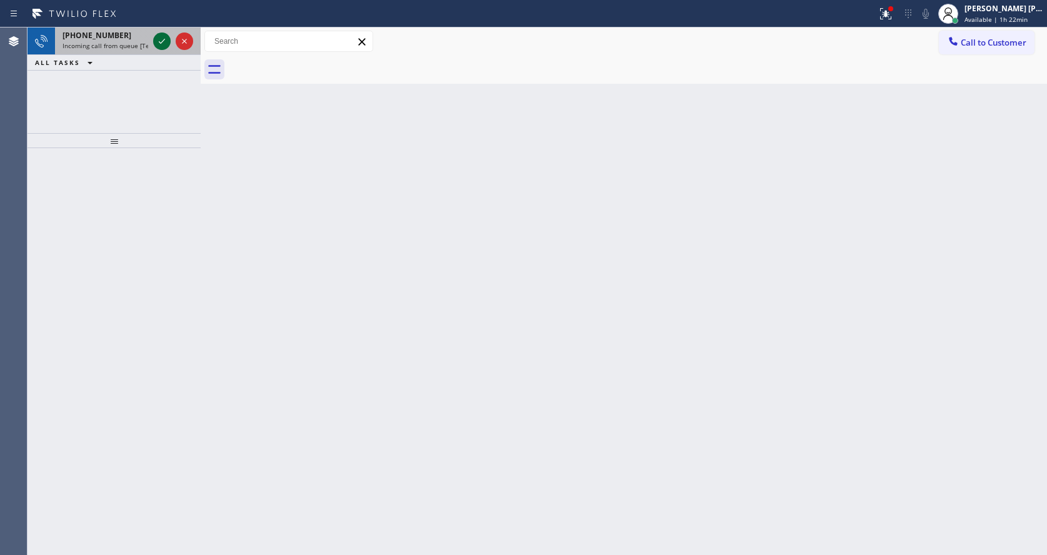
click at [164, 39] on icon at bounding box center [161, 41] width 15 height 15
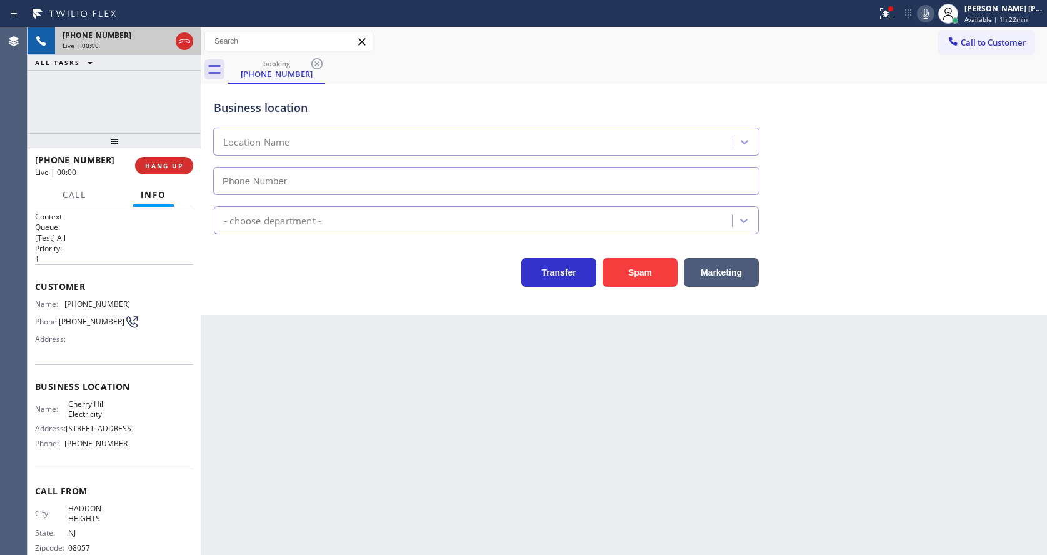
type input "[PHONE_NUMBER]"
click at [325, 419] on div "Back to Dashboard Change Sender ID Customers Technicians Select a contact Outbo…" at bounding box center [624, 292] width 846 height 528
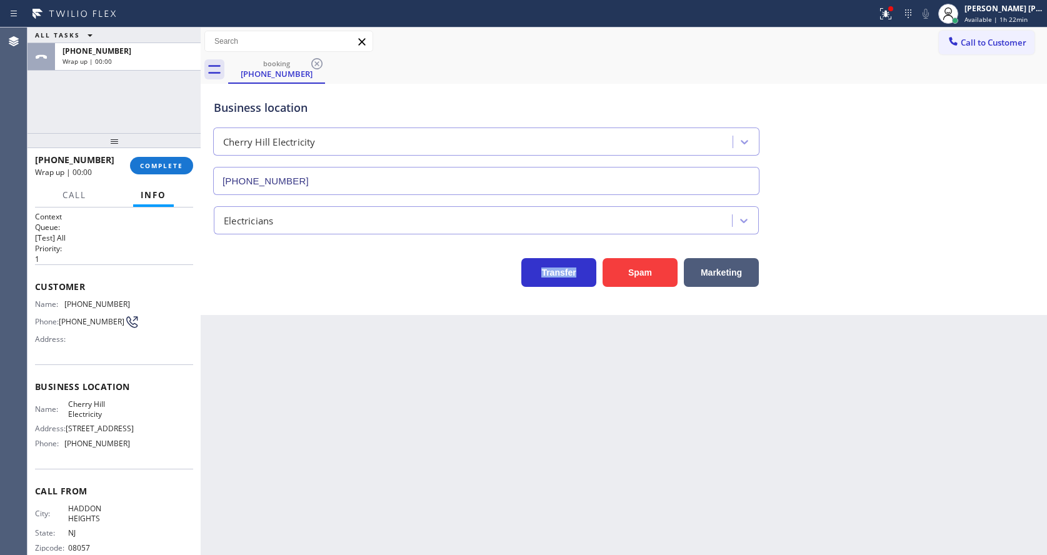
click at [323, 355] on div "Back to Dashboard Change Sender ID Customers Technicians Select a contact Outbo…" at bounding box center [624, 292] width 846 height 528
click at [156, 158] on button "COMPLETE" at bounding box center [161, 166] width 63 height 18
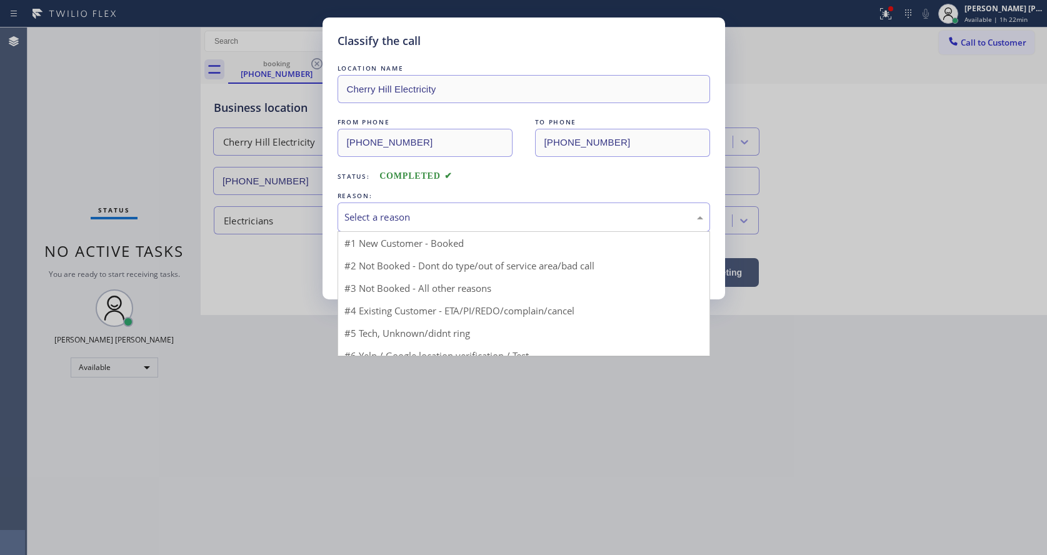
click at [421, 210] on div "Select a reason" at bounding box center [523, 217] width 359 height 14
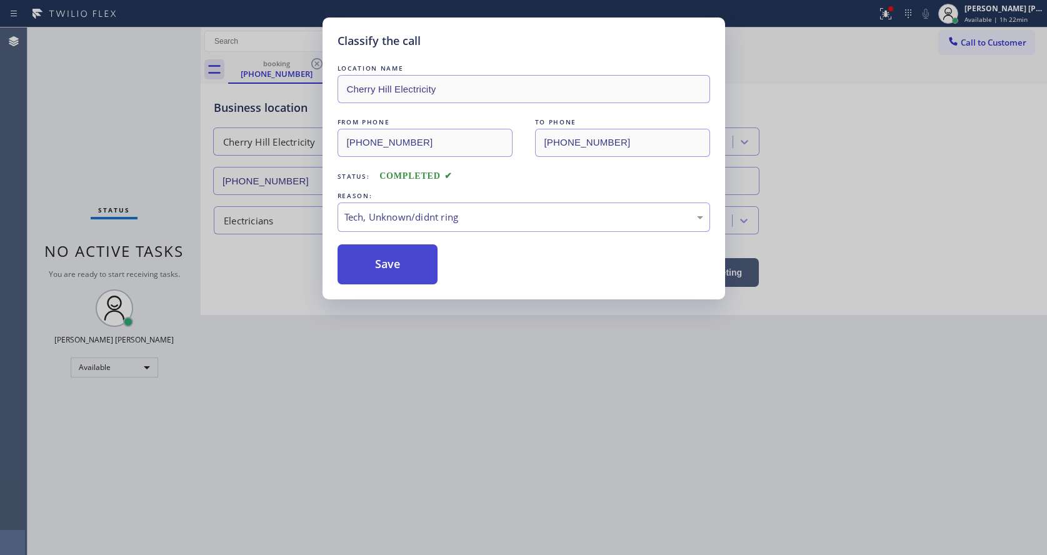
click at [389, 266] on button "Save" at bounding box center [388, 264] width 101 height 40
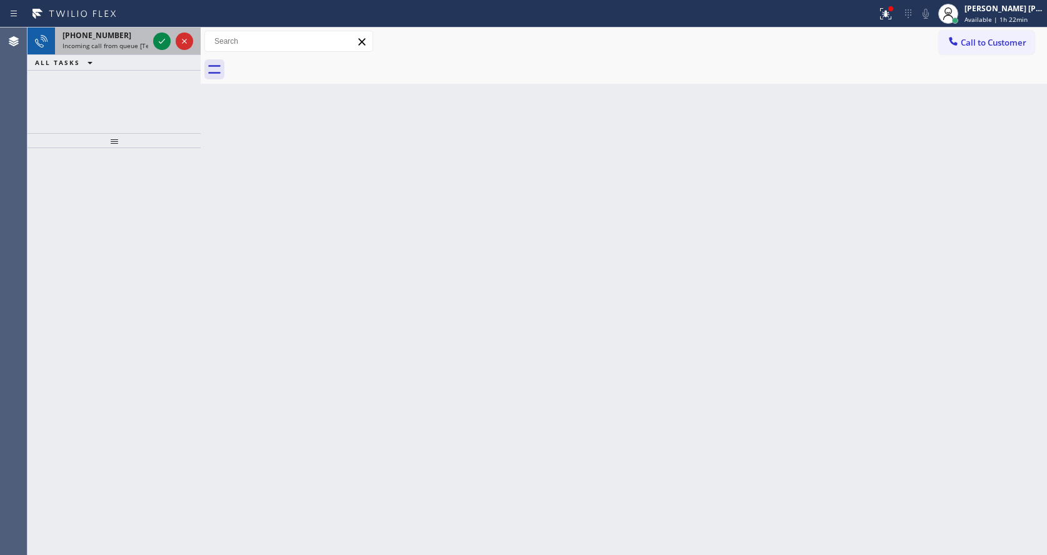
click at [126, 49] on span "Incoming call from queue [Test] All" at bounding box center [115, 45] width 104 height 9
click at [138, 40] on div "[PHONE_NUMBER]" at bounding box center [106, 35] width 86 height 11
click at [134, 58] on div "ALL TASKS ALL TASKS ACTIVE TASKS TASKS IN WRAP UP" at bounding box center [114, 63] width 173 height 16
click at [134, 44] on span "Incoming call from queue [Test] All" at bounding box center [115, 45] width 104 height 9
click at [147, 45] on span "Incoming call from queue [Test] All" at bounding box center [115, 45] width 104 height 9
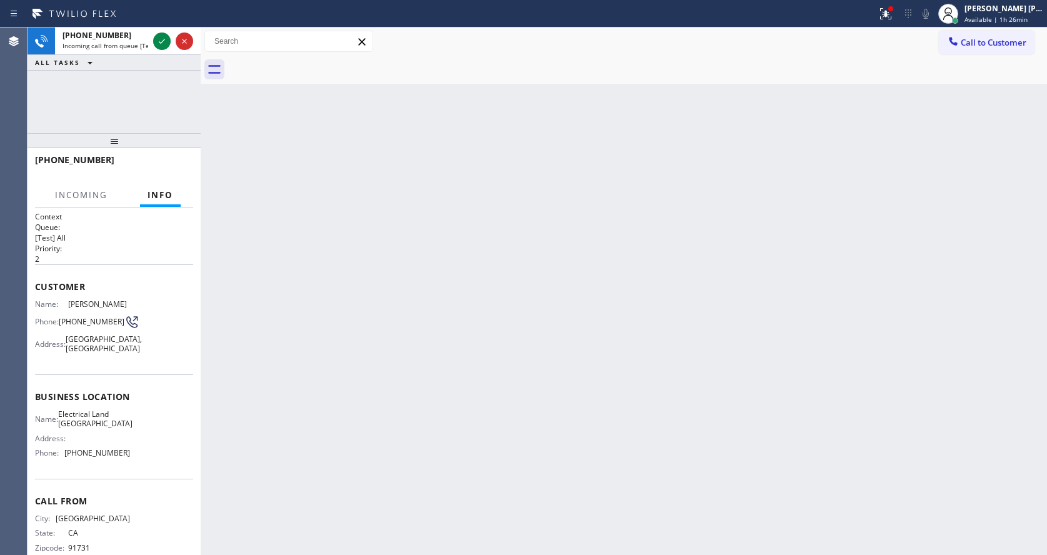
click at [513, 249] on div "Back to Dashboard Change Sender ID Customers Technicians Select a contact Outbo…" at bounding box center [624, 292] width 846 height 528
click at [886, 16] on icon at bounding box center [885, 13] width 15 height 15
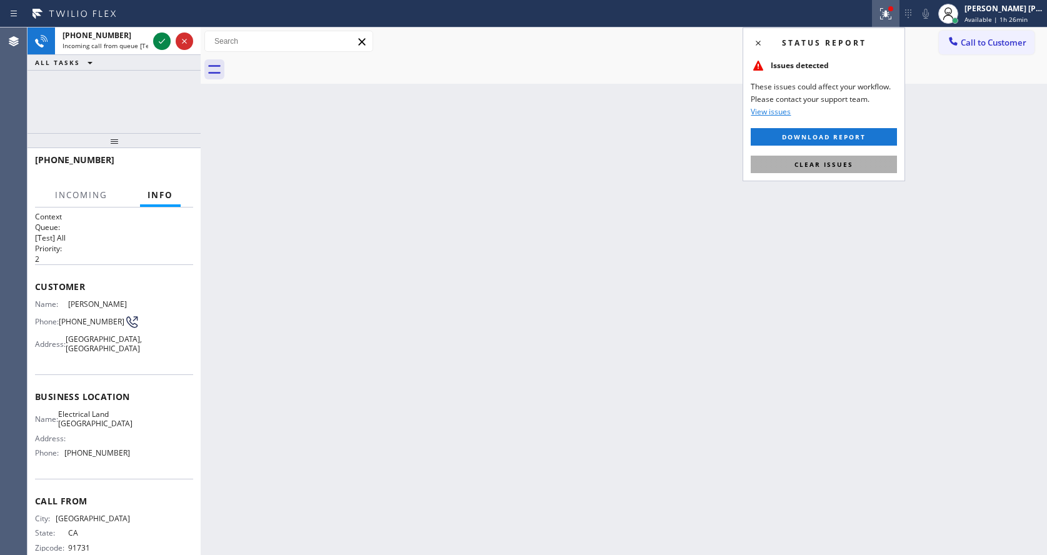
click at [836, 163] on span "Clear issues" at bounding box center [824, 164] width 59 height 9
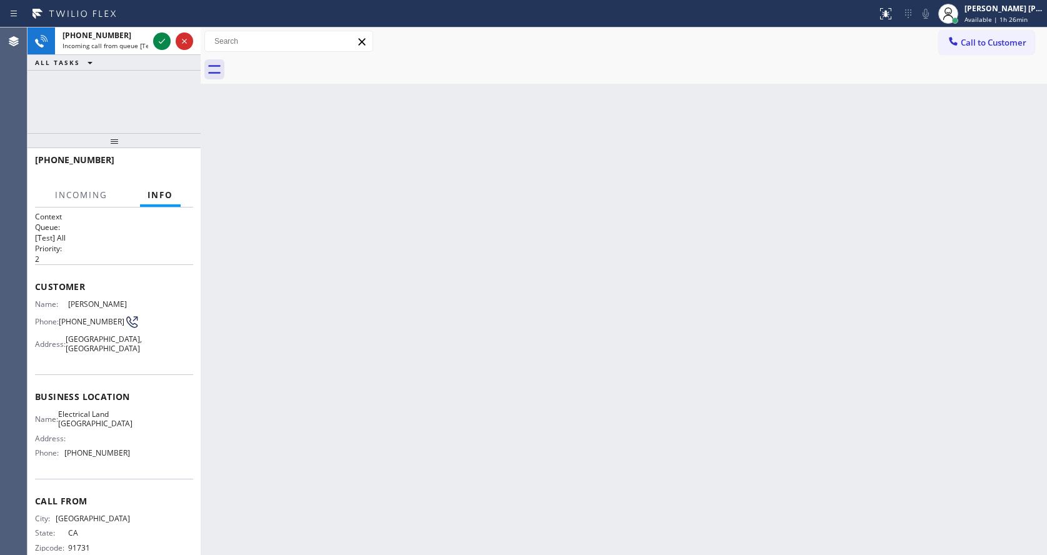
drag, startPoint x: 836, startPoint y: 163, endPoint x: 544, endPoint y: 424, distance: 391.8
click at [812, 189] on div "Back to Dashboard Change Sender ID Customers Technicians Select a contact Outbo…" at bounding box center [624, 292] width 846 height 528
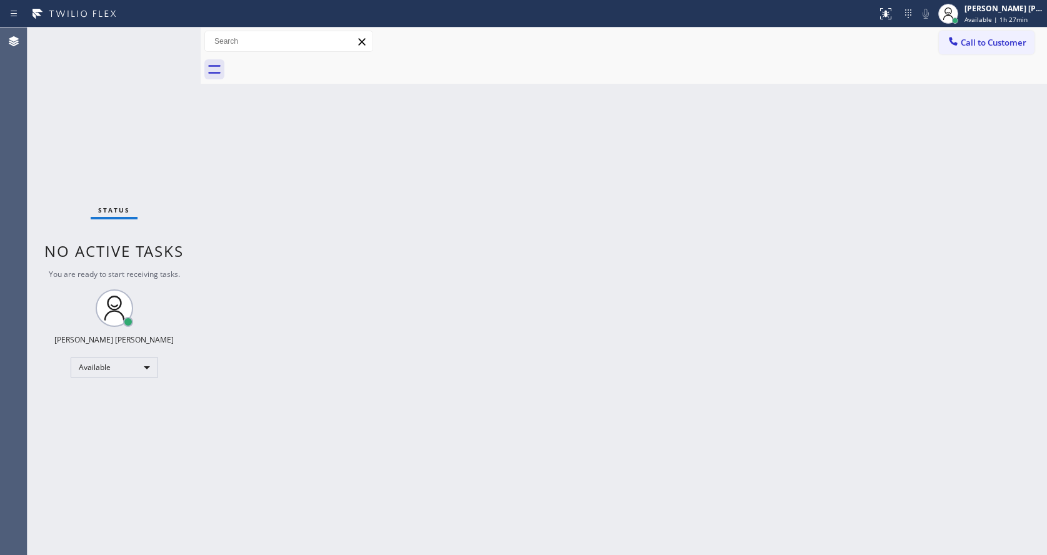
click at [254, 201] on div "Back to Dashboard Change Sender ID Customers Technicians Select a contact Outbo…" at bounding box center [624, 292] width 846 height 528
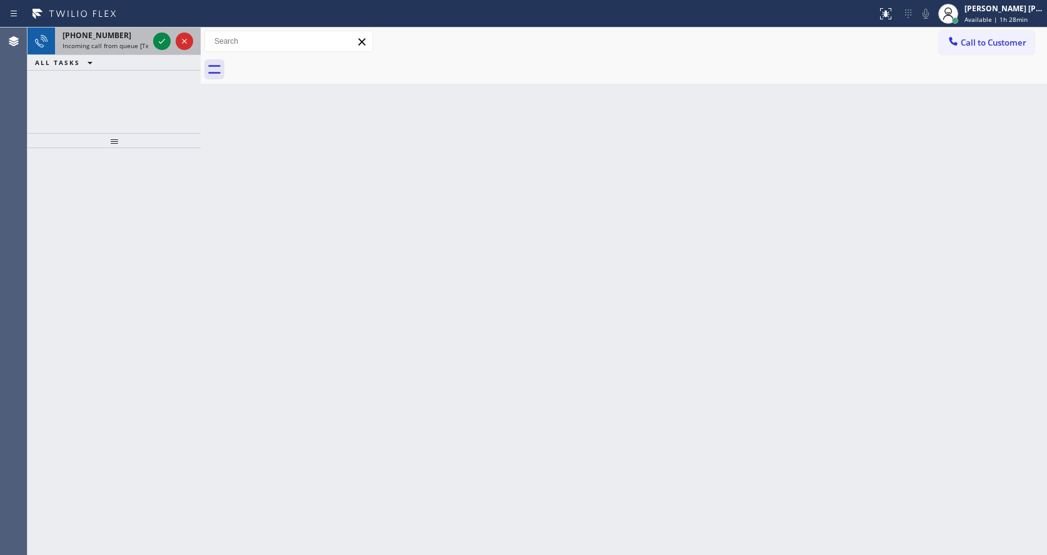
click at [116, 32] on div "[PHONE_NUMBER]" at bounding box center [106, 35] width 86 height 11
click at [134, 41] on div "[PHONE_NUMBER] Incoming call from queue [Test] All" at bounding box center [103, 42] width 96 height 28
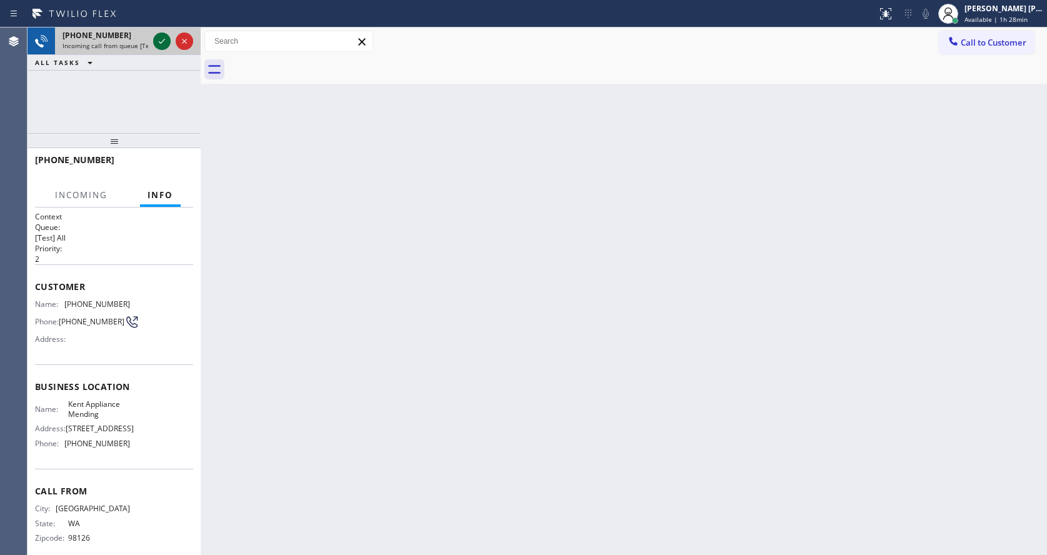
click at [164, 44] on icon at bounding box center [161, 41] width 15 height 15
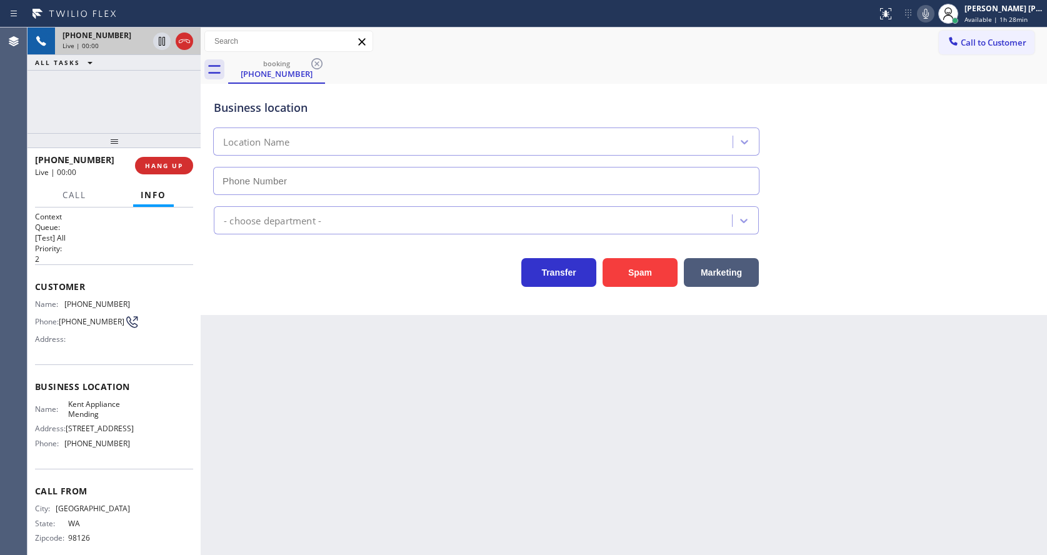
type input "[PHONE_NUMBER]"
click at [316, 472] on div "Back to Dashboard Change Sender ID Customers Technicians Select a contact Outbo…" at bounding box center [624, 292] width 846 height 528
drag, startPoint x: 63, startPoint y: 306, endPoint x: 151, endPoint y: 309, distance: 88.2
click at [151, 309] on div "Name: [PHONE_NUMBER] Phone: [PHONE_NUMBER] Address:" at bounding box center [114, 323] width 158 height 49
drag, startPoint x: 316, startPoint y: 427, endPoint x: 309, endPoint y: 551, distance: 124.6
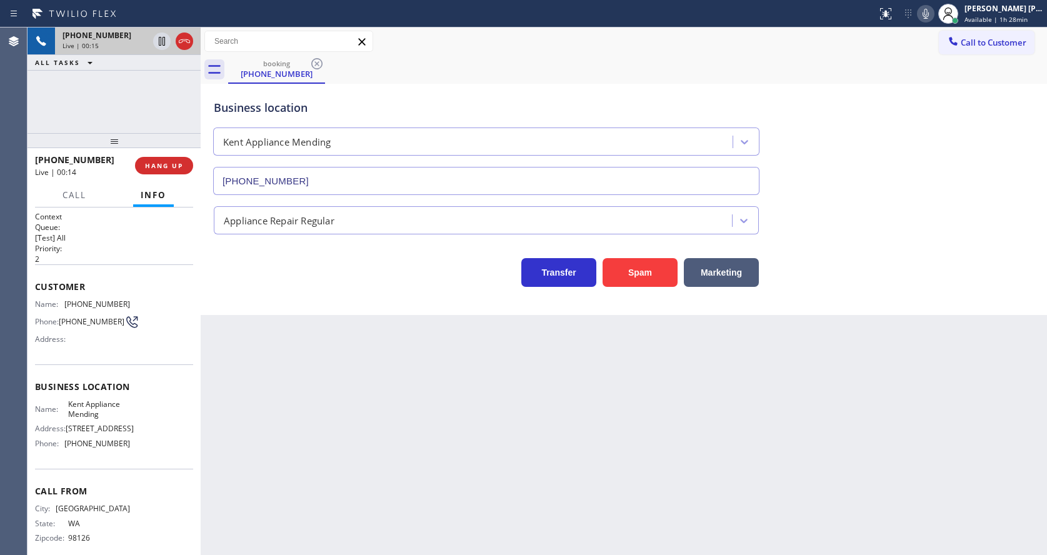
click at [309, 432] on div "Back to Dashboard Change Sender ID Customers Technicians Select a contact Outbo…" at bounding box center [624, 292] width 846 height 528
click at [125, 378] on div "Business location Name: Kent Appliance Mending Address: [STREET_ADDRESS] Phone:…" at bounding box center [114, 416] width 158 height 104
drag, startPoint x: 65, startPoint y: 406, endPoint x: 117, endPoint y: 423, distance: 54.8
click at [117, 419] on div "Name: [PERSON_NAME] Appliance Mending" at bounding box center [82, 408] width 95 height 19
click at [287, 401] on div "Back to Dashboard Change Sender ID Customers Technicians Select a contact Outbo…" at bounding box center [624, 292] width 846 height 528
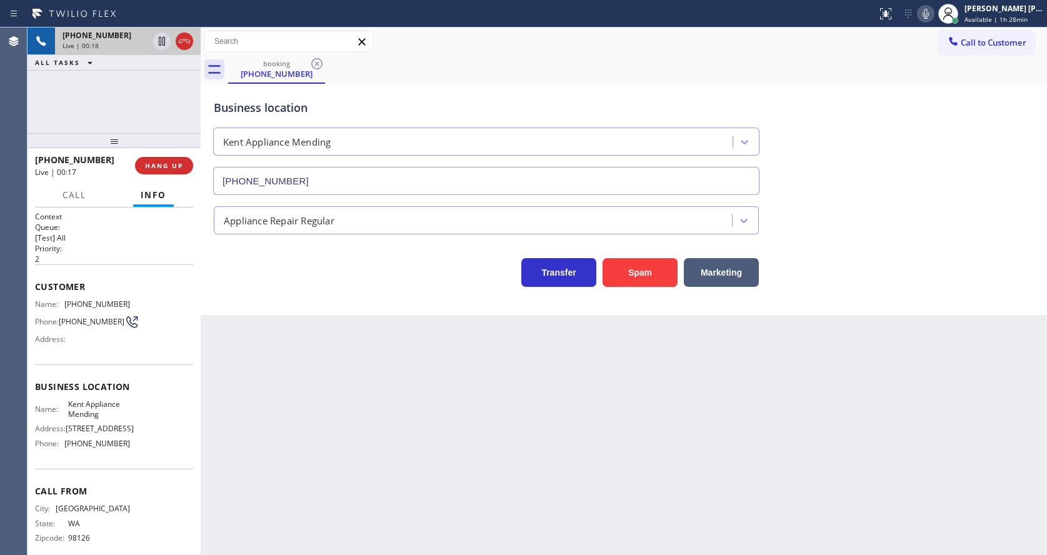
click at [271, 521] on div "Back to Dashboard Change Sender ID Customers Technicians Select a contact Outbo…" at bounding box center [624, 292] width 846 height 528
drag, startPoint x: 142, startPoint y: 424, endPoint x: 79, endPoint y: 460, distance: 72.5
click at [142, 424] on div "Name: Kent Appliance Mending Address: [STREET_ADDRESS] Phone: [PHONE_NUMBER]" at bounding box center [114, 426] width 158 height 54
drag, startPoint x: 63, startPoint y: 456, endPoint x: 139, endPoint y: 461, distance: 76.4
click at [139, 453] on div "Name: Kent Appliance Mending Address: [STREET_ADDRESS] Phone: [PHONE_NUMBER]" at bounding box center [114, 426] width 158 height 54
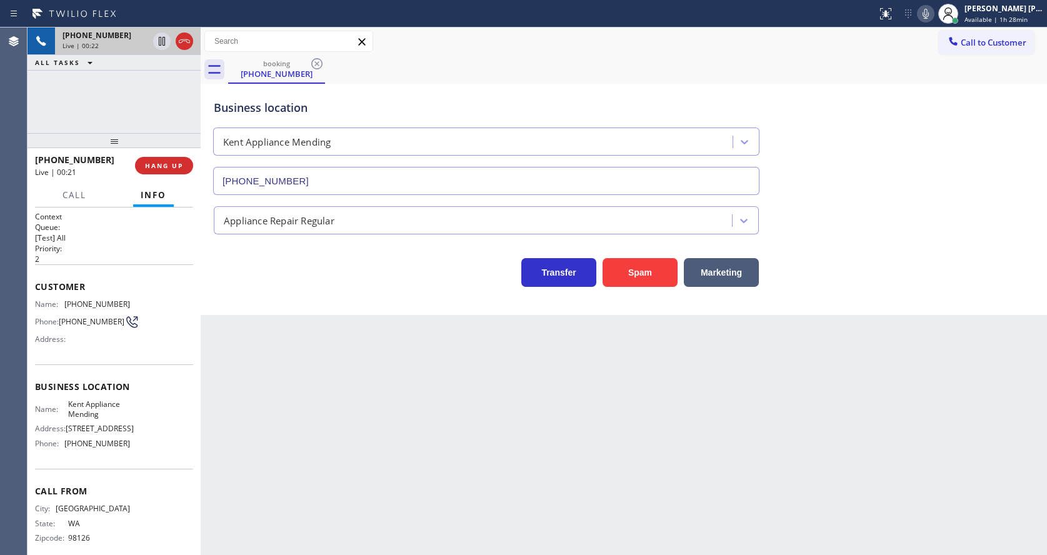
drag, startPoint x: 317, startPoint y: 474, endPoint x: 306, endPoint y: 493, distance: 21.9
click at [316, 475] on div "Back to Dashboard Change Sender ID Customers Technicians Select a contact Outbo…" at bounding box center [624, 292] width 846 height 528
click at [533, 399] on div "Back to Dashboard Change Sender ID Customers Technicians Select a contact Outbo…" at bounding box center [624, 292] width 846 height 528
click at [249, 412] on div "Back to Dashboard Change Sender ID Customers Technicians Select a contact Outbo…" at bounding box center [624, 292] width 846 height 528
click at [567, 403] on div "Back to Dashboard Change Sender ID Customers Technicians Select a contact Outbo…" at bounding box center [624, 292] width 846 height 528
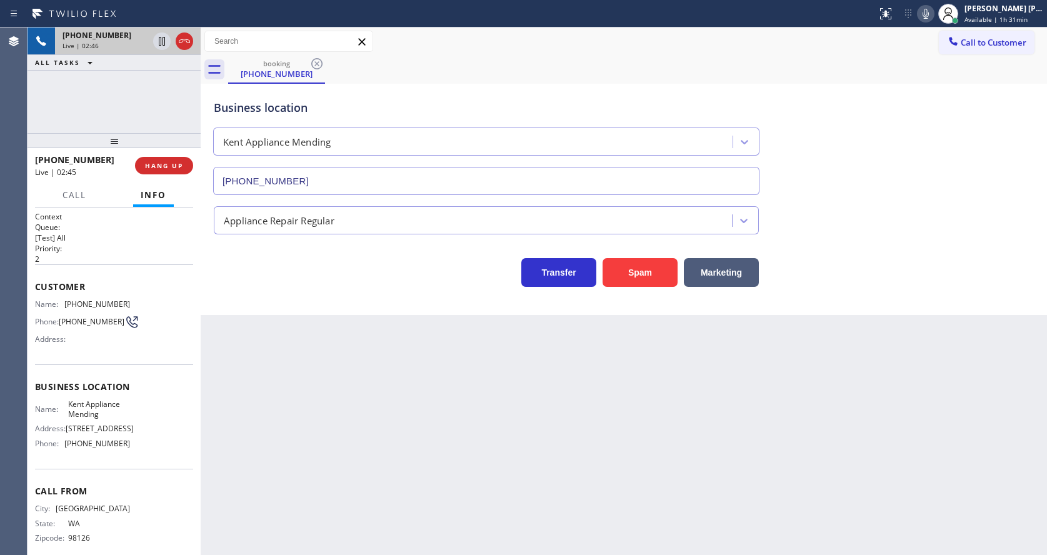
click at [358, 414] on div "Back to Dashboard Change Sender ID Customers Technicians Select a contact Outbo…" at bounding box center [624, 292] width 846 height 528
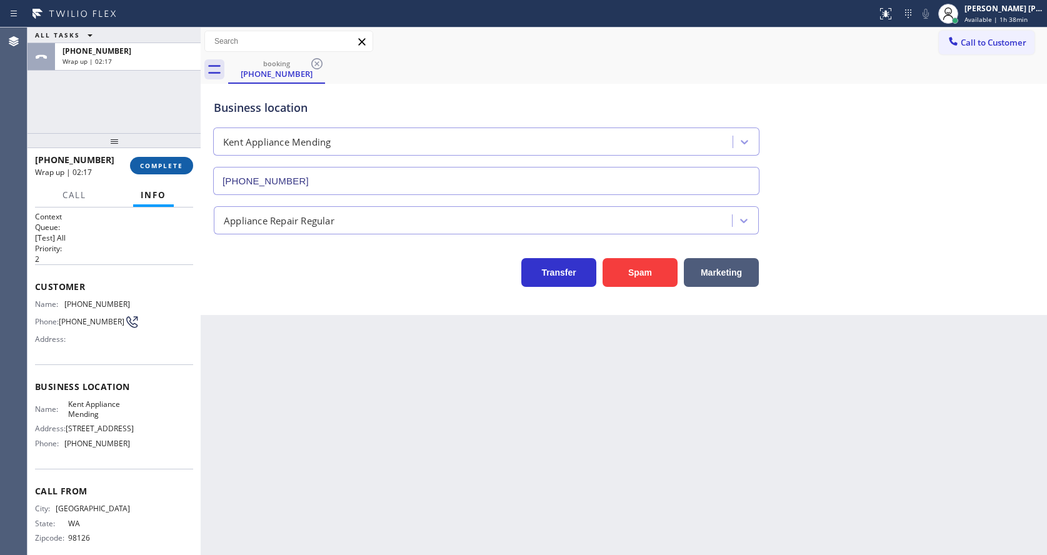
click at [159, 171] on button "COMPLETE" at bounding box center [161, 166] width 63 height 18
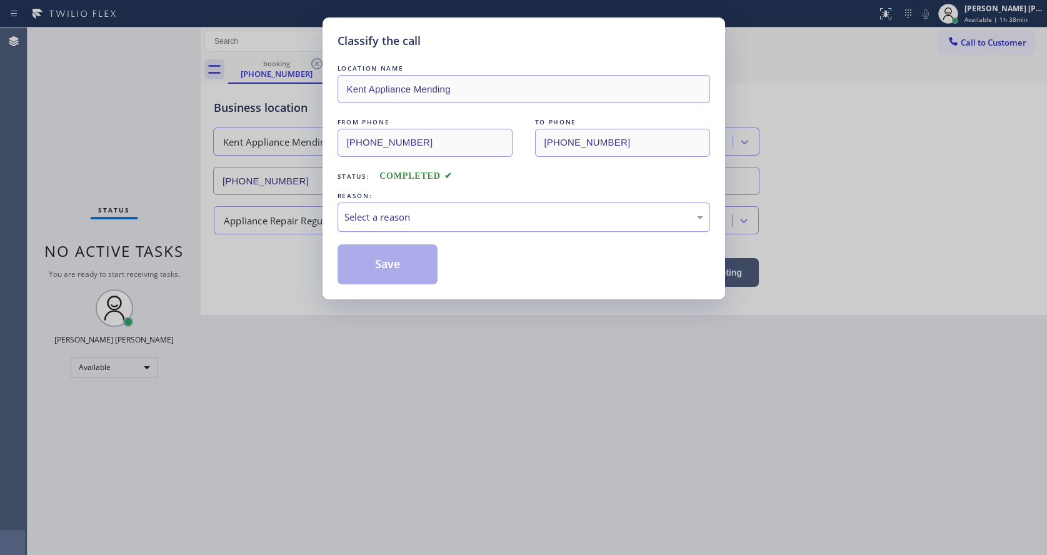
click at [358, 217] on div "Select a reason" at bounding box center [523, 217] width 359 height 14
click at [371, 254] on button "Save" at bounding box center [388, 264] width 101 height 40
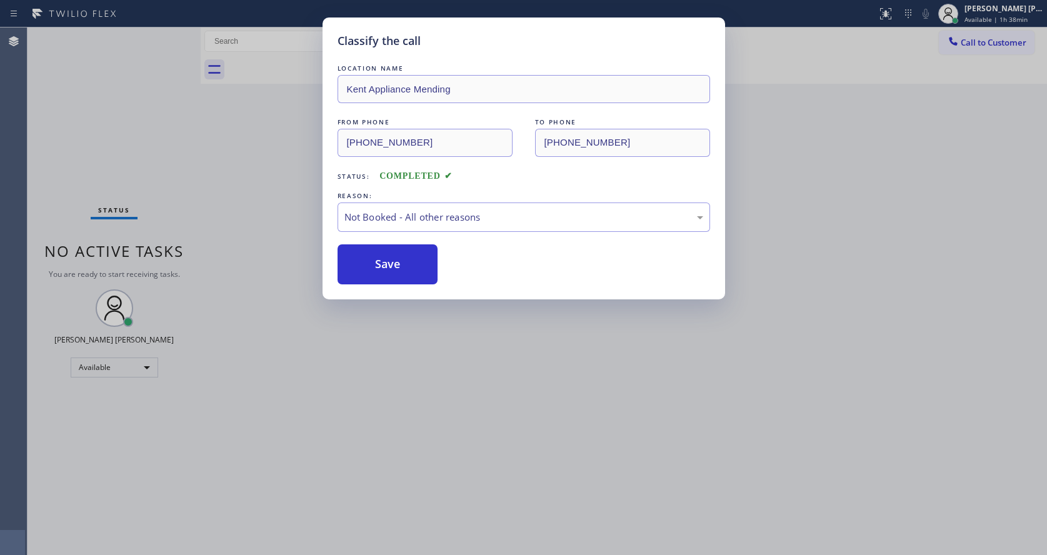
click at [371, 254] on button "Save" at bounding box center [388, 264] width 101 height 40
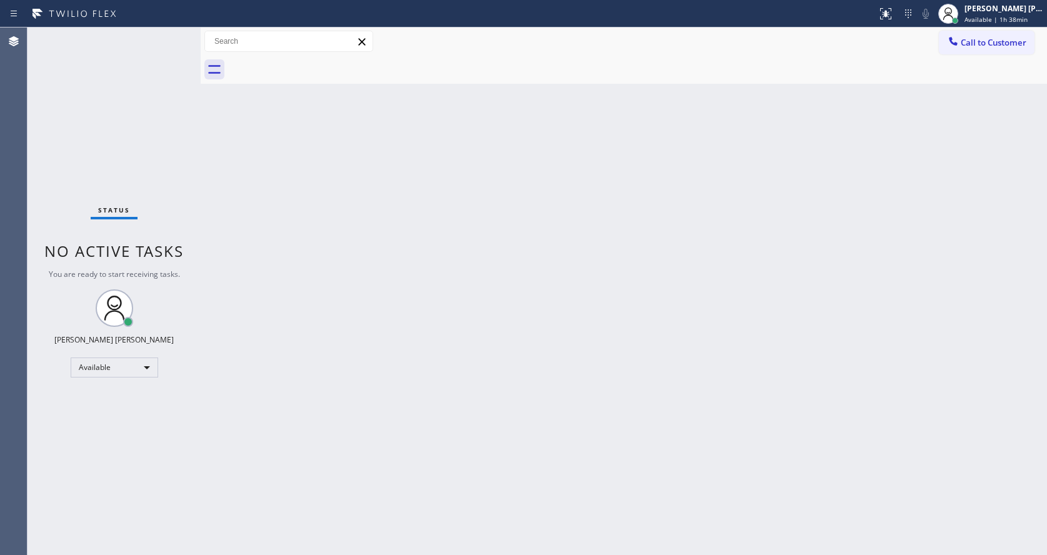
click at [269, 396] on div "Back to Dashboard Change Sender ID Customers Technicians Select a contact Outbo…" at bounding box center [624, 292] width 846 height 528
click at [711, 478] on div "Back to Dashboard Change Sender ID Customers Technicians Select a contact Outbo…" at bounding box center [624, 292] width 846 height 528
click at [308, 236] on div "Back to Dashboard Change Sender ID Customers Technicians Select a contact Outbo…" at bounding box center [624, 292] width 846 height 528
click at [984, 24] on div "[PERSON_NAME] [PERSON_NAME] Available | 1h 39min" at bounding box center [1004, 14] width 85 height 22
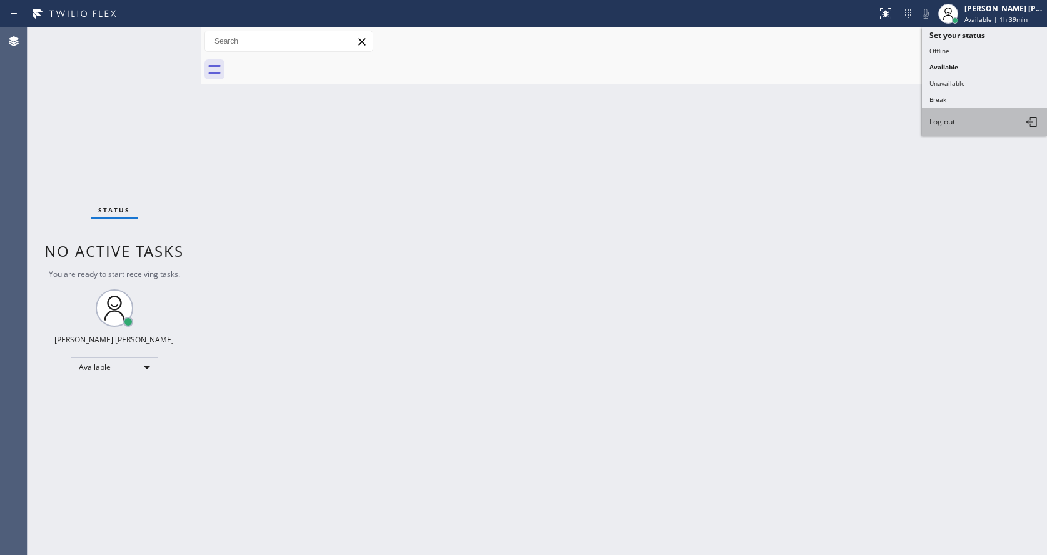
click at [945, 121] on span "Log out" at bounding box center [943, 121] width 26 height 11
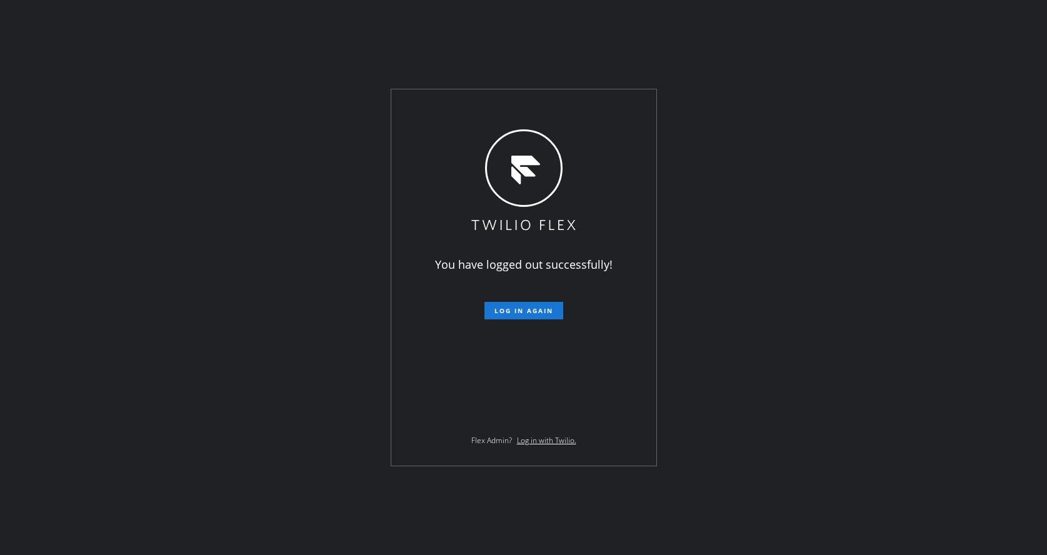
click at [316, 100] on div "You have logged out successfully! Log in again Flex Admin? Log in with Twilio." at bounding box center [523, 277] width 1047 height 555
drag, startPoint x: 327, startPoint y: 341, endPoint x: 328, endPoint y: 361, distance: 20.0
click at [326, 342] on div "You have logged out successfully! Log in again Flex Admin? Log in with Twilio." at bounding box center [523, 277] width 1047 height 555
click at [294, 293] on div "You have logged out successfully! Log in again Flex Admin? Log in with Twilio." at bounding box center [523, 277] width 1047 height 555
